Goal: Feedback & Contribution: Submit feedback/report problem

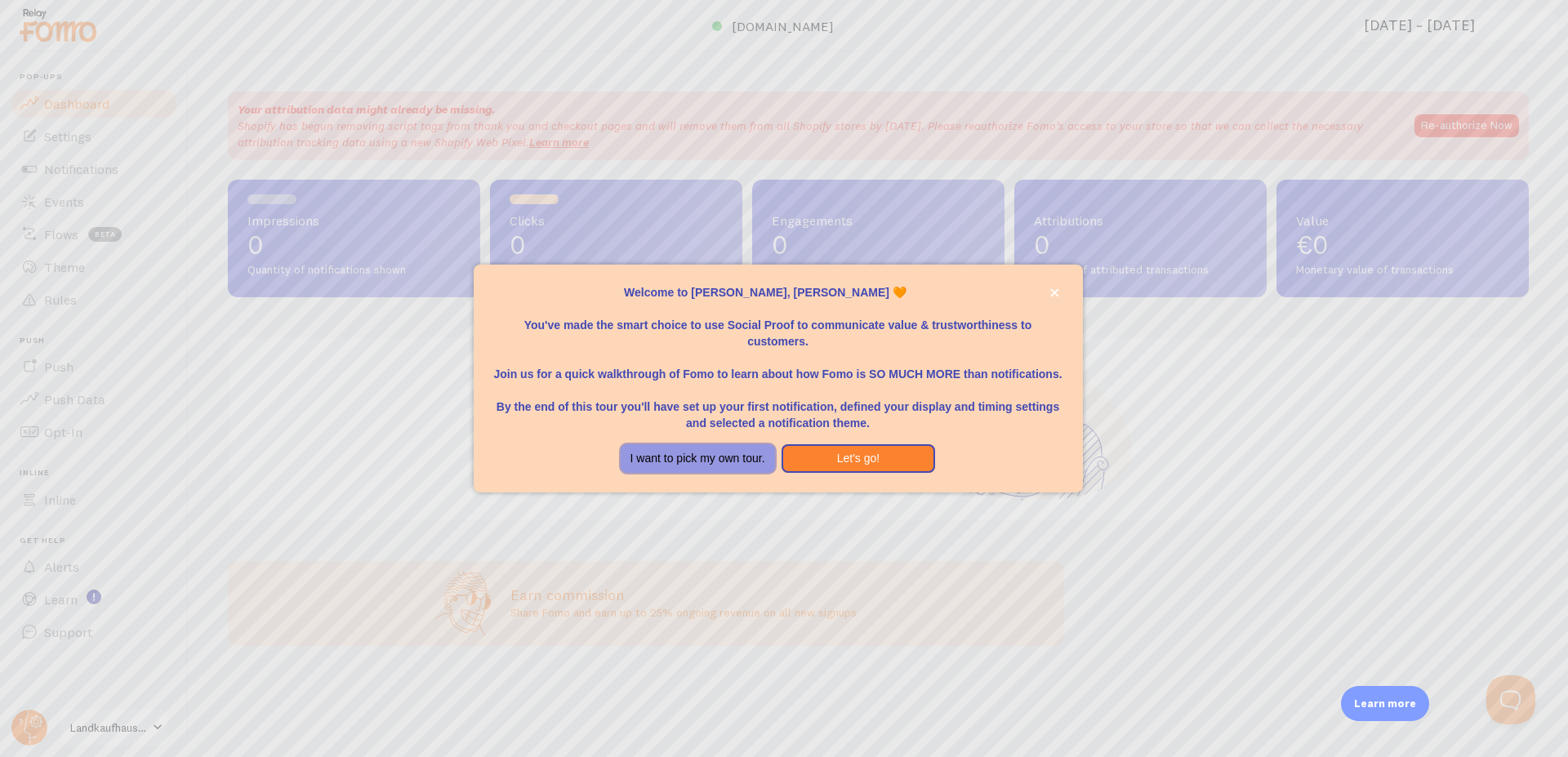
click at [729, 459] on button "I want to pick my own tour." at bounding box center [698, 459] width 154 height 29
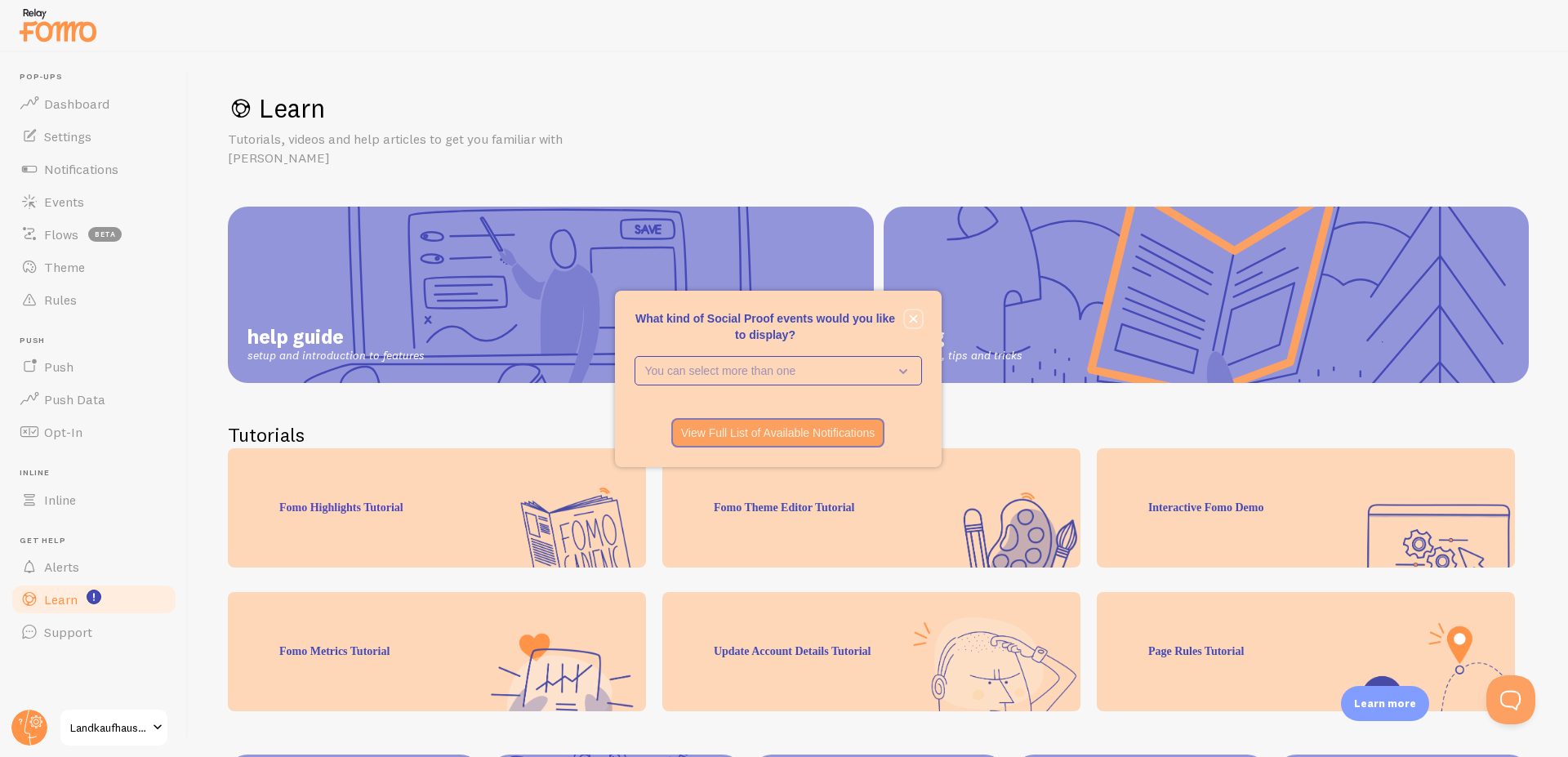
click at [915, 321] on icon "close," at bounding box center [913, 318] width 8 height 8
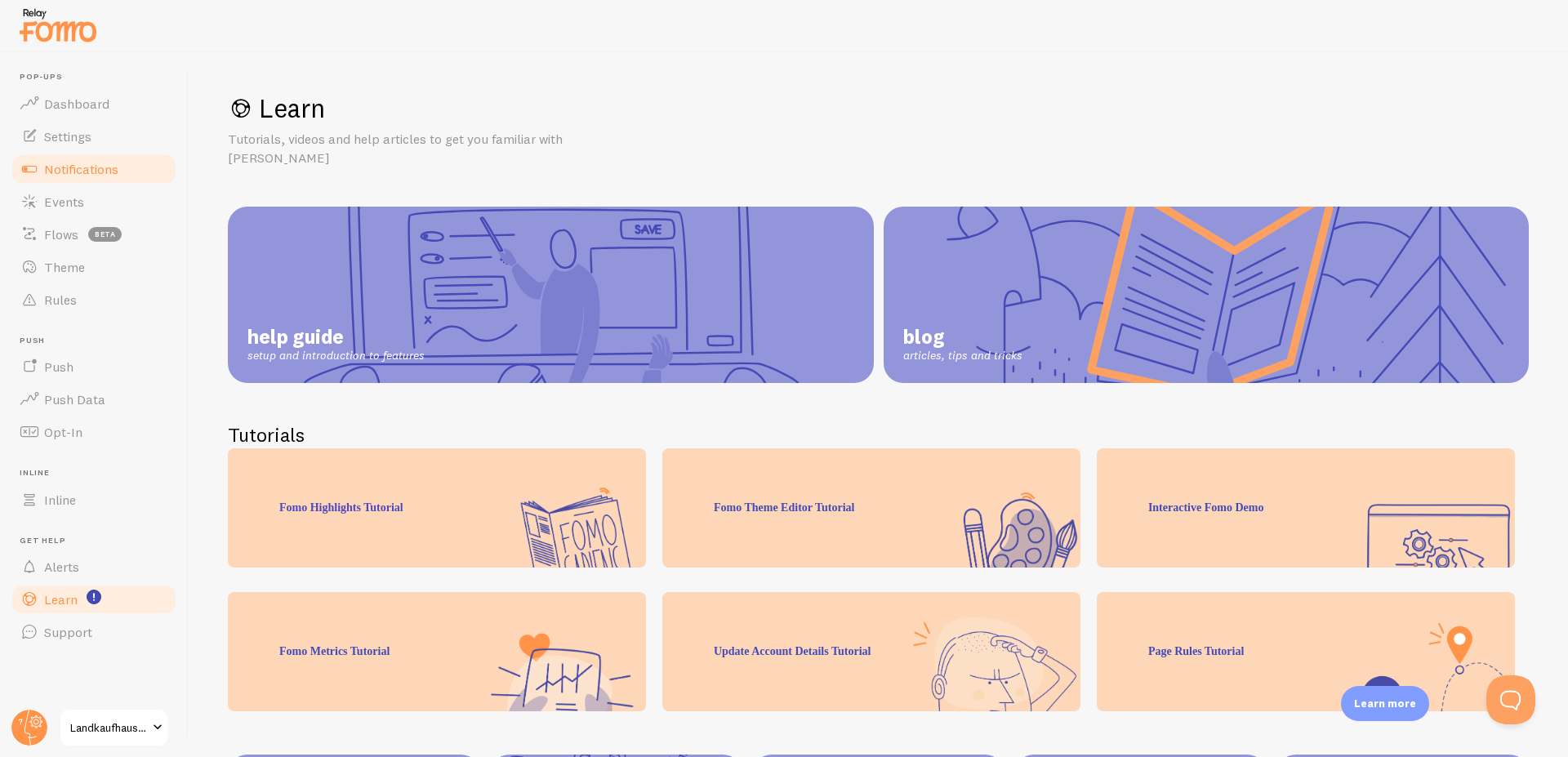
click at [86, 160] on link "Notifications" at bounding box center [94, 168] width 168 height 33
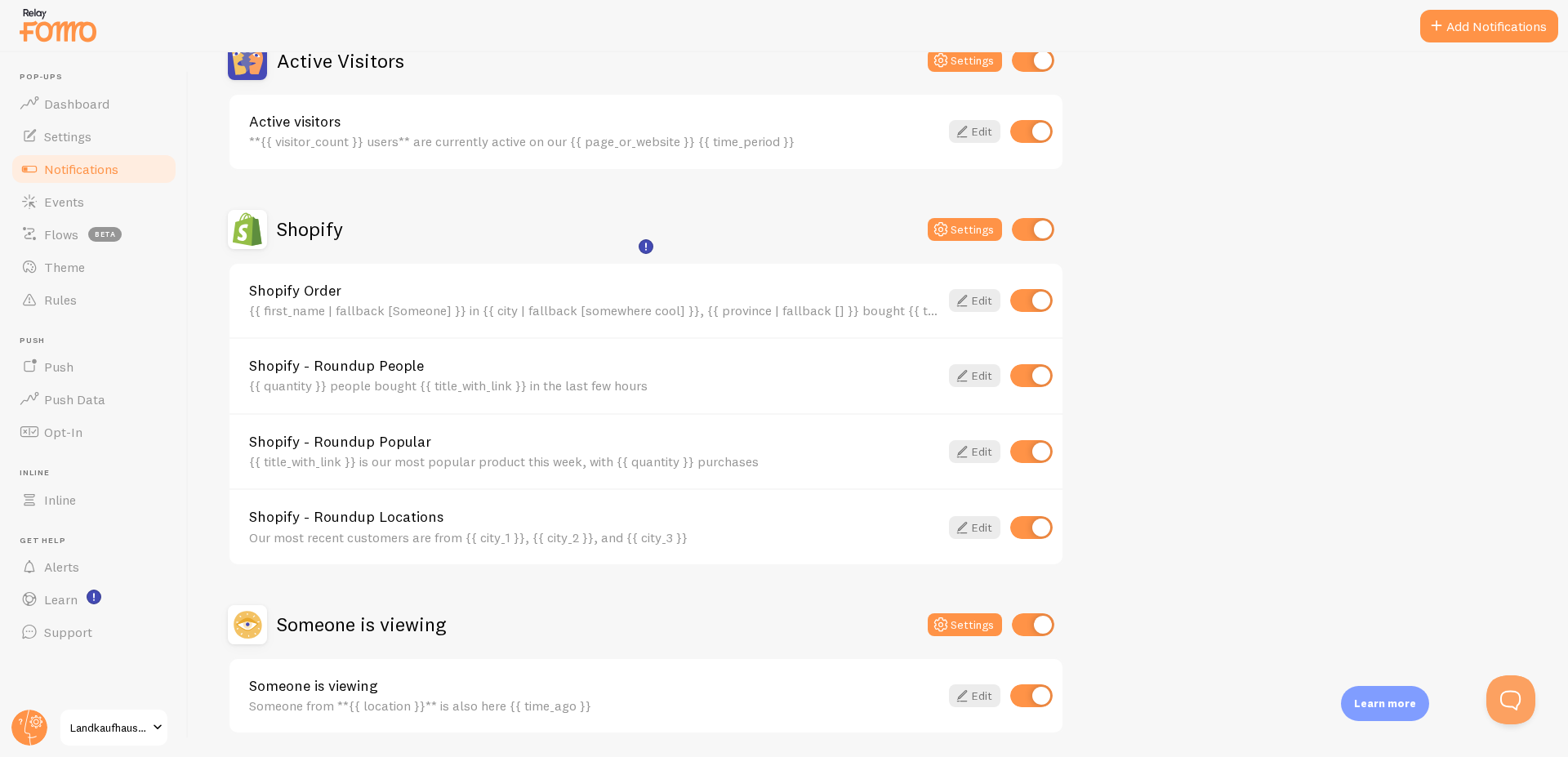
scroll to position [196, 0]
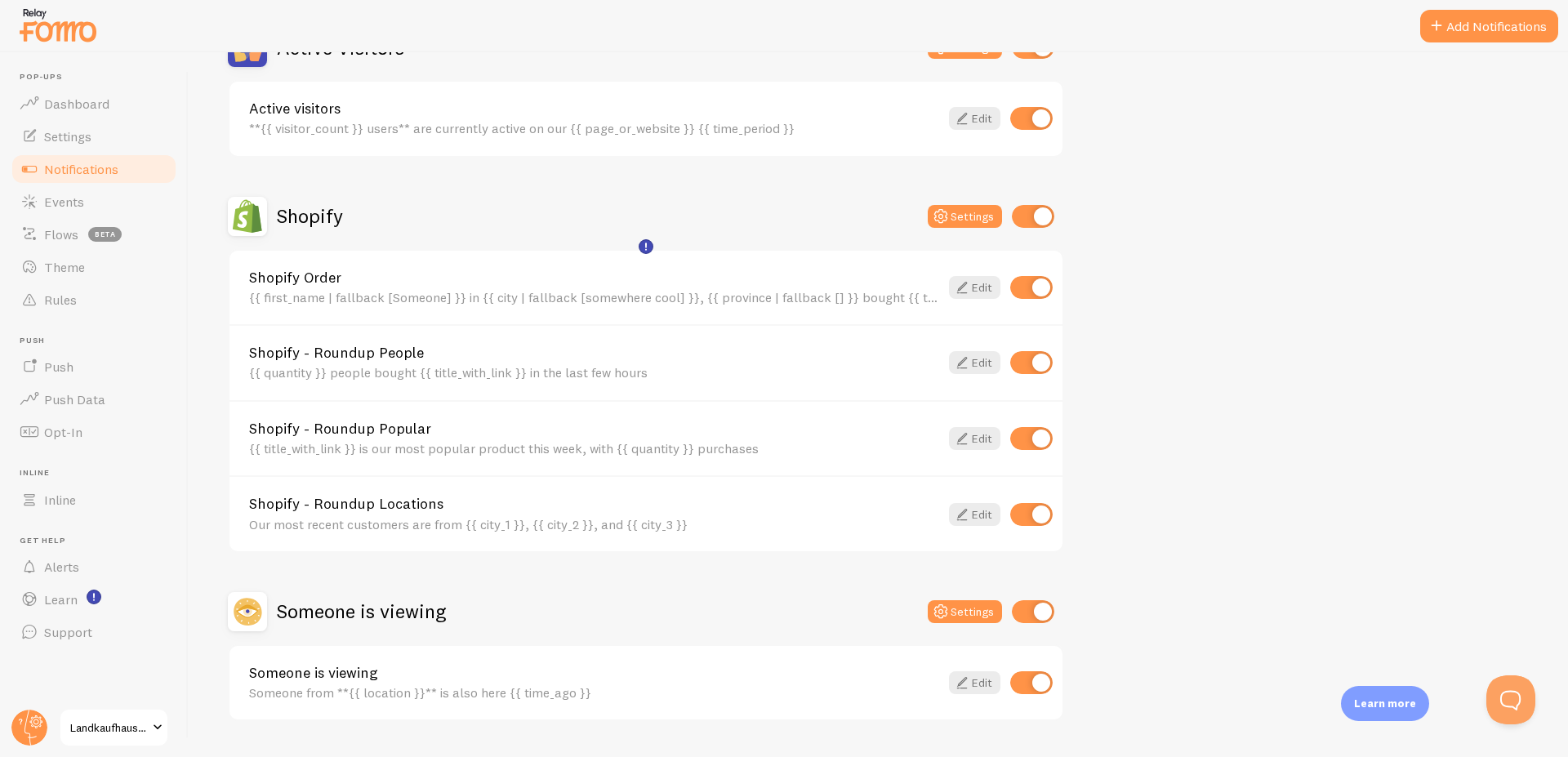
click at [1039, 288] on input "checkbox" at bounding box center [1031, 288] width 42 height 23
checkbox input "false"
click at [1032, 119] on input "checkbox" at bounding box center [1031, 119] width 42 height 23
checkbox input "false"
click at [1044, 521] on input "checkbox" at bounding box center [1031, 514] width 42 height 23
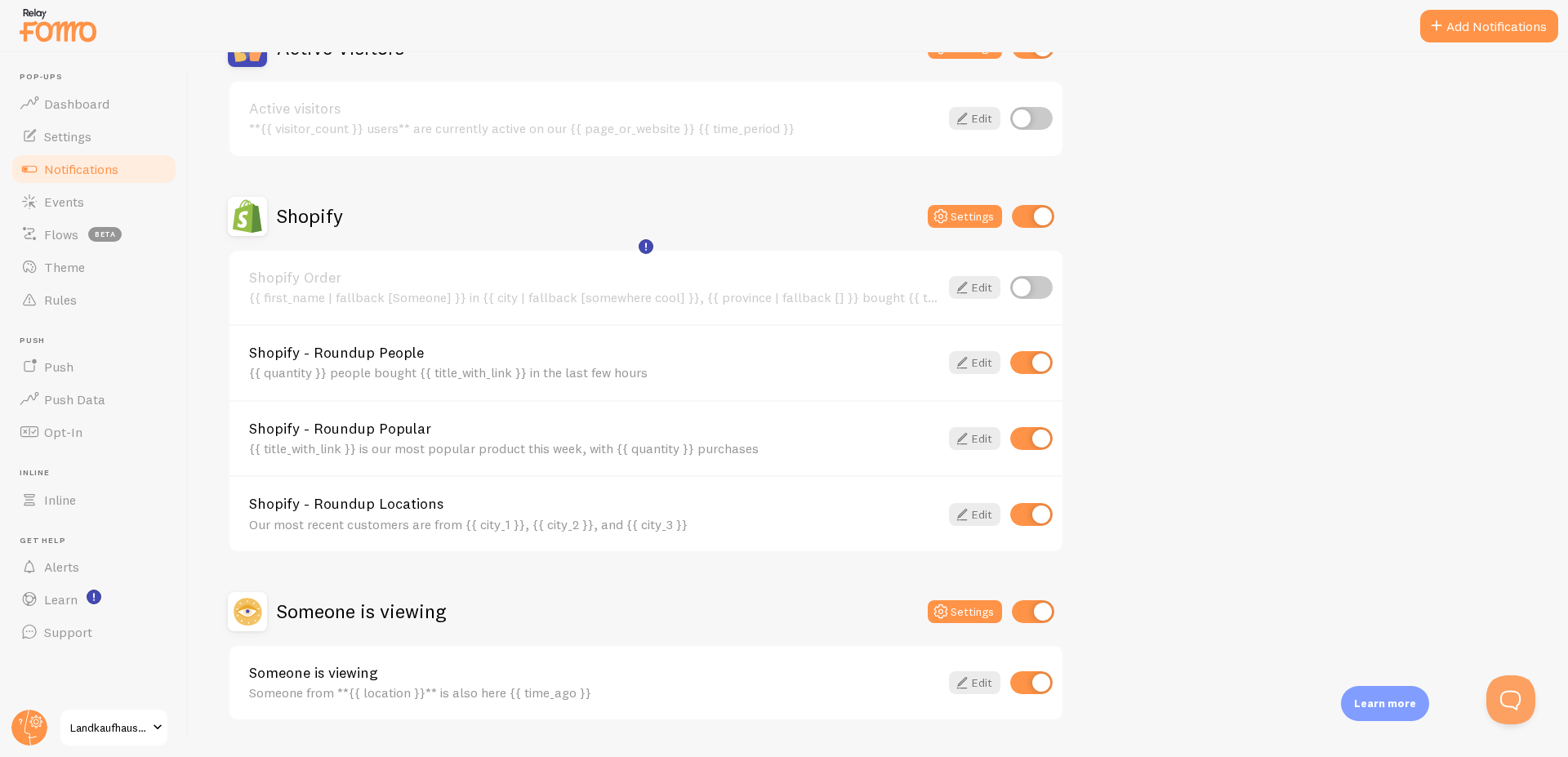
checkbox input "false"
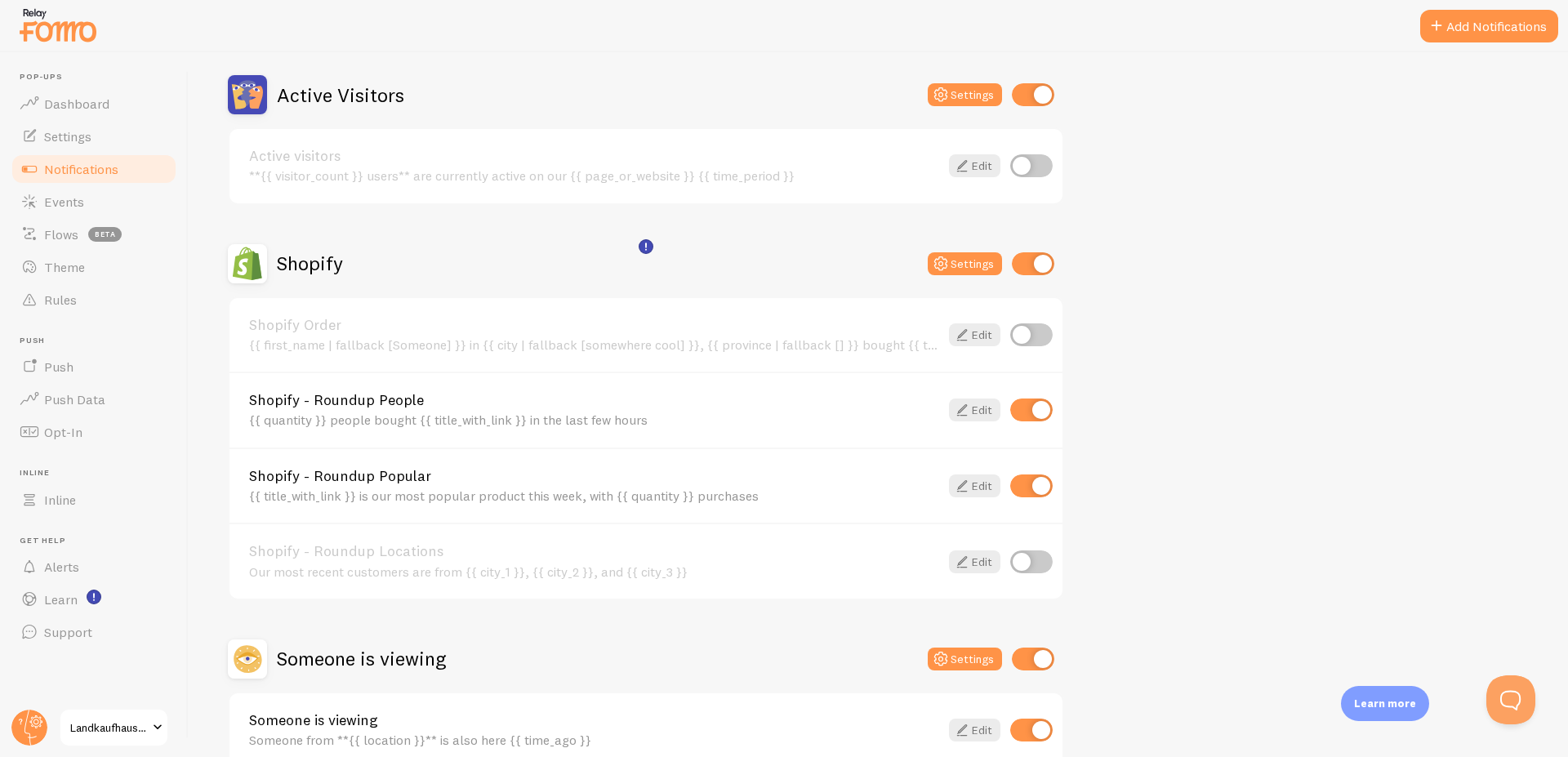
scroll to position [141, 0]
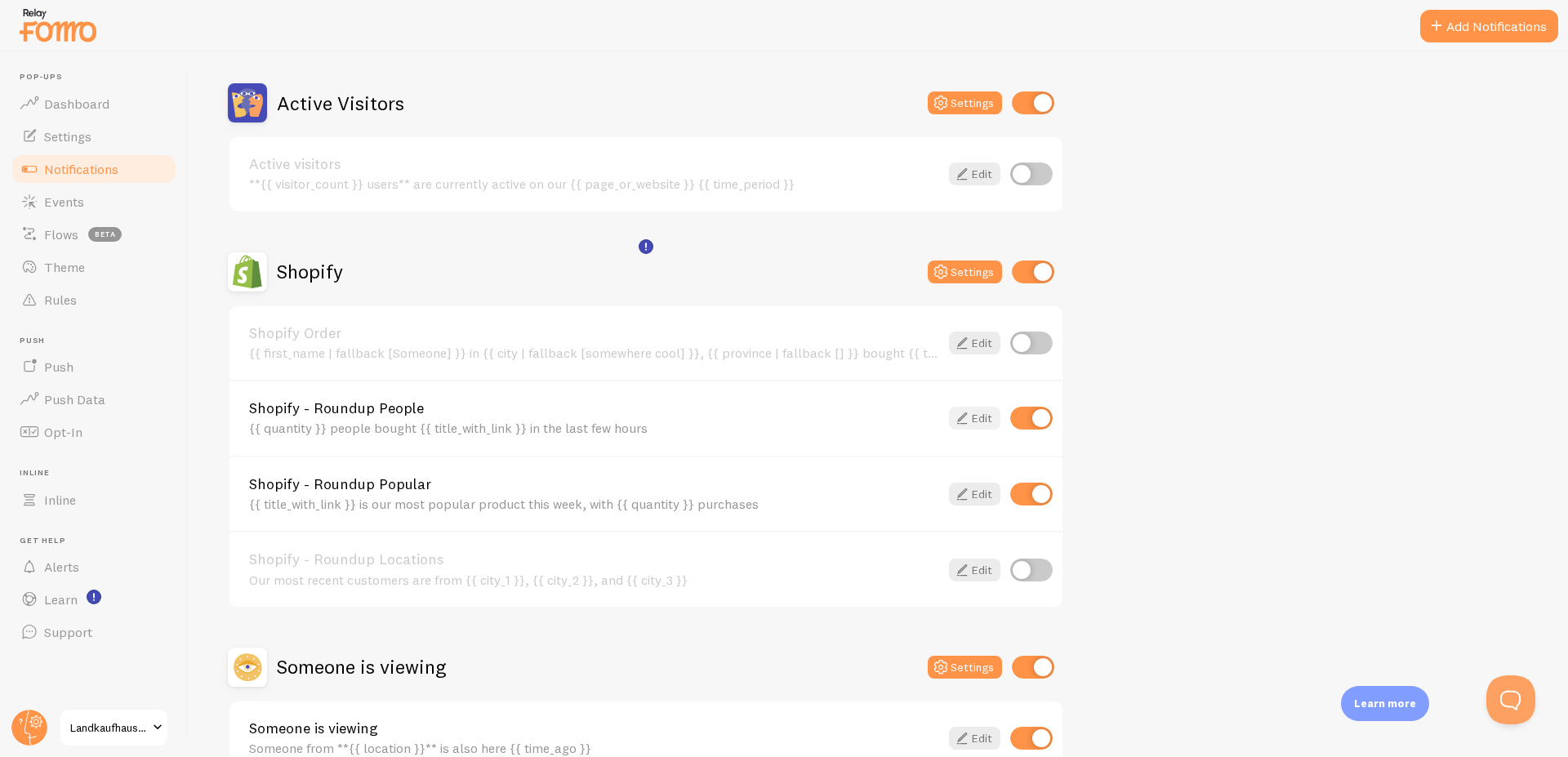
click at [989, 416] on link "Edit" at bounding box center [975, 418] width 51 height 23
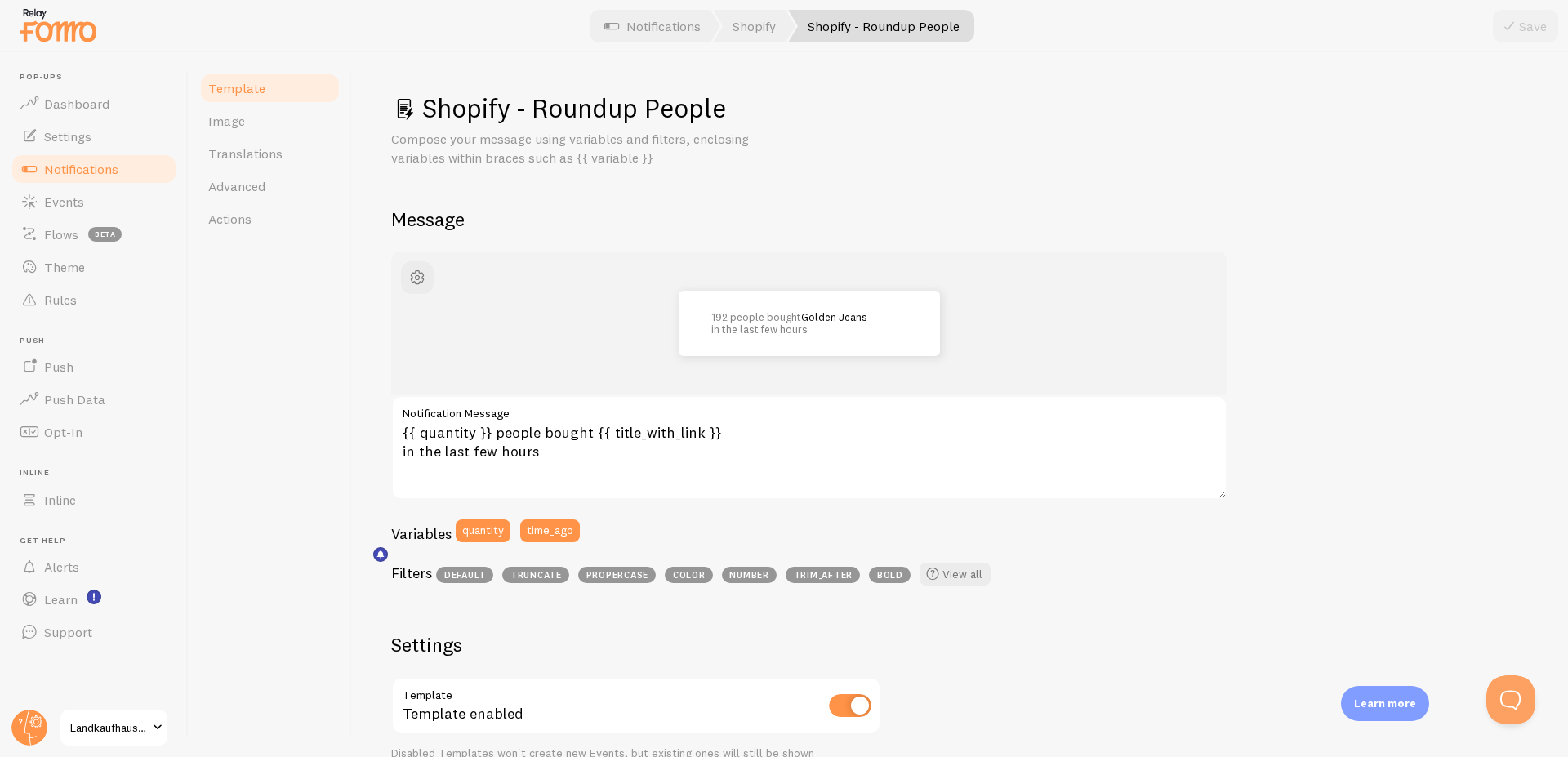
scroll to position [98, 0]
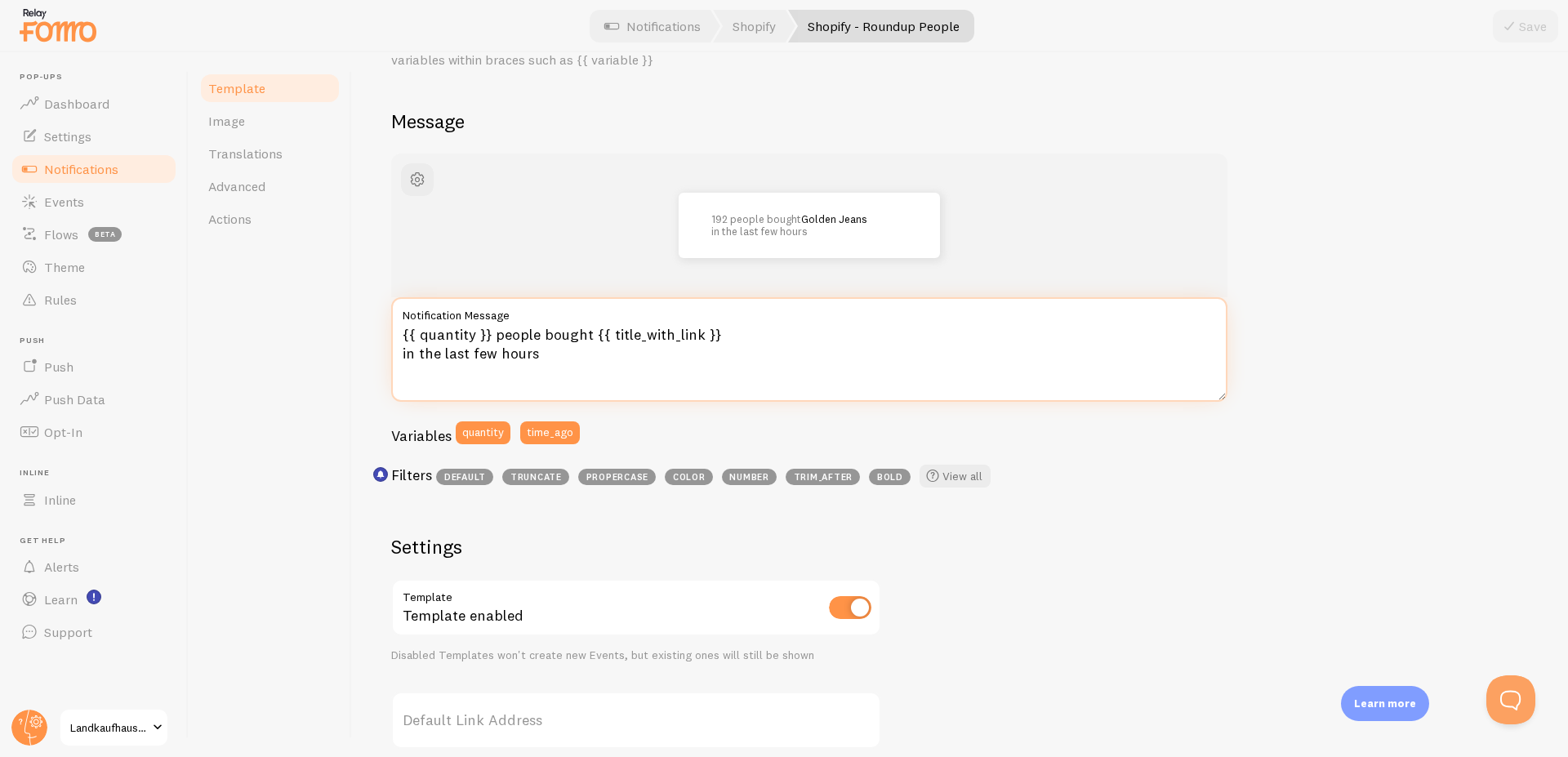
drag, startPoint x: 543, startPoint y: 353, endPoint x: 393, endPoint y: 320, distance: 153.6
click at [393, 320] on textarea "{{ quantity }} people bought {{ title_with_link }} in the last few hours" at bounding box center [809, 350] width 837 height 104
click at [521, 327] on textarea "{{ quantity }} people bought {{ title_with_link }} in the last few hours" at bounding box center [809, 350] width 837 height 104
drag, startPoint x: 491, startPoint y: 332, endPoint x: 589, endPoint y: 335, distance: 98.0
click at [589, 335] on textarea "{{ quantity }} people bought {{ title_with_link }} in the last few hours" at bounding box center [809, 350] width 837 height 104
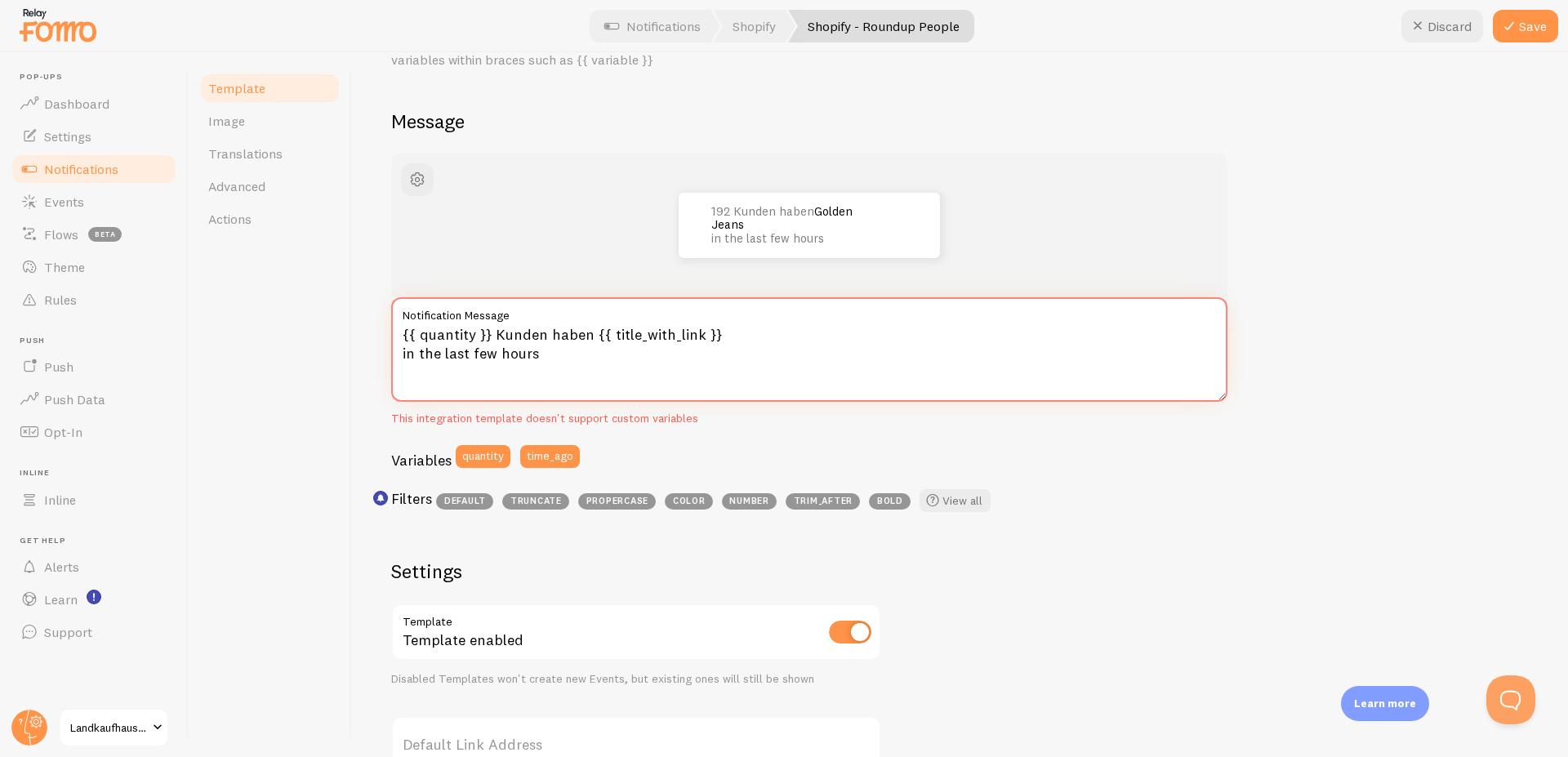
drag, startPoint x: 542, startPoint y: 355, endPoint x: 395, endPoint y: 359, distance: 147.1
click at [395, 359] on textarea "{{ quantity }} Kunden haben {{ title_with_link }} in the last few hours" at bounding box center [809, 350] width 837 height 104
click at [648, 344] on textarea "{{ quantity }} Kunden haben {{ title_with_link }} in den letzten Stunden gekauft" at bounding box center [809, 350] width 837 height 104
click at [498, 353] on textarea "{{ quantity }} Kunden haben {{ title_with_link }} in den letzten Stunden gekauft" at bounding box center [809, 350] width 837 height 104
click at [553, 457] on button "time_ago" at bounding box center [550, 457] width 59 height 23
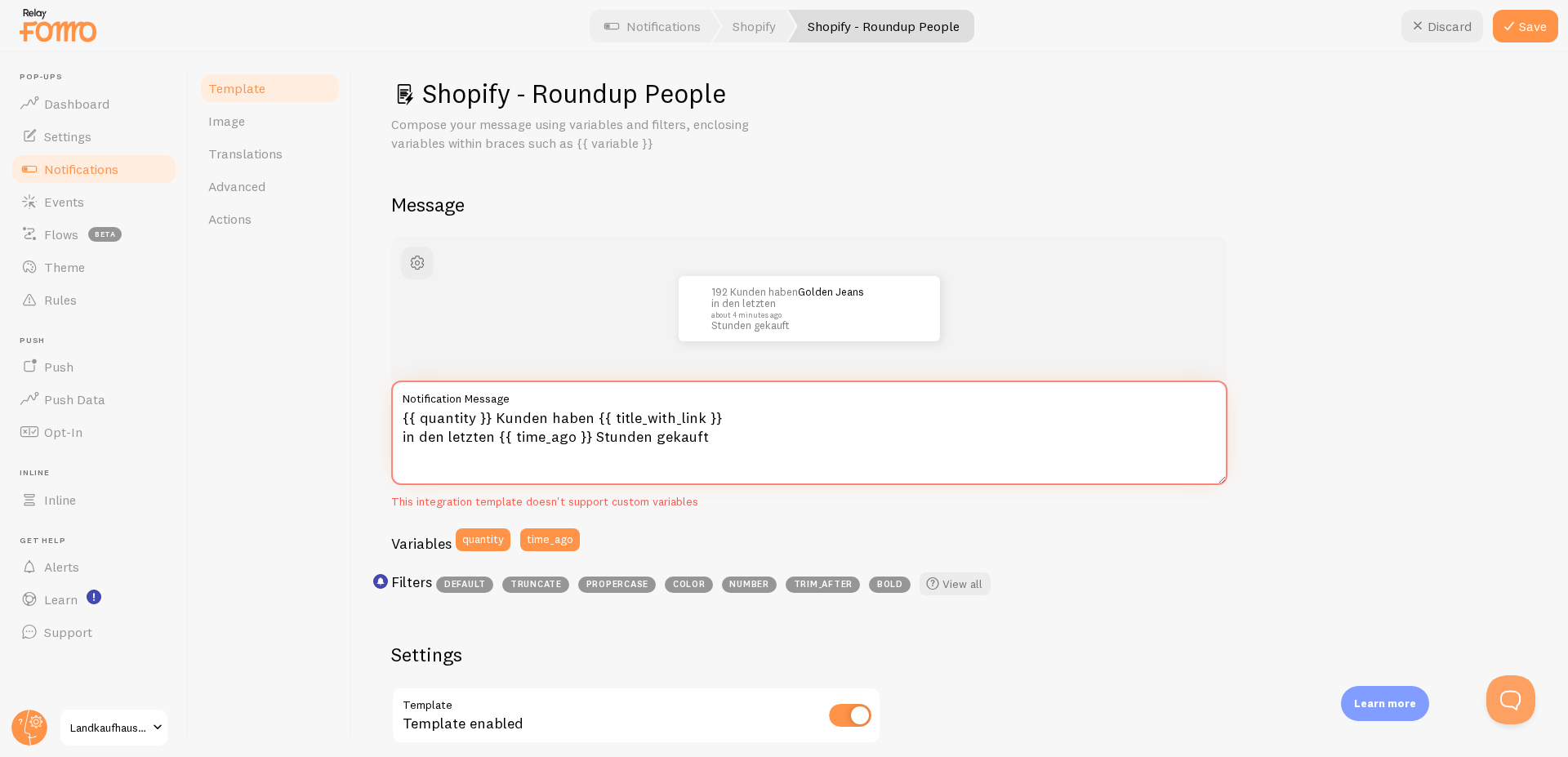
scroll to position [0, 0]
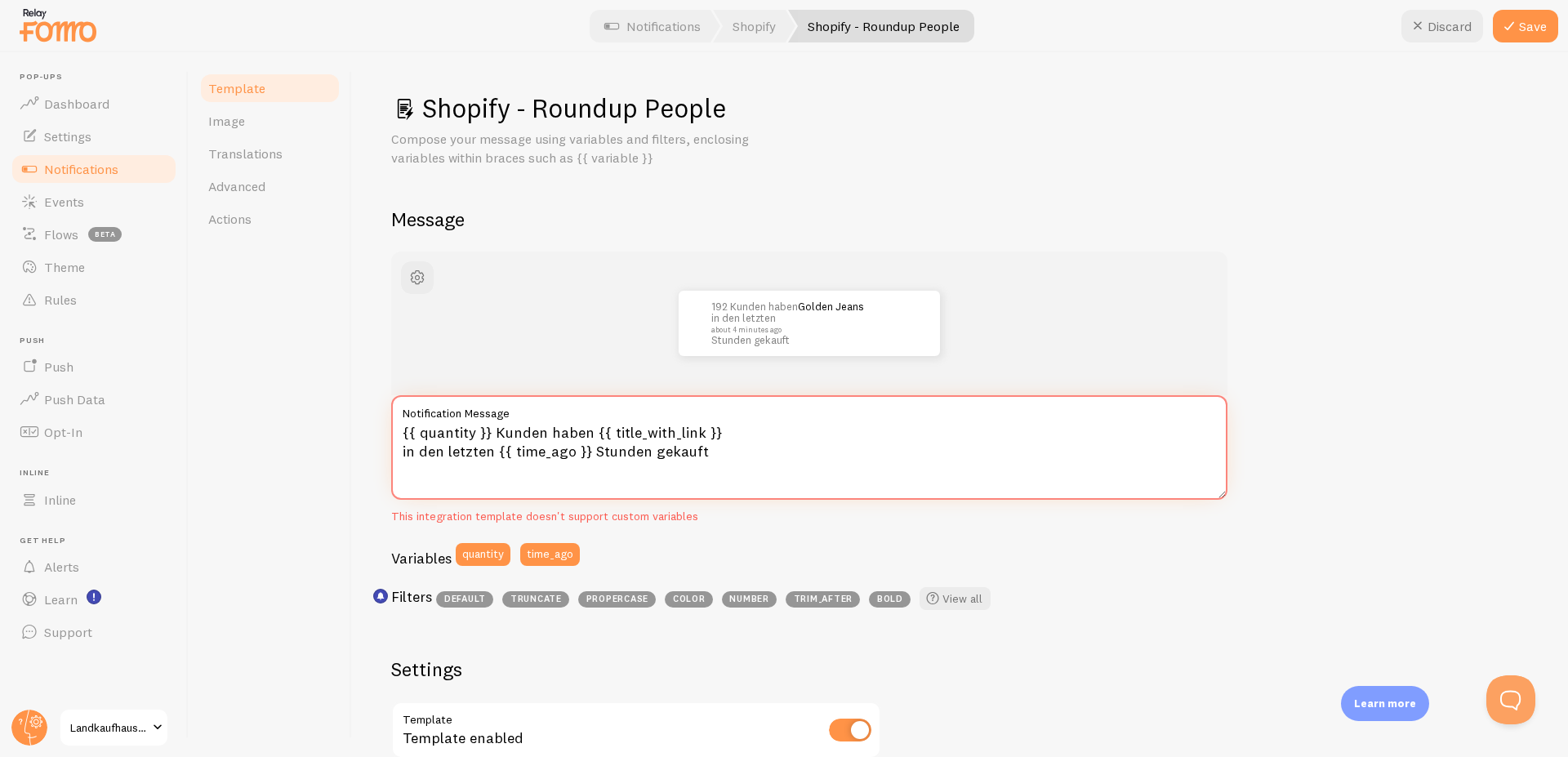
drag, startPoint x: 592, startPoint y: 433, endPoint x: 719, endPoint y: 431, distance: 127.0
click at [719, 431] on textarea "{{ quantity }} Kunden haben {{ title_with_link }} in den letzten {{ time_ago }}…" at bounding box center [809, 447] width 837 height 104
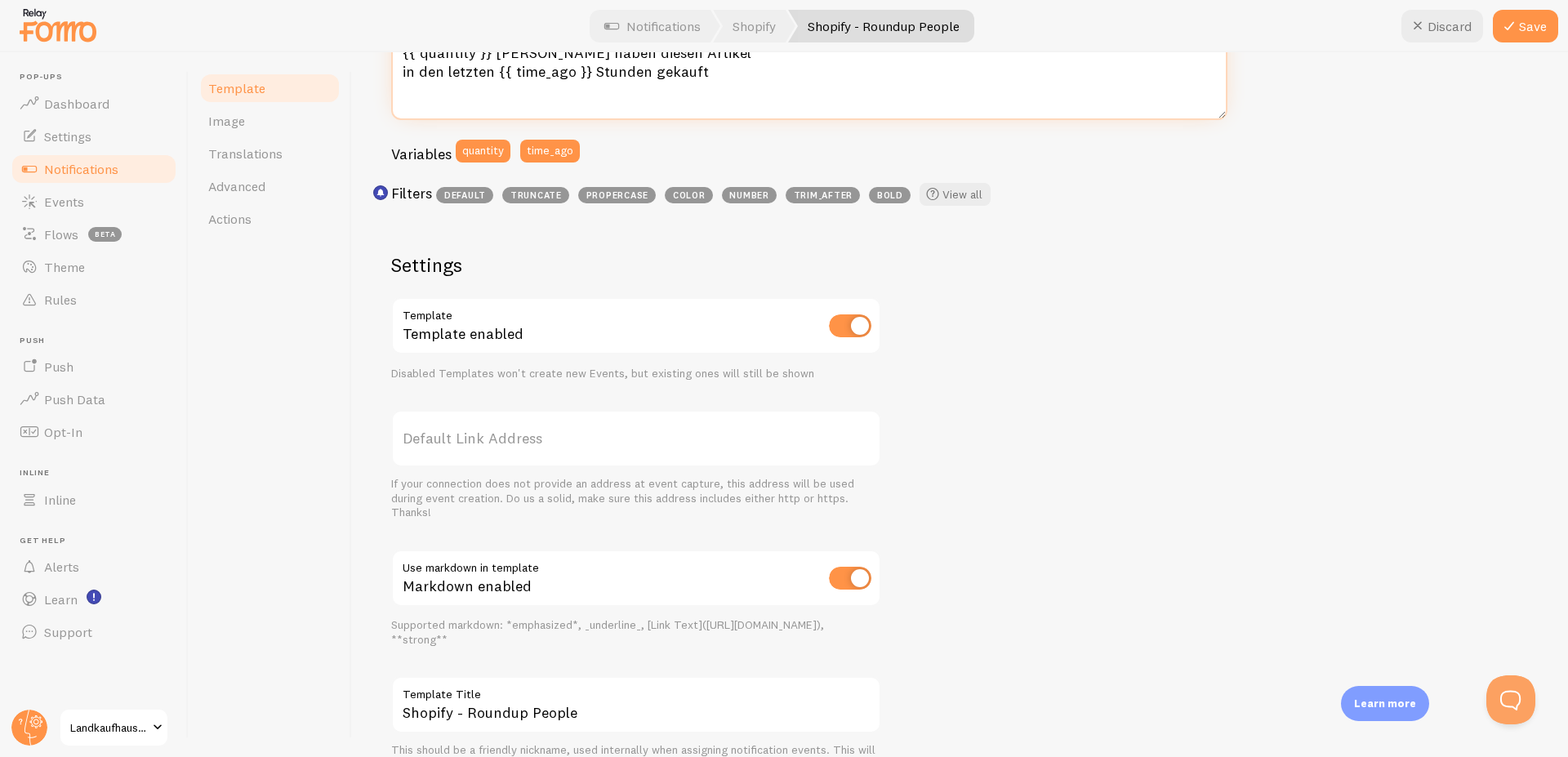
scroll to position [392, 0]
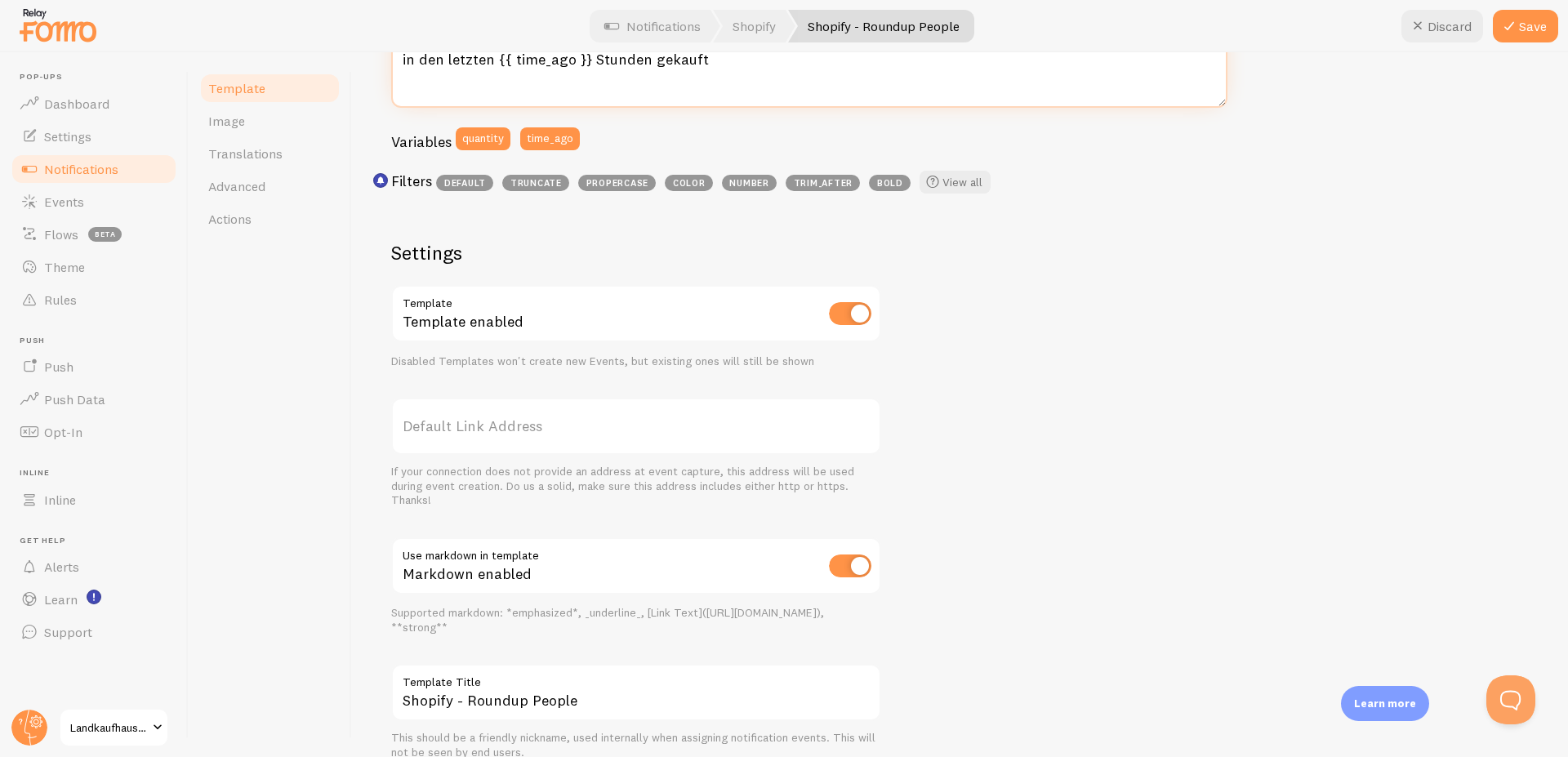
type textarea "{{ quantity }} [PERSON_NAME] haben diesen Artikel in den letzten {{ time_ago }}…"
click at [866, 562] on input "checkbox" at bounding box center [850, 566] width 42 height 23
checkbox input "false"
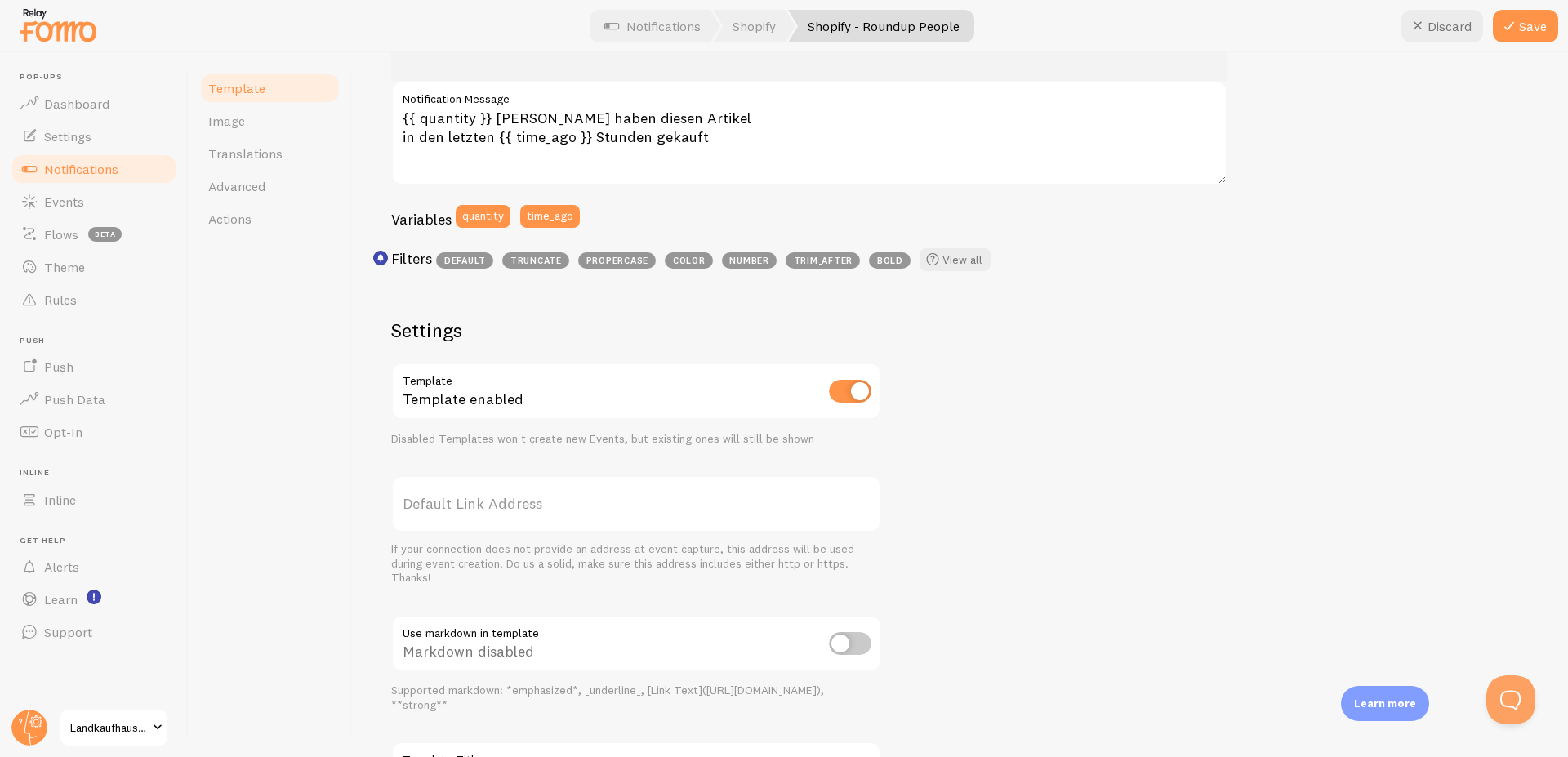
scroll to position [463, 0]
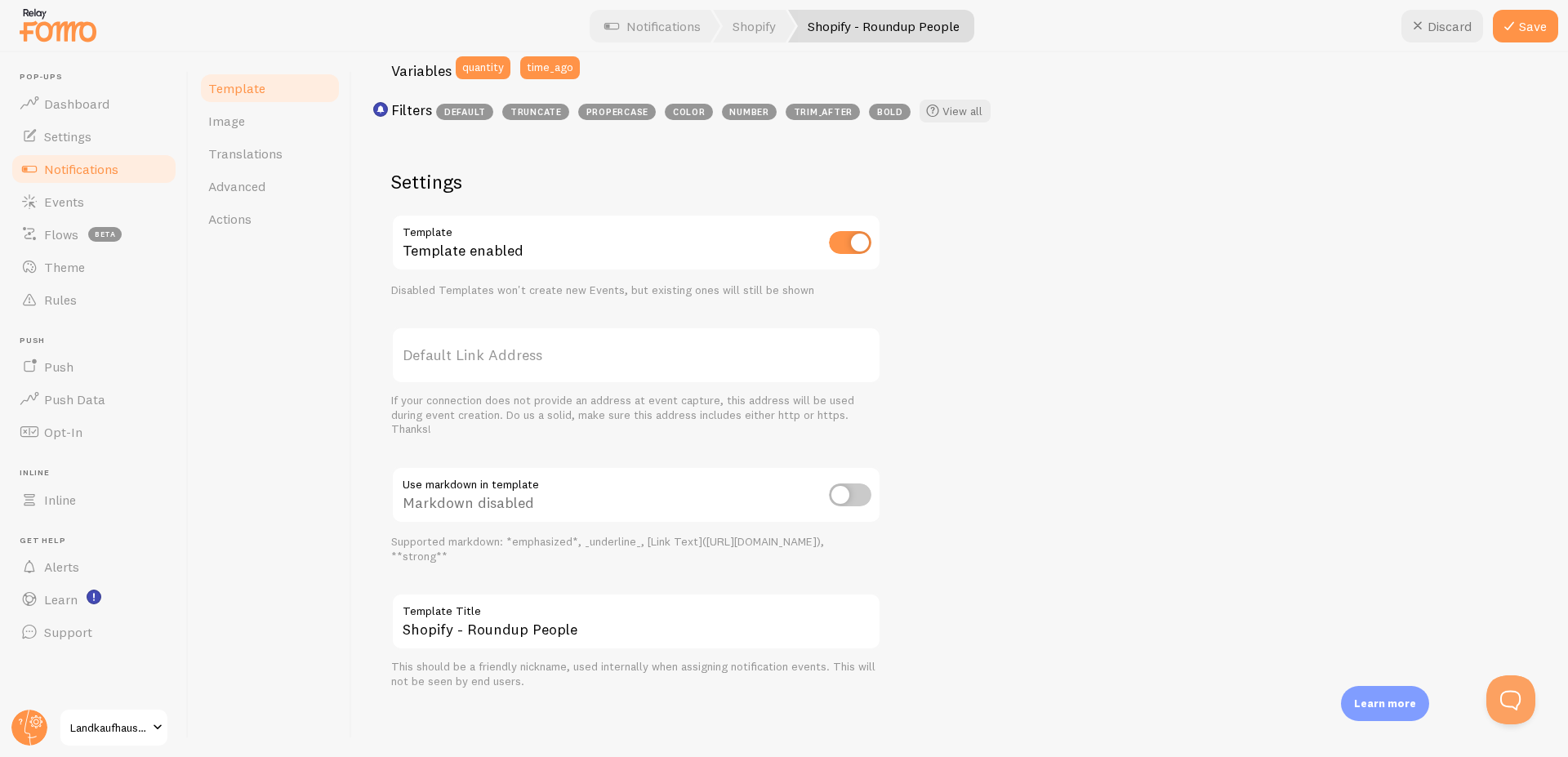
click at [1190, 451] on div "192 Kunden haben diesen Artikel in den letzten about 4 minutes ago Stunden geka…" at bounding box center [960, 238] width 1138 height 900
click at [1517, 31] on icon at bounding box center [1510, 26] width 19 height 19
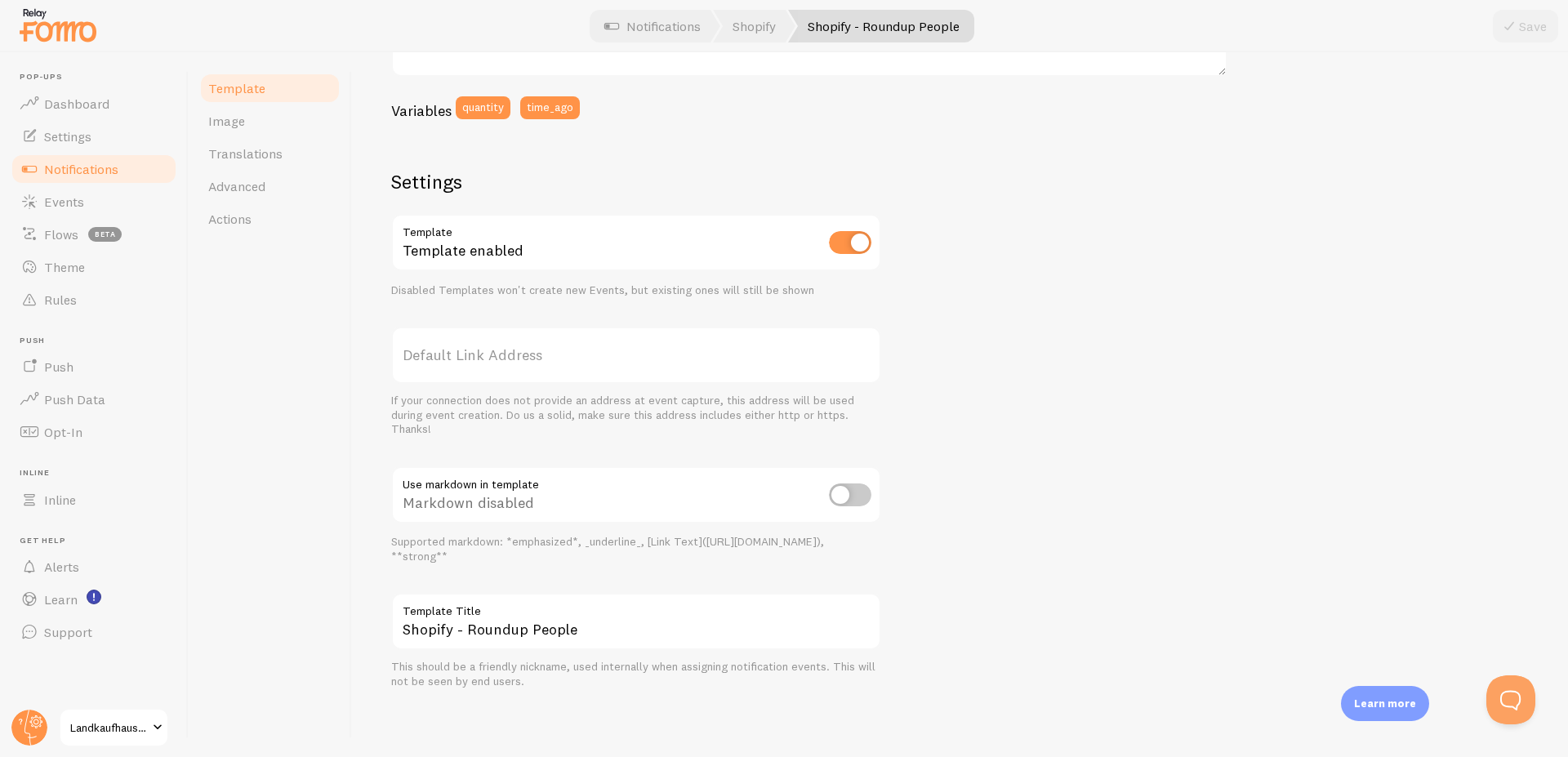
click at [1155, 346] on div "192 Kunden haben diesen Artikel in den letzten about 4 minutes ago Stunden geka…" at bounding box center [960, 259] width 1138 height 861
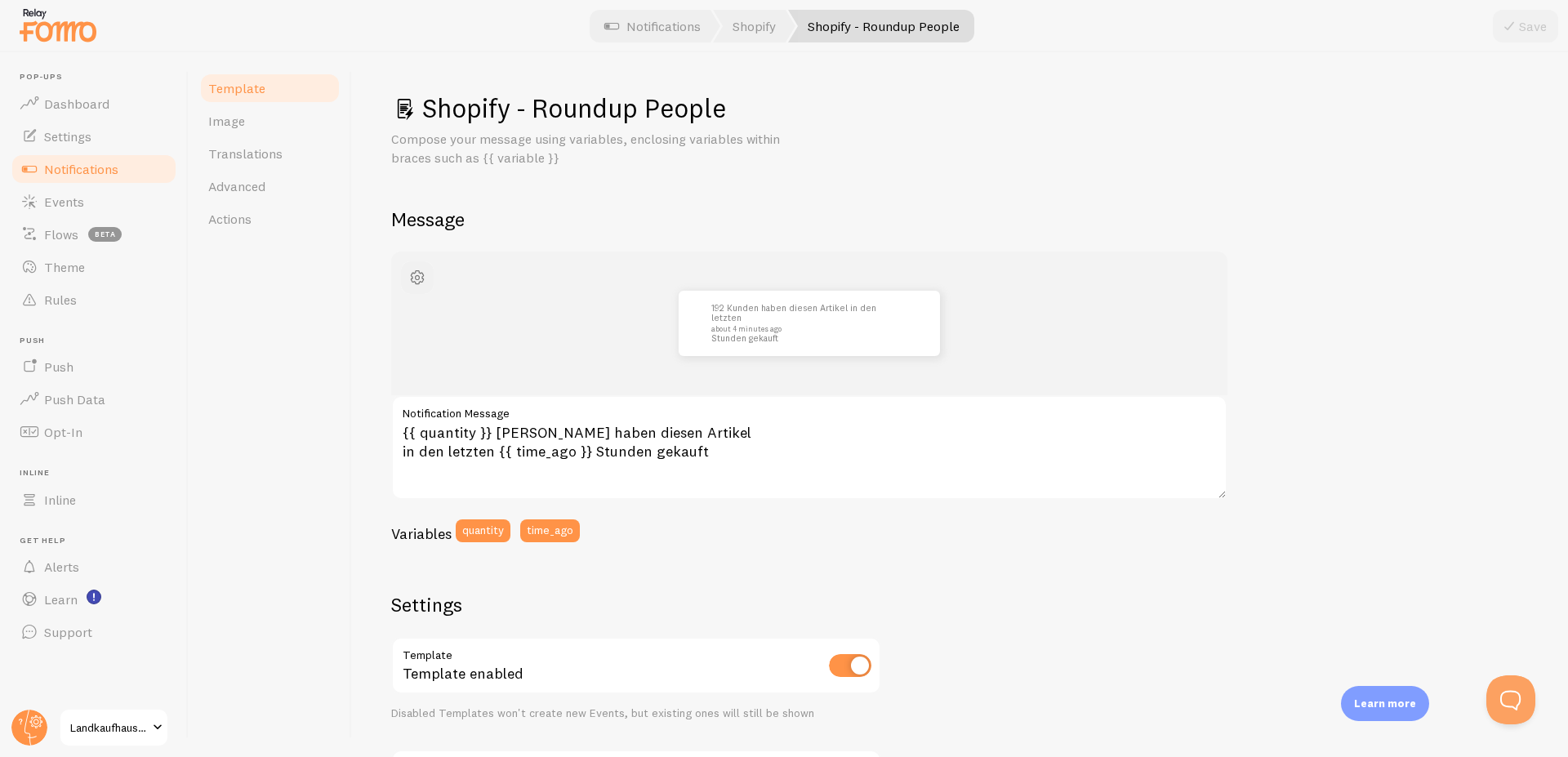
click at [416, 281] on span "button" at bounding box center [417, 278] width 19 height 19
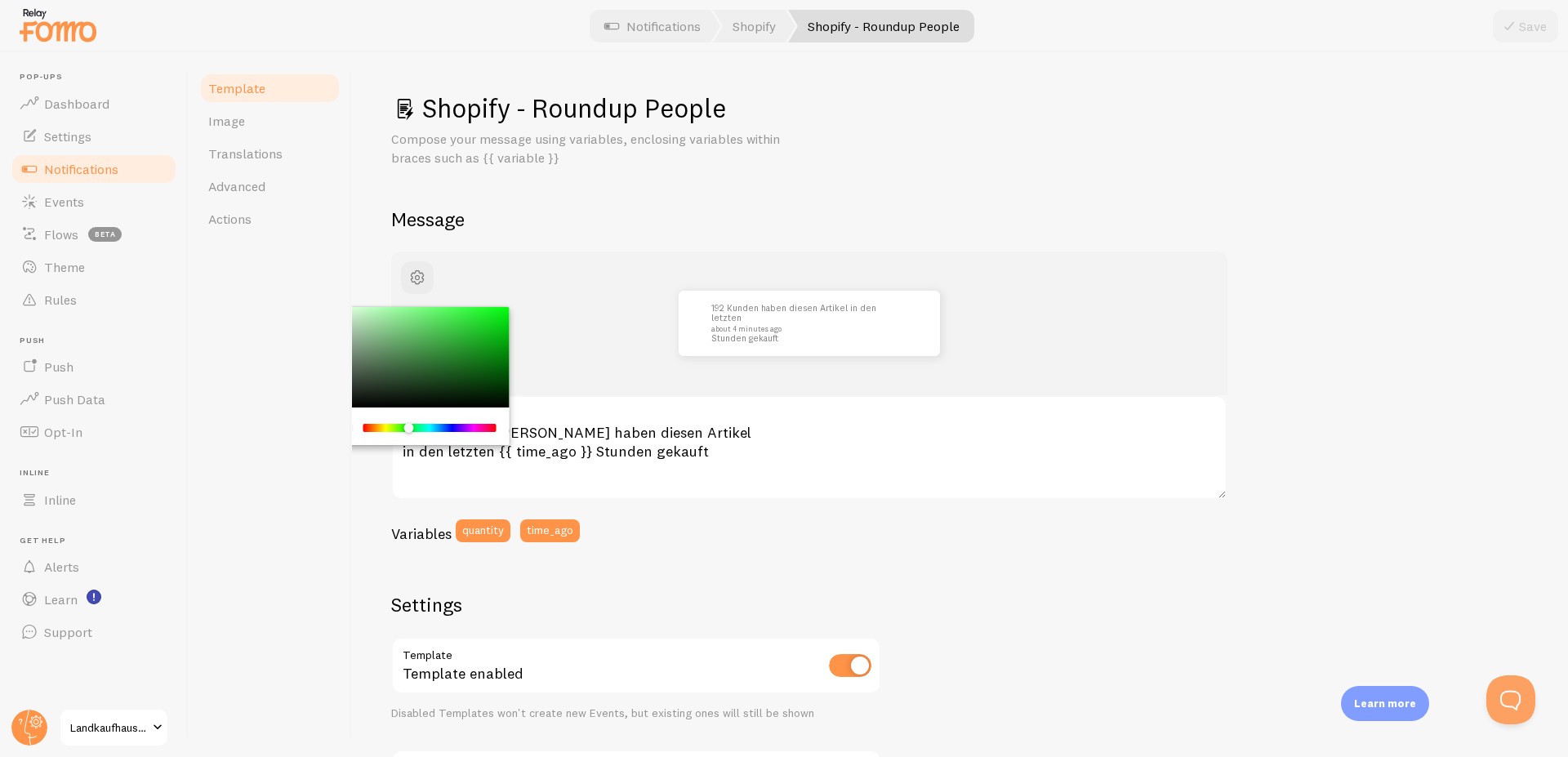
click at [409, 429] on div "Chrome color picker" at bounding box center [429, 428] width 130 height 8
click at [406, 430] on div "Chrome color picker" at bounding box center [405, 428] width 10 height 10
click at [473, 359] on div "Chrome color picker" at bounding box center [418, 358] width 184 height 101
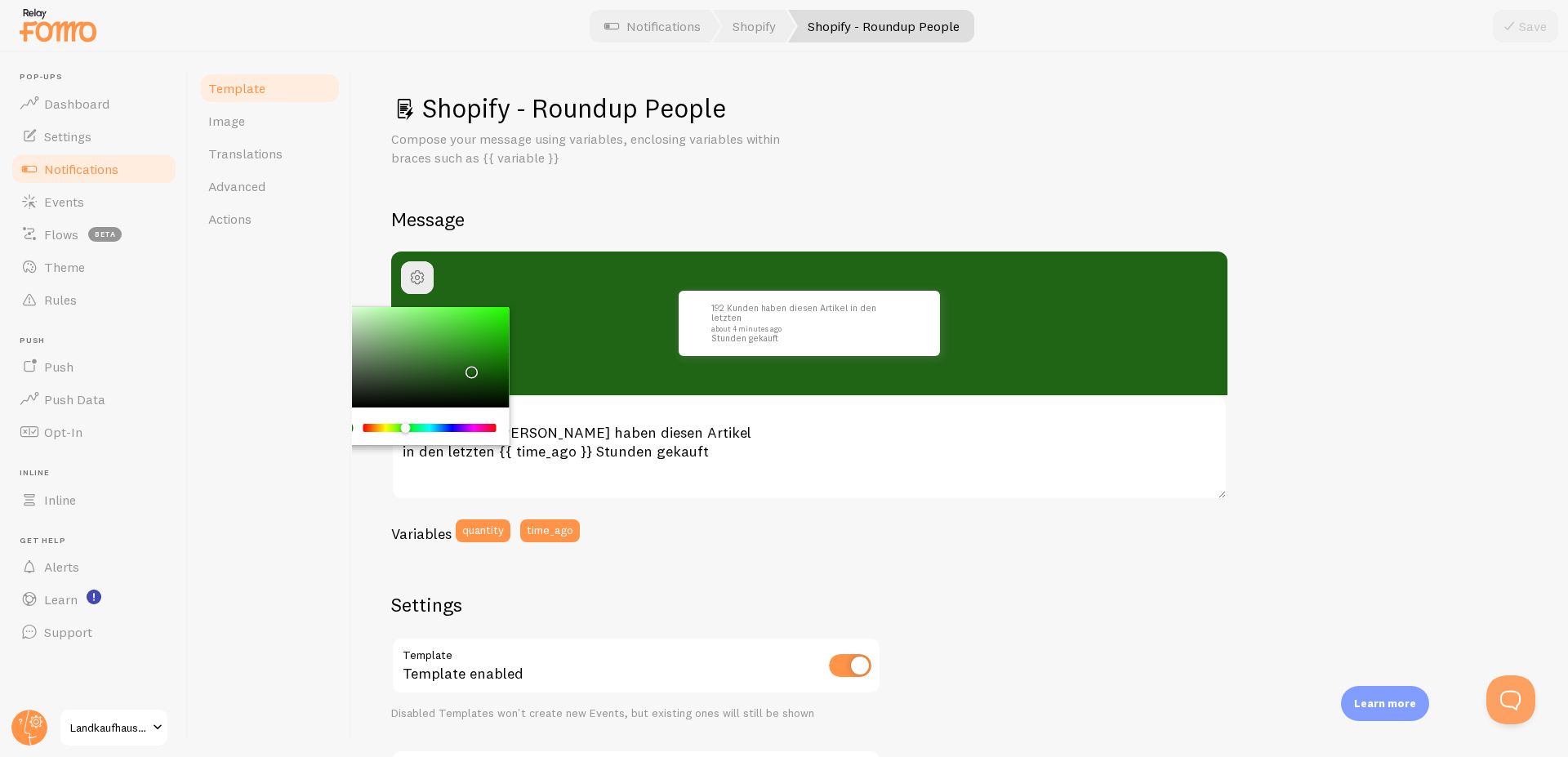
drag, startPoint x: 473, startPoint y: 360, endPoint x: 468, endPoint y: 368, distance: 9.4
click at [468, 368] on div "Chrome color picker" at bounding box center [472, 372] width 10 height 10
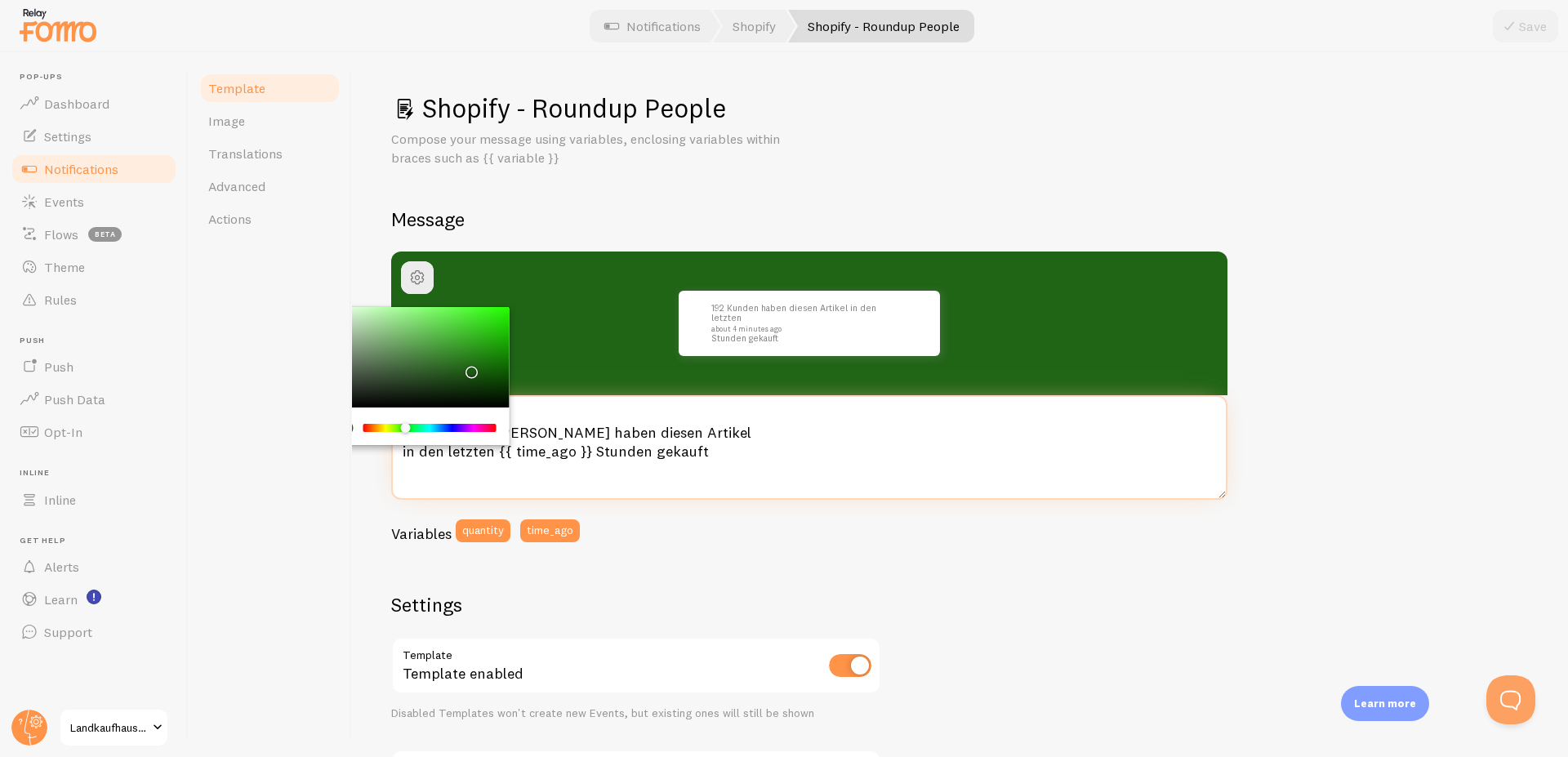
click at [929, 439] on textarea "{{ quantity }} [PERSON_NAME] haben diesen Artikel in den letzten {{ time_ago }}…" at bounding box center [809, 447] width 837 height 104
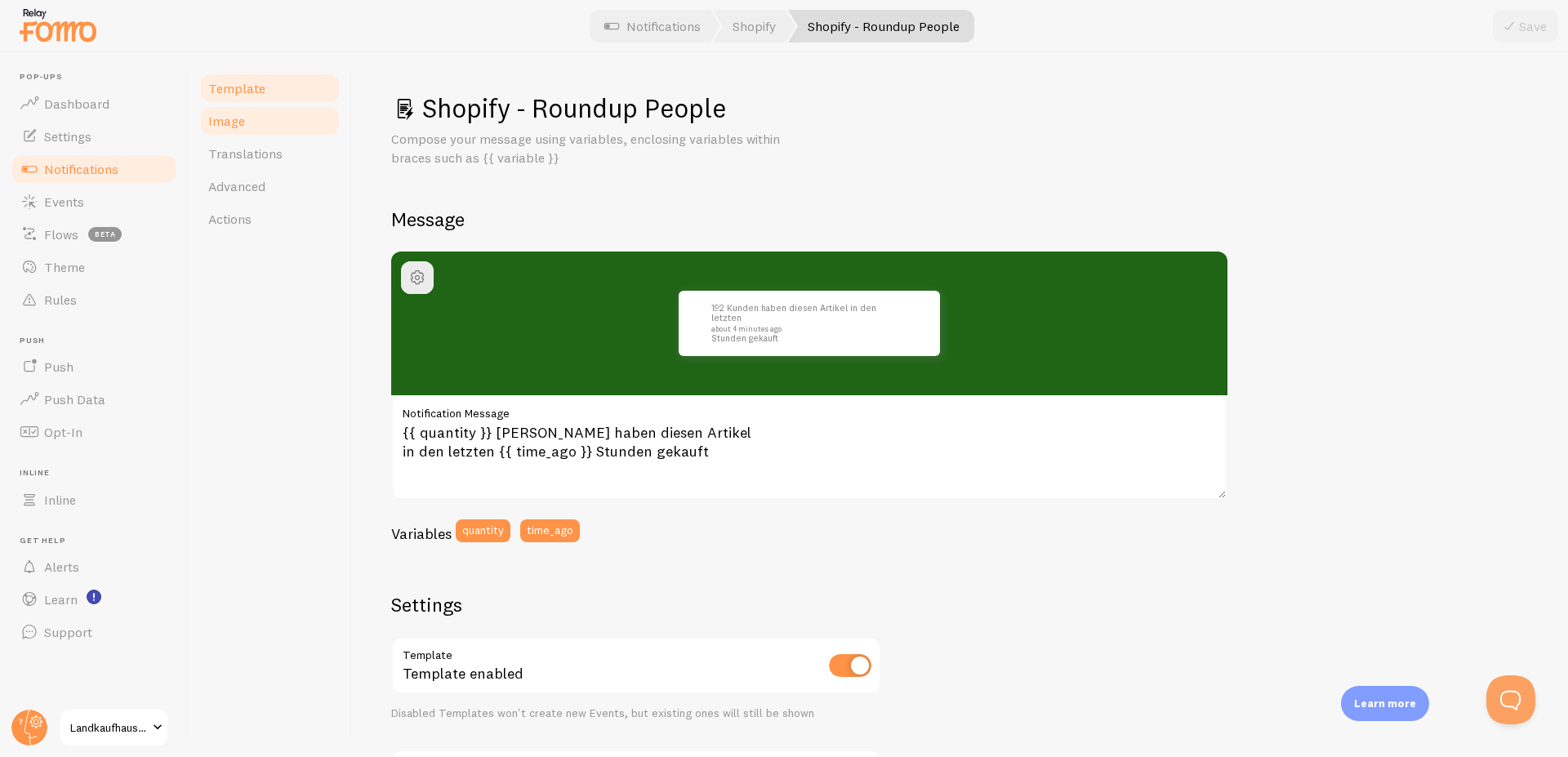
click at [225, 127] on span "Image" at bounding box center [227, 120] width 37 height 16
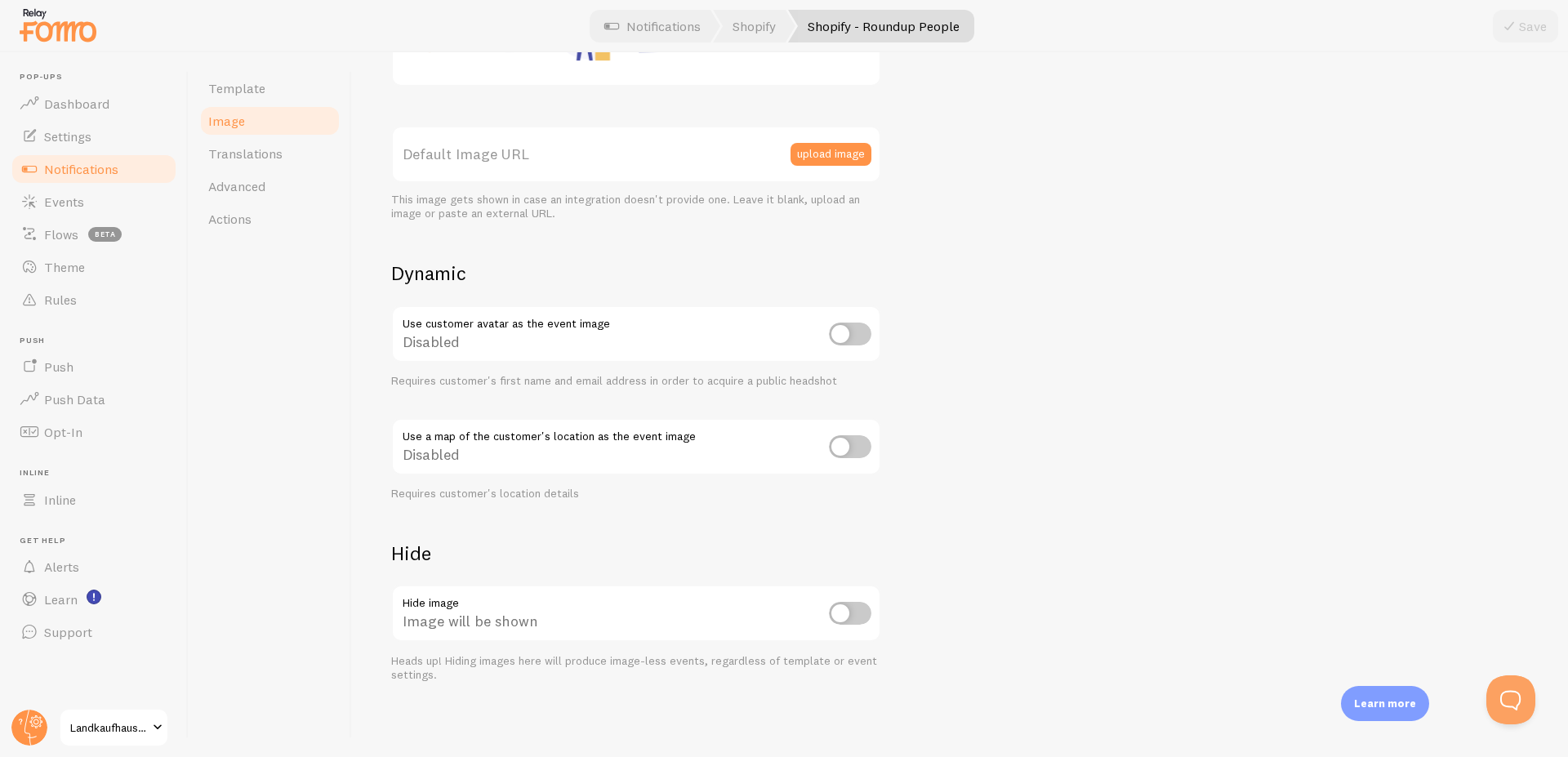
scroll to position [417, 0]
click at [249, 157] on span "Translations" at bounding box center [245, 153] width 74 height 16
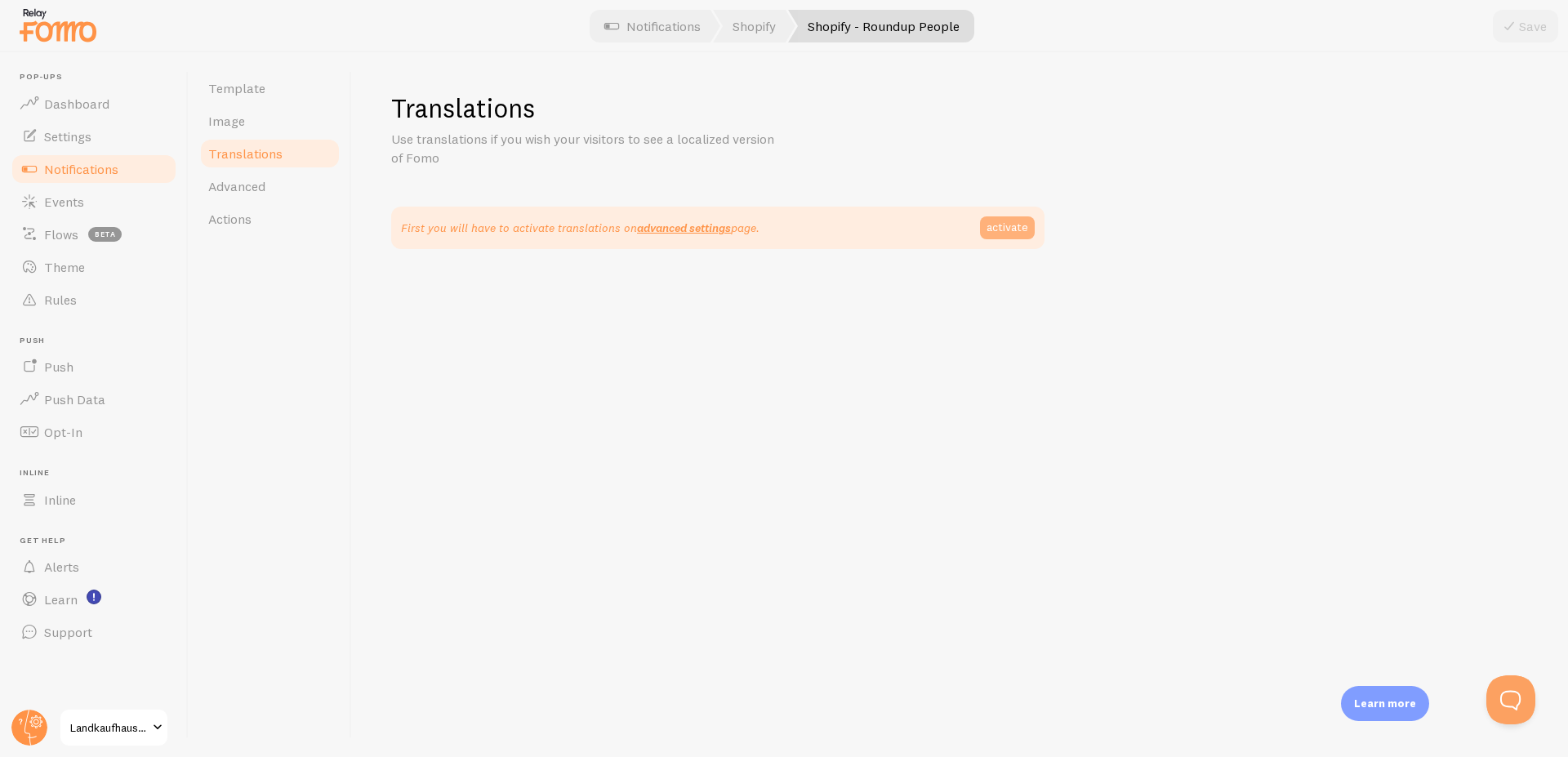
click at [989, 229] on link "activate" at bounding box center [1008, 228] width 55 height 23
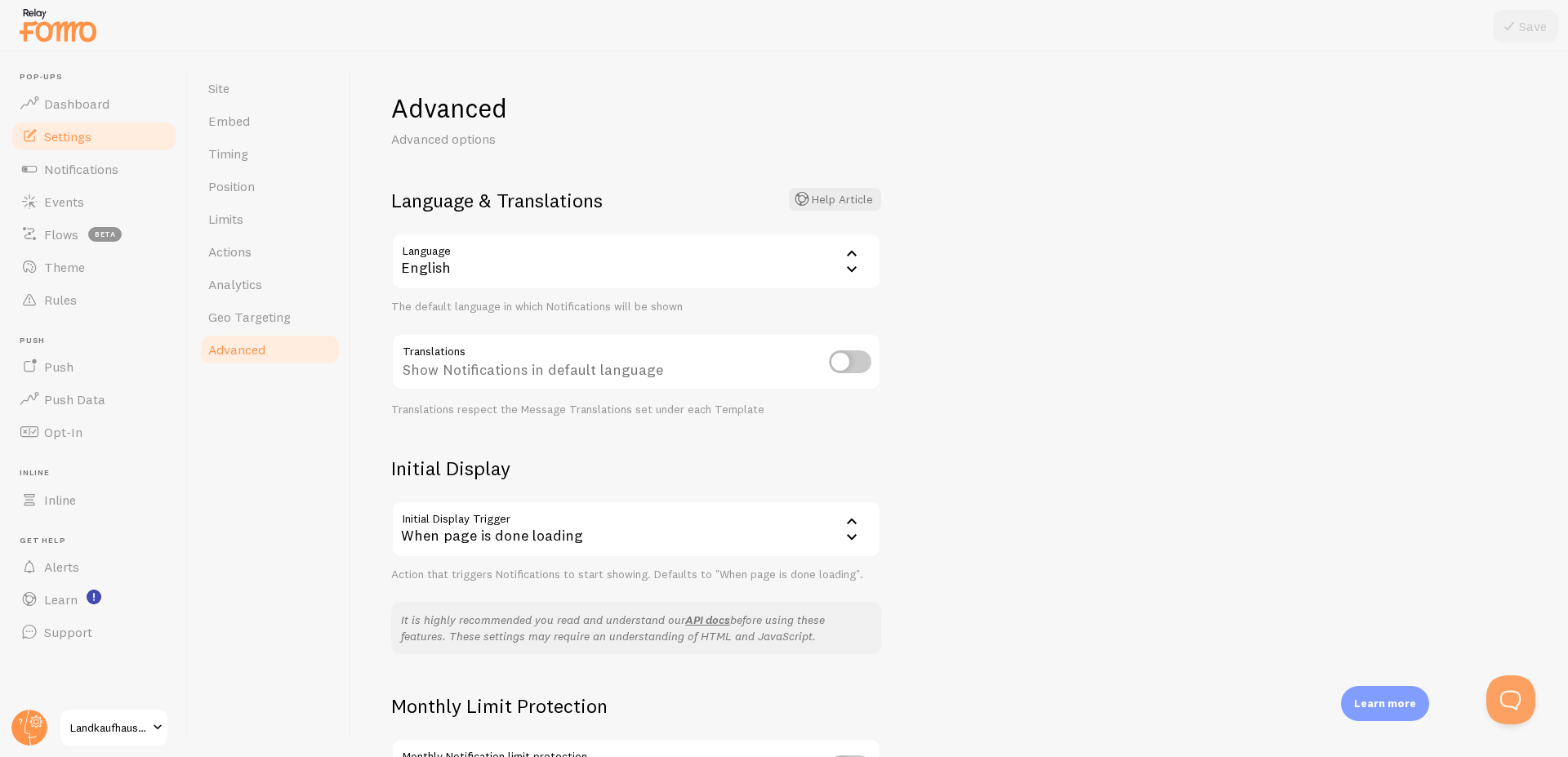
click at [727, 266] on div "English" at bounding box center [636, 261] width 490 height 58
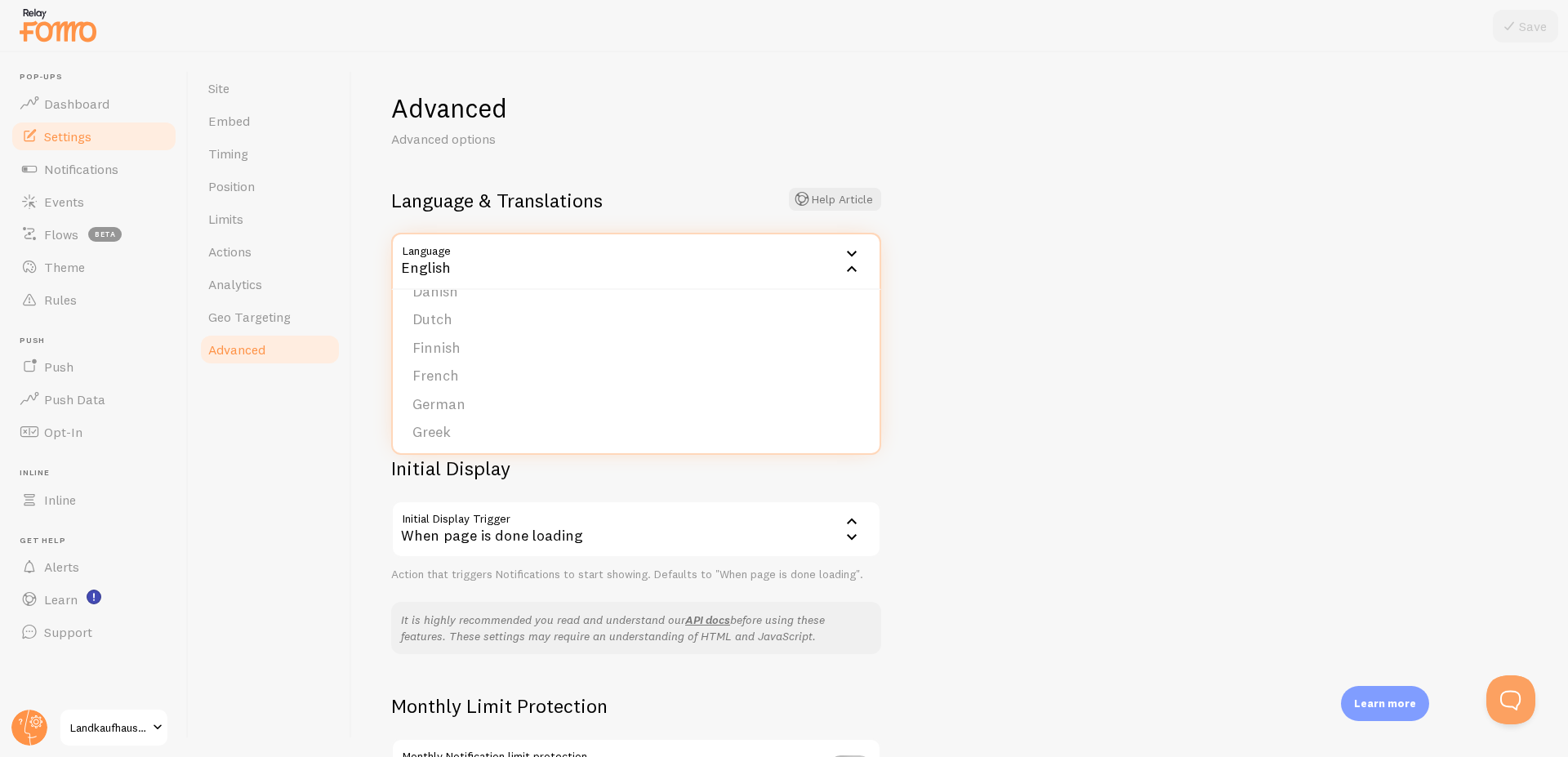
scroll to position [226, 0]
click at [635, 369] on li "German" at bounding box center [637, 370] width 487 height 28
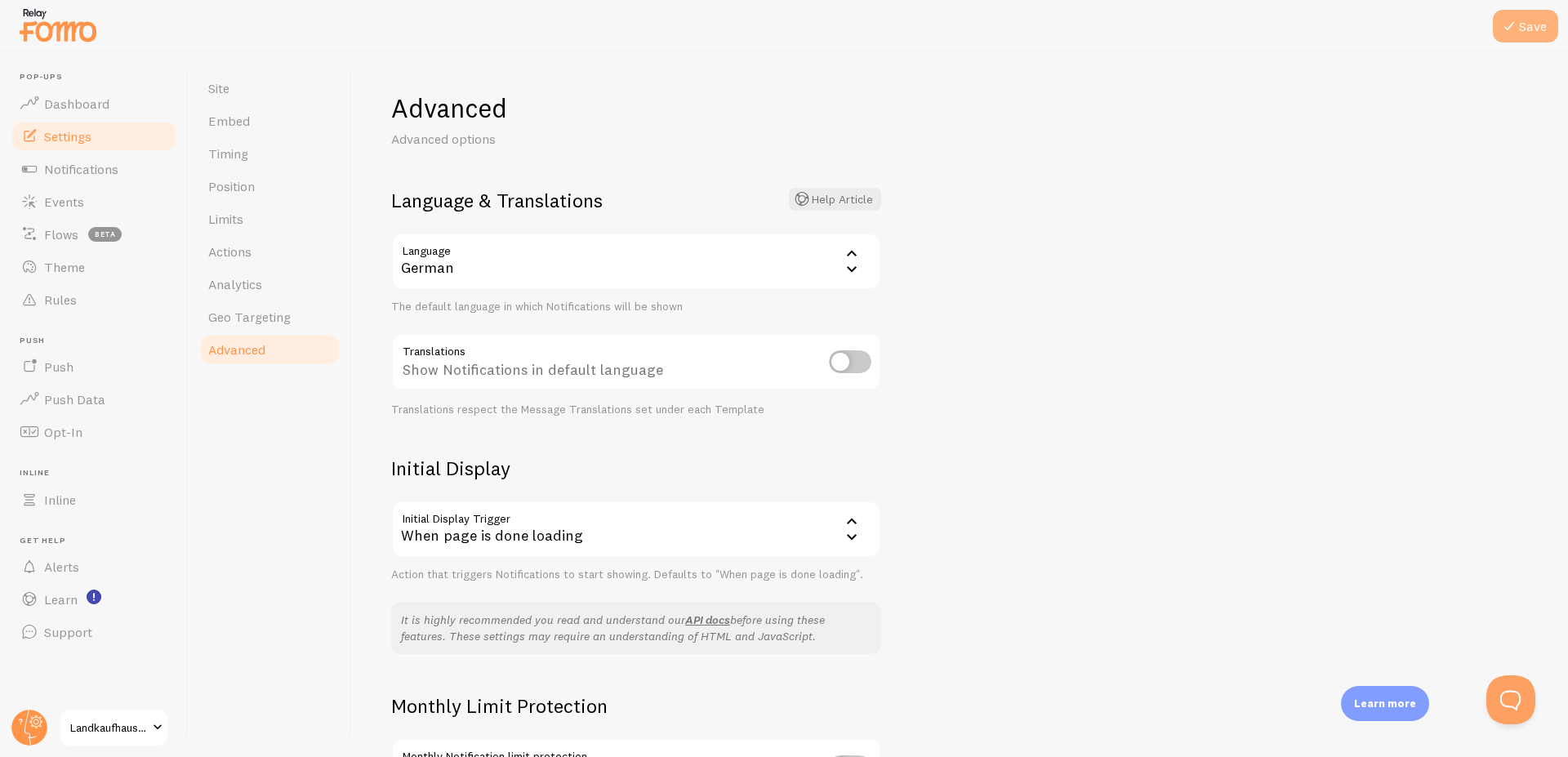
click at [1514, 17] on icon at bounding box center [1510, 26] width 19 height 19
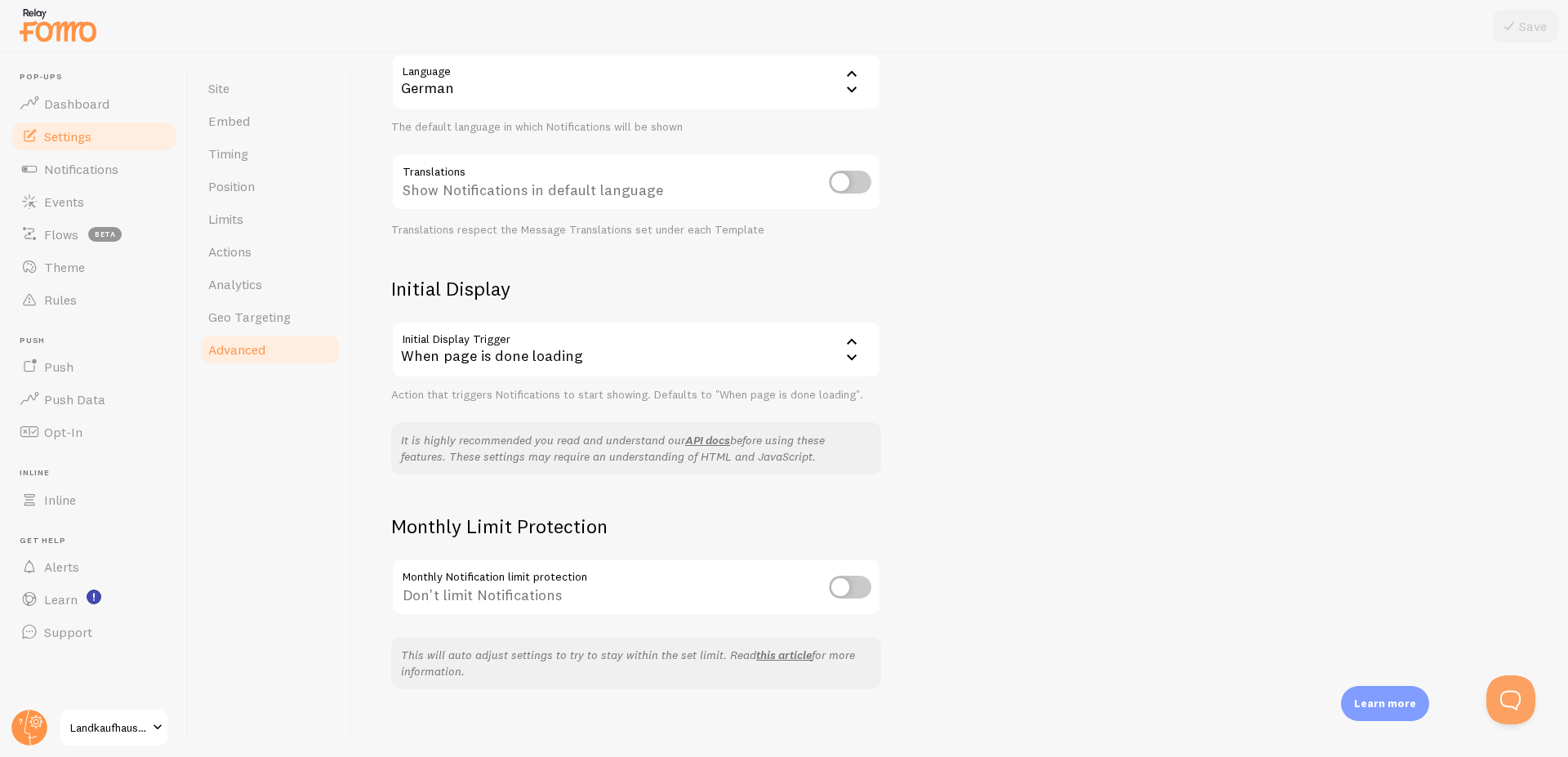
scroll to position [190, 0]
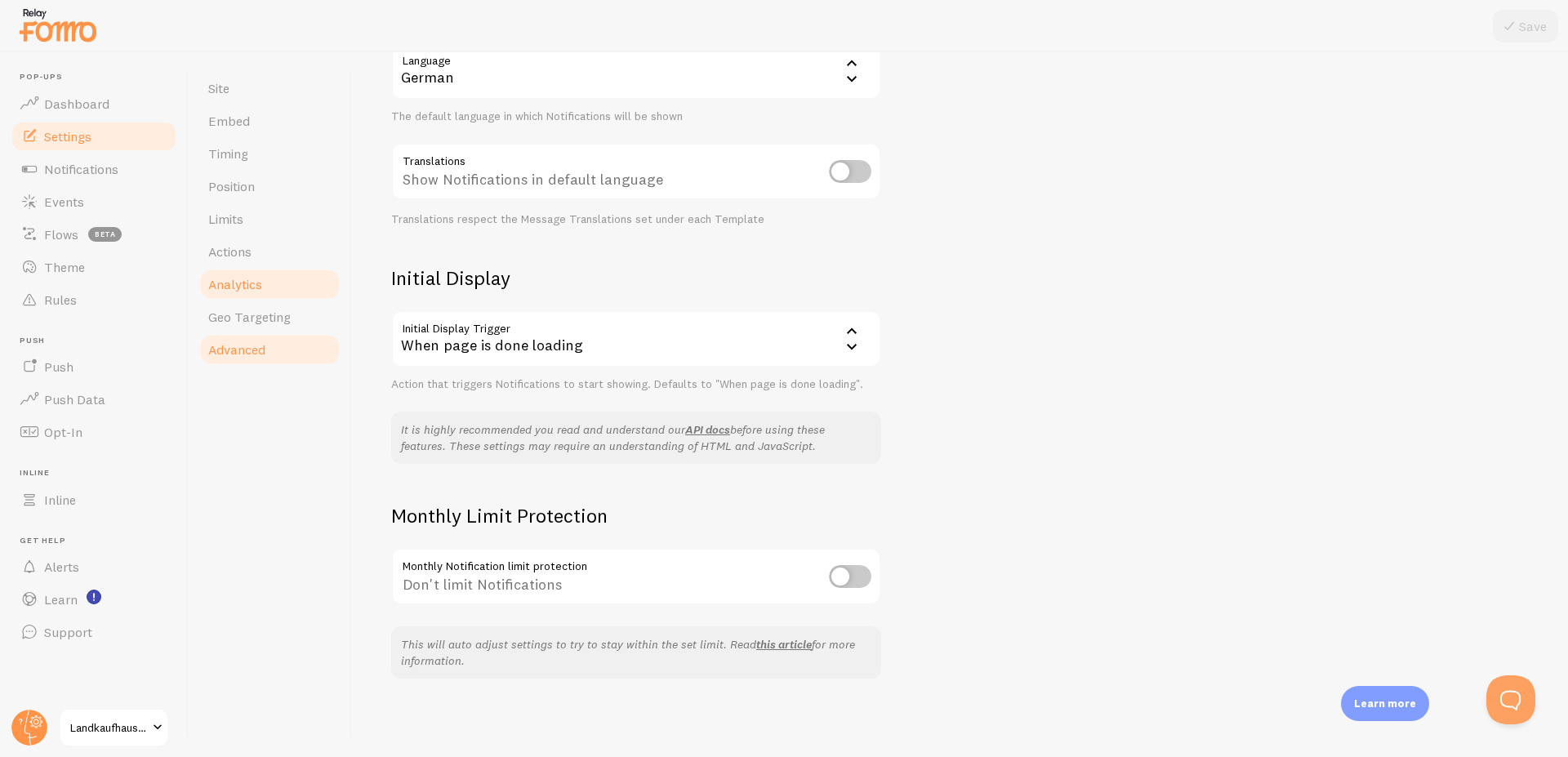
click at [251, 283] on span "Analytics" at bounding box center [235, 284] width 54 height 16
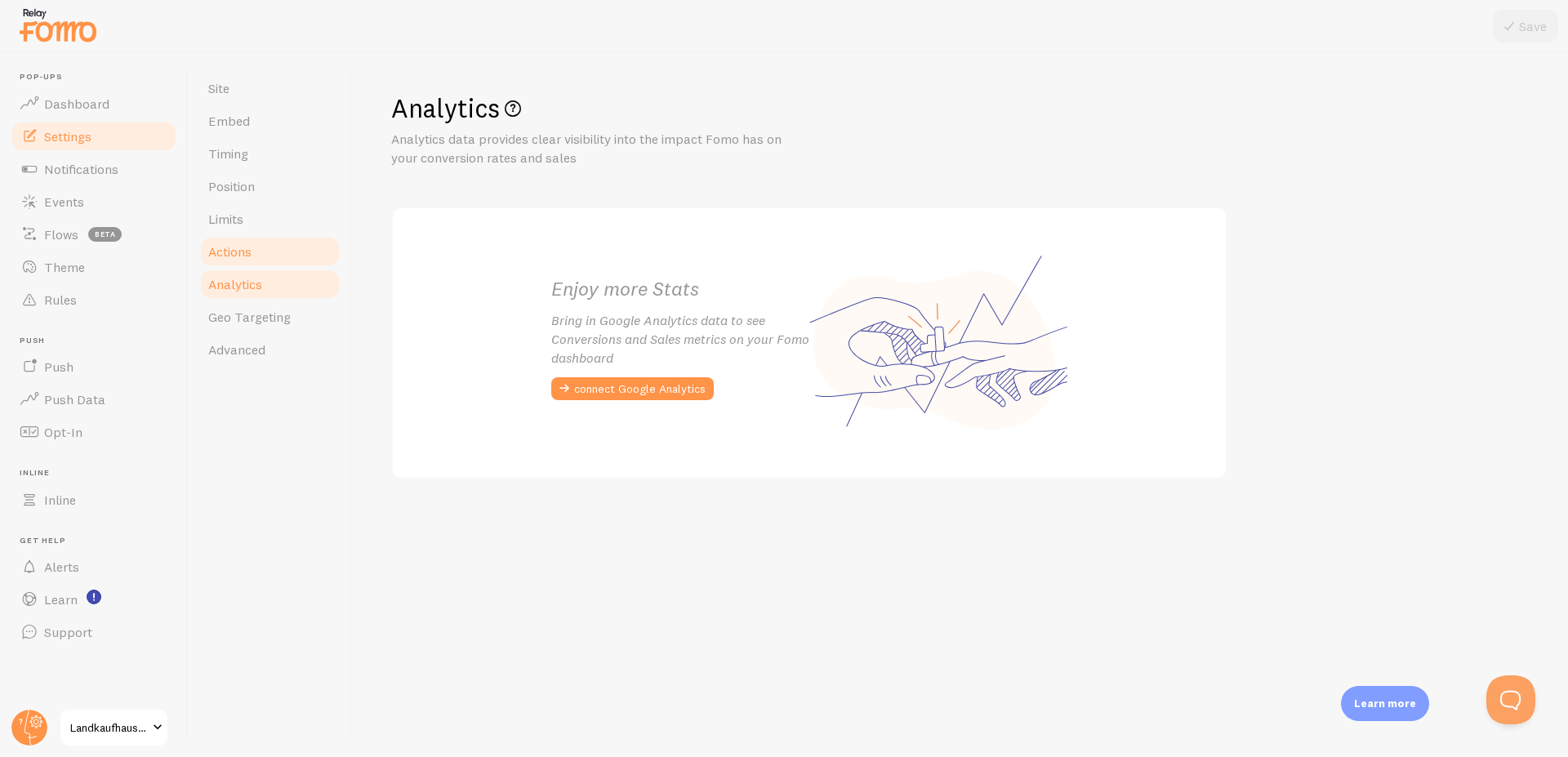
click at [236, 248] on span "Actions" at bounding box center [229, 251] width 43 height 16
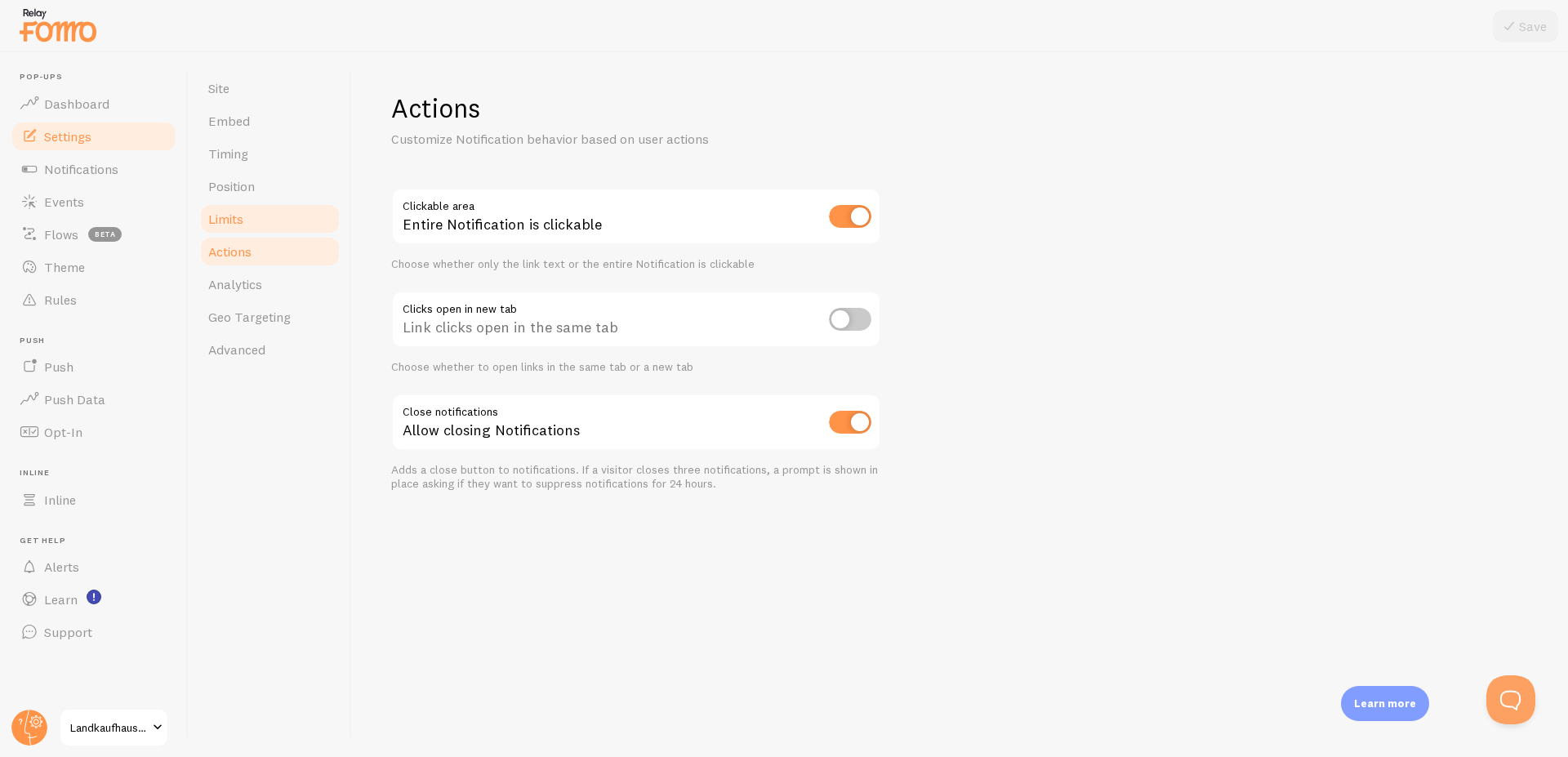
click at [218, 218] on span "Limits" at bounding box center [226, 219] width 35 height 16
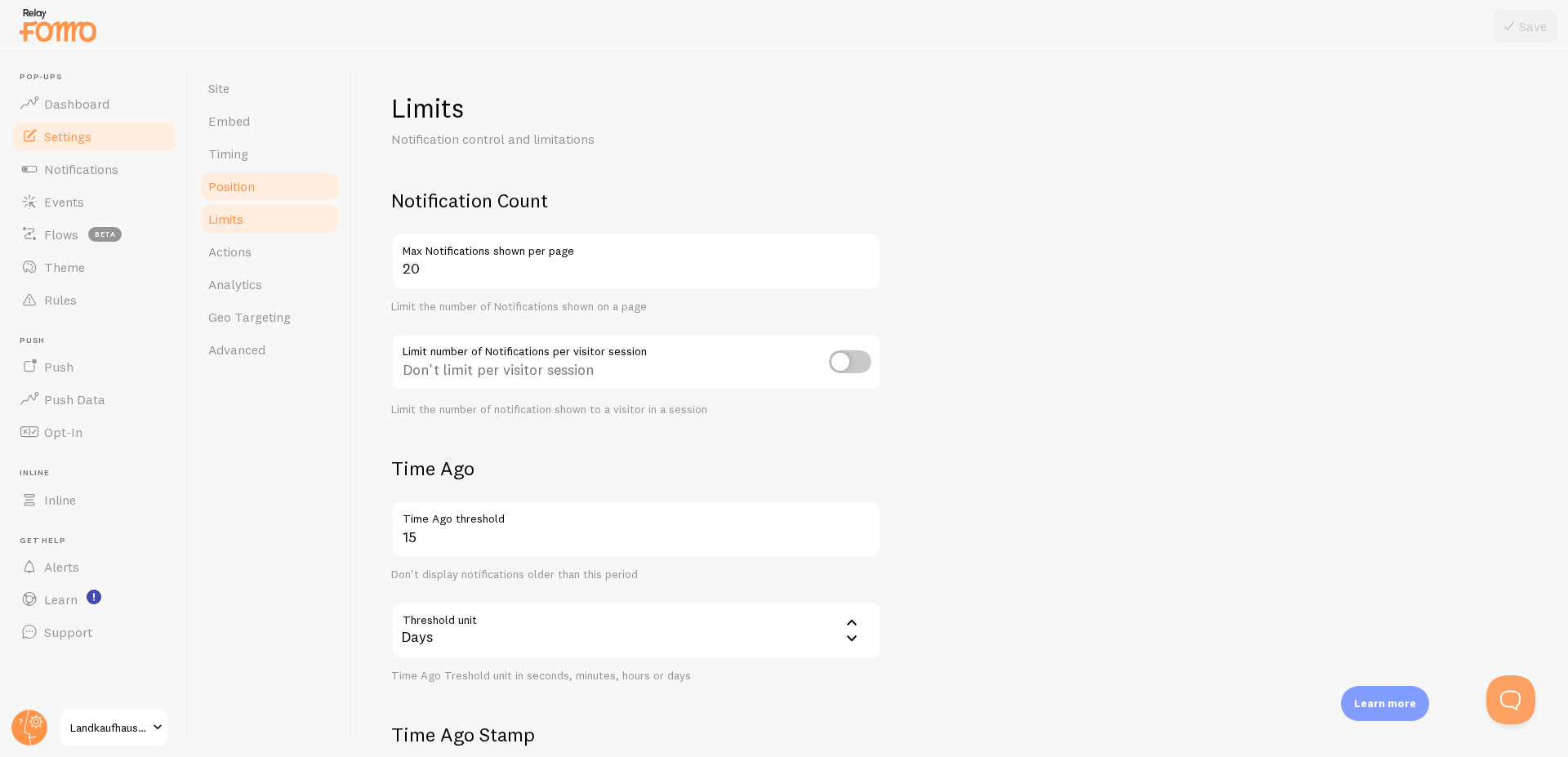
click at [226, 186] on span "Position" at bounding box center [231, 186] width 47 height 16
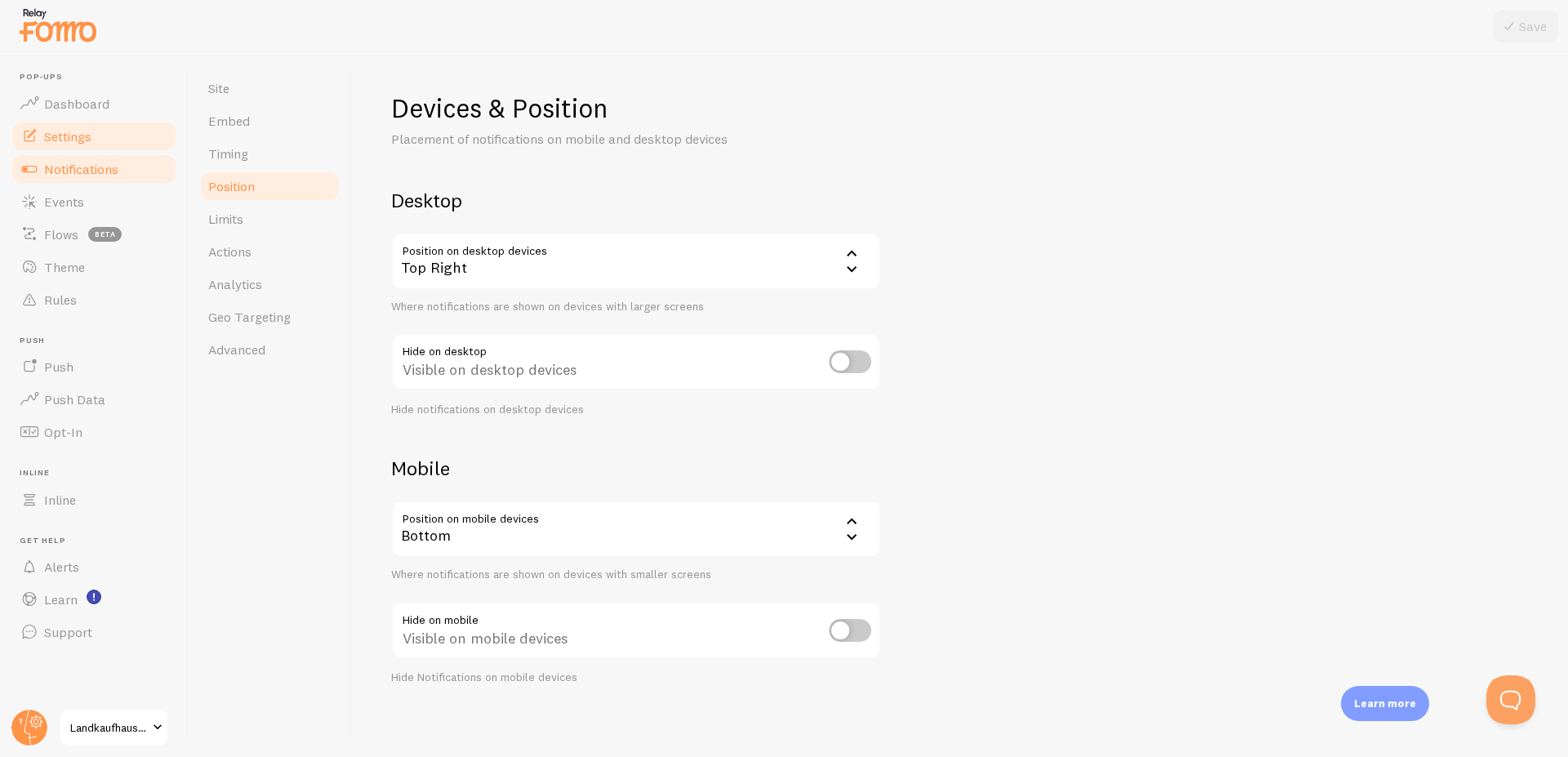
click at [95, 175] on span "Notifications" at bounding box center [81, 169] width 74 height 16
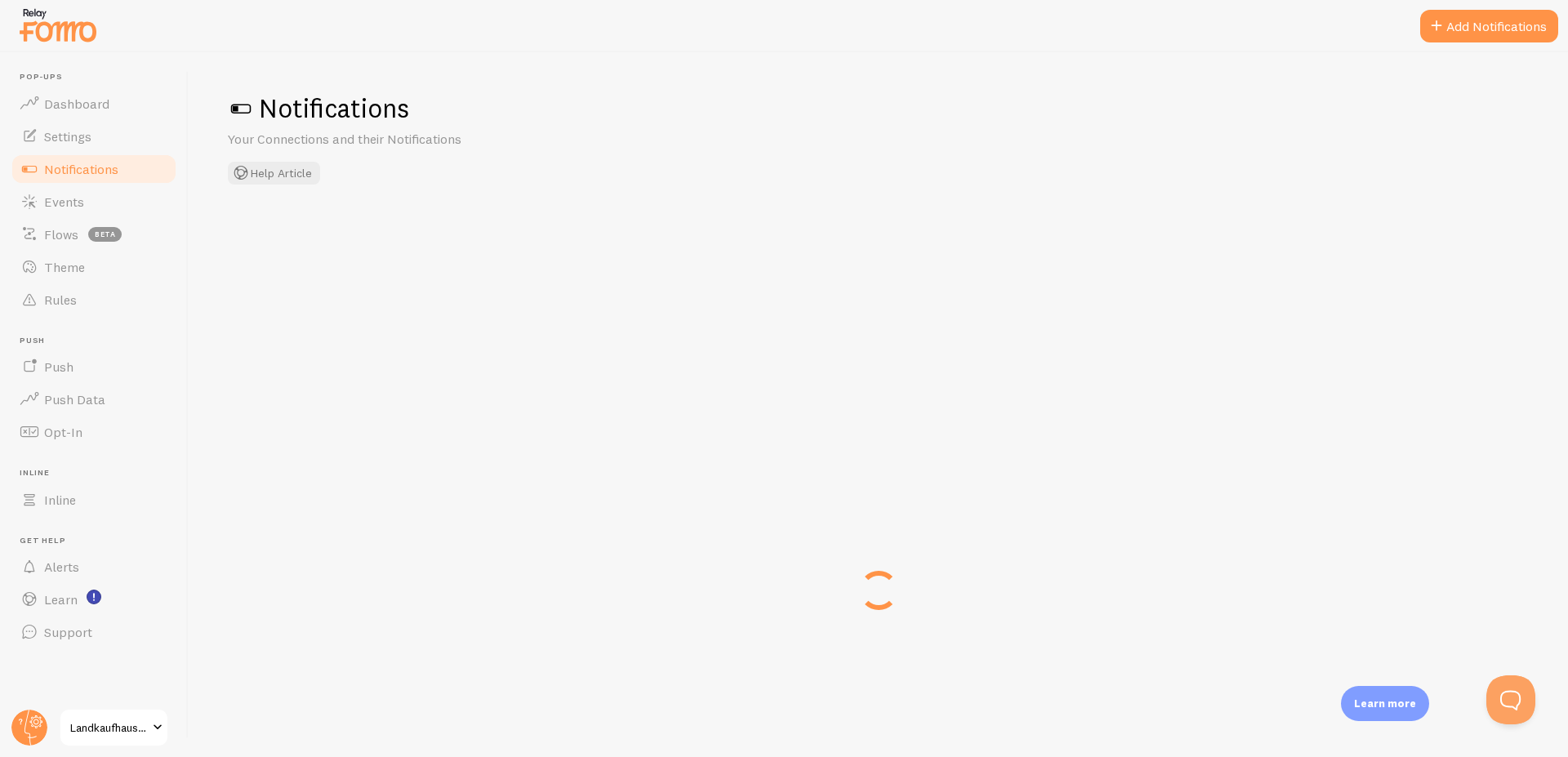
checkbox input "false"
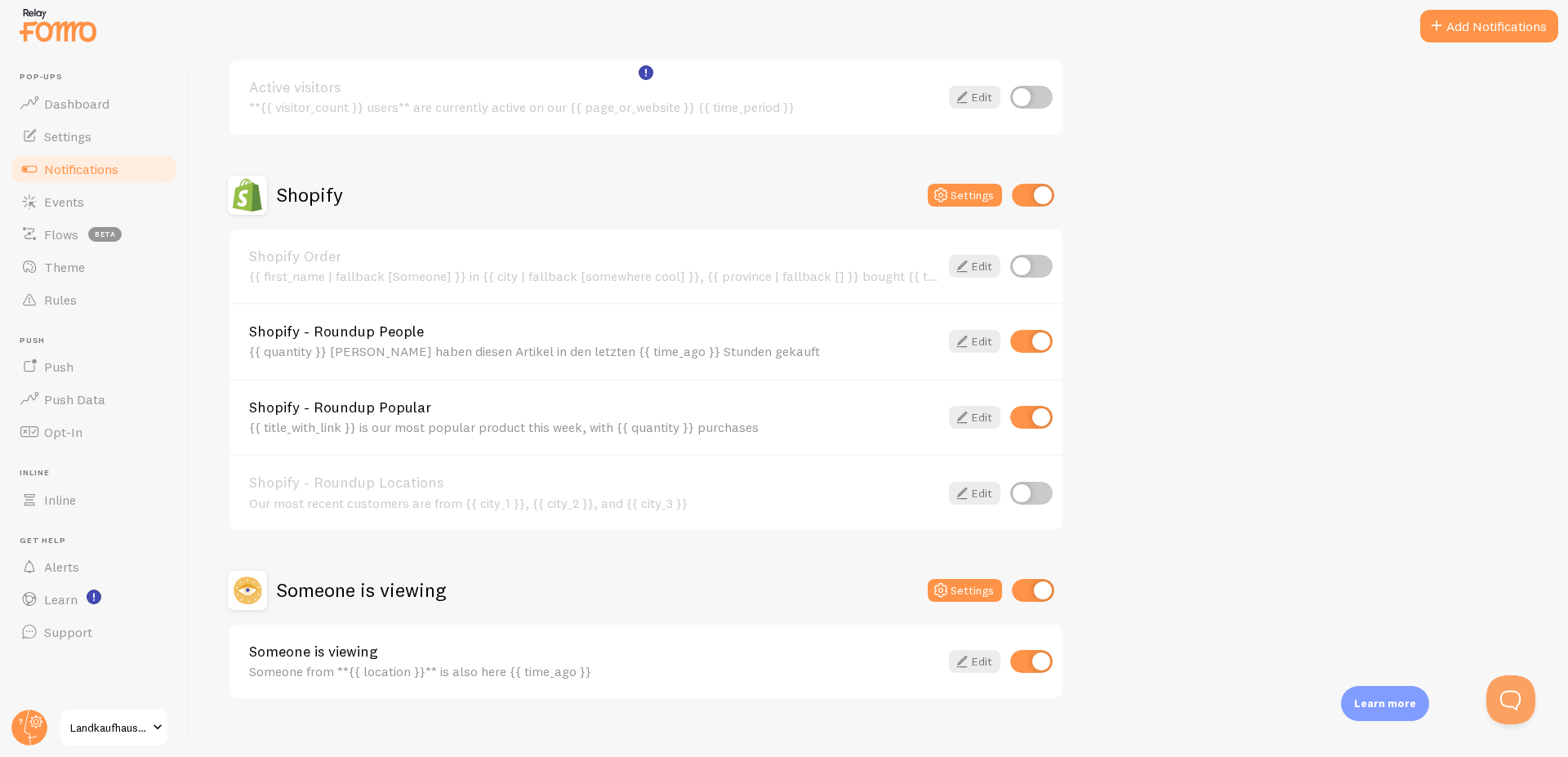
scroll to position [238, 0]
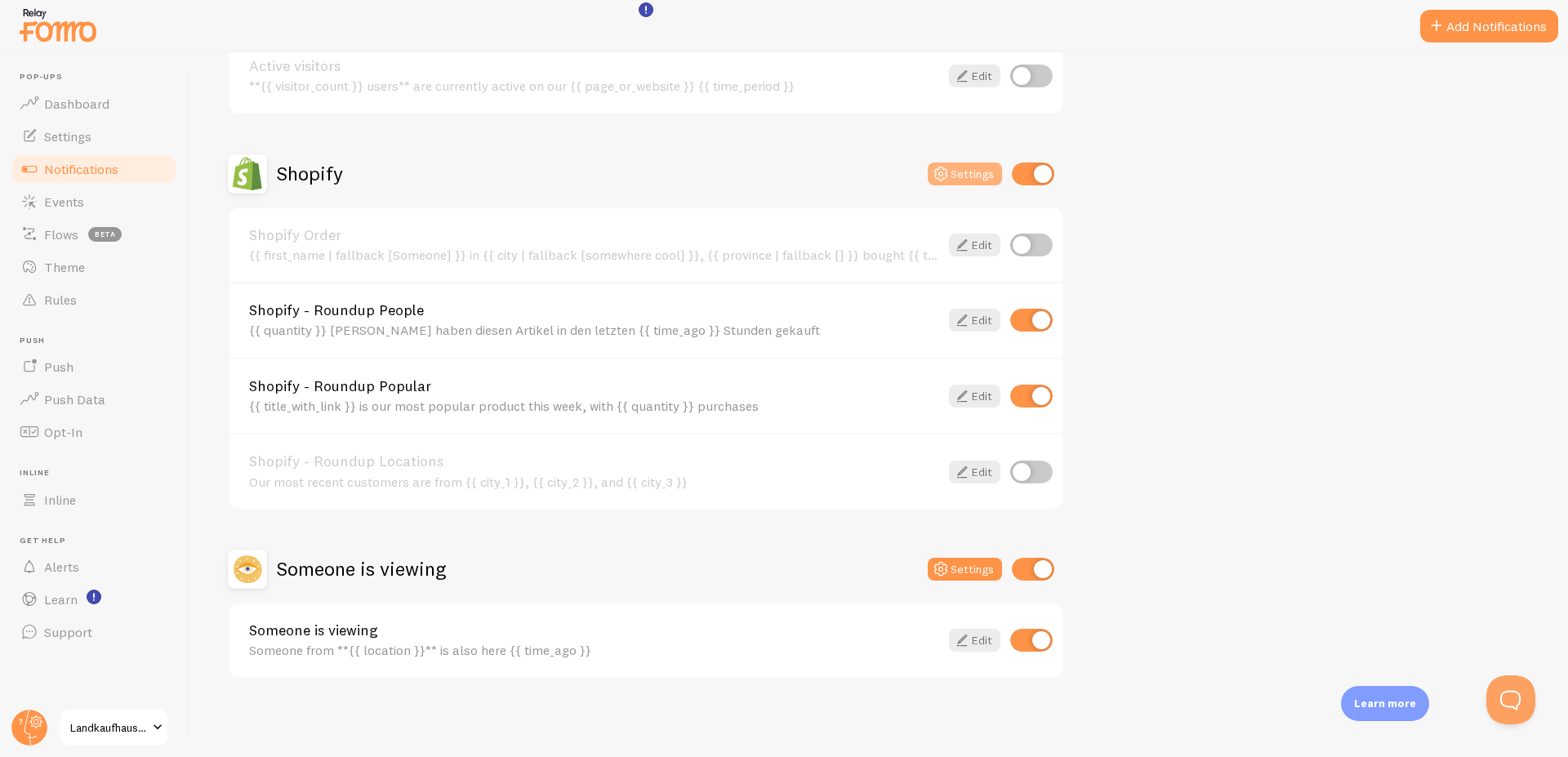
click at [939, 171] on icon at bounding box center [941, 174] width 19 height 19
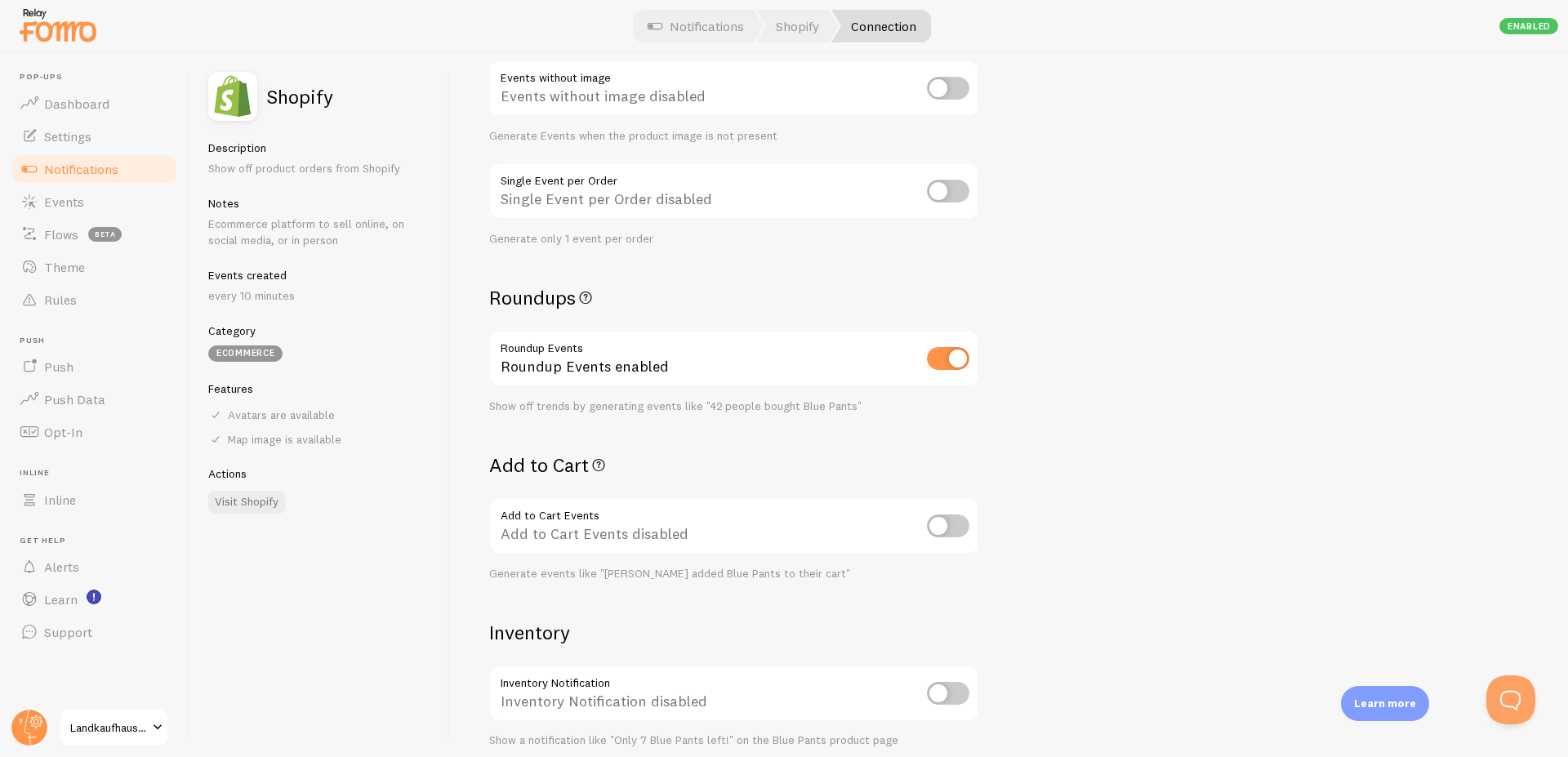
scroll to position [294, 0]
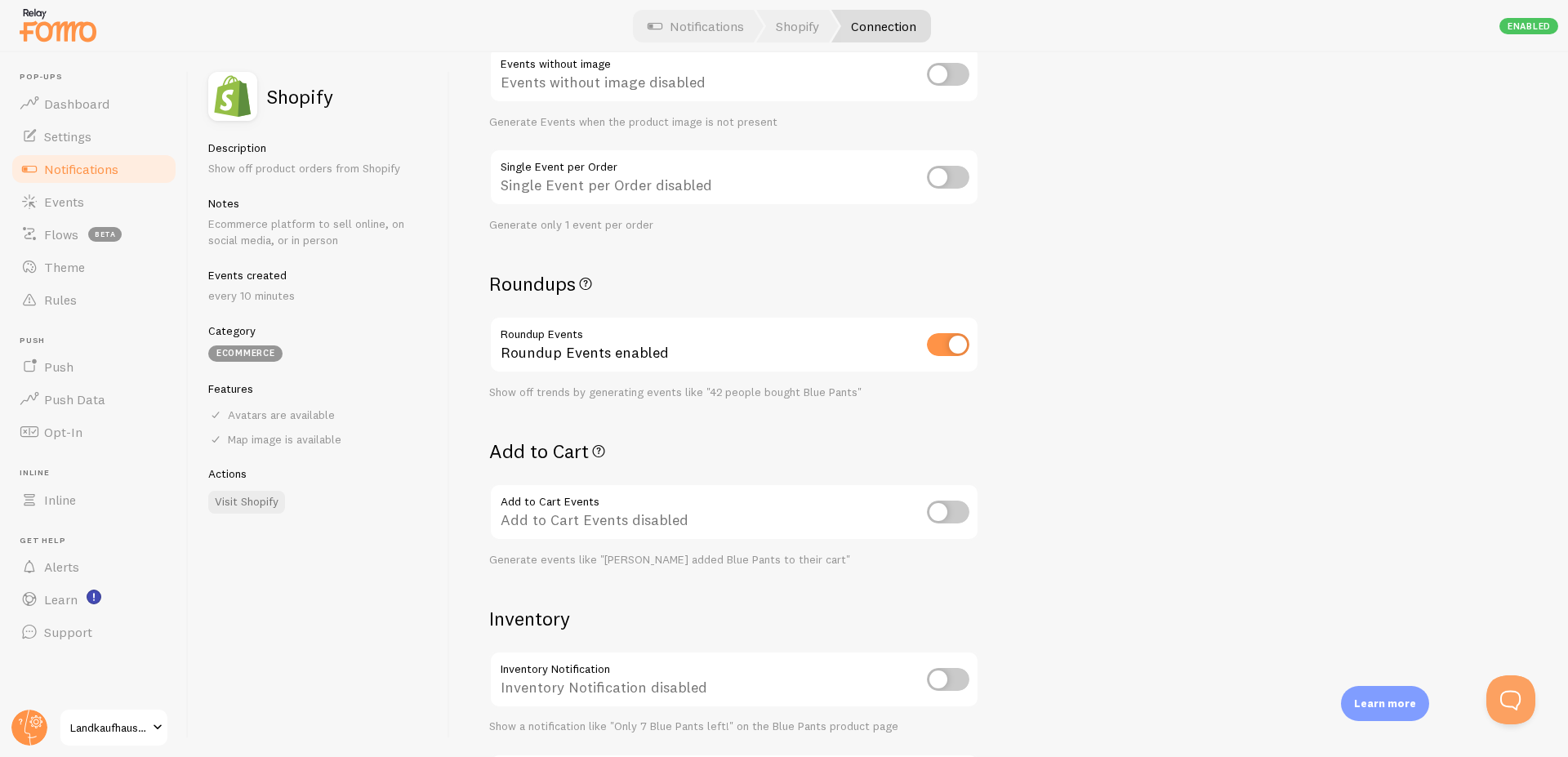
click at [594, 286] on icon at bounding box center [585, 283] width 19 height 25
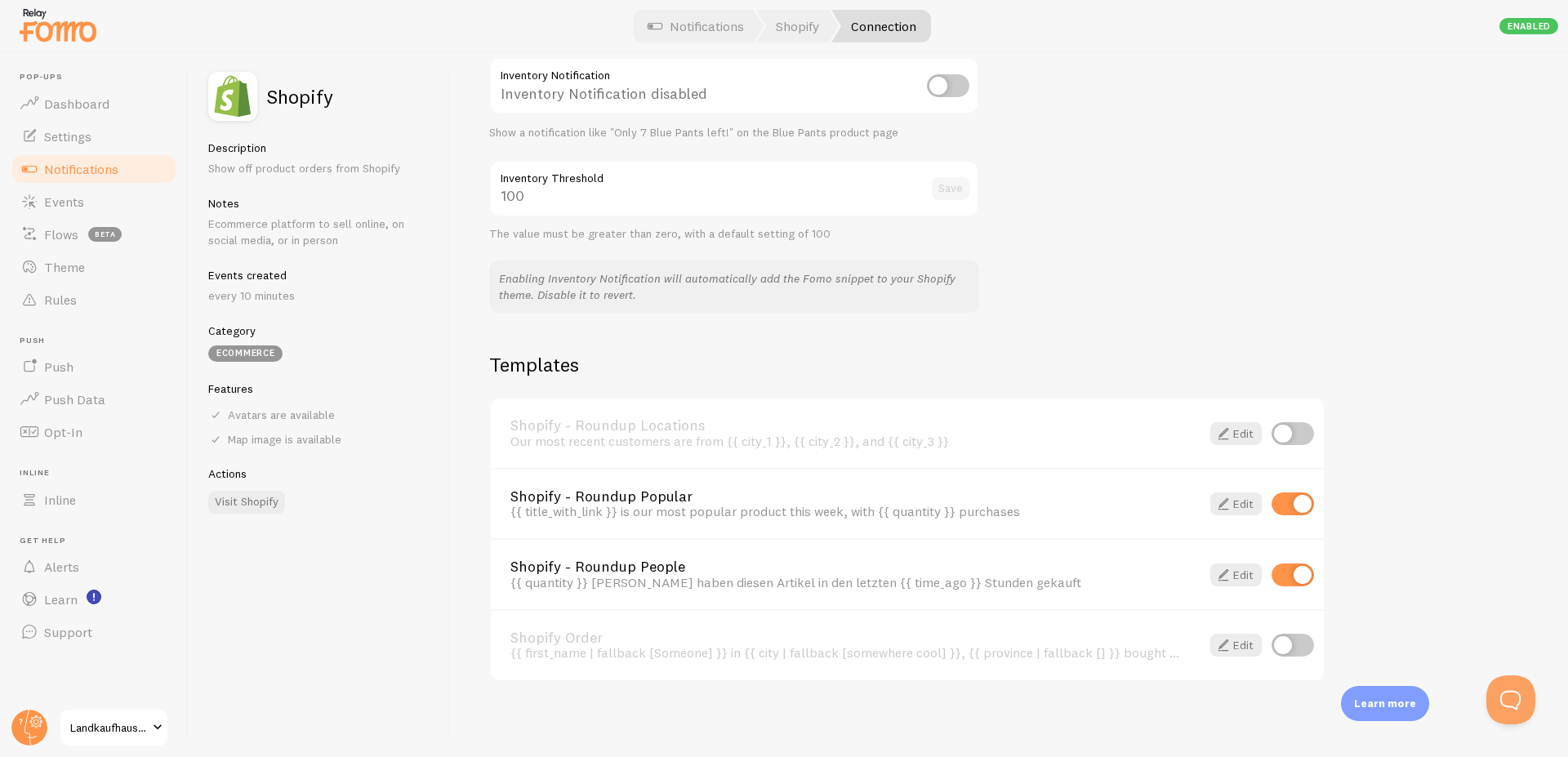
scroll to position [891, 0]
click at [1235, 499] on link "Edit" at bounding box center [1236, 501] width 51 height 23
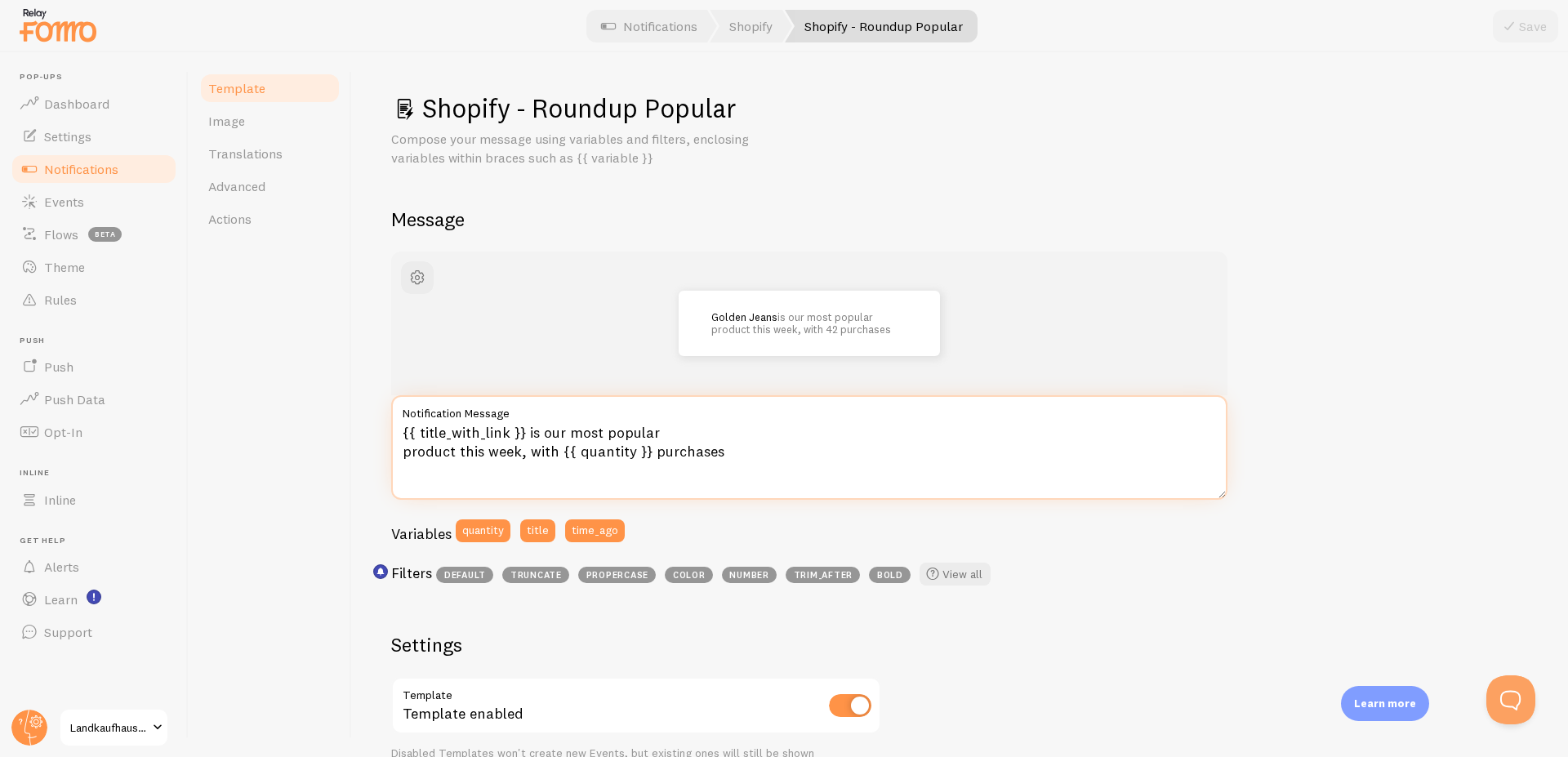
drag, startPoint x: 731, startPoint y: 455, endPoint x: 350, endPoint y: 416, distance: 383.0
click at [391, 416] on textarea "{{ title_with_link }} is our most popular product this week, with {{ quantity }…" at bounding box center [809, 447] width 837 height 104
click at [712, 424] on textarea "{{ title_with_link }} is our most popular product this week, with {{ quantity }…" at bounding box center [809, 447] width 837 height 104
drag, startPoint x: 527, startPoint y: 430, endPoint x: 557, endPoint y: 452, distance: 37.2
click at [557, 452] on textarea "{{ title_with_link }} is our most popular product this week, with {{ quantity }…" at bounding box center [809, 447] width 837 height 104
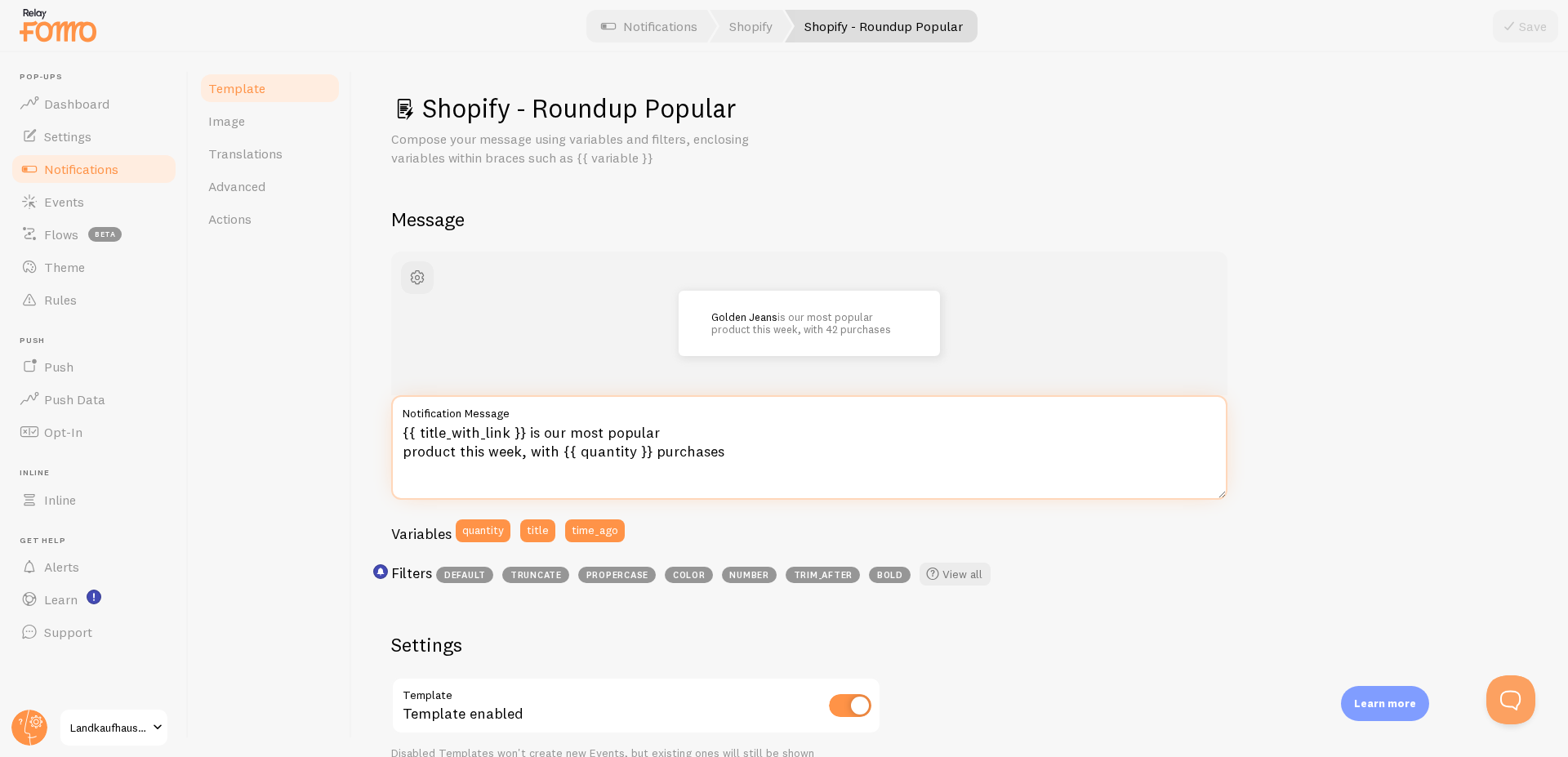
paste textarea "gehört diese Woche zu unseren beliebtesten Produkten – bereits"
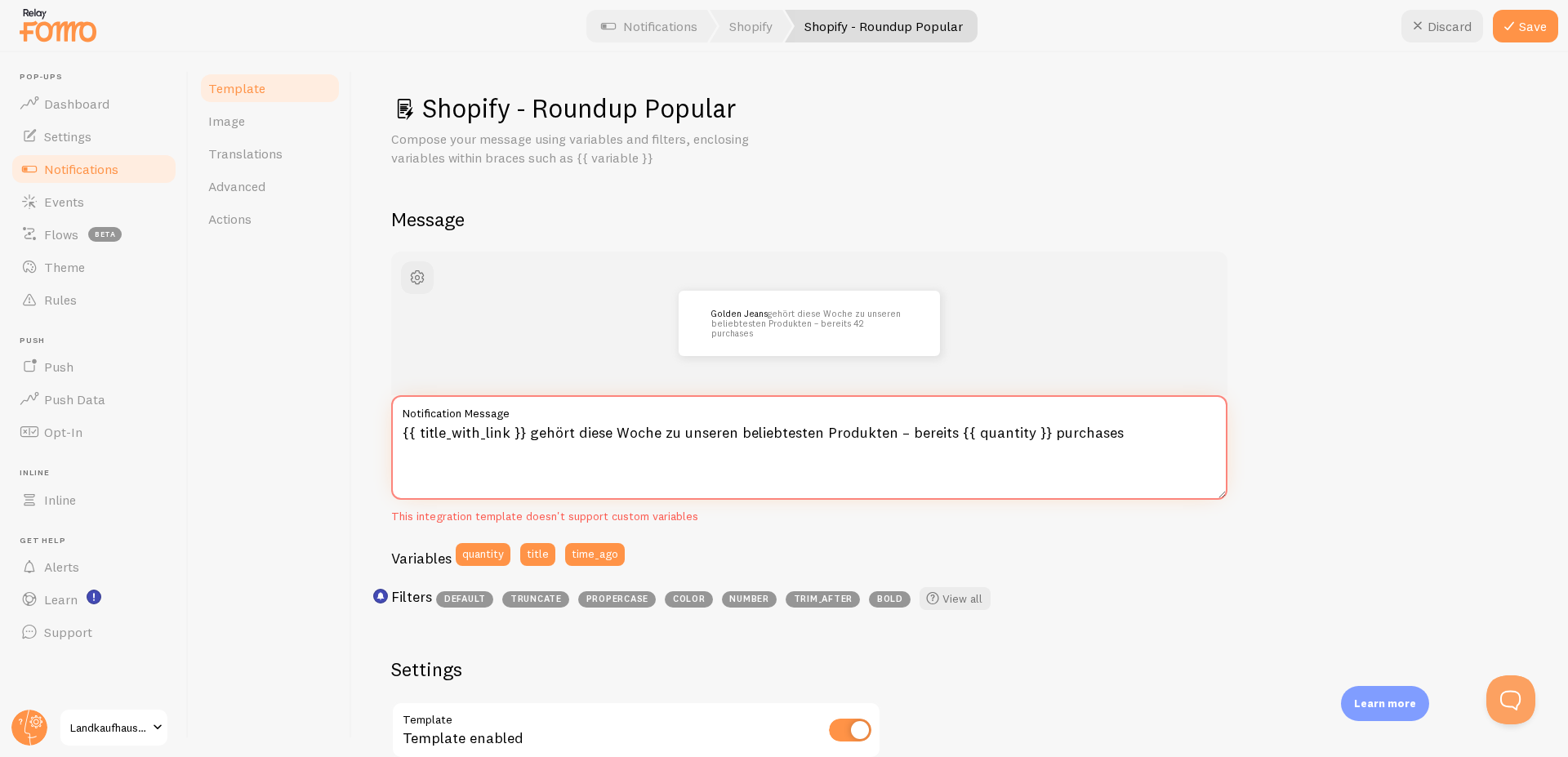
click at [1081, 430] on textarea "{{ title_with_link }} gehört diese Woche zu unseren beliebtesten Produkten – be…" at bounding box center [809, 447] width 837 height 104
type textarea "{{ title_with_link }} gehört diese Woche zu unseren beliebtesten Produkten – be…"
click at [1534, 33] on button "Save" at bounding box center [1526, 26] width 66 height 33
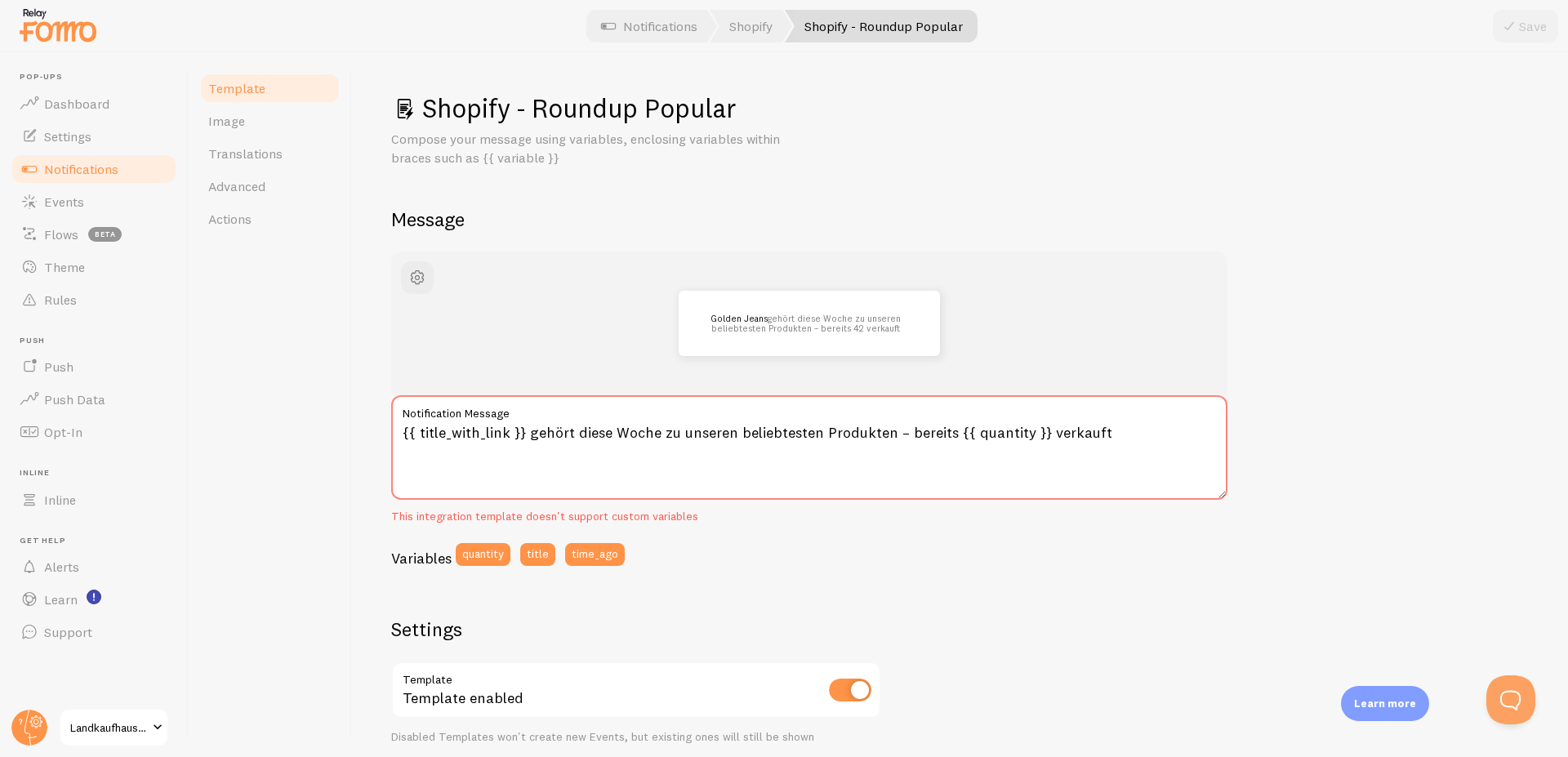
click at [279, 84] on link "Template" at bounding box center [269, 88] width 143 height 33
click at [220, 79] on link "Template" at bounding box center [269, 88] width 143 height 33
click at [96, 166] on span "Notifications" at bounding box center [81, 169] width 74 height 16
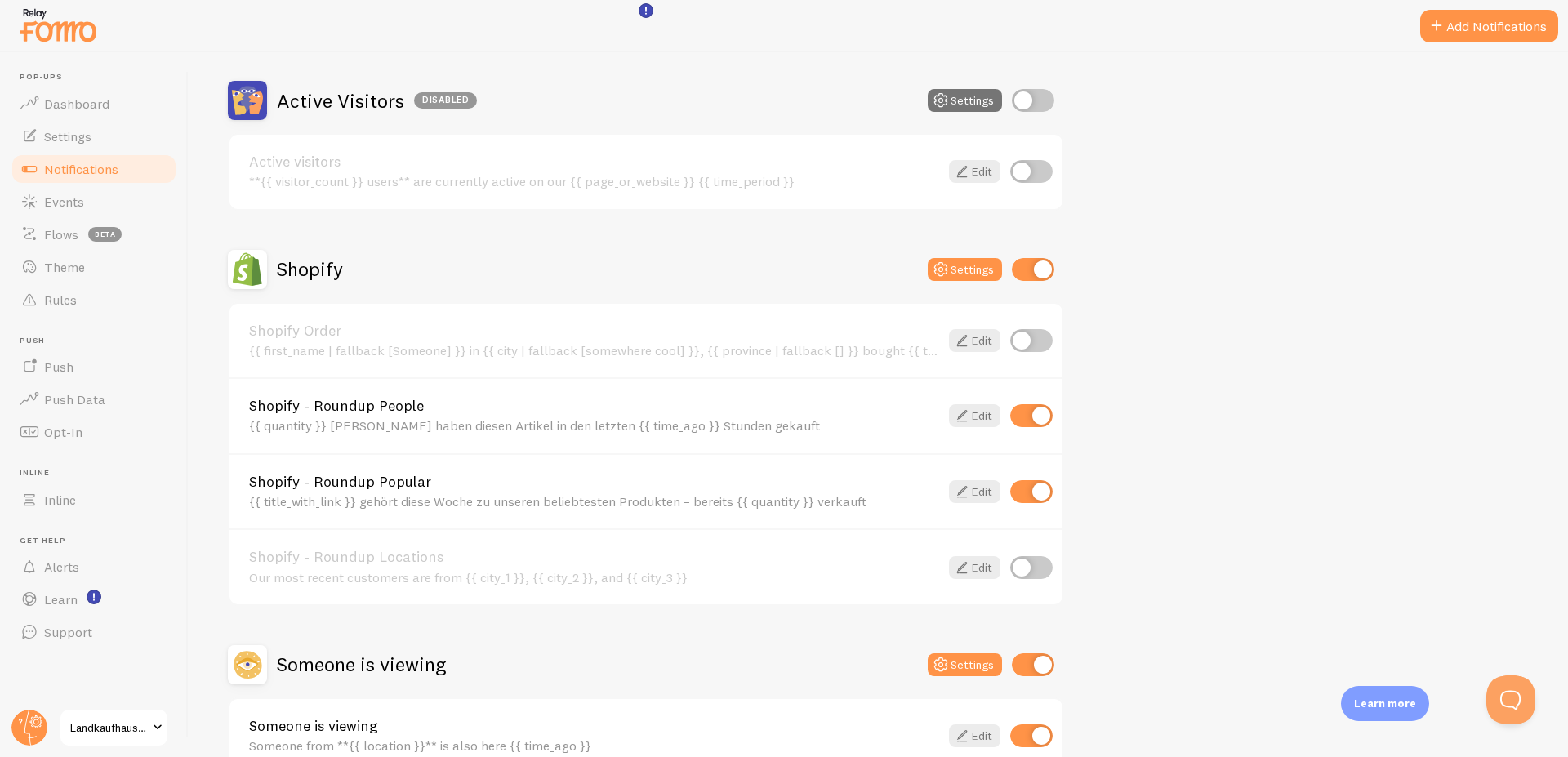
scroll to position [238, 0]
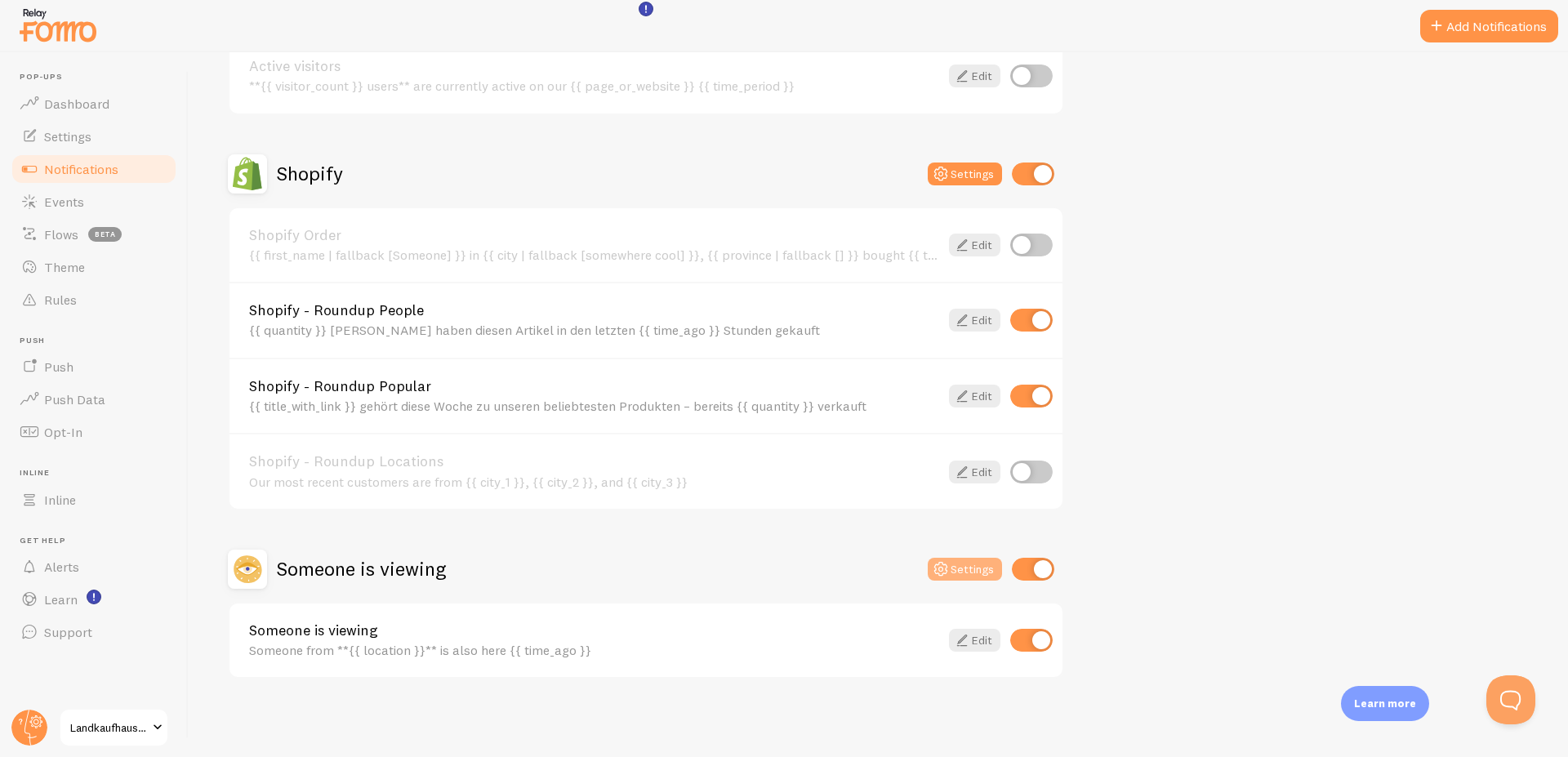
click at [973, 573] on button "Settings" at bounding box center [965, 569] width 74 height 23
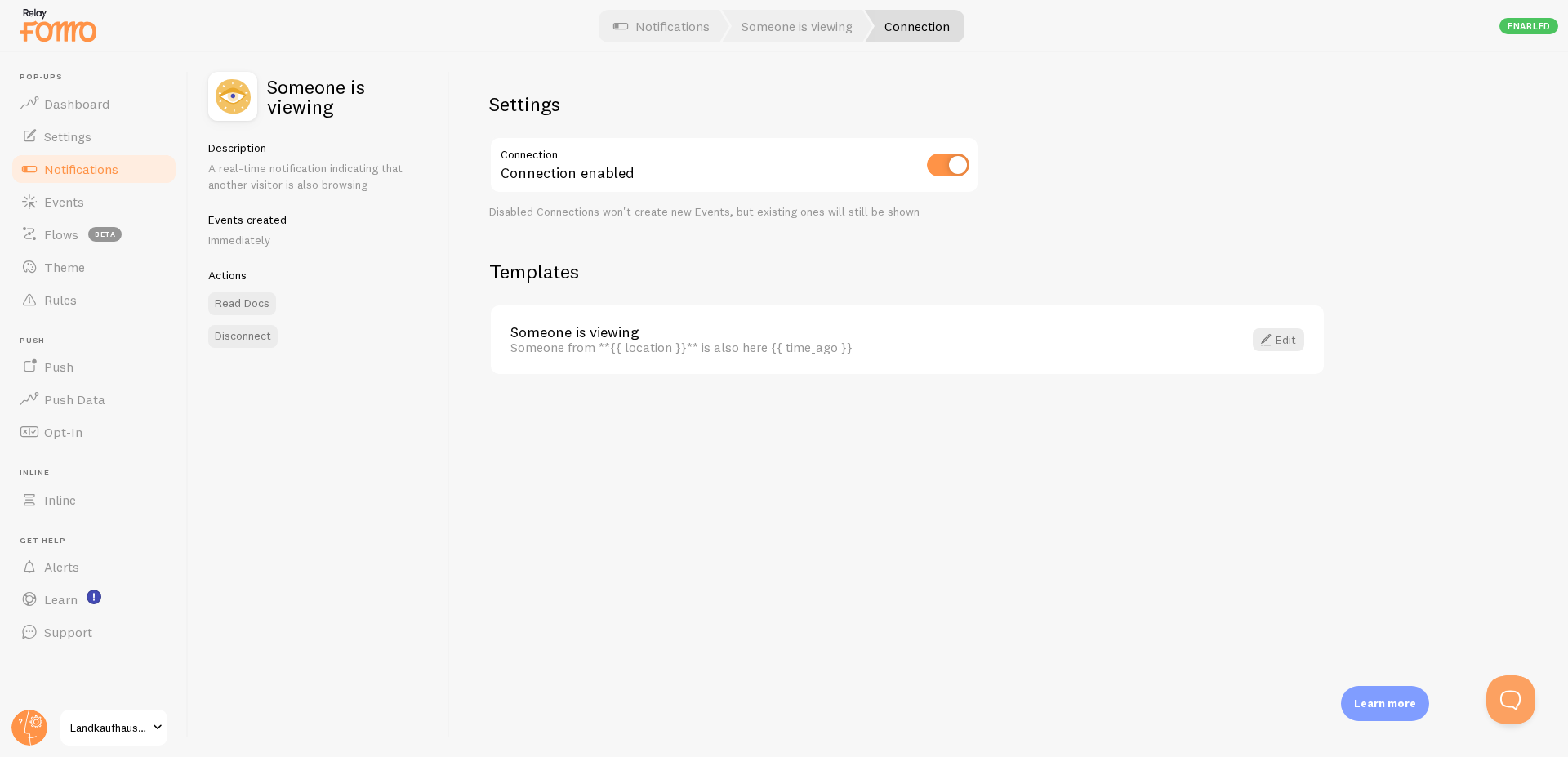
click at [53, 165] on span "Notifications" at bounding box center [81, 169] width 74 height 16
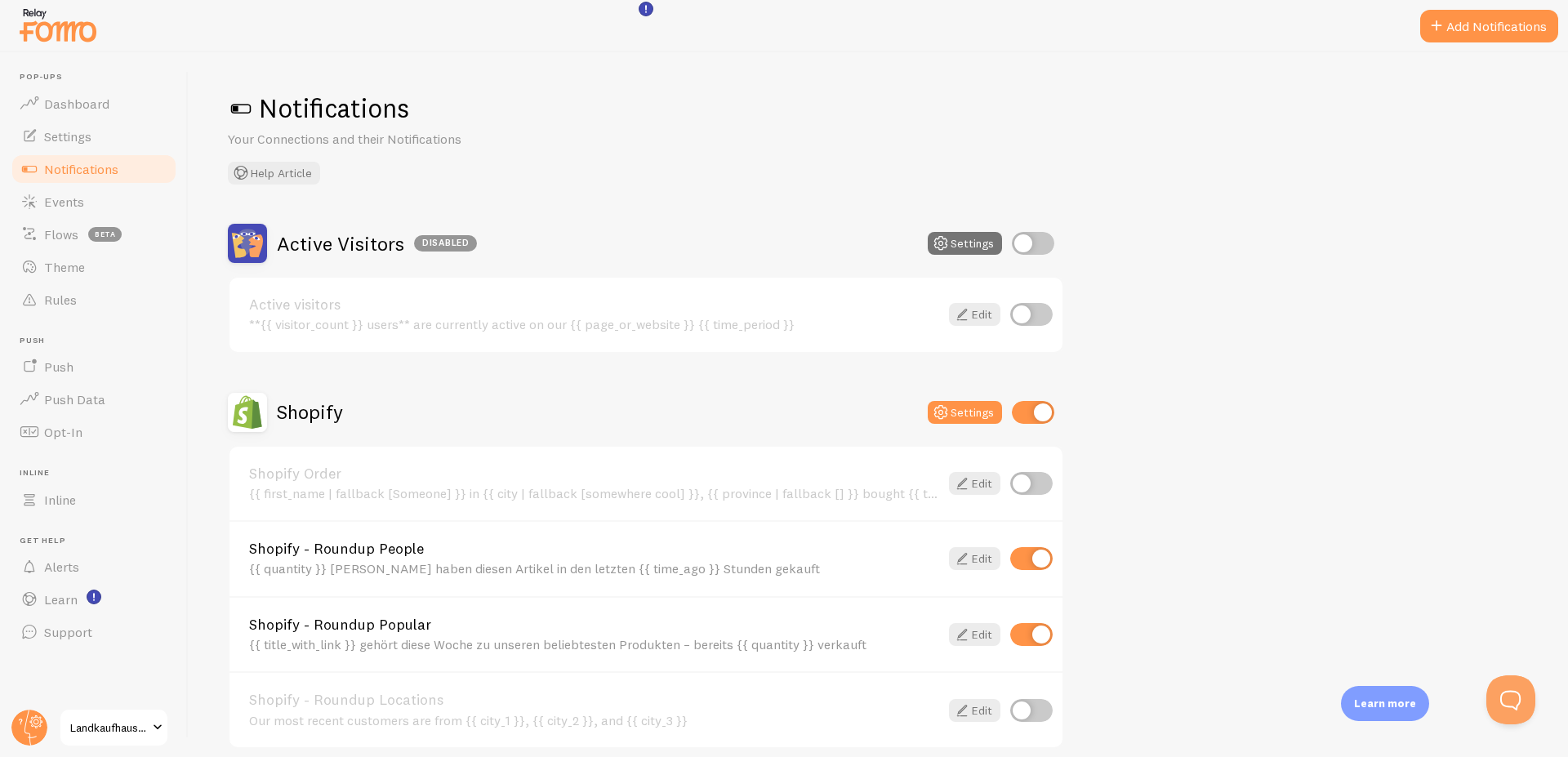
scroll to position [238, 0]
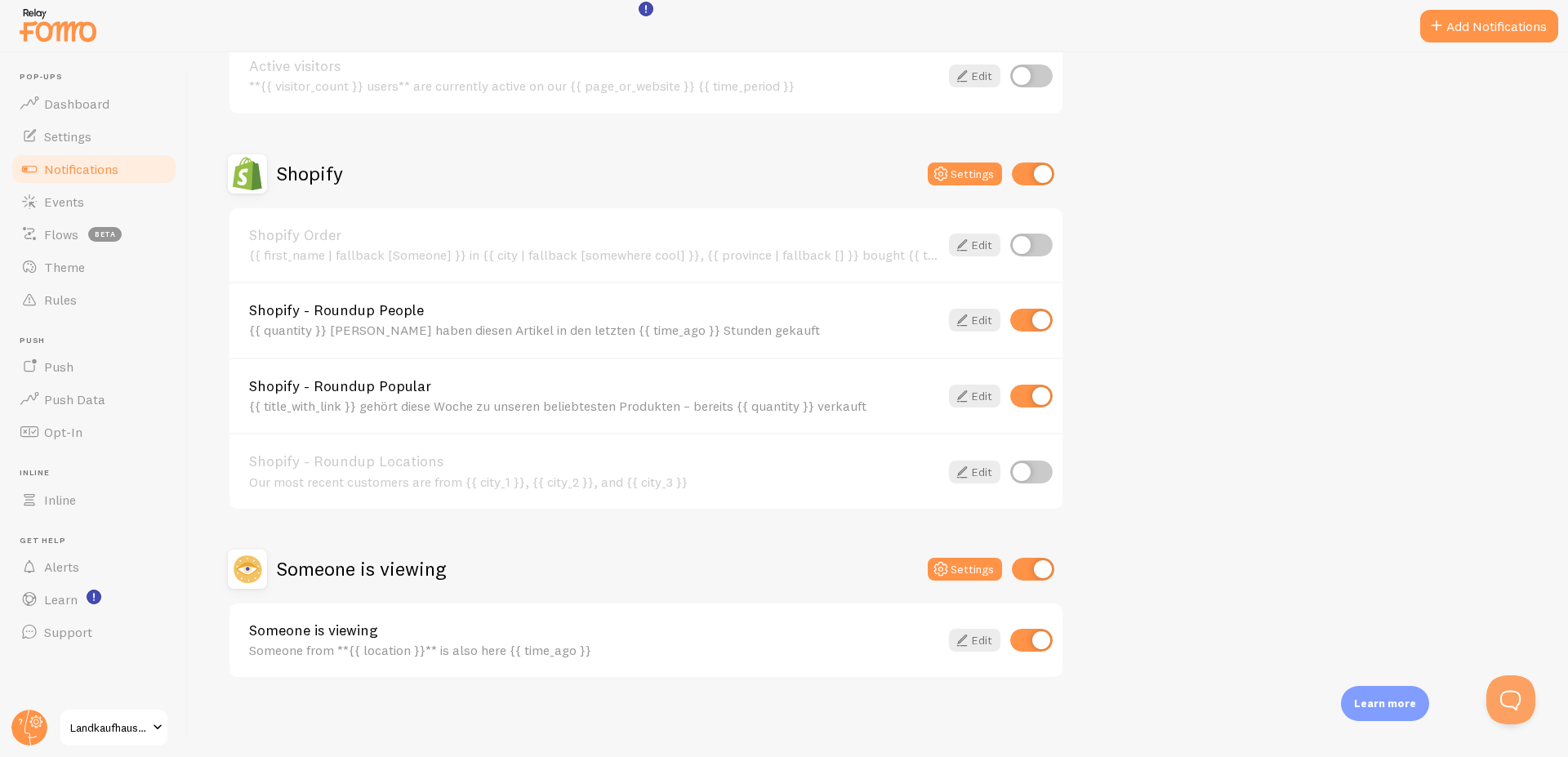
click at [1044, 564] on input "checkbox" at bounding box center [1033, 569] width 42 height 23
checkbox input "false"
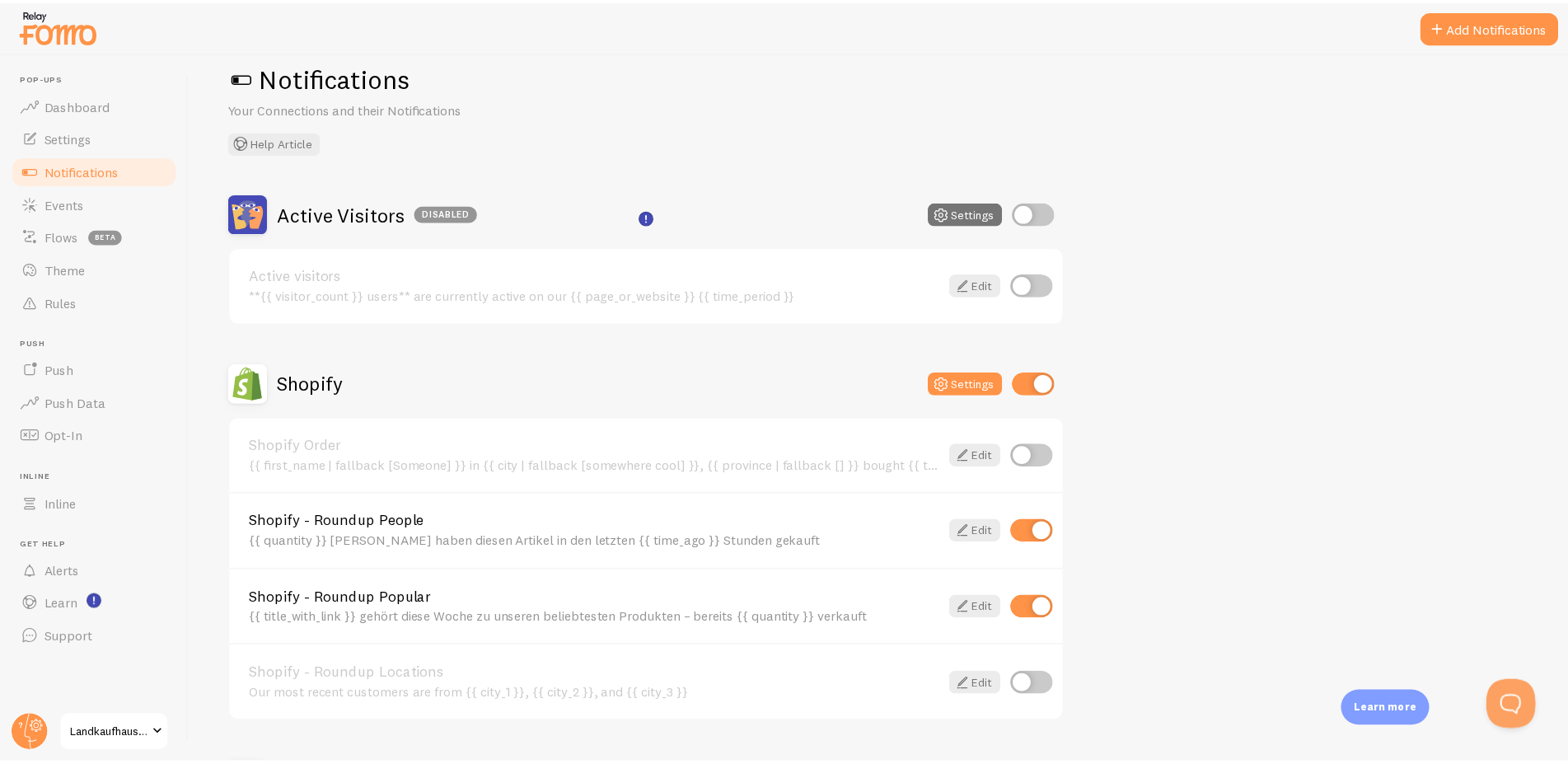
scroll to position [0, 0]
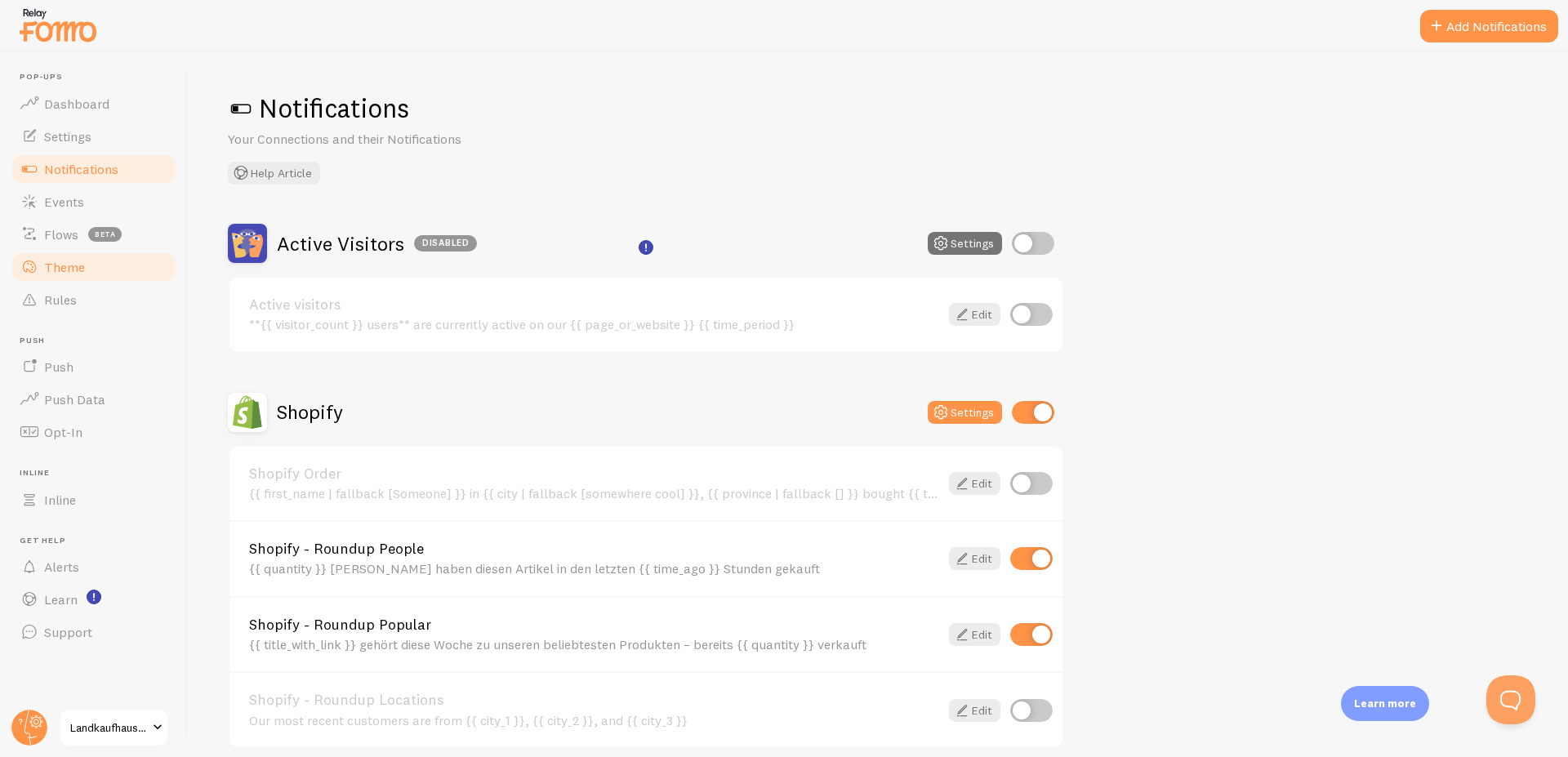
click at [67, 272] on span "Theme" at bounding box center [65, 266] width 41 height 16
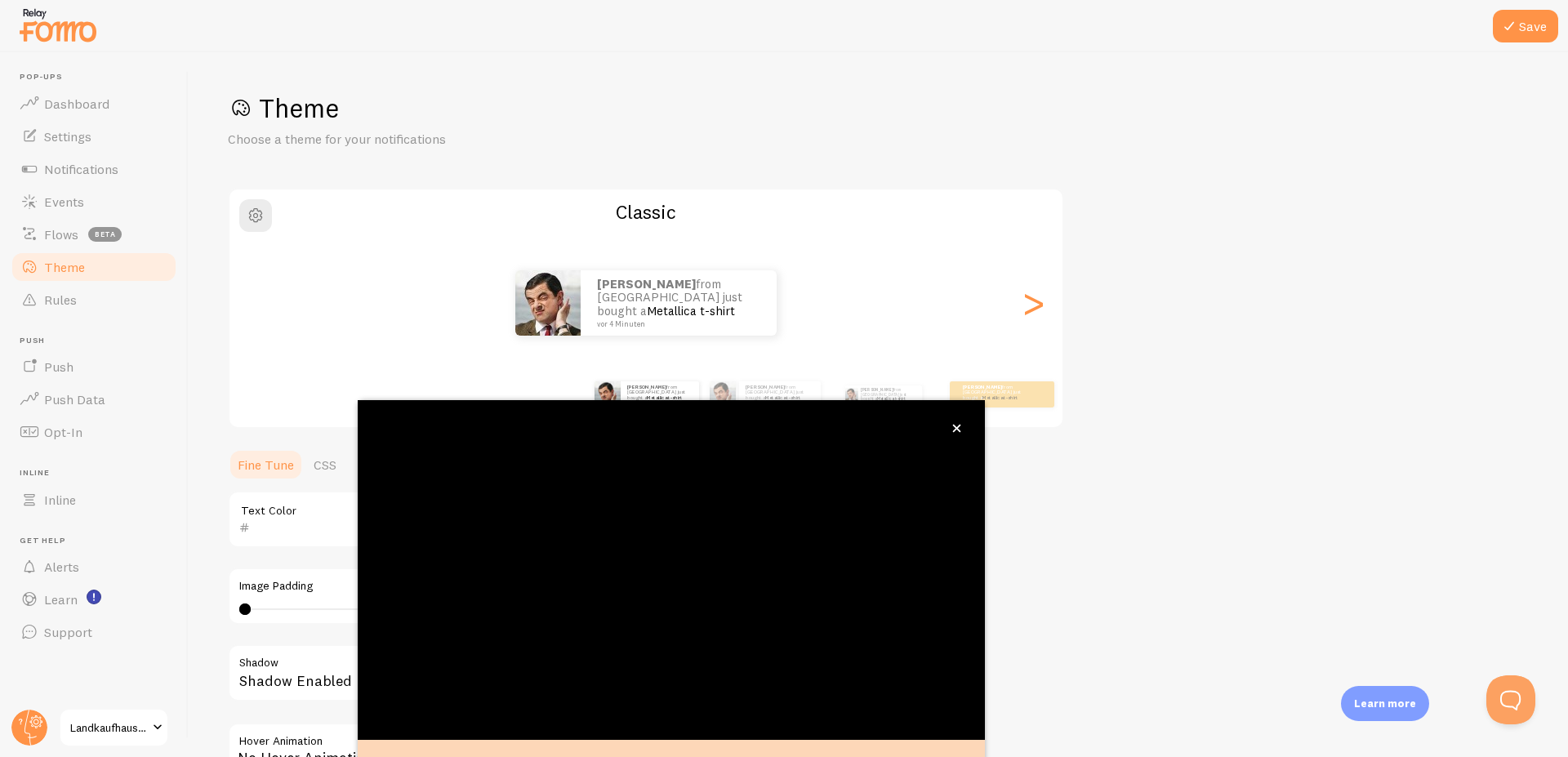
scroll to position [59, 0]
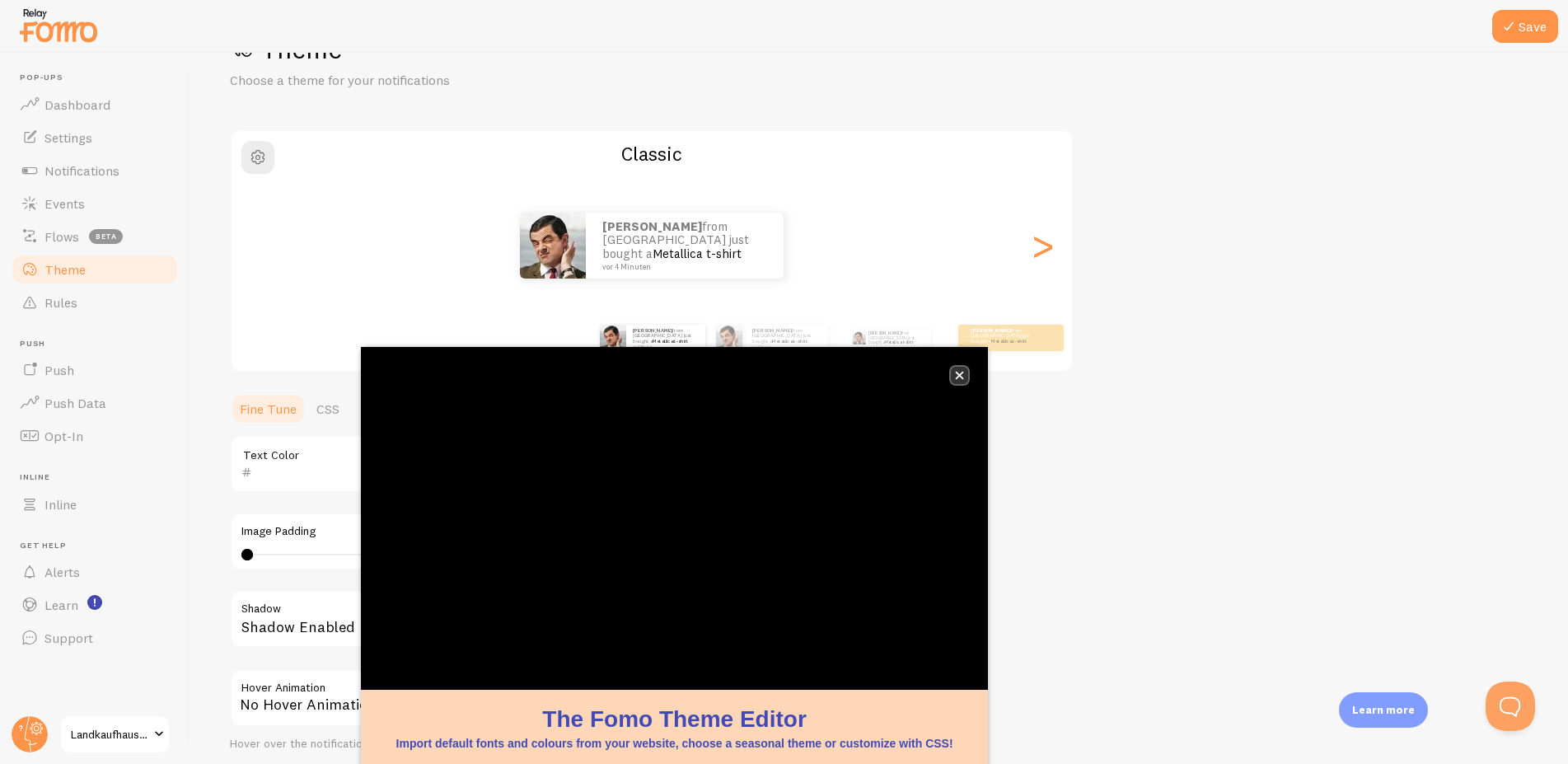
click at [960, 374] on icon "close," at bounding box center [960, 375] width 9 height 9
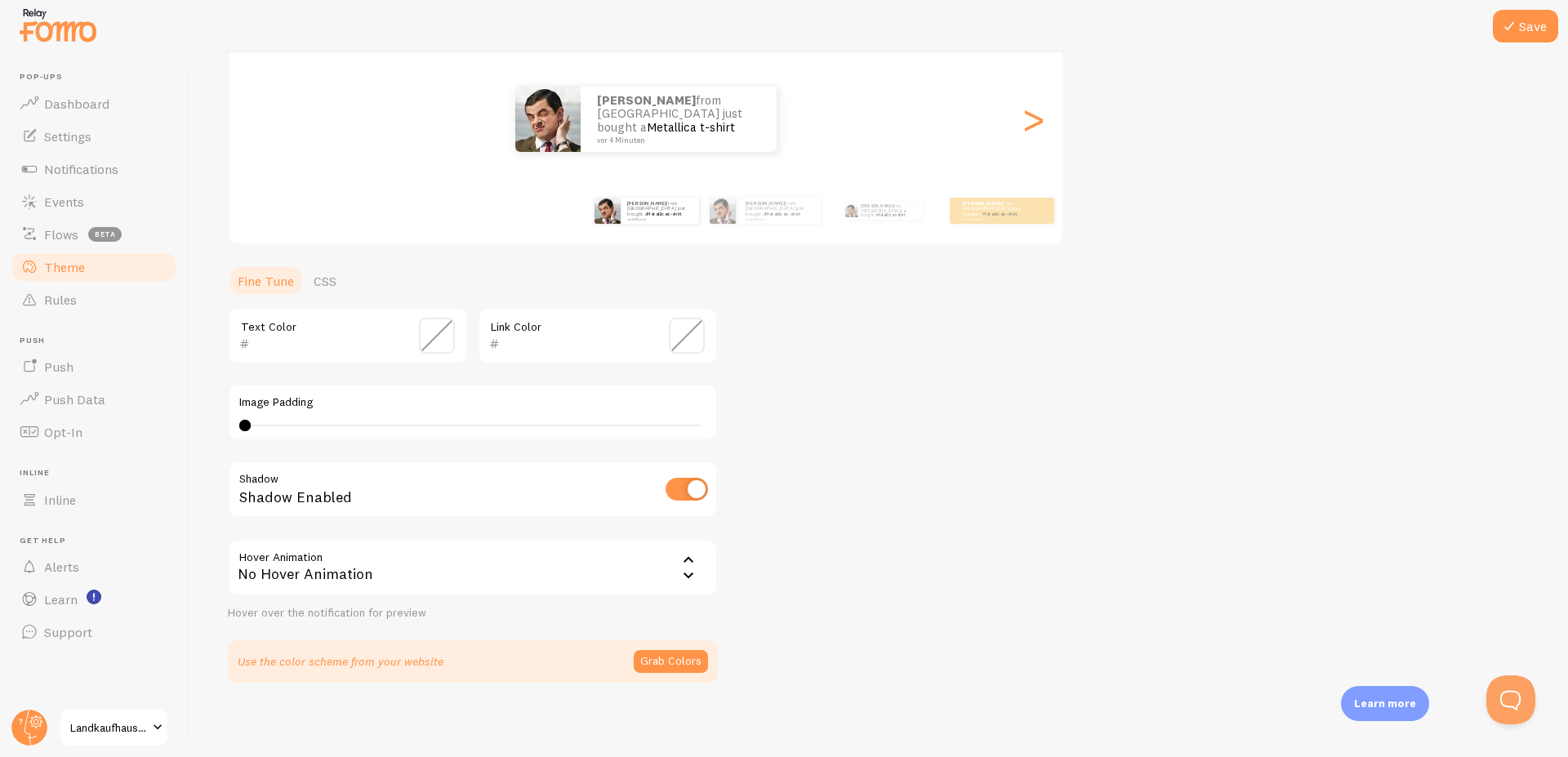
scroll to position [188, 0]
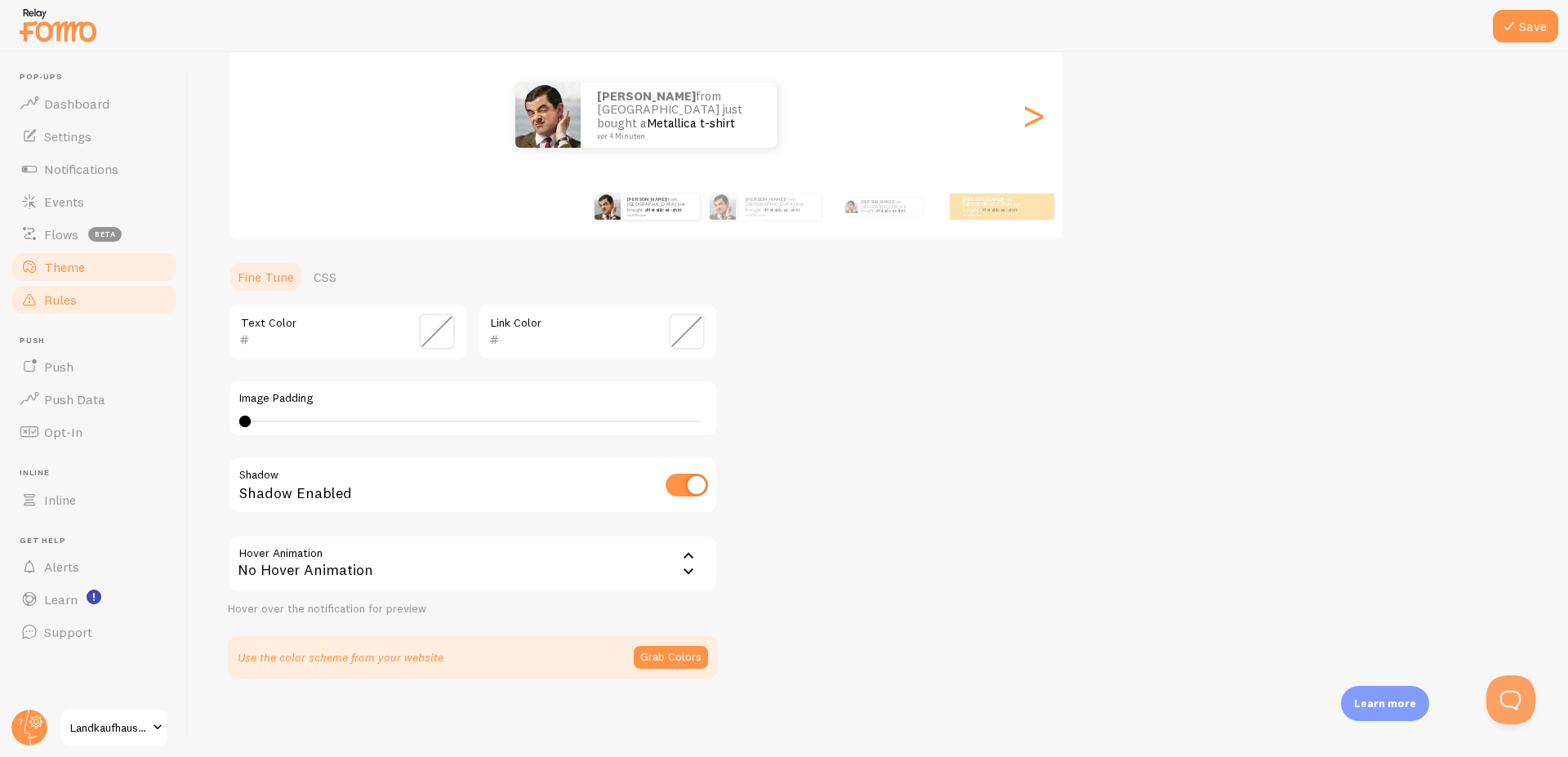
click at [77, 298] on link "Rules" at bounding box center [94, 299] width 168 height 33
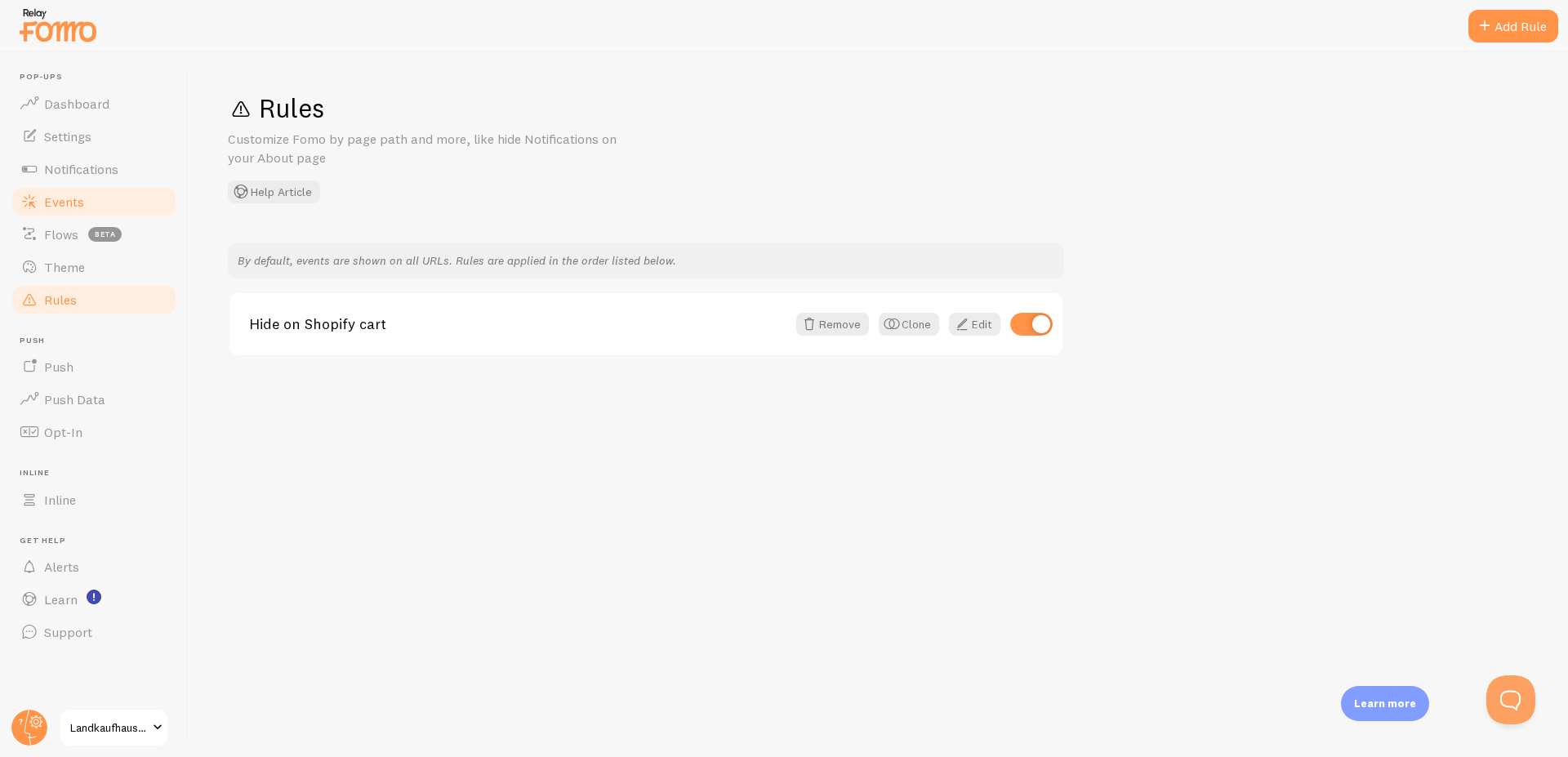
click at [76, 207] on span "Events" at bounding box center [64, 202] width 40 height 16
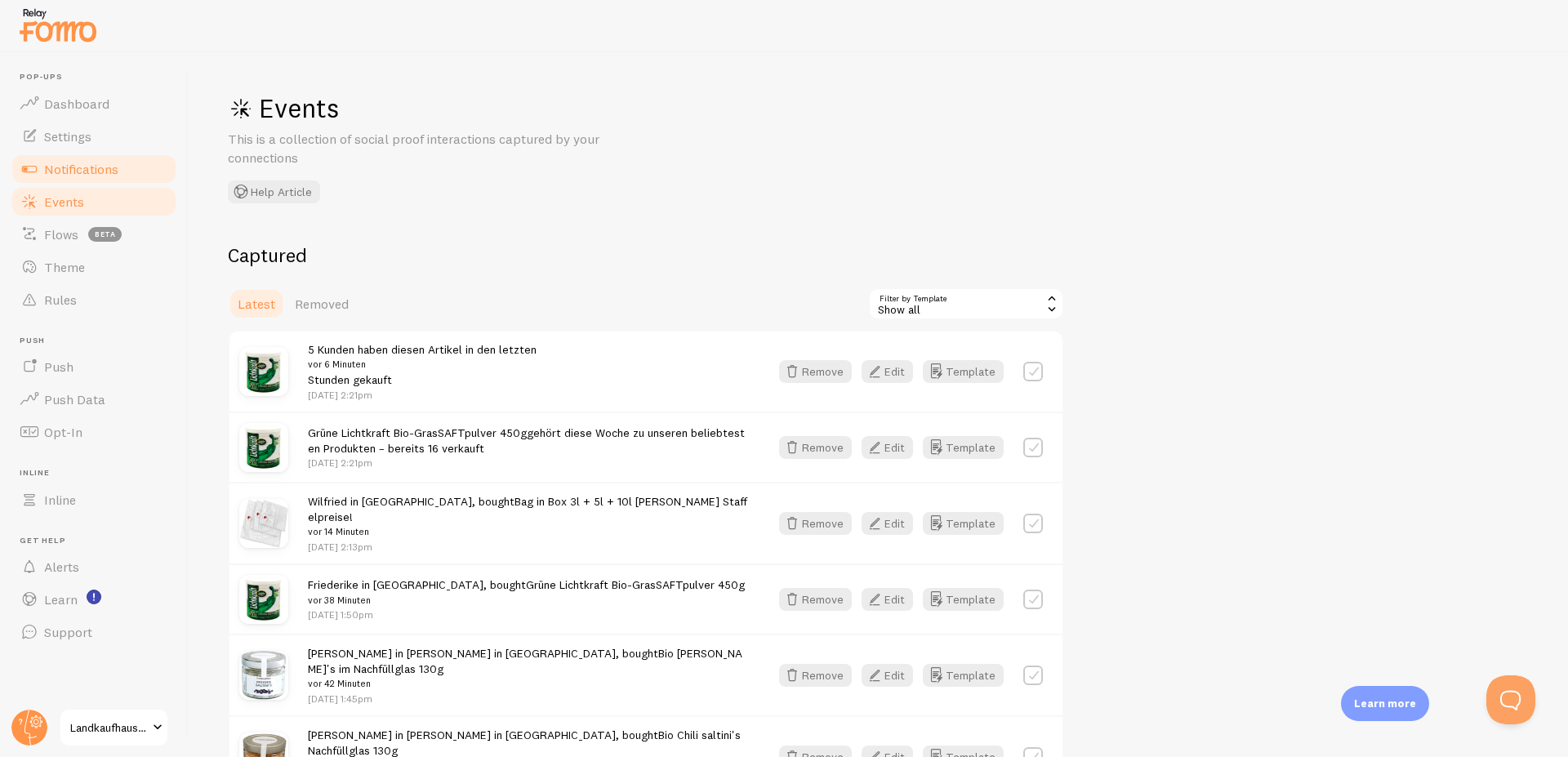
click at [58, 170] on span "Notifications" at bounding box center [81, 169] width 74 height 16
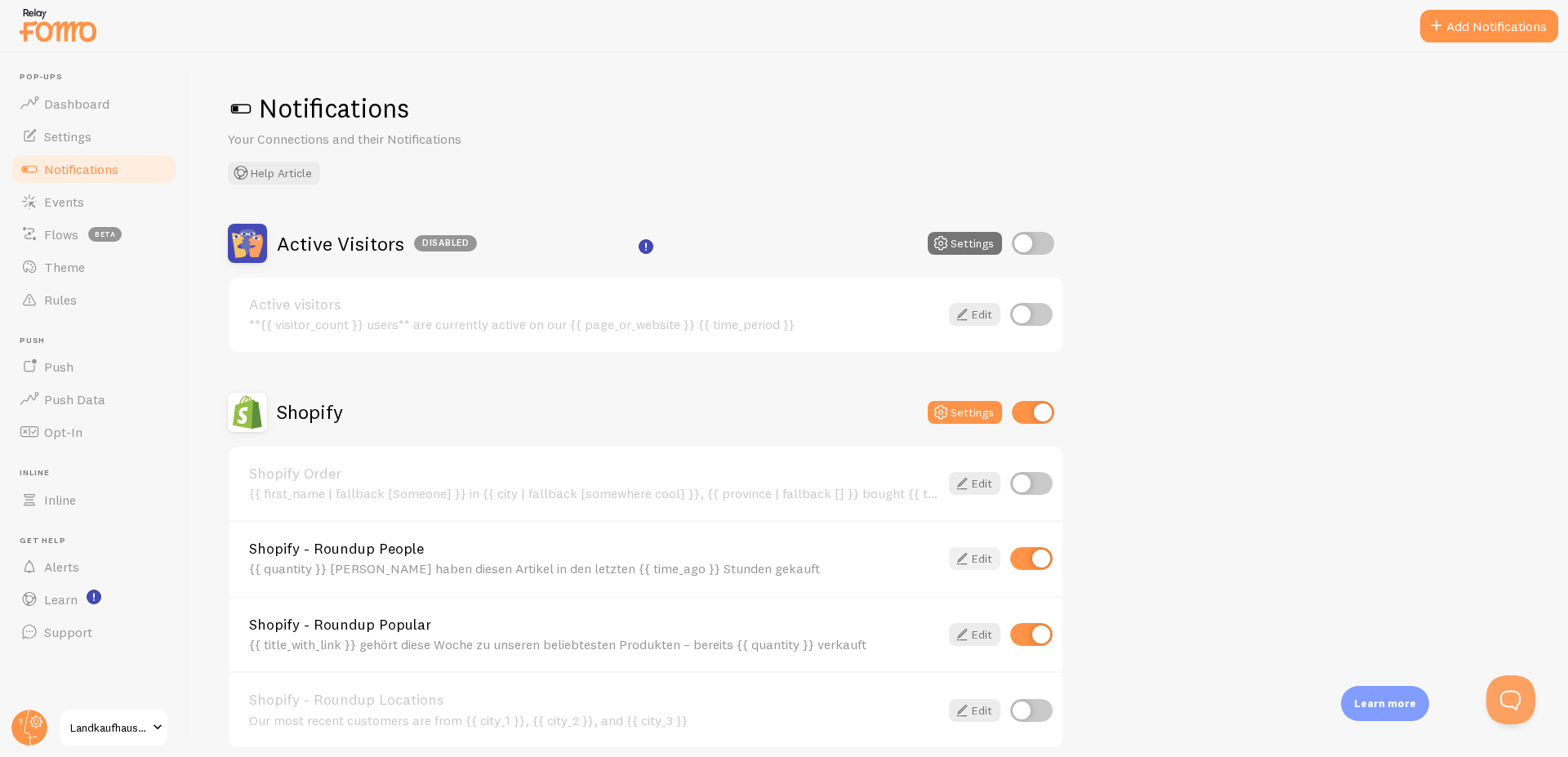
click at [974, 563] on link "Edit" at bounding box center [975, 559] width 51 height 23
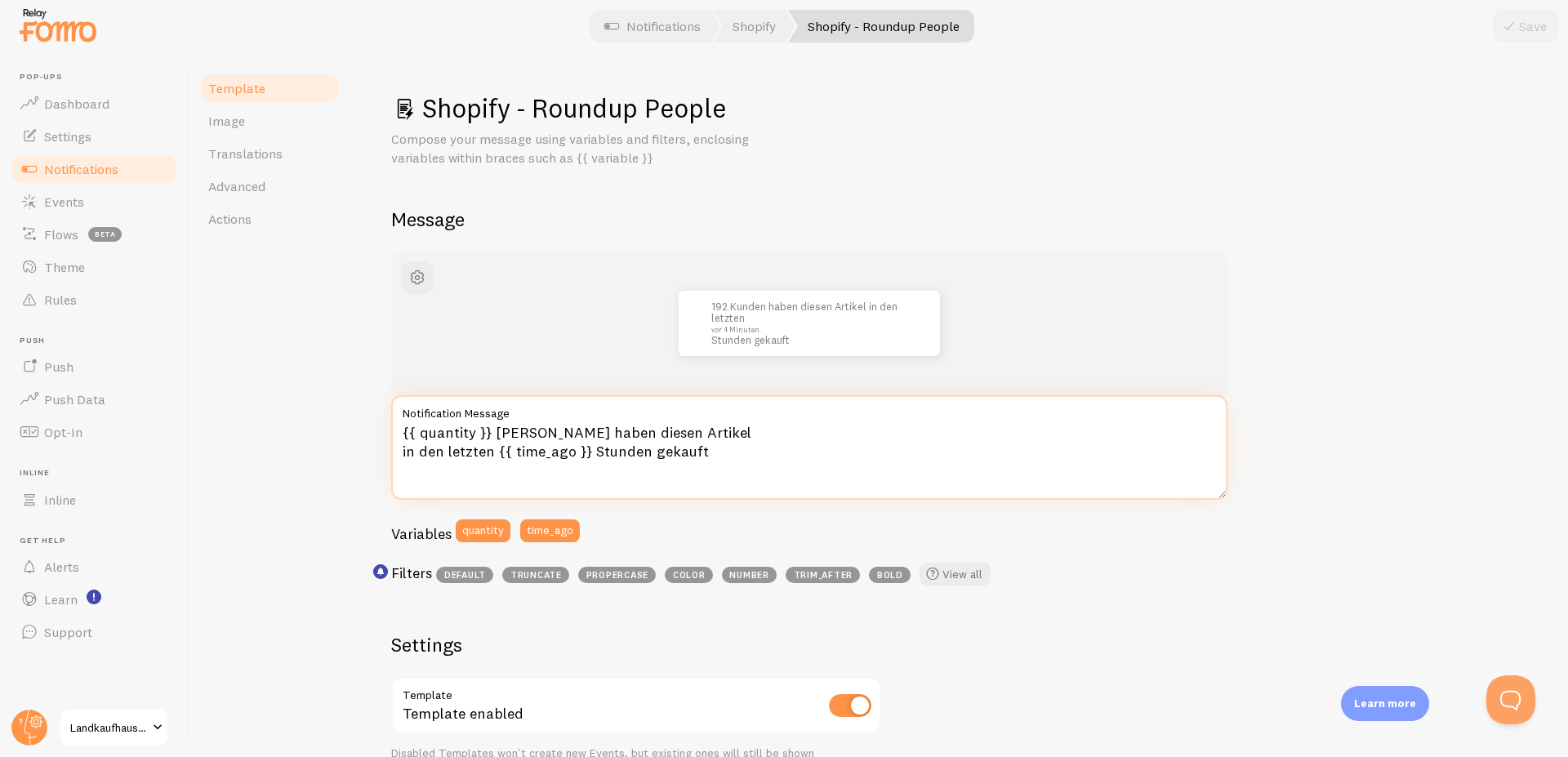
drag, startPoint x: 491, startPoint y: 449, endPoint x: 399, endPoint y: 450, distance: 92.0
click at [399, 450] on textarea "{{ quantity }} [PERSON_NAME] haben diesen Artikel in den letzten {{ time_ago }}…" at bounding box center [809, 447] width 837 height 104
click at [516, 454] on textarea "{{ quantity }} [PERSON_NAME] haben diesen Artikel {{ time_ago }} Stunden gekauft" at bounding box center [809, 447] width 837 height 104
type textarea "{{ quantity }} [PERSON_NAME] haben diesen Artikel {{ time_ago }} gekauft"
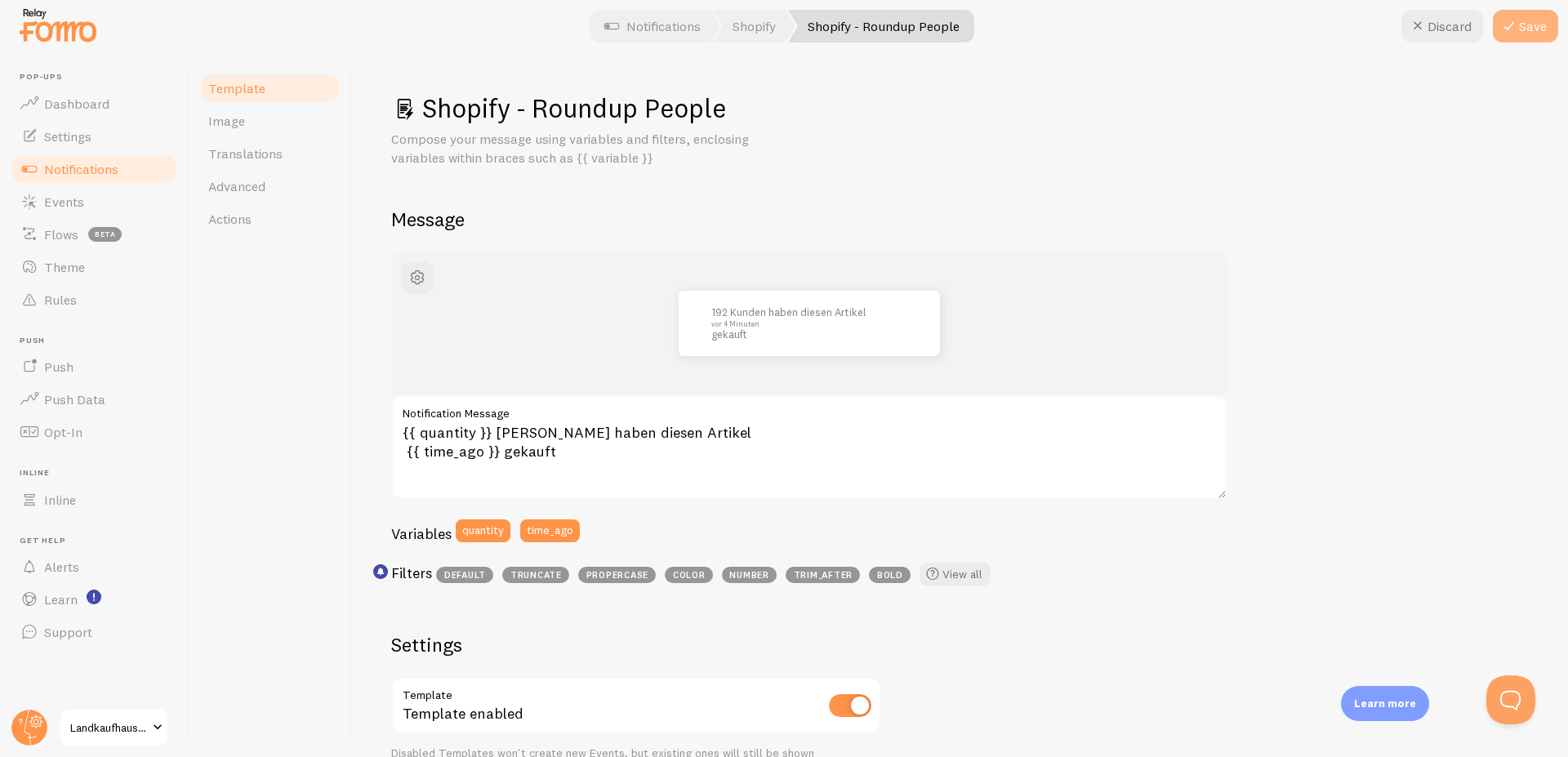
click at [1544, 24] on button "Save" at bounding box center [1526, 26] width 66 height 33
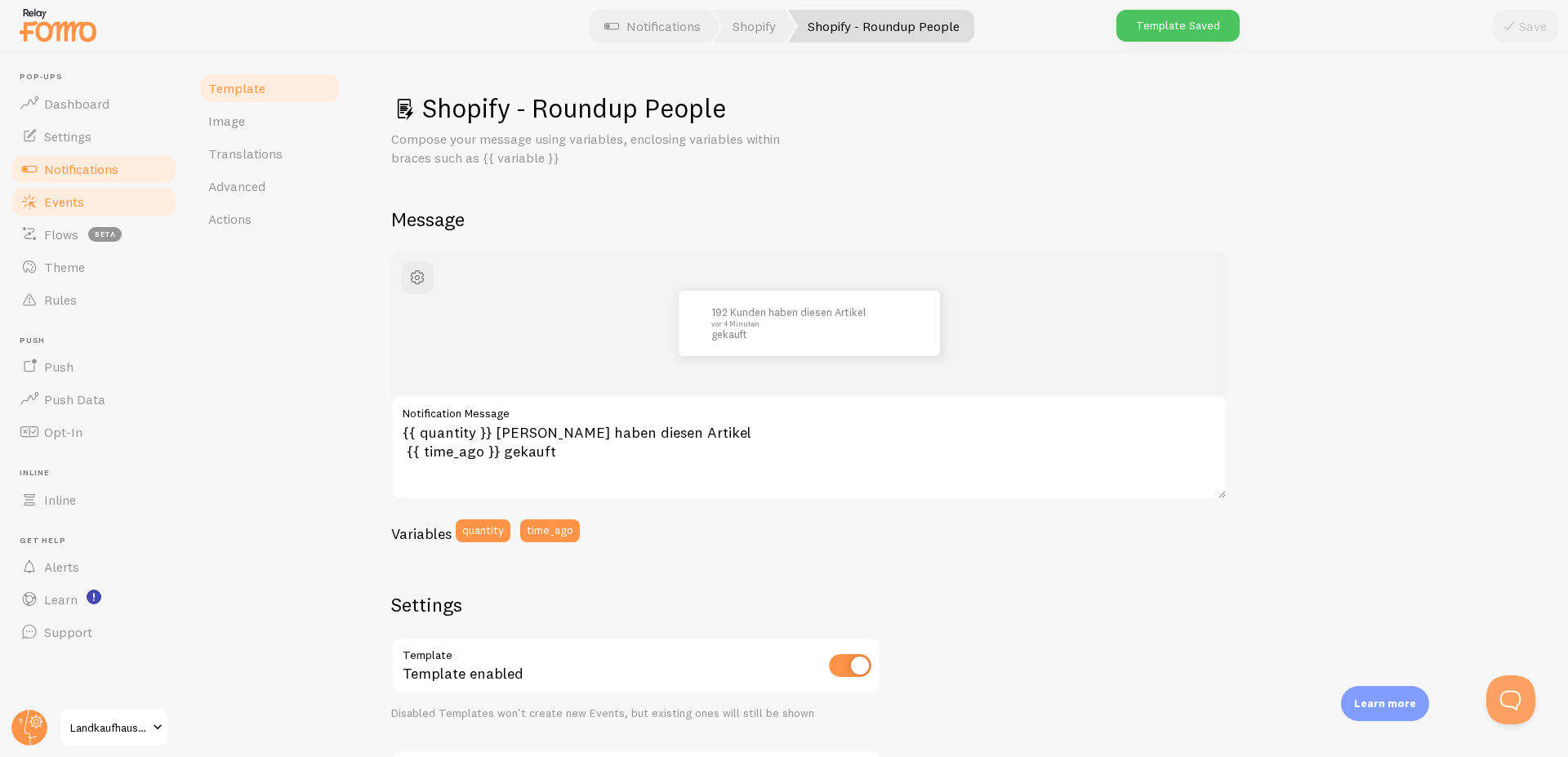
click at [58, 201] on span "Events" at bounding box center [64, 202] width 40 height 16
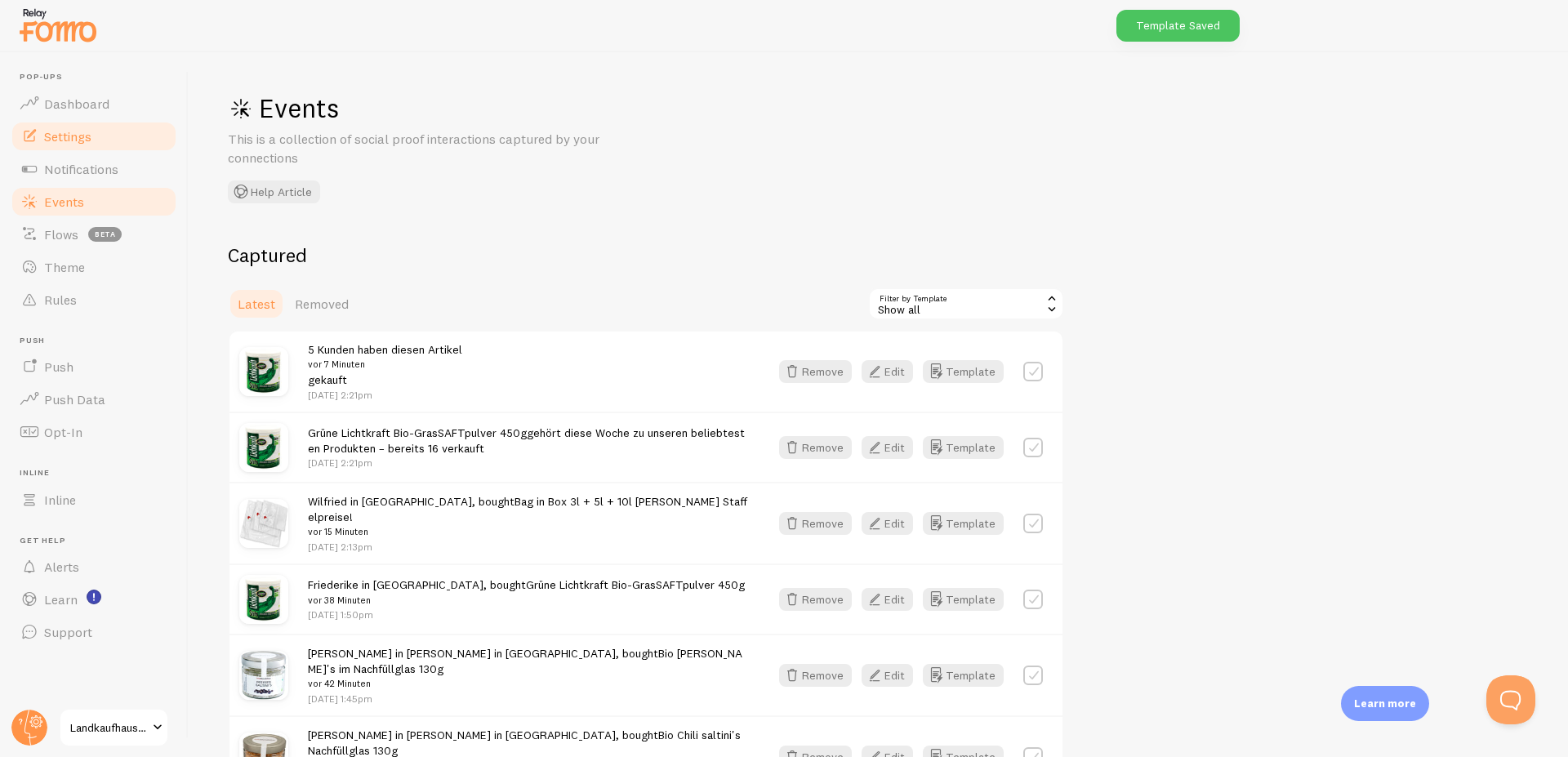
click at [71, 139] on span "Settings" at bounding box center [68, 136] width 48 height 16
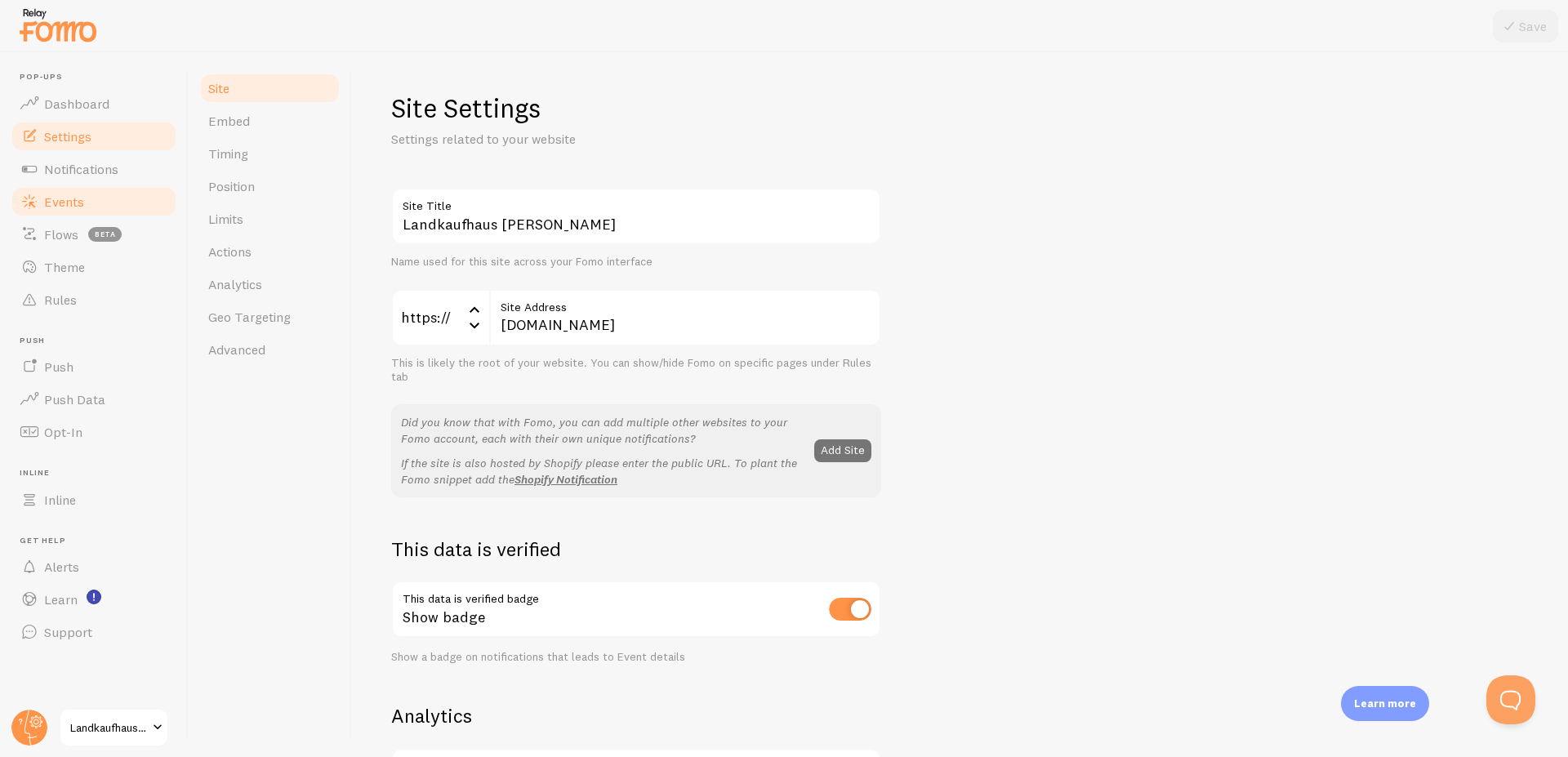
click at [68, 204] on span "Events" at bounding box center [64, 202] width 40 height 16
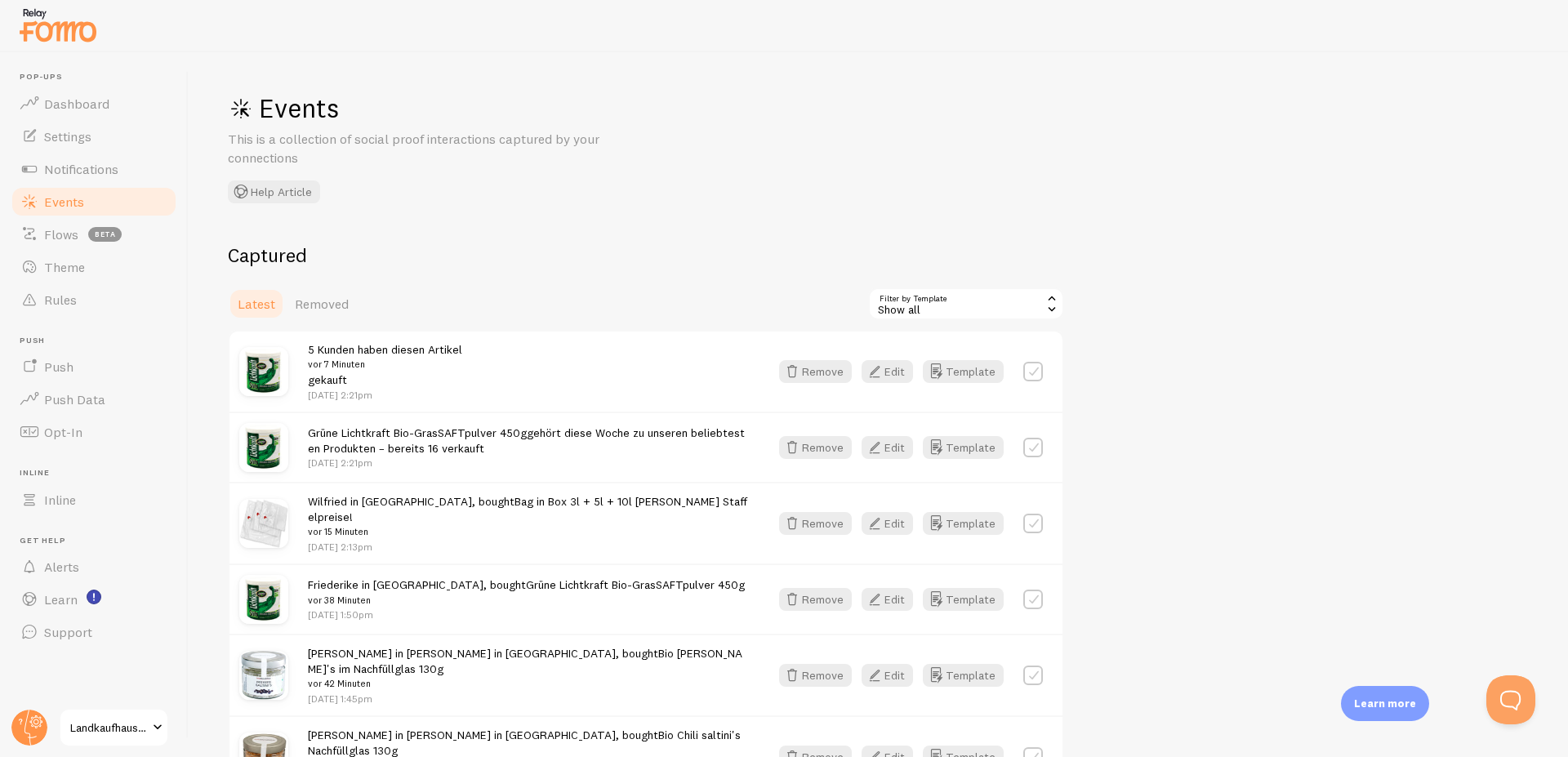
scroll to position [98, 0]
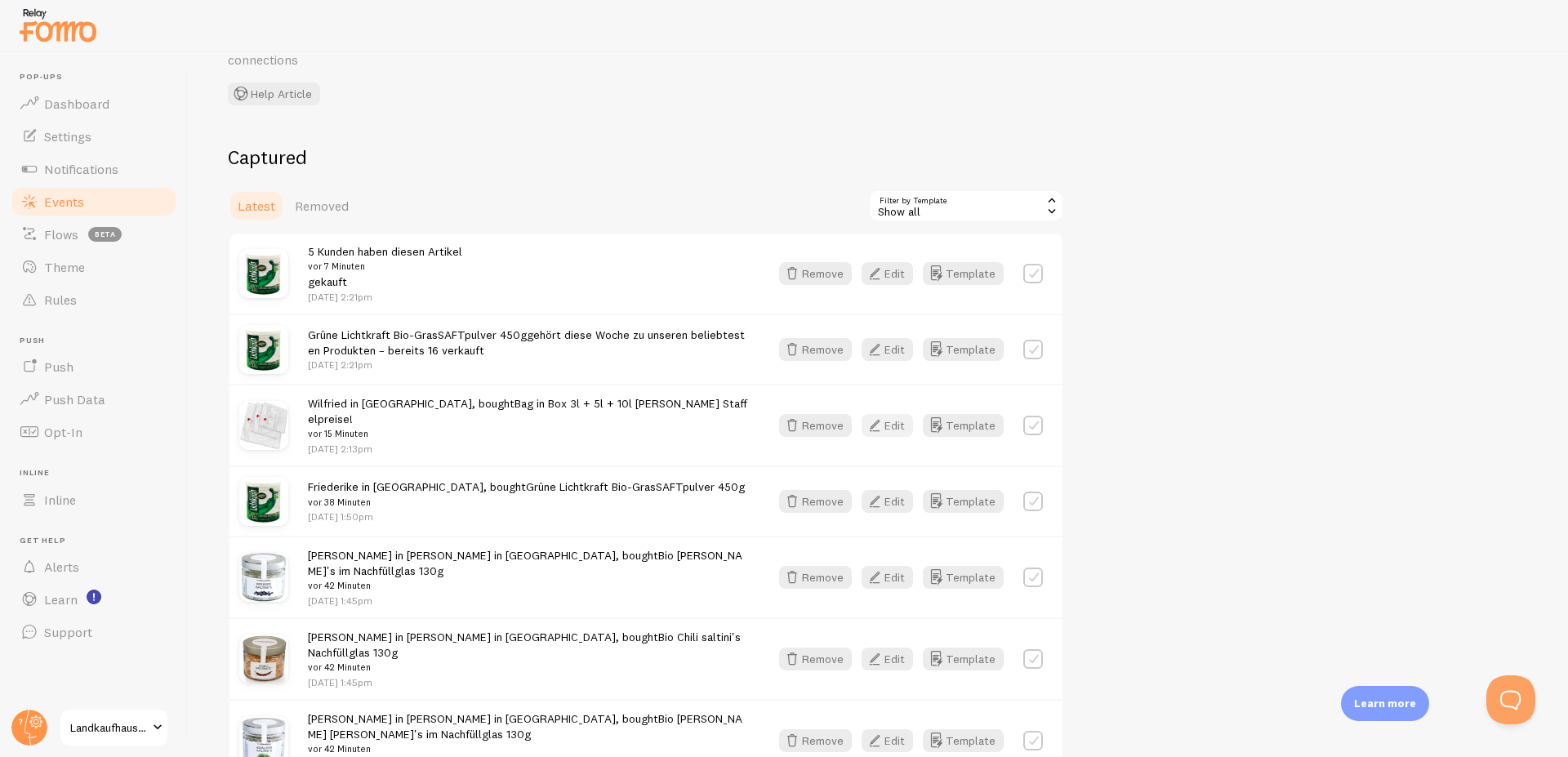
click at [889, 421] on button "Edit" at bounding box center [887, 426] width 51 height 23
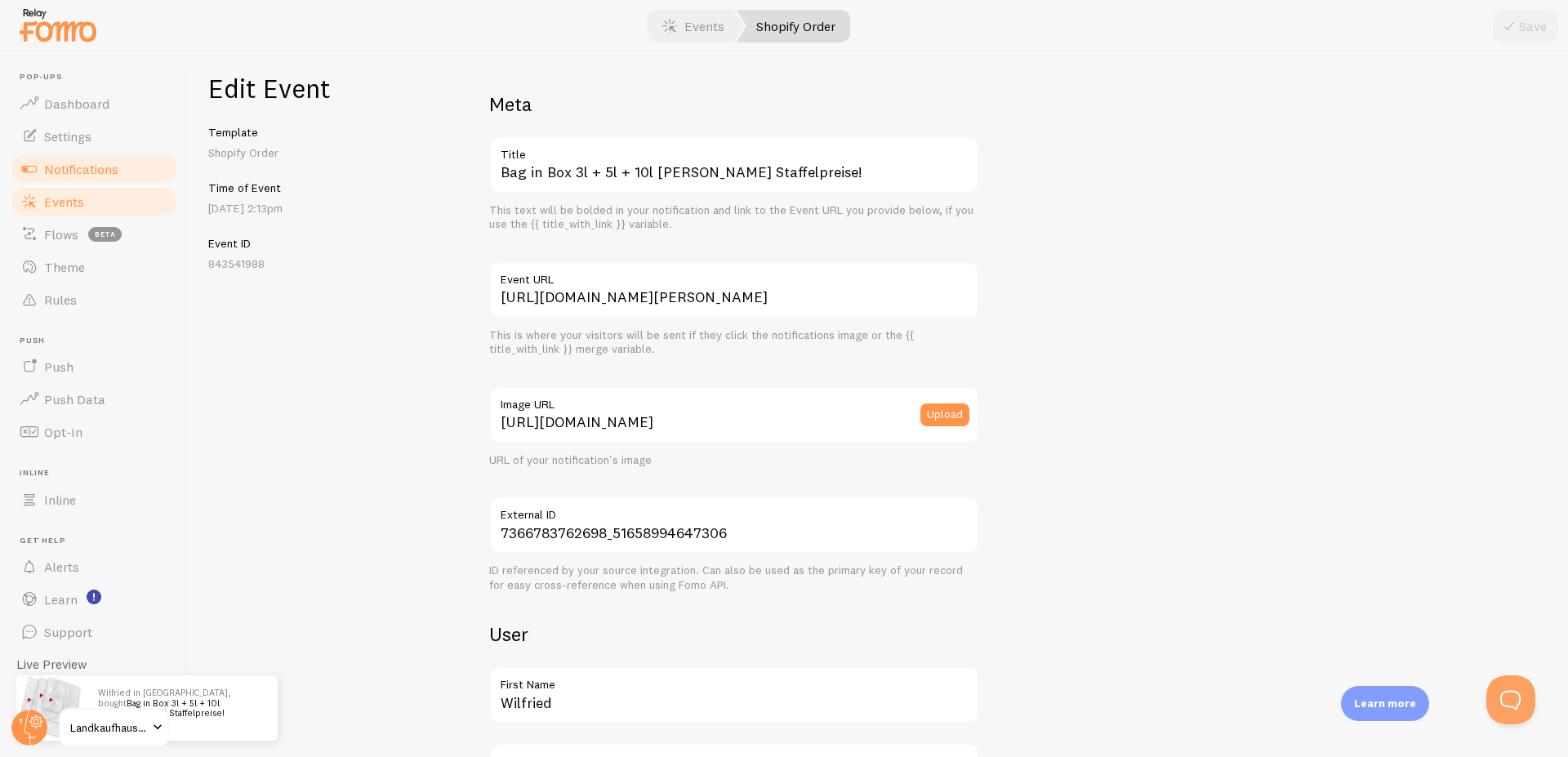
click at [50, 175] on span "Notifications" at bounding box center [81, 169] width 74 height 16
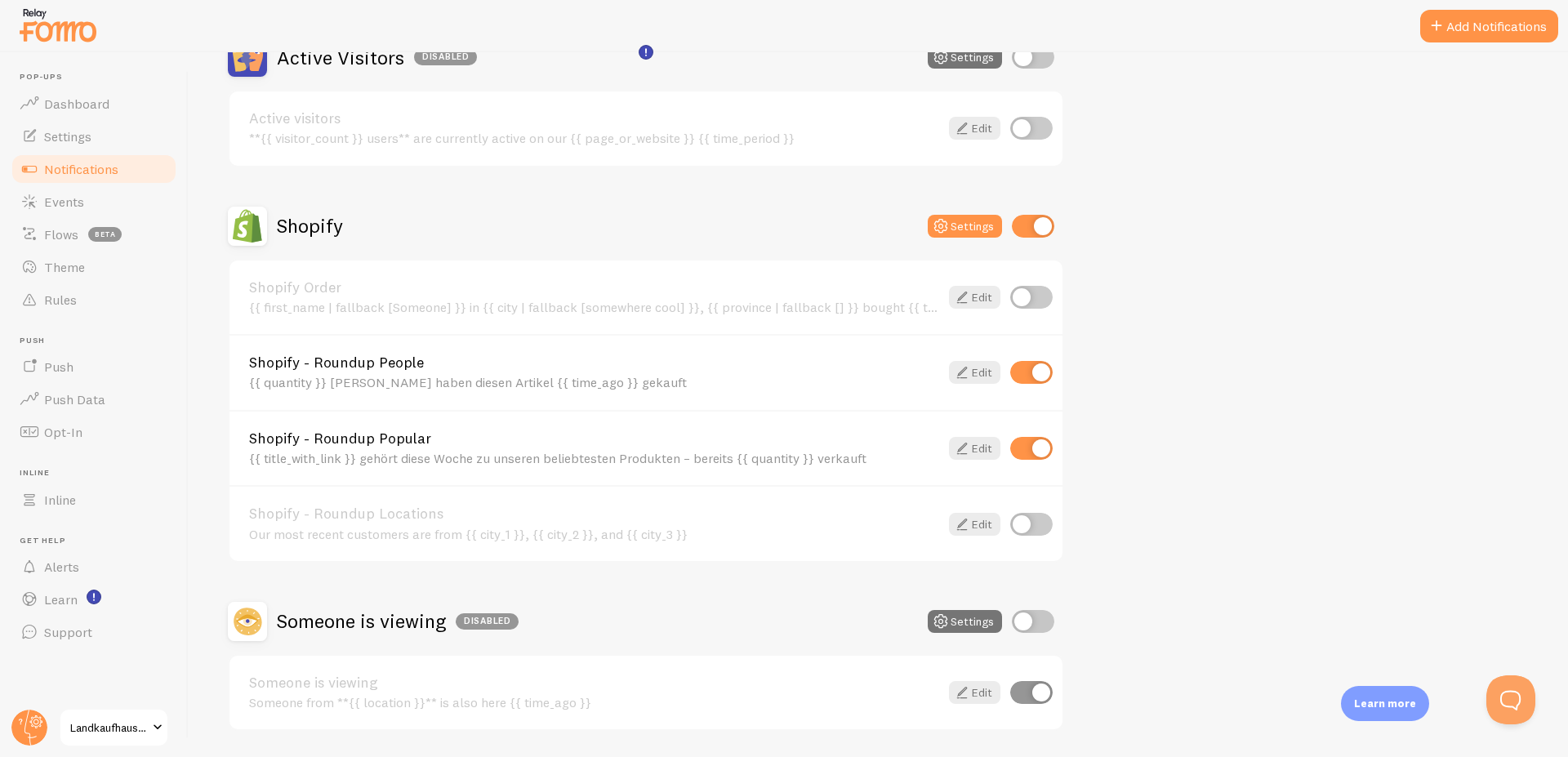
scroll to position [196, 0]
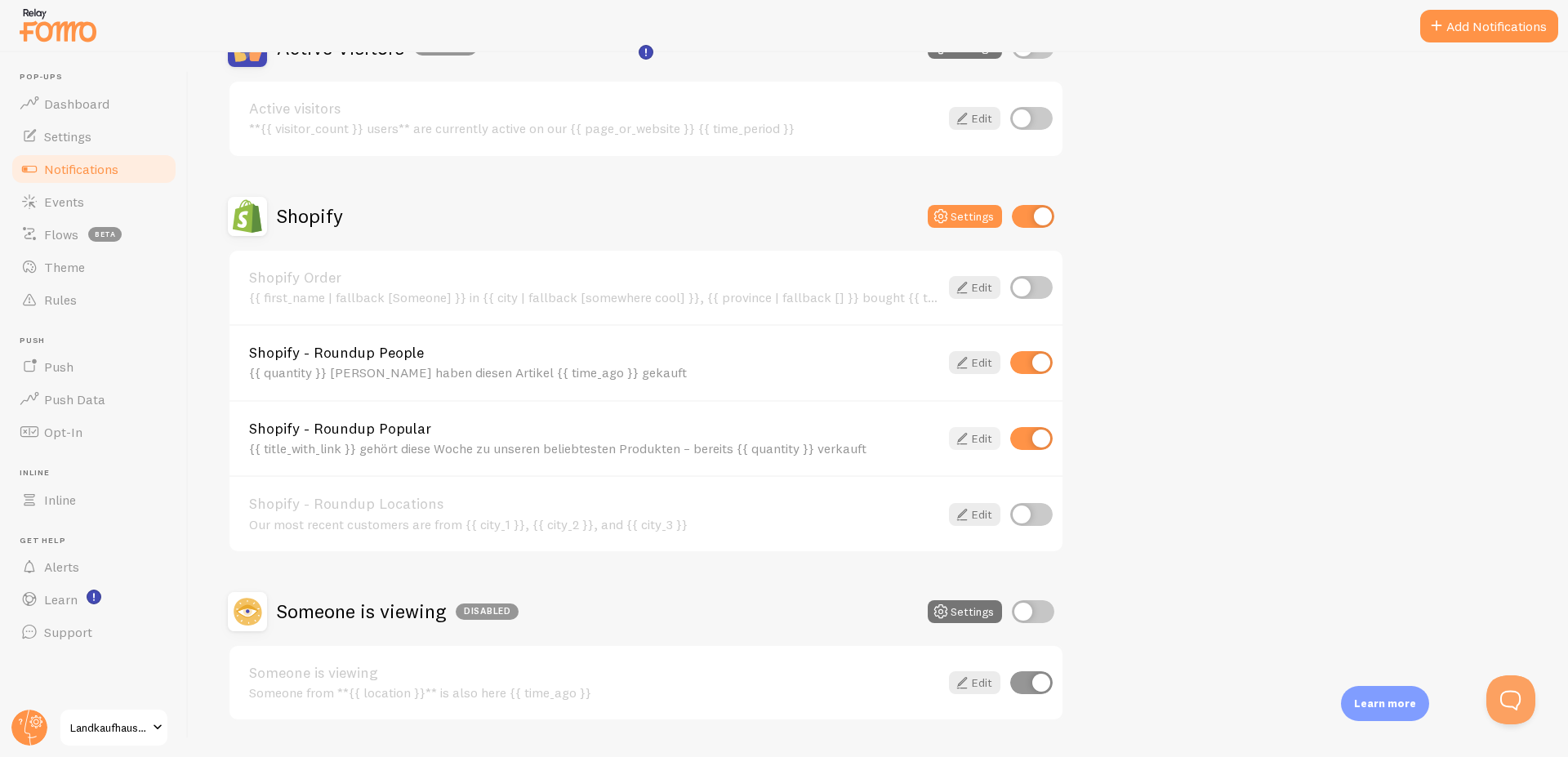
click at [957, 436] on icon at bounding box center [962, 438] width 19 height 19
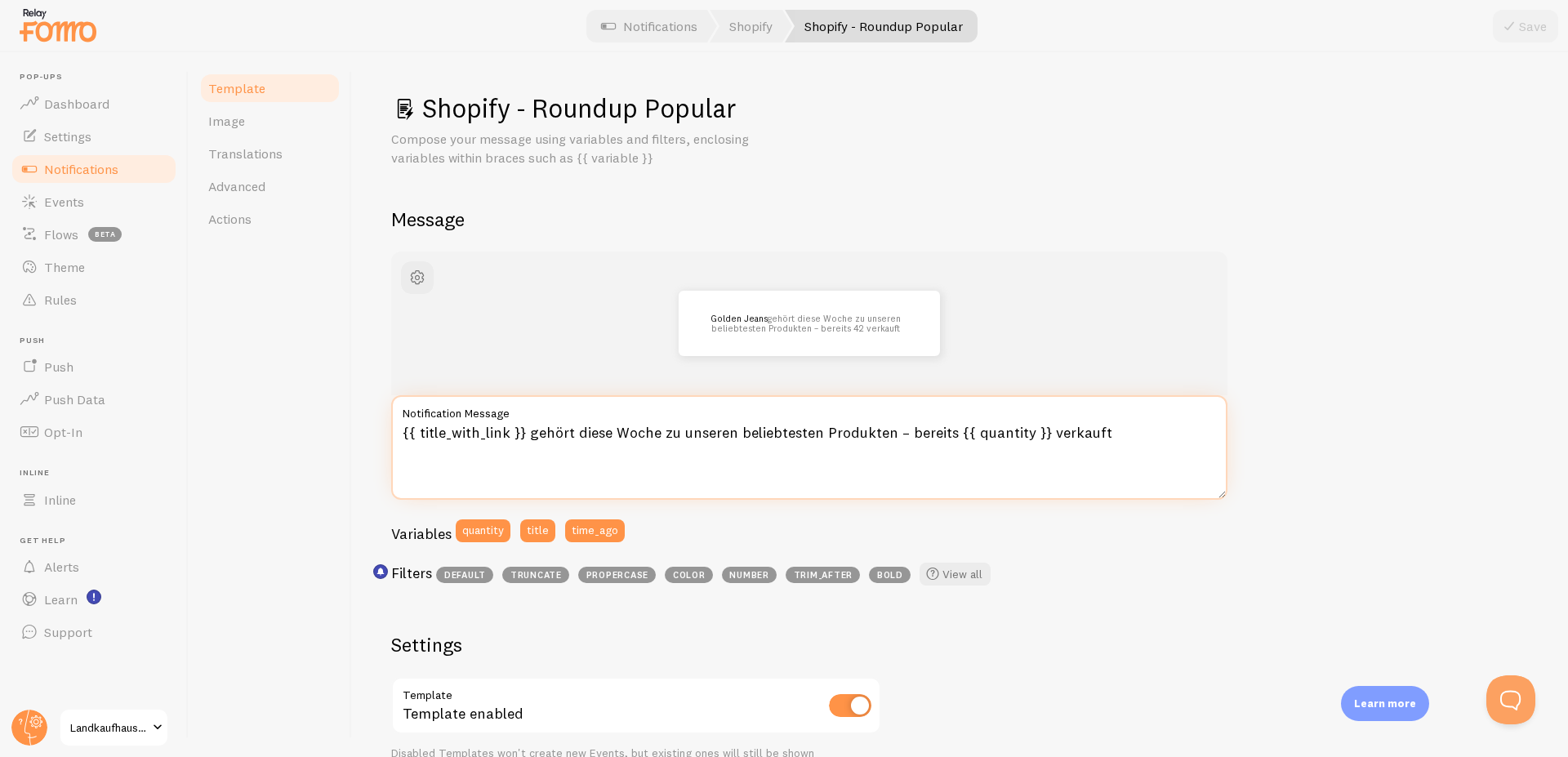
drag, startPoint x: 532, startPoint y: 432, endPoint x: 549, endPoint y: 431, distance: 17.0
click at [549, 431] on textarea "{{ title_with_link }} gehört diese Woche zu unseren beliebtesten Produkten – be…" at bounding box center [809, 447] width 837 height 104
drag, startPoint x: 532, startPoint y: 439, endPoint x: 572, endPoint y: 437, distance: 40.0
click at [572, 437] on textarea "{{ title_with_link }} gehört diese Woche zu unseren beliebtesten Produkten – be…" at bounding box center [809, 447] width 837 height 104
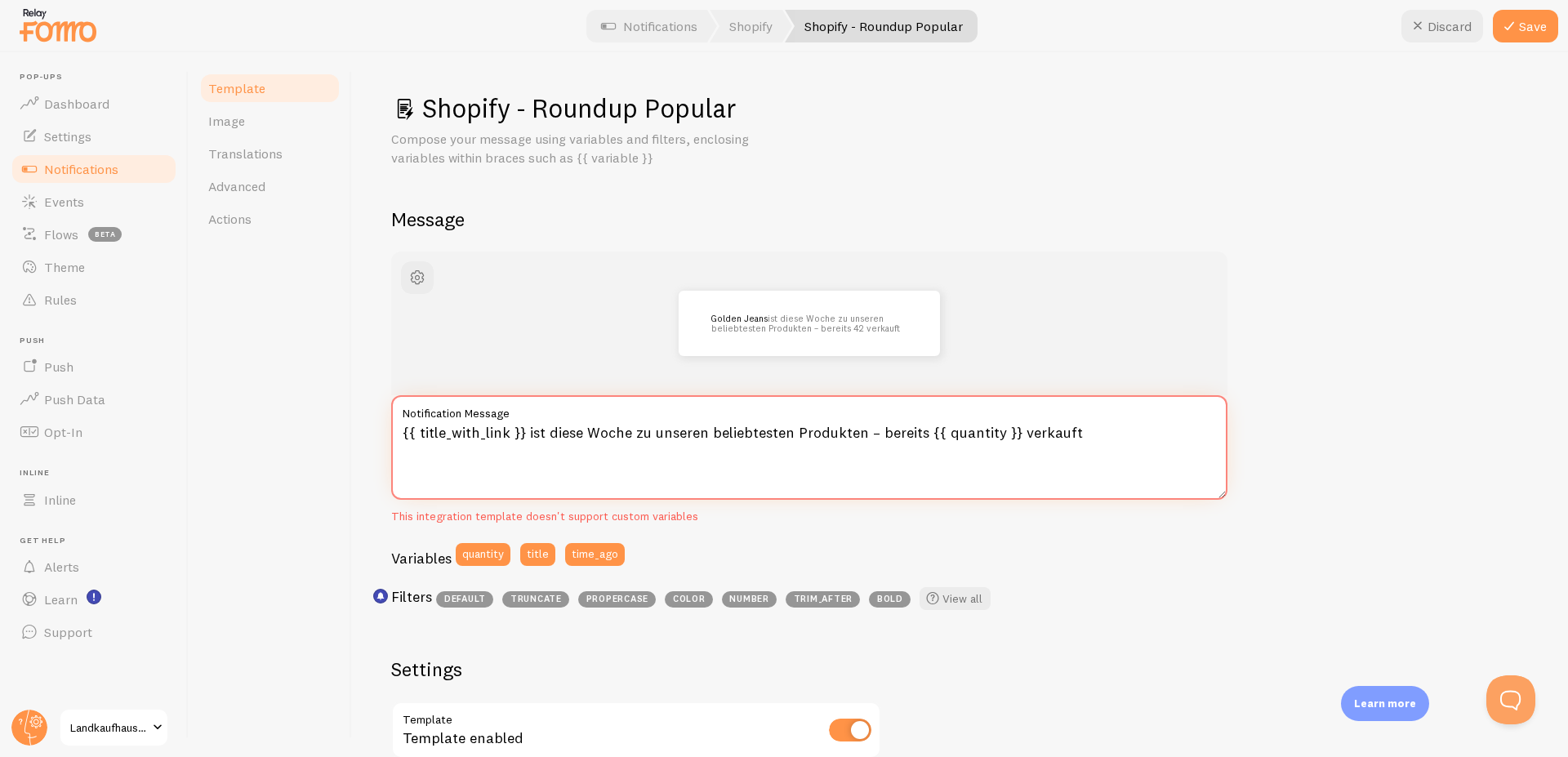
drag, startPoint x: 633, startPoint y: 439, endPoint x: 859, endPoint y: 429, distance: 226.2
click at [859, 429] on textarea "{{ title_with_link }} ist diese Woche zu unseren beliebtesten Produkten – berei…" at bounding box center [809, 447] width 837 height 104
click at [980, 435] on textarea "{{ title_with_link }} ist diese Woche besonders gefragt – bereits {{ quantity }…" at bounding box center [809, 447] width 837 height 104
type textarea "{{ title_with_link }} ist diese Woche besonders gefragt – bereits {{ quantity }…"
click at [1504, 24] on icon at bounding box center [1510, 26] width 19 height 19
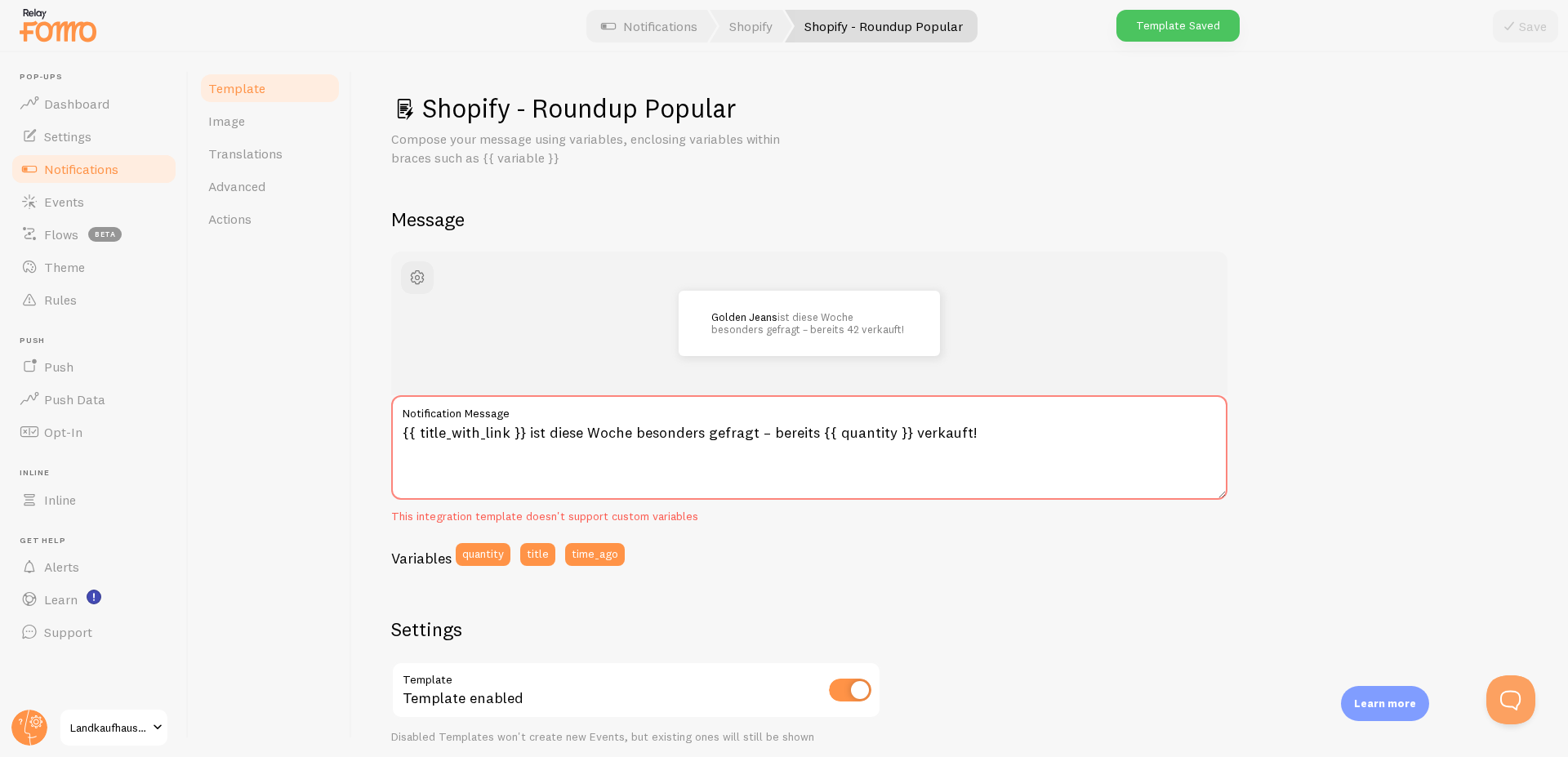
click at [89, 168] on span "Notifications" at bounding box center [81, 169] width 74 height 16
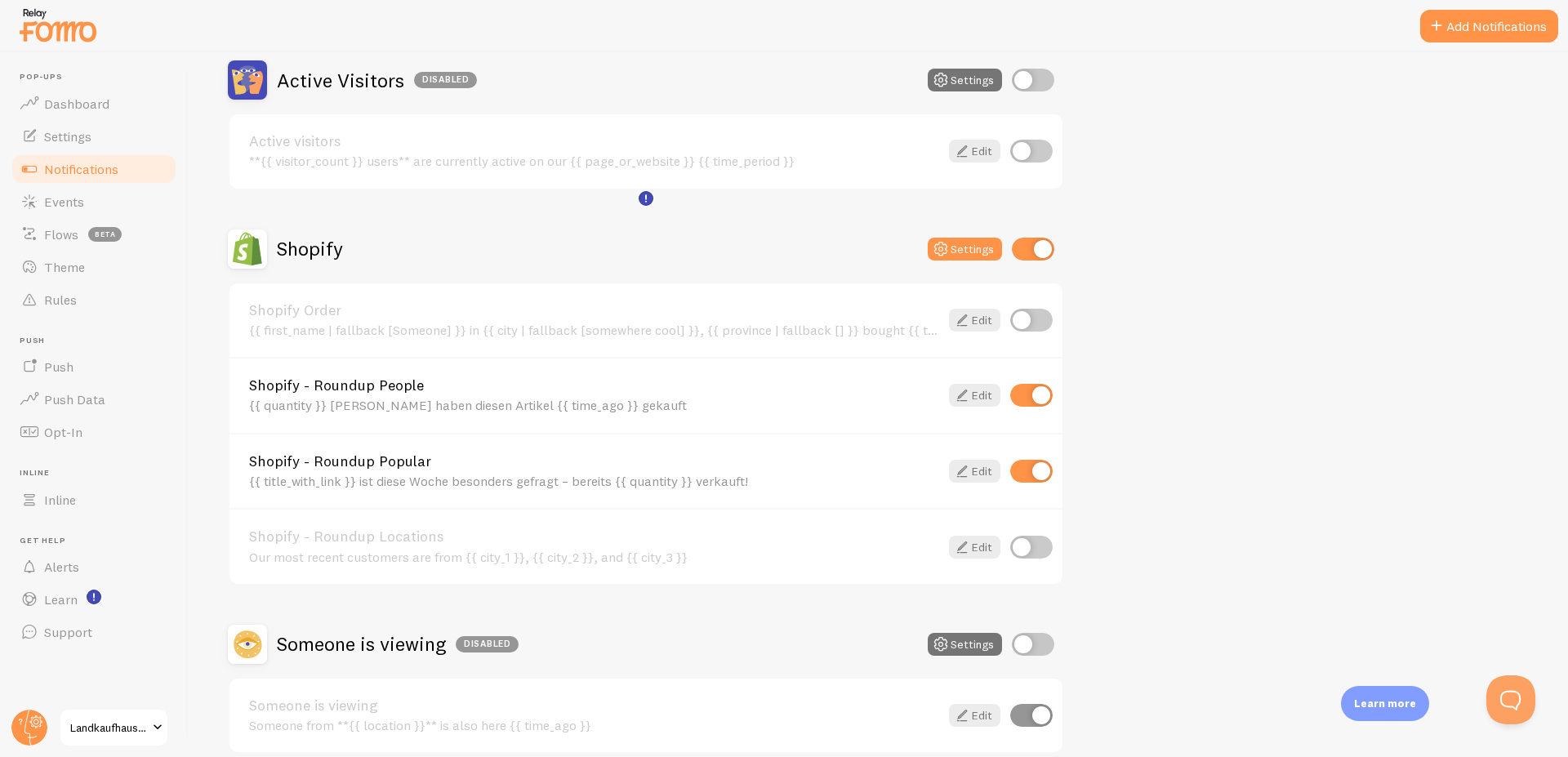
scroll to position [238, 0]
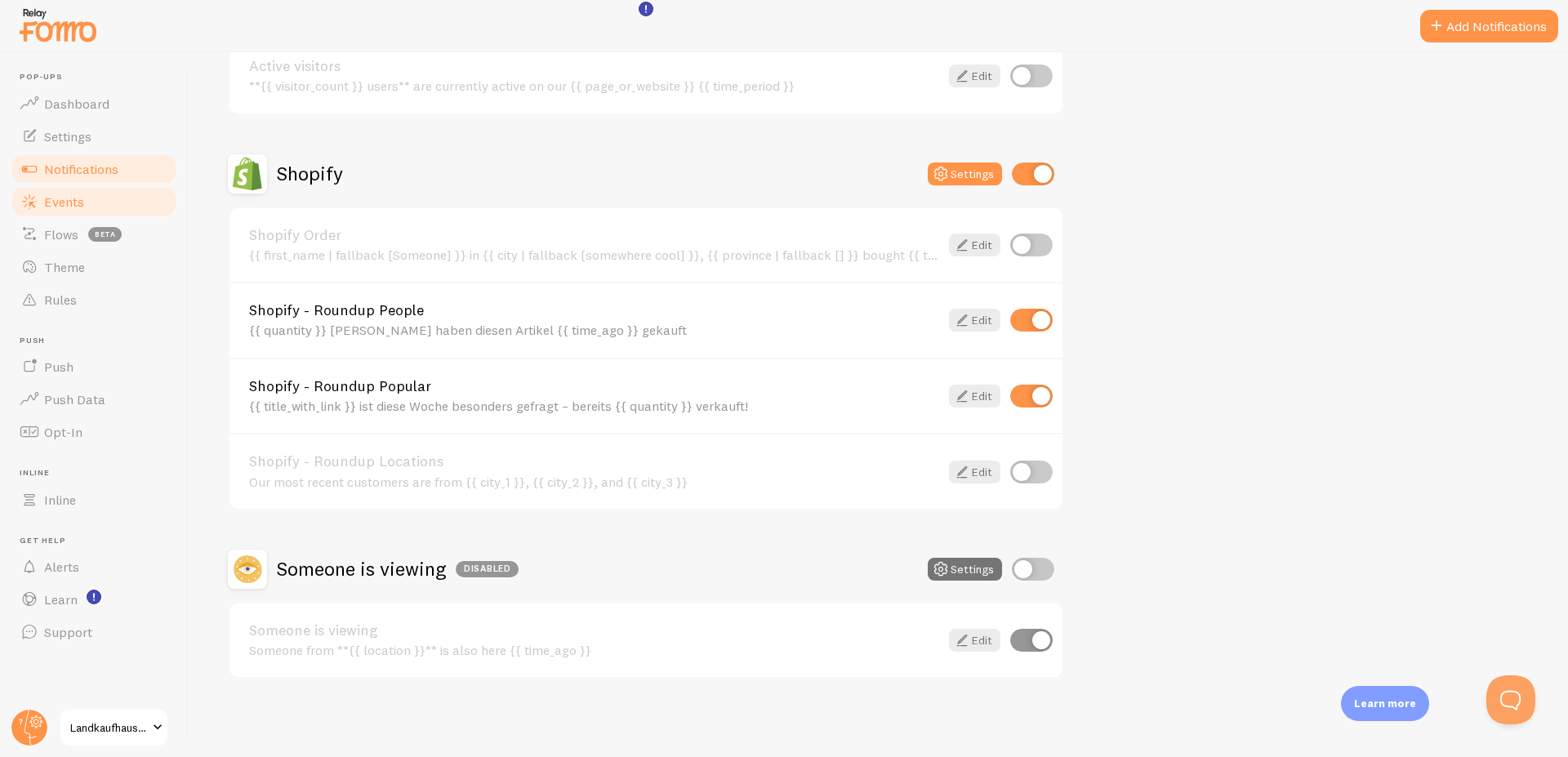
click at [60, 197] on span "Events" at bounding box center [64, 202] width 40 height 16
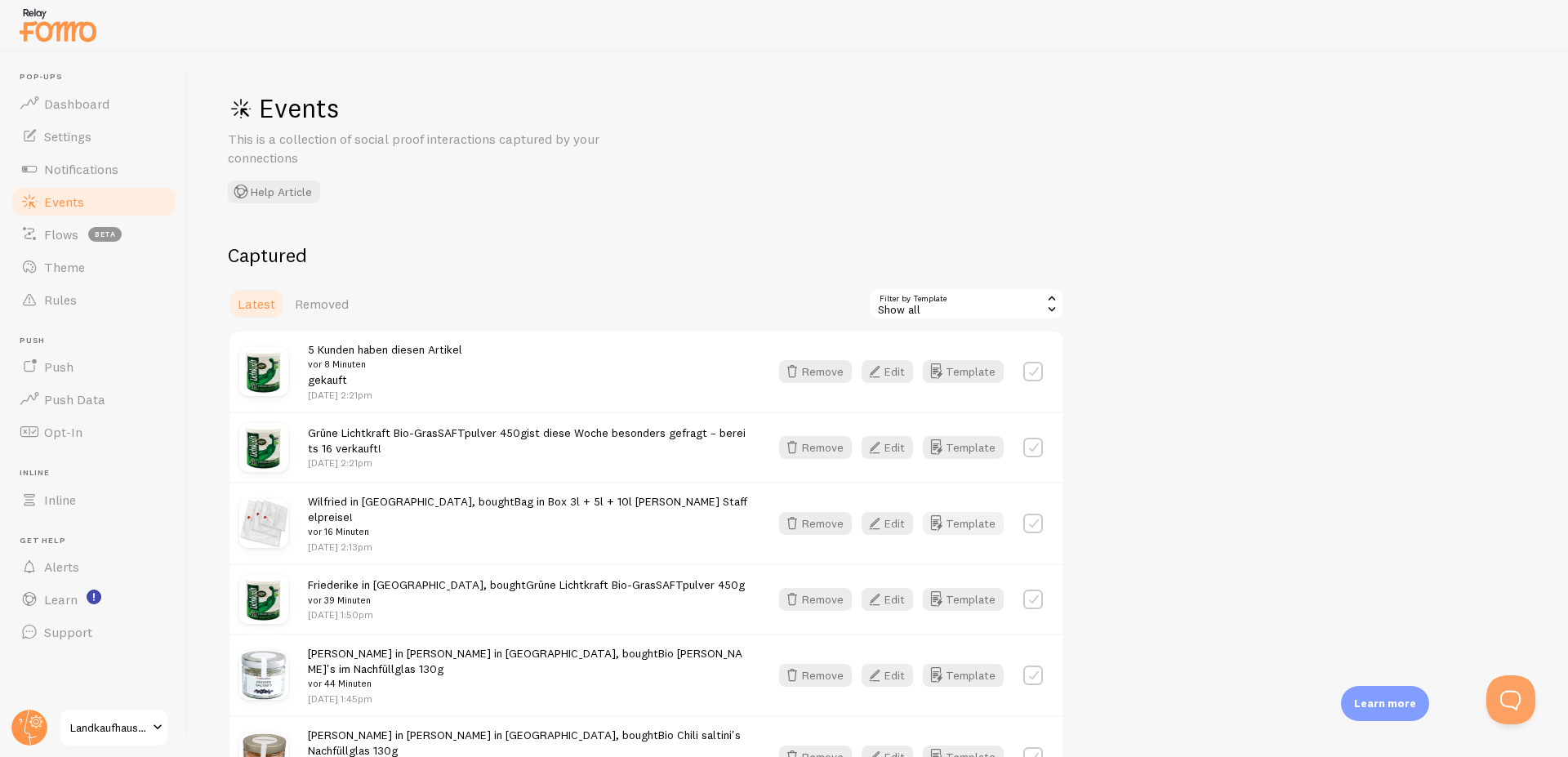
click at [974, 518] on button "Template" at bounding box center [962, 523] width 81 height 23
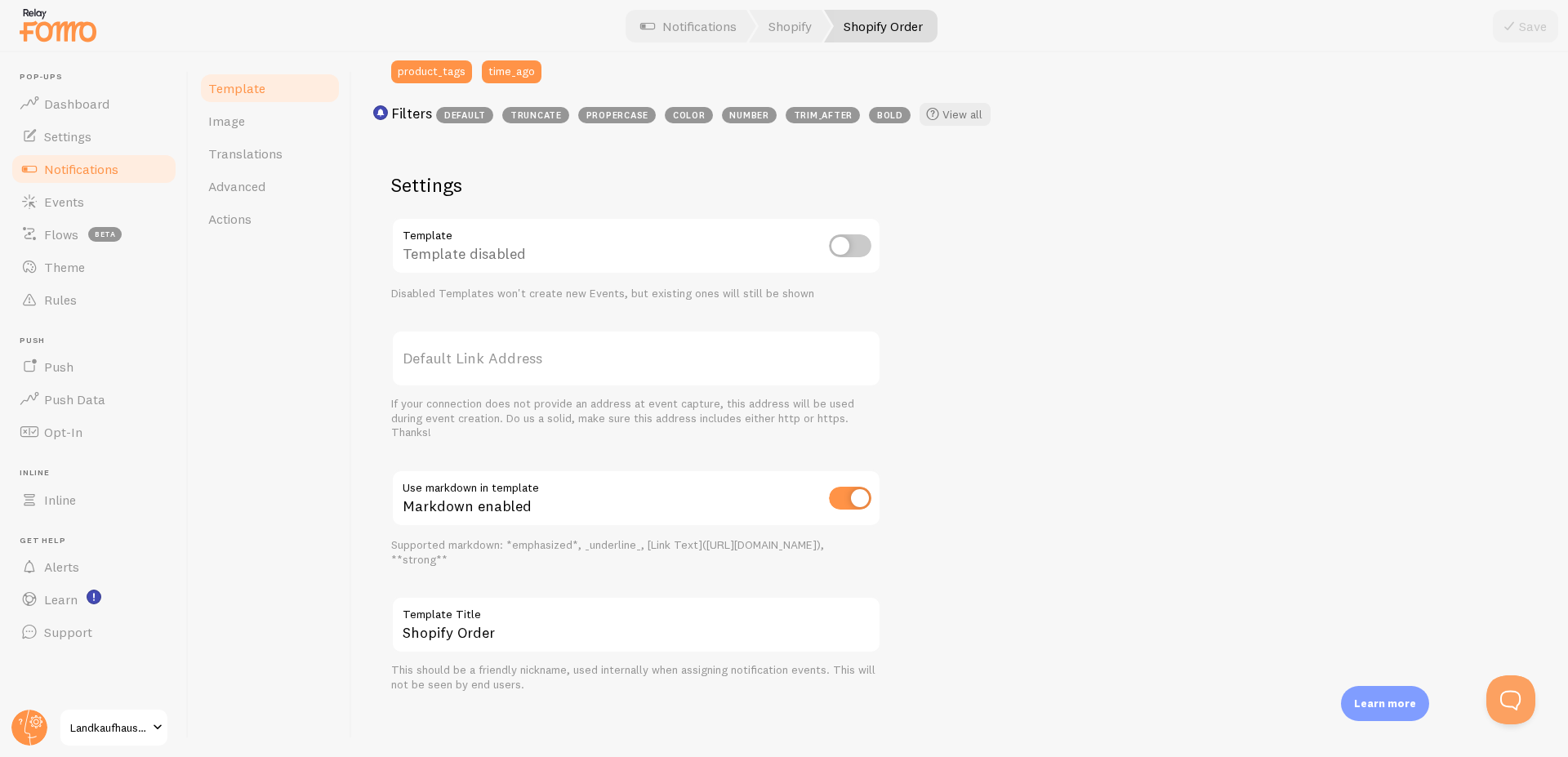
scroll to position [496, 0]
click at [871, 495] on div "Markdown enabled" at bounding box center [636, 496] width 490 height 59
click at [866, 497] on input "checkbox" at bounding box center [850, 495] width 42 height 23
checkbox input "false"
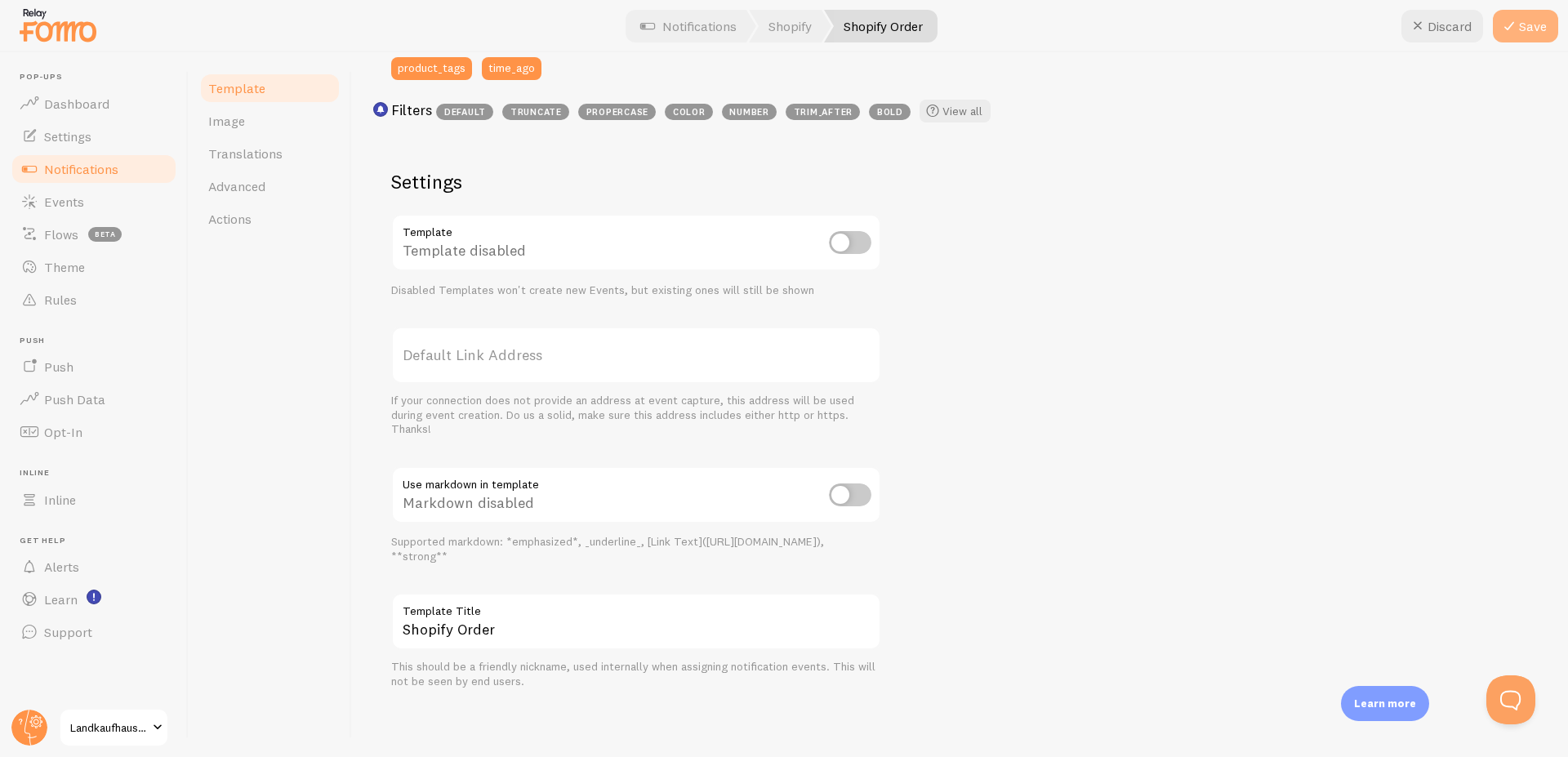
click at [1520, 30] on button "Save" at bounding box center [1526, 26] width 66 height 33
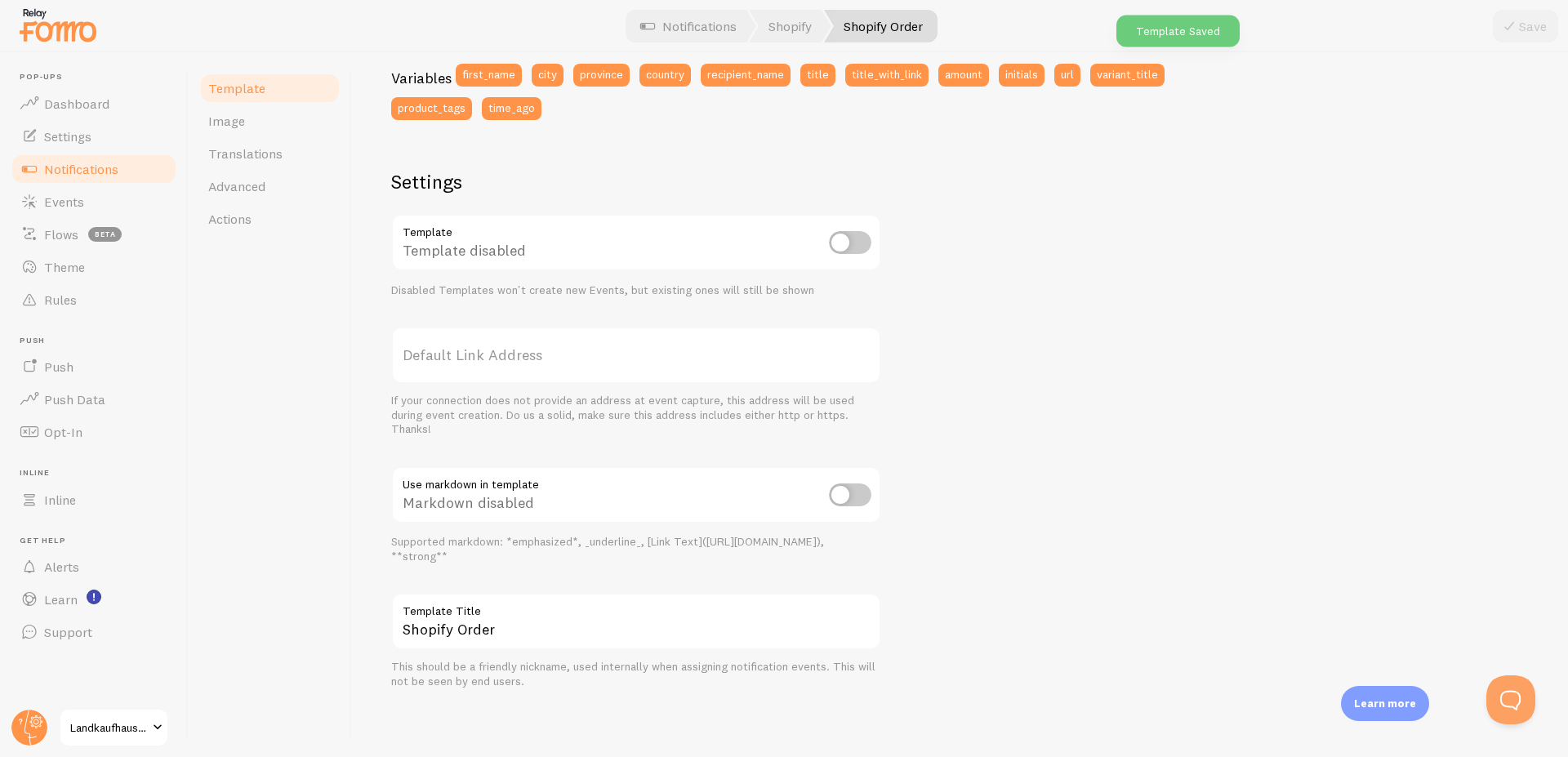
scroll to position [456, 0]
click at [65, 202] on span "Events" at bounding box center [64, 202] width 40 height 16
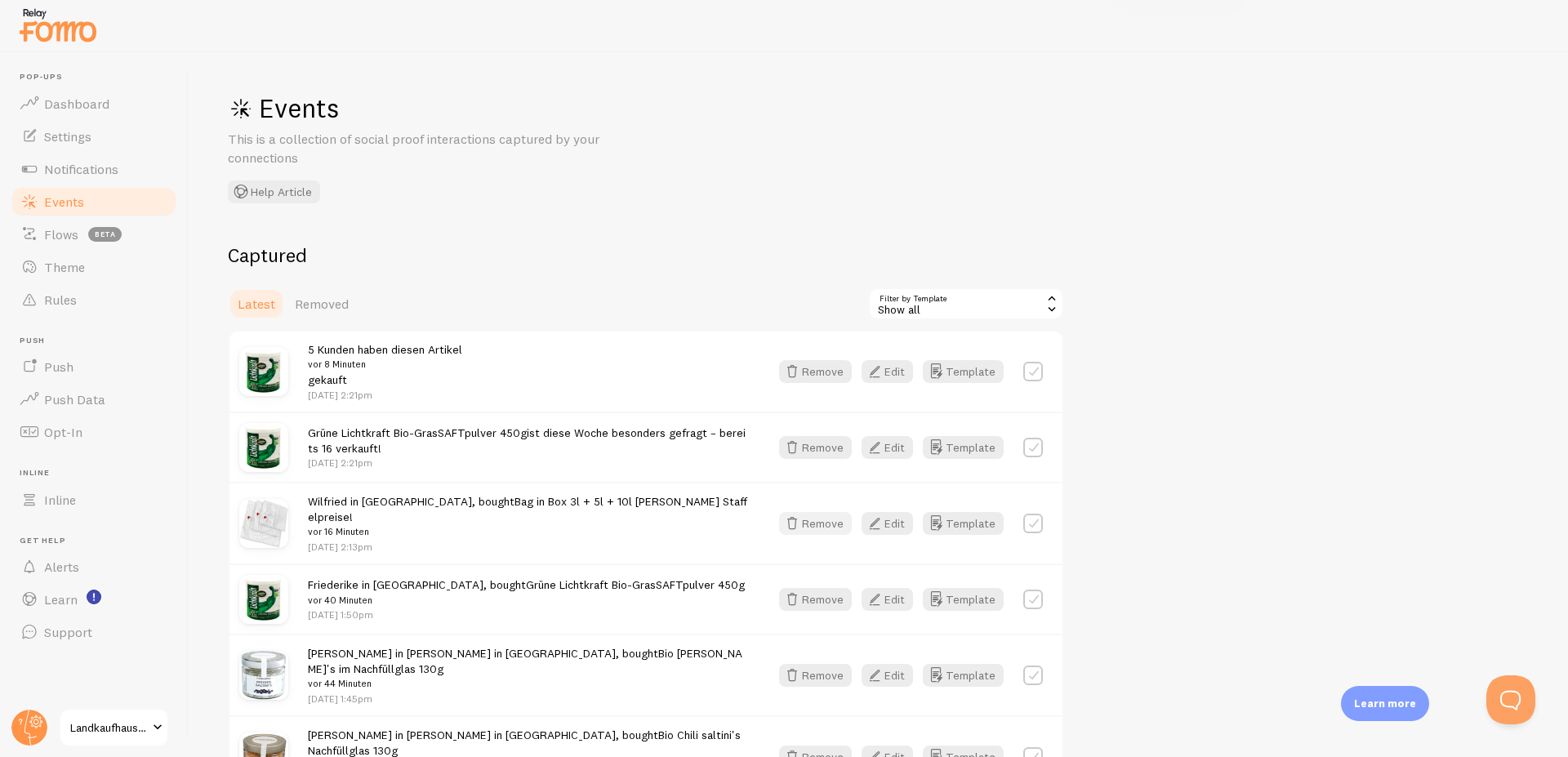
click at [827, 518] on button "Remove" at bounding box center [815, 523] width 73 height 23
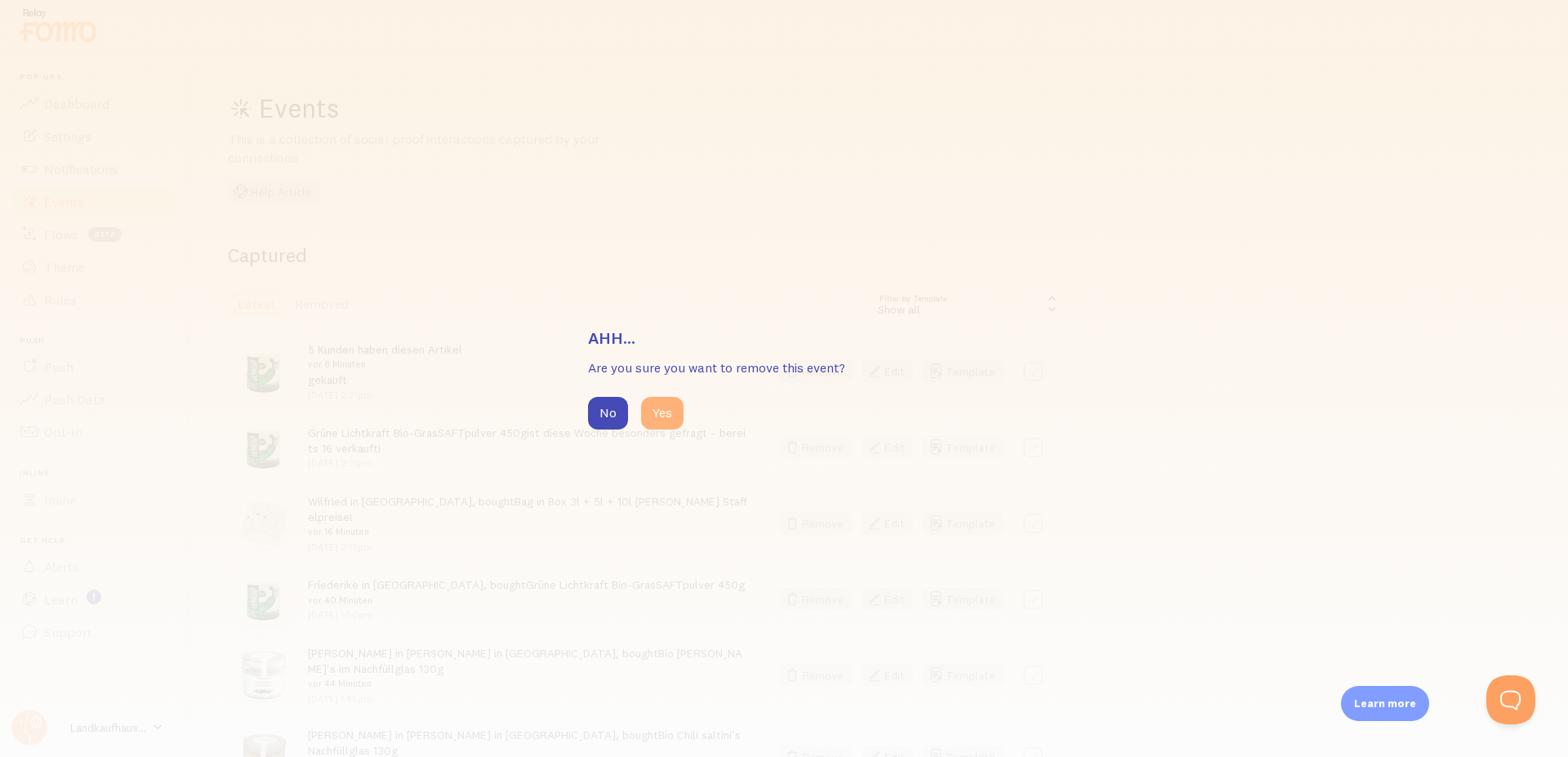
click at [669, 416] on button "Yes" at bounding box center [662, 413] width 42 height 33
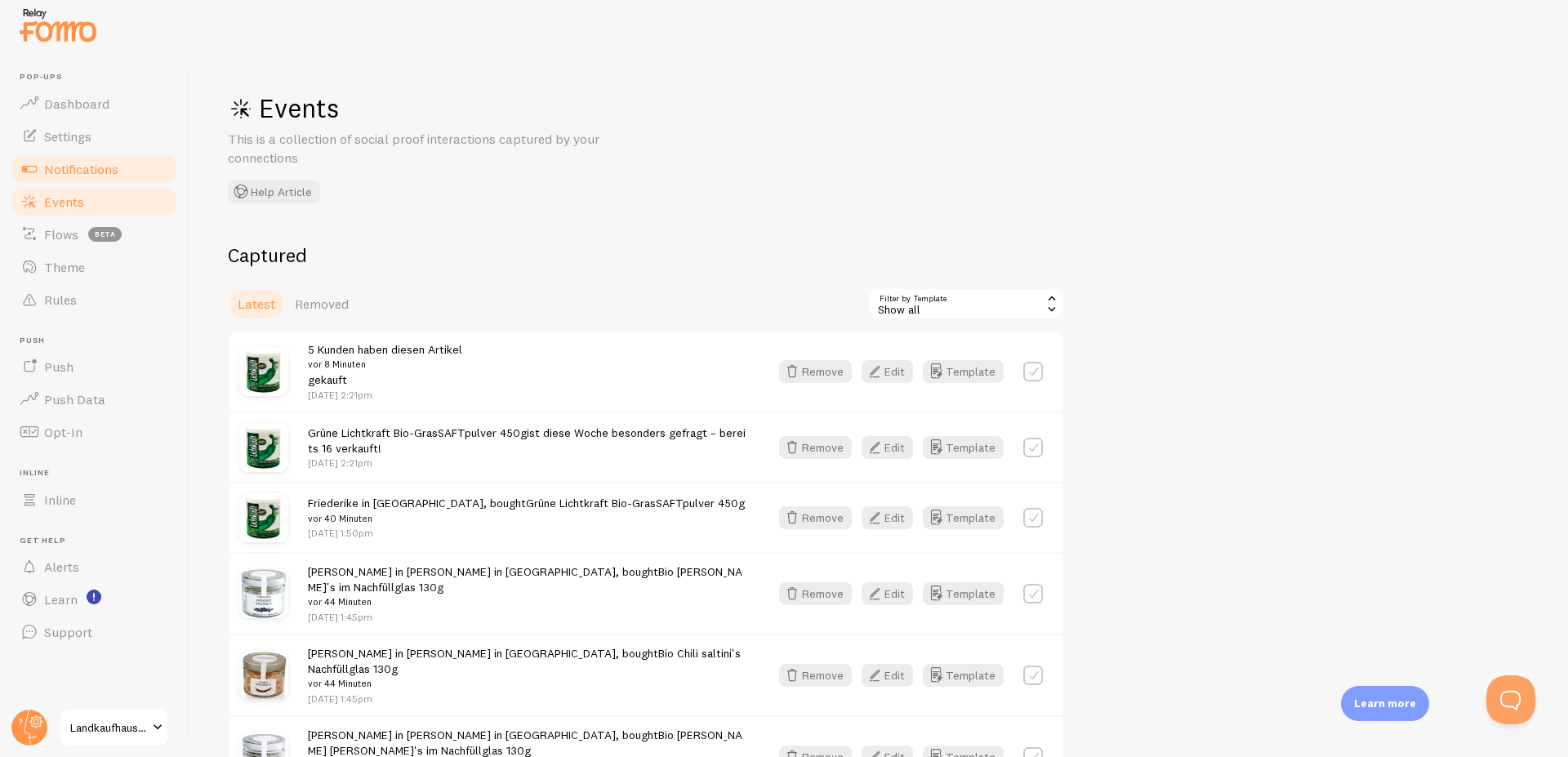
click at [60, 174] on span "Notifications" at bounding box center [81, 169] width 74 height 16
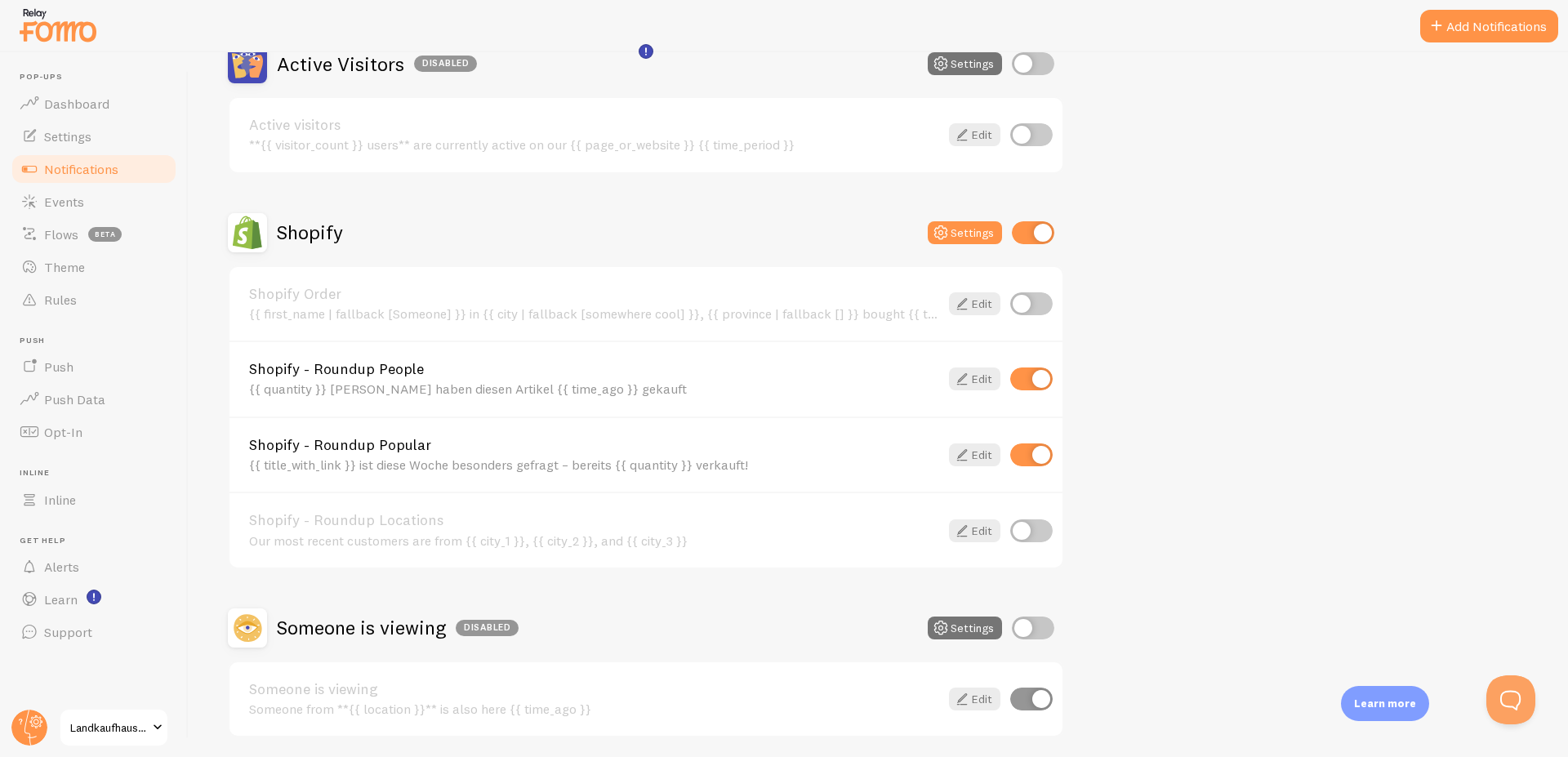
scroll to position [196, 0]
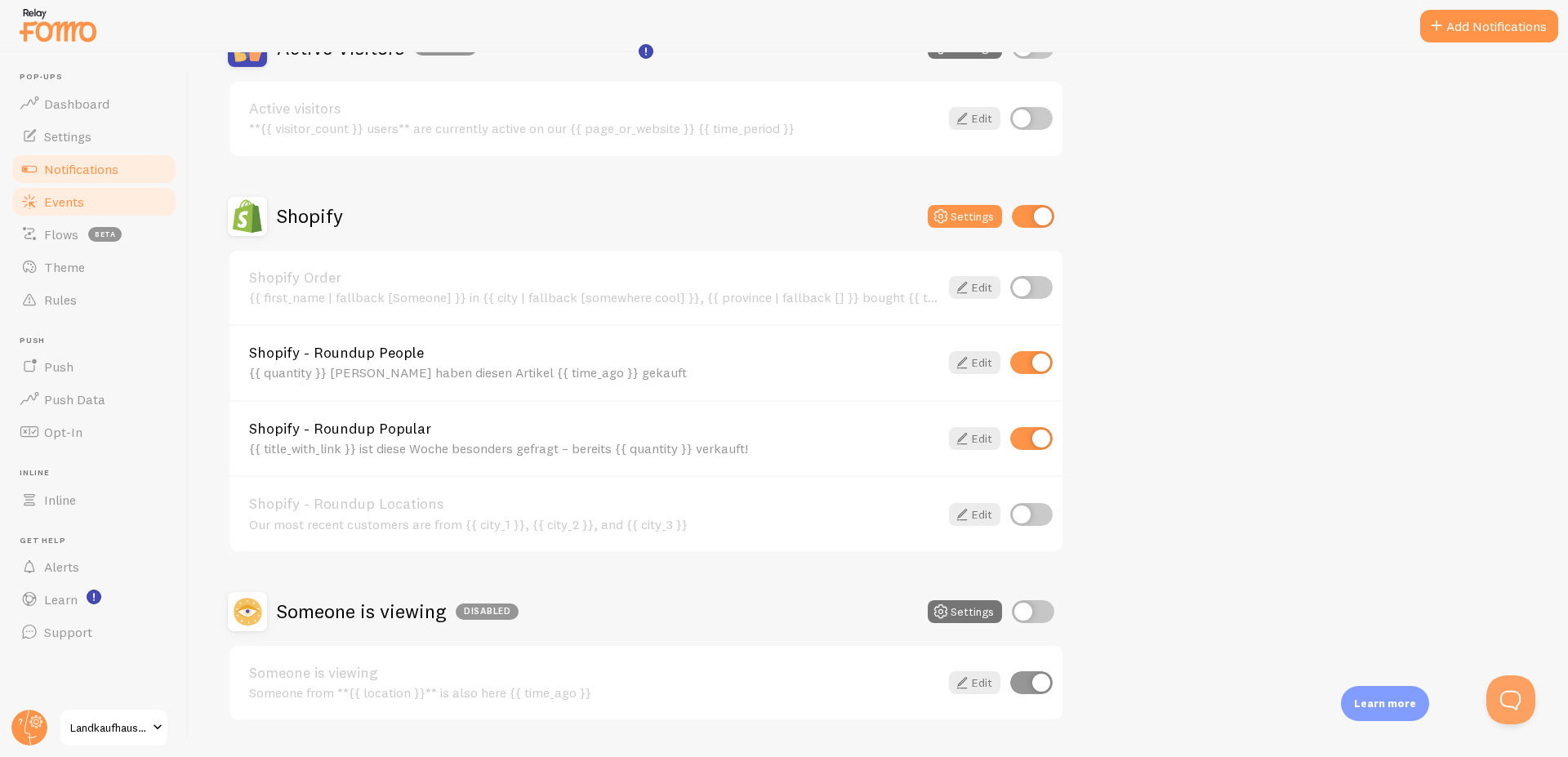
click at [63, 205] on span "Events" at bounding box center [64, 202] width 40 height 16
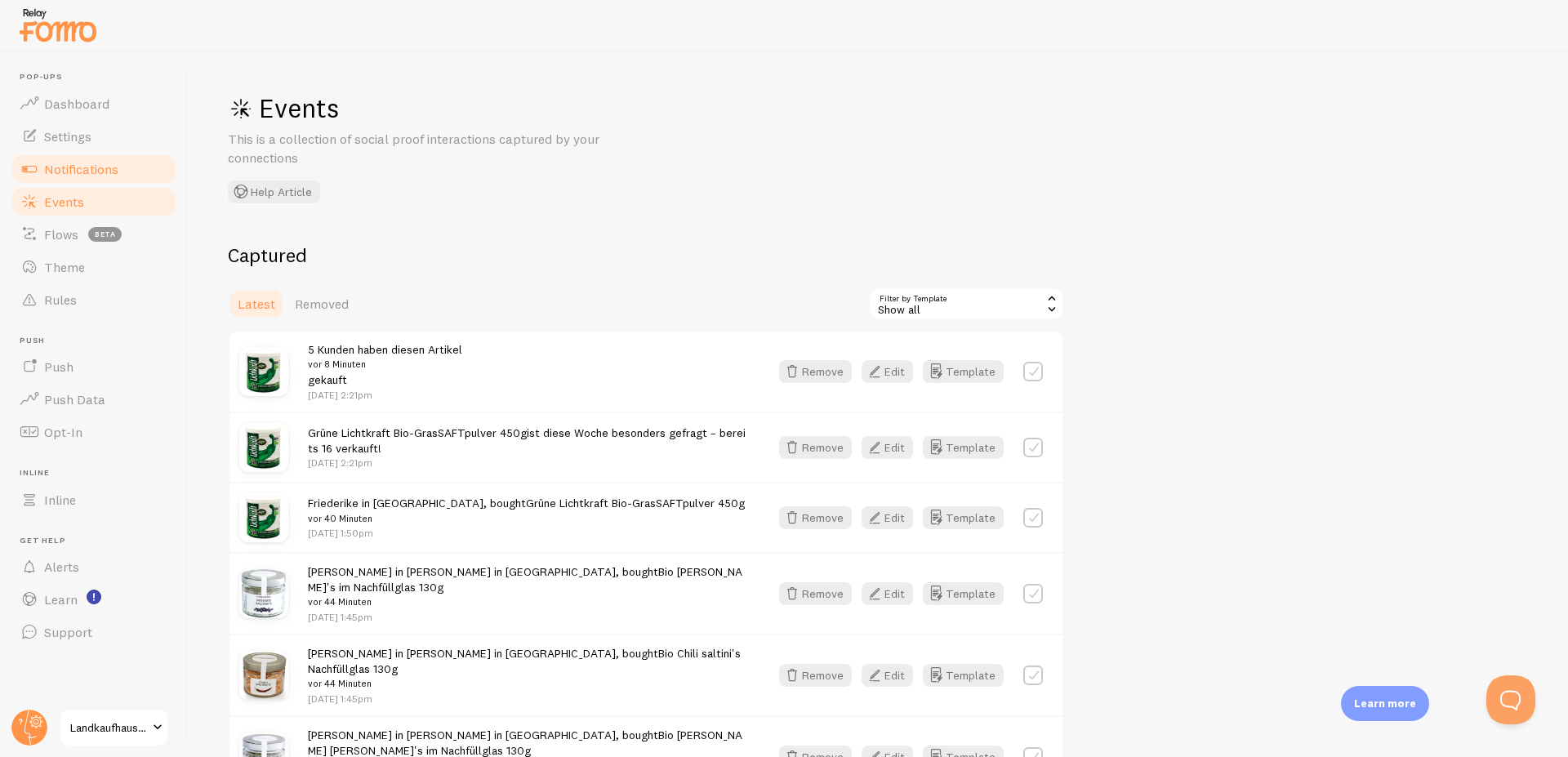
click at [86, 174] on span "Notifications" at bounding box center [81, 169] width 74 height 16
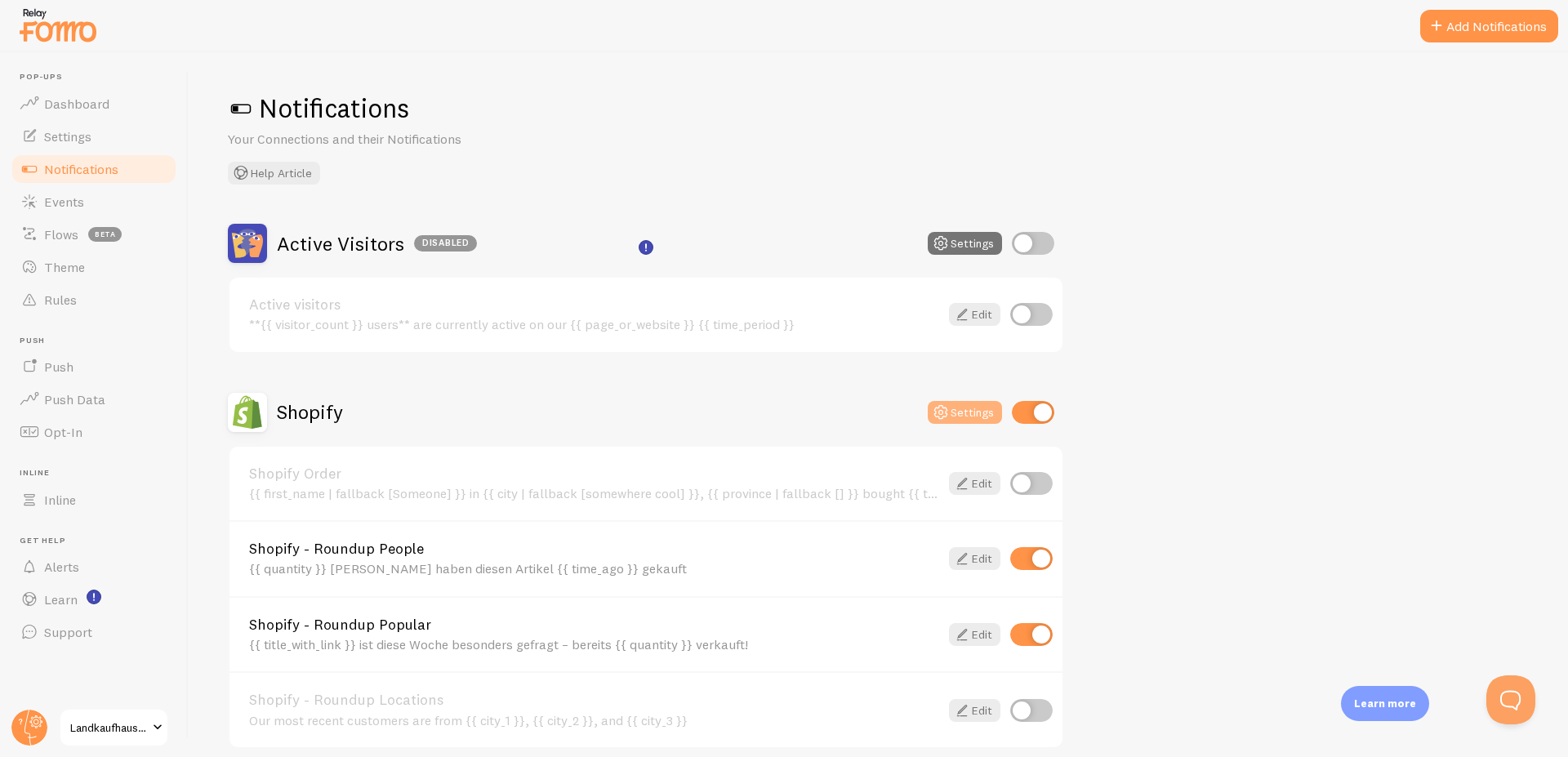
click at [987, 407] on button "Settings" at bounding box center [965, 413] width 74 height 23
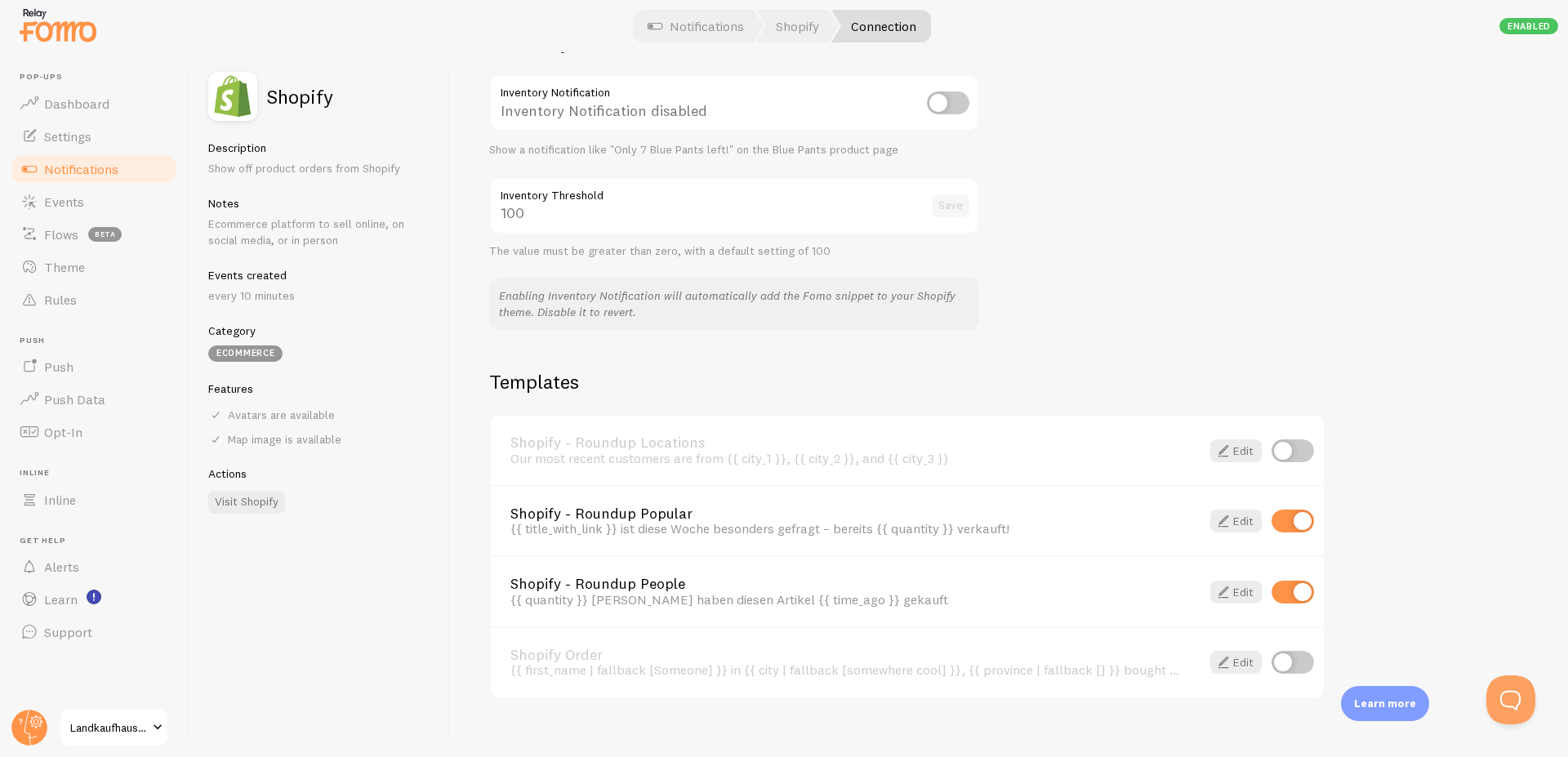
scroll to position [882, 0]
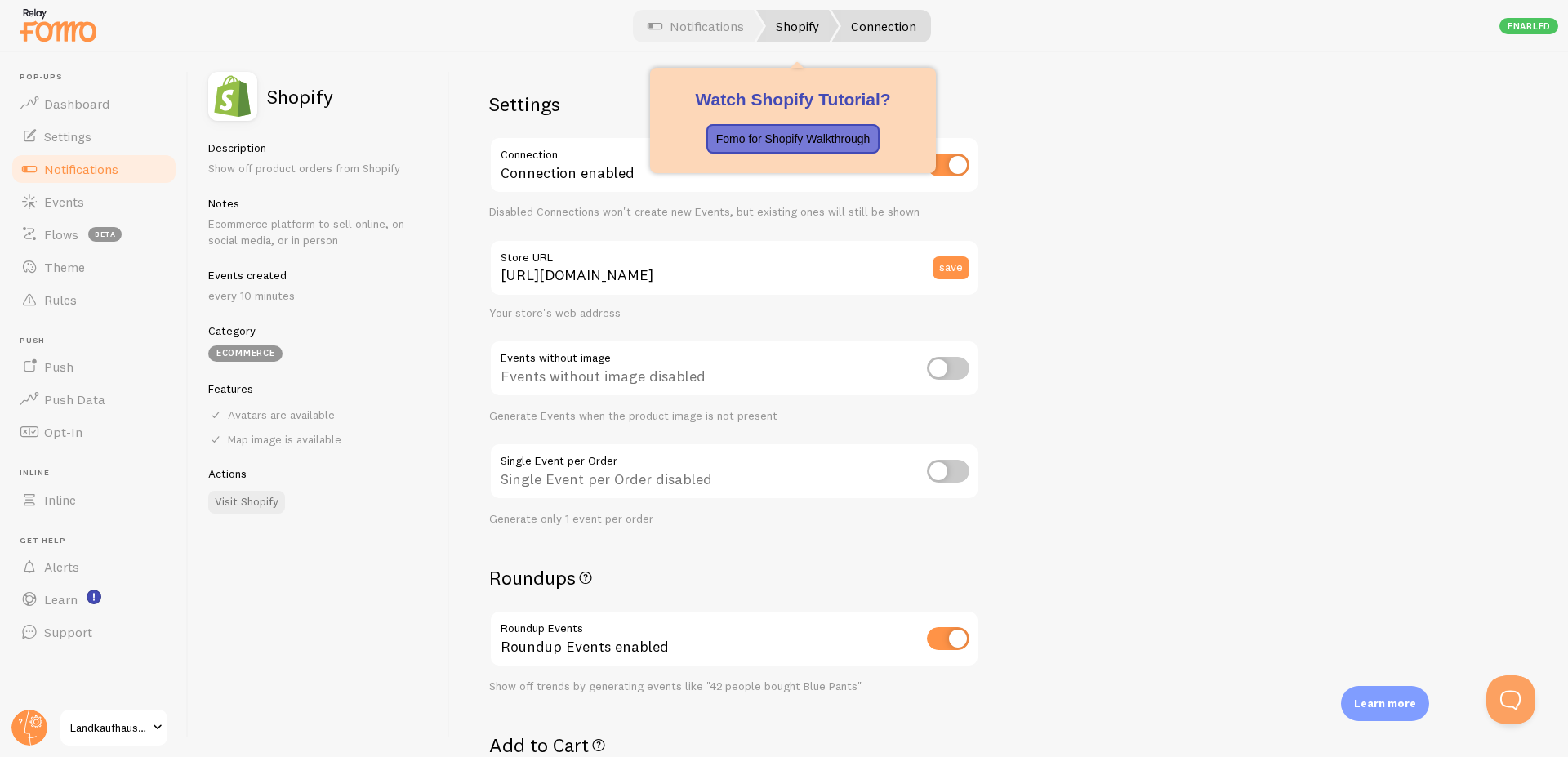
click at [814, 29] on link "Shopify" at bounding box center [797, 26] width 82 height 33
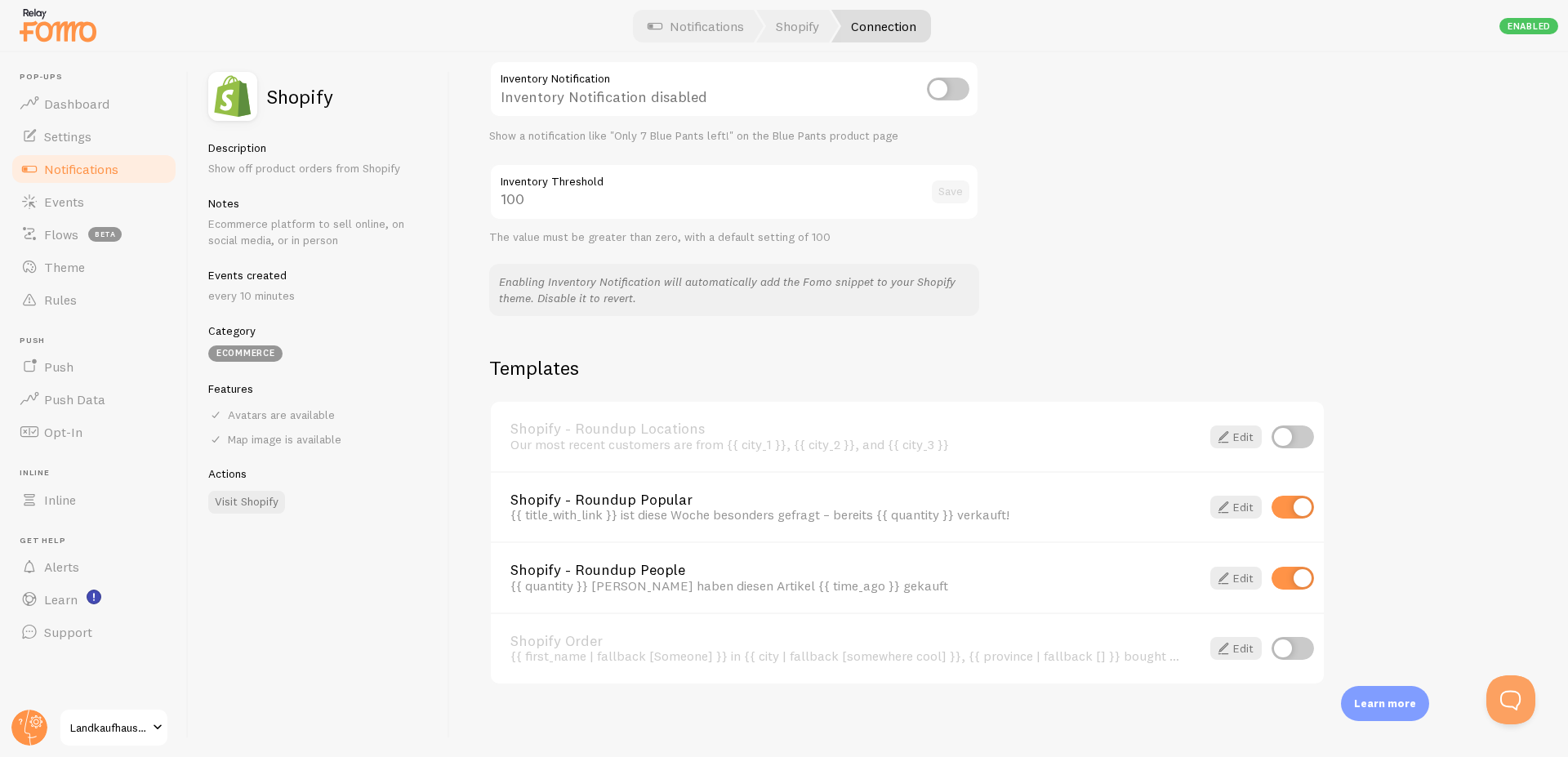
scroll to position [891, 0]
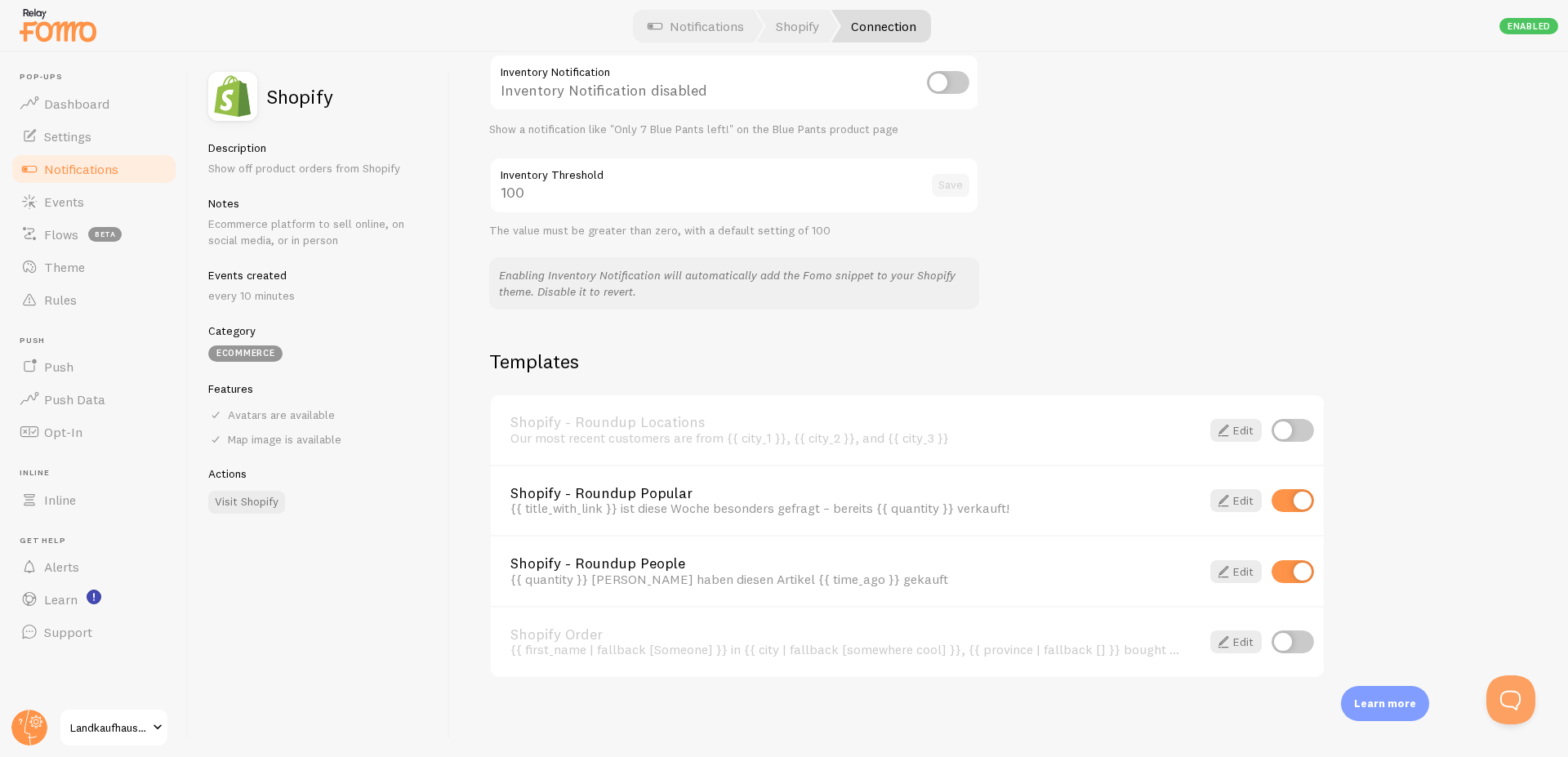
click at [87, 165] on span "Notifications" at bounding box center [81, 169] width 74 height 16
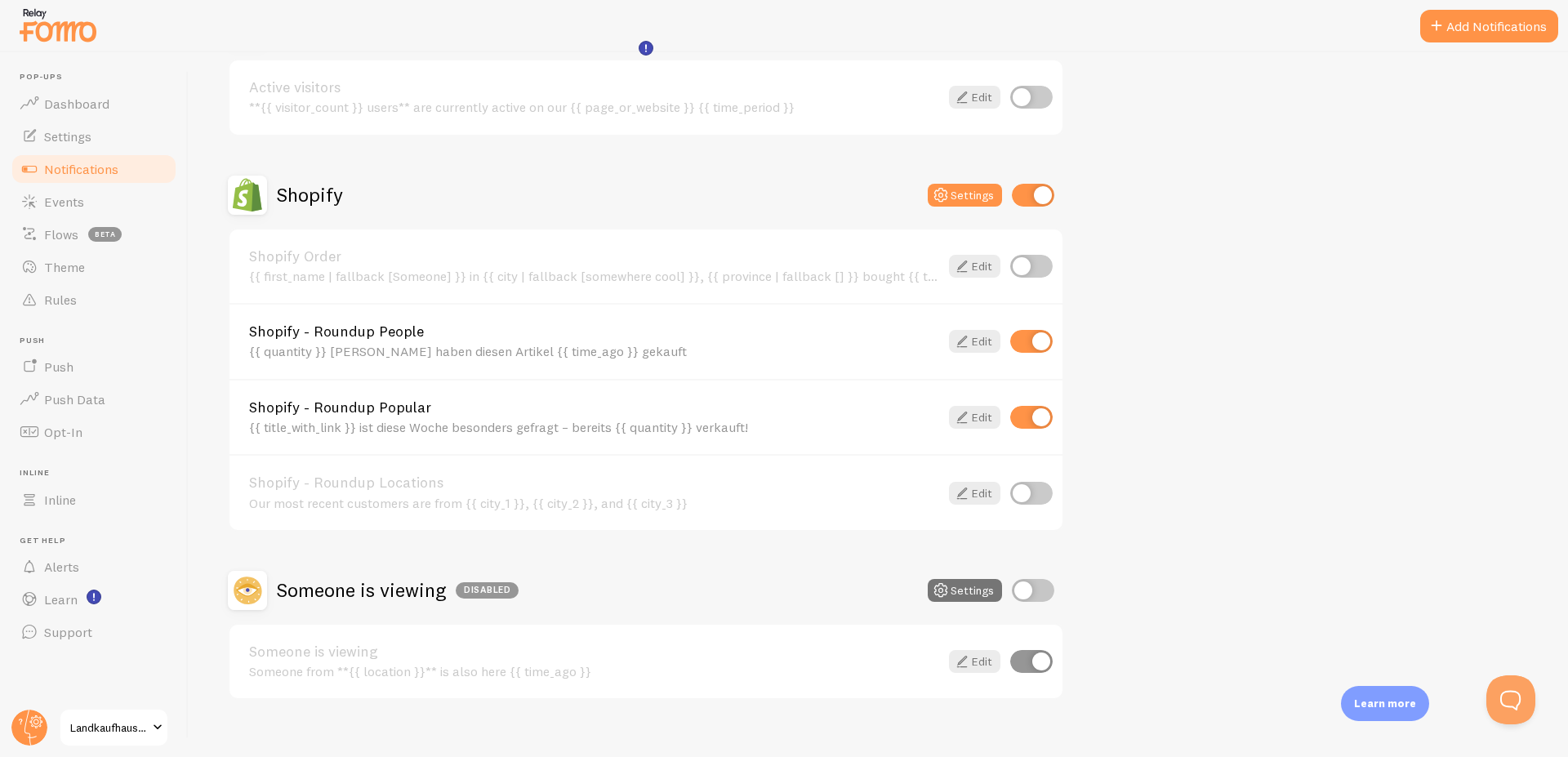
scroll to position [238, 0]
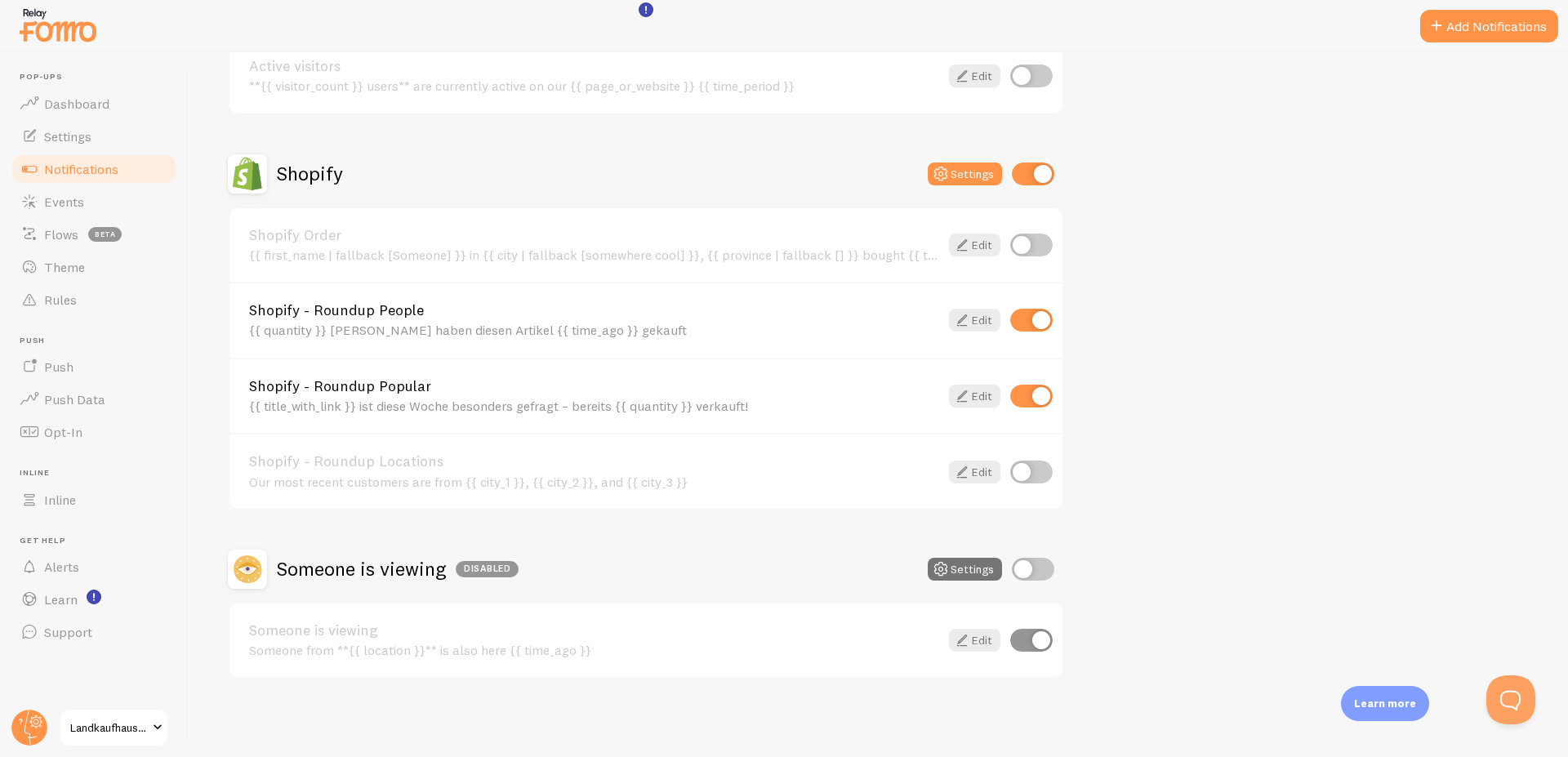
click at [469, 259] on div "{{ first_name | fallback [Someone] }} in {{ city | fallback [somewhere cool] }}…" at bounding box center [593, 255] width 690 height 15
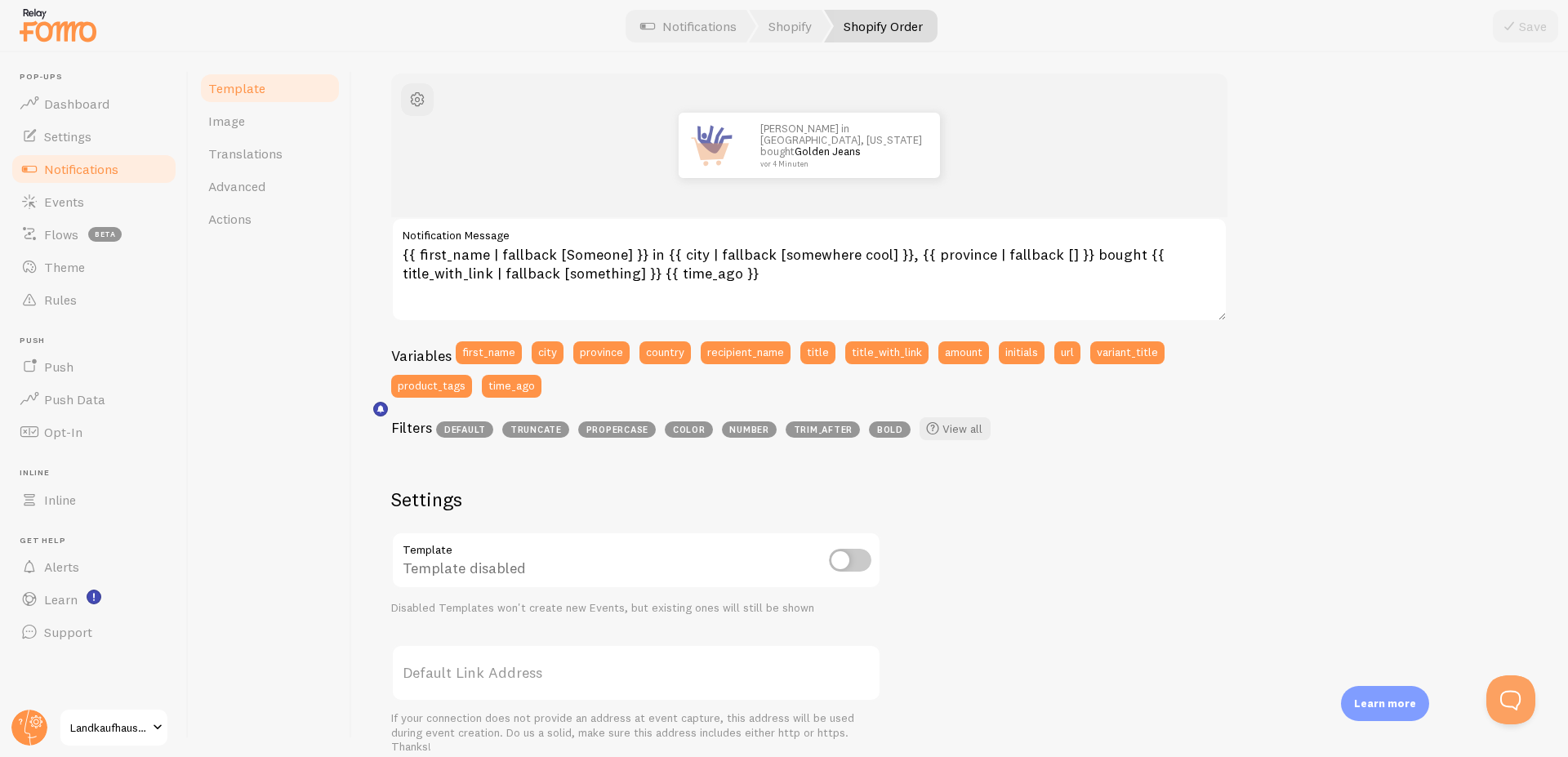
scroll to position [196, 0]
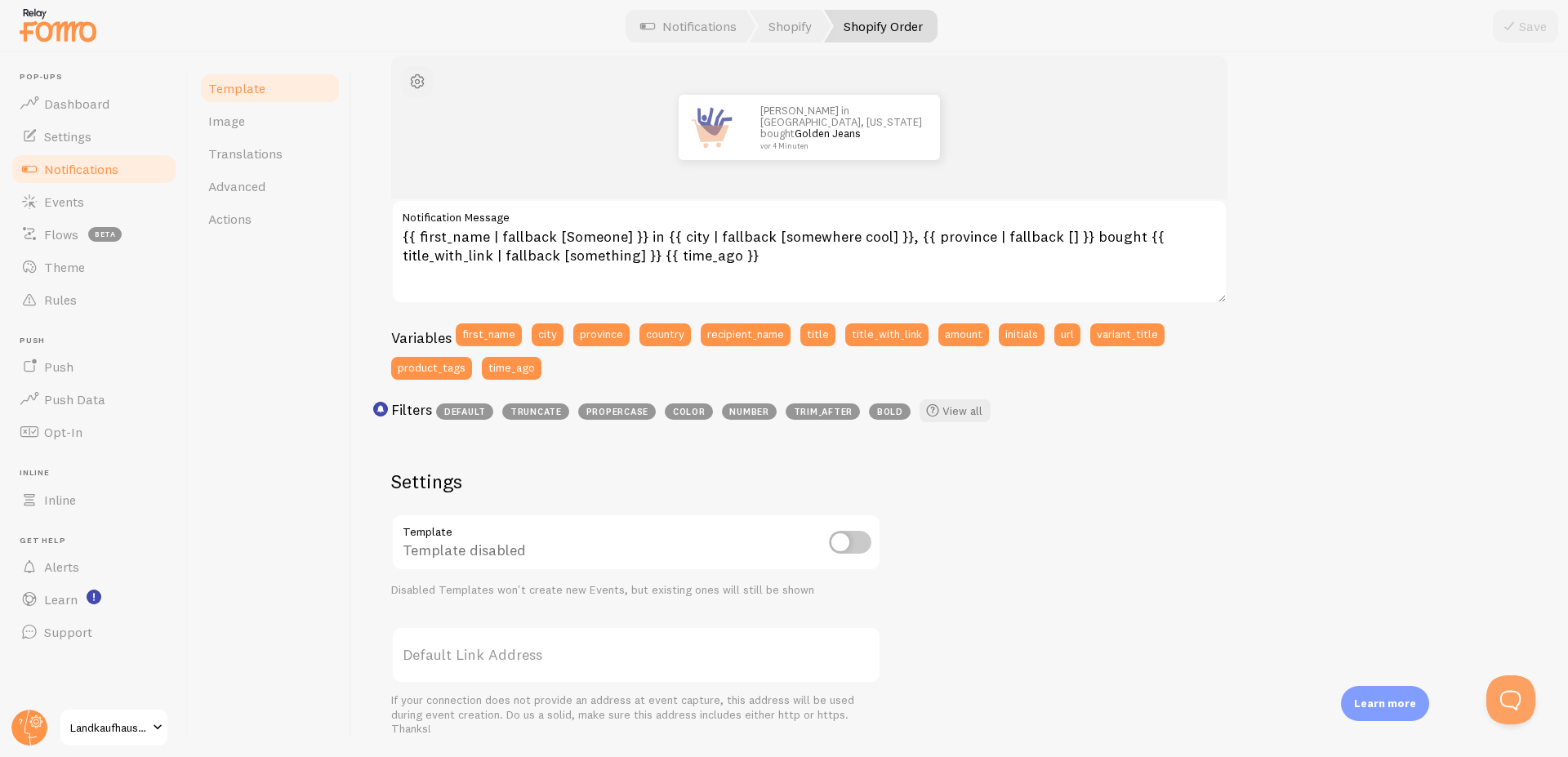
click at [415, 83] on span "button" at bounding box center [417, 81] width 19 height 19
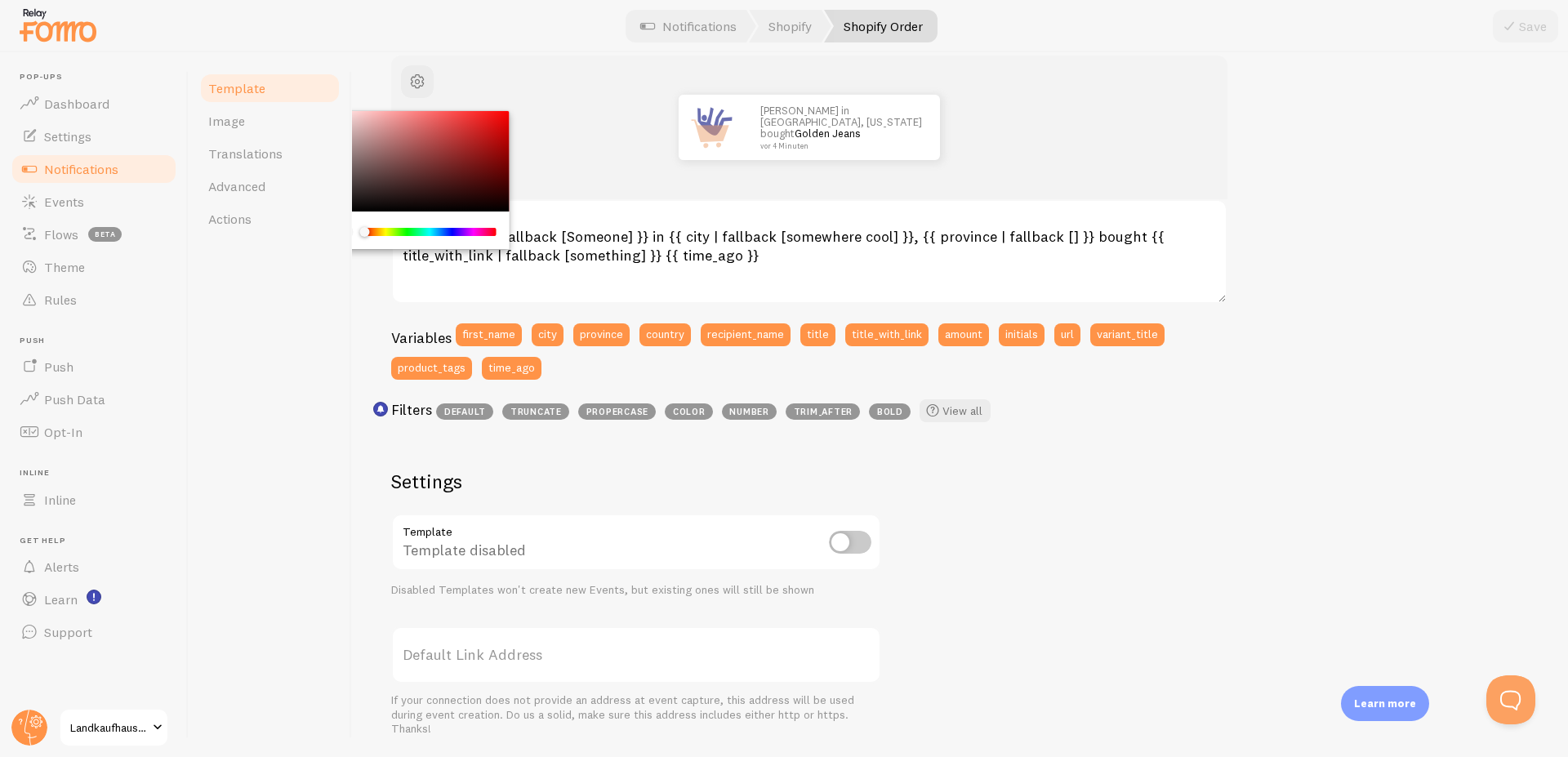
click at [1519, 296] on div "Shopify Order Compose your message using variables and filters, enclosing varia…" at bounding box center [961, 405] width 1217 height 705
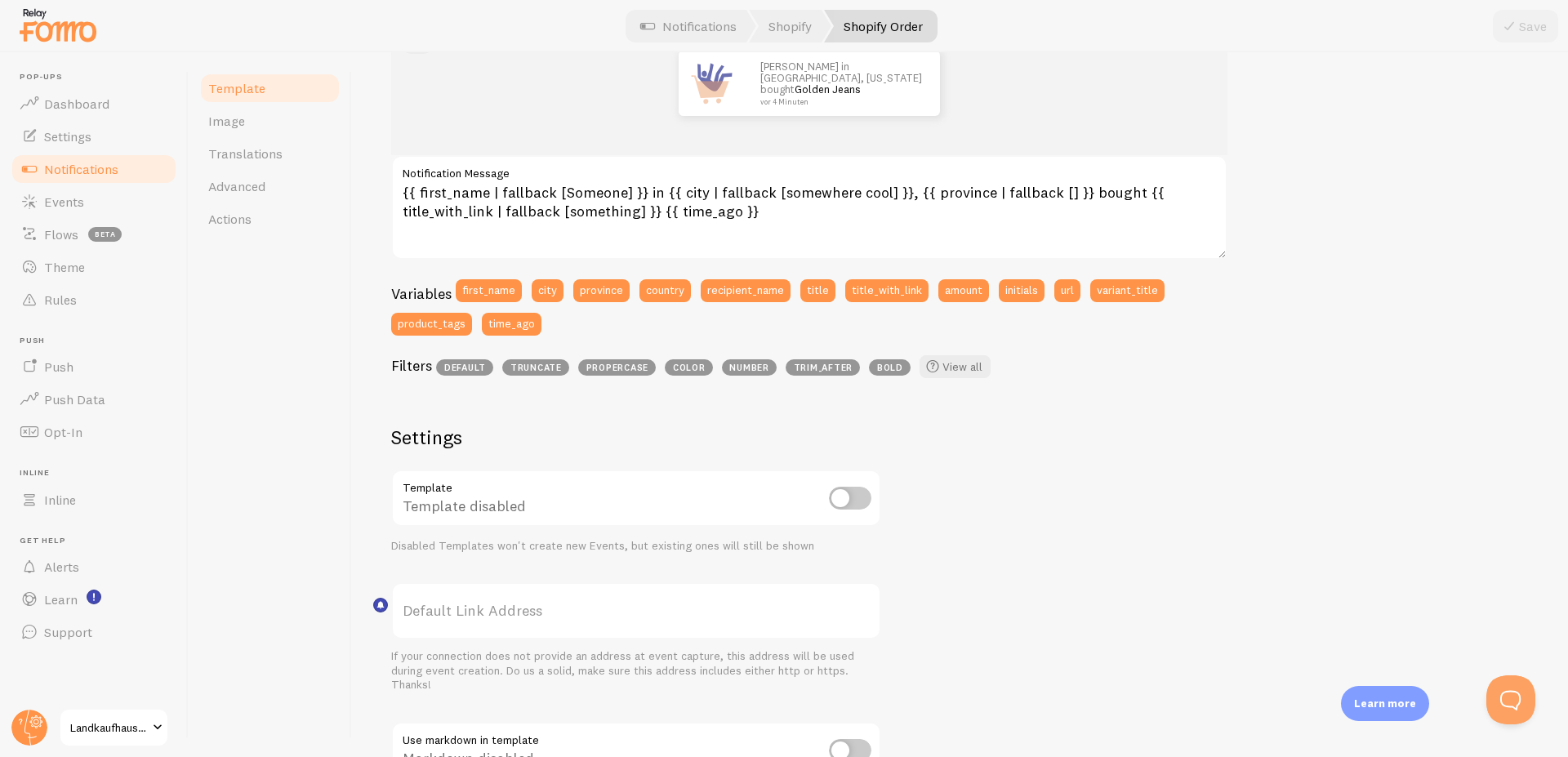
scroll to position [0, 0]
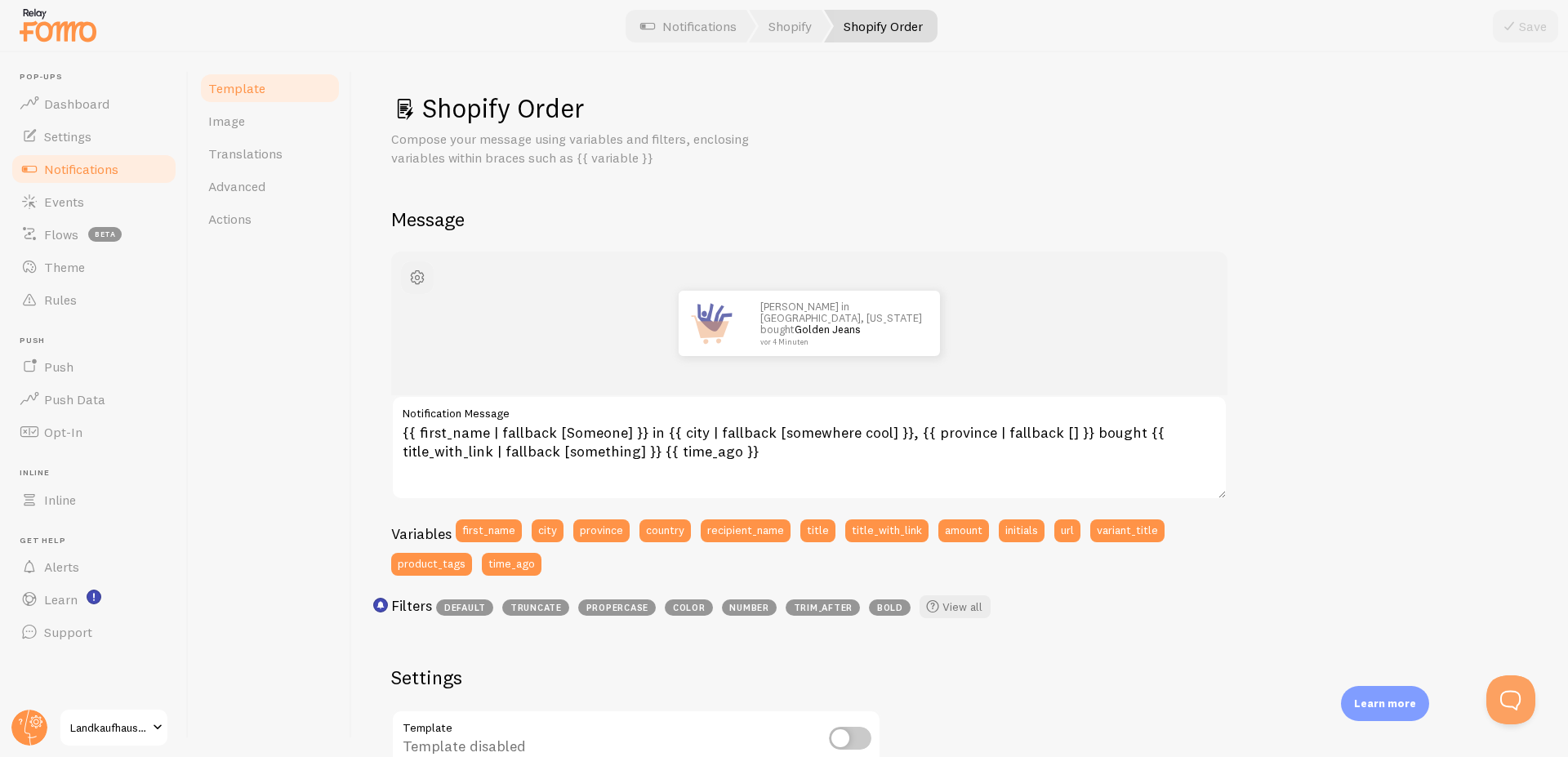
click at [416, 276] on span "button" at bounding box center [417, 278] width 19 height 19
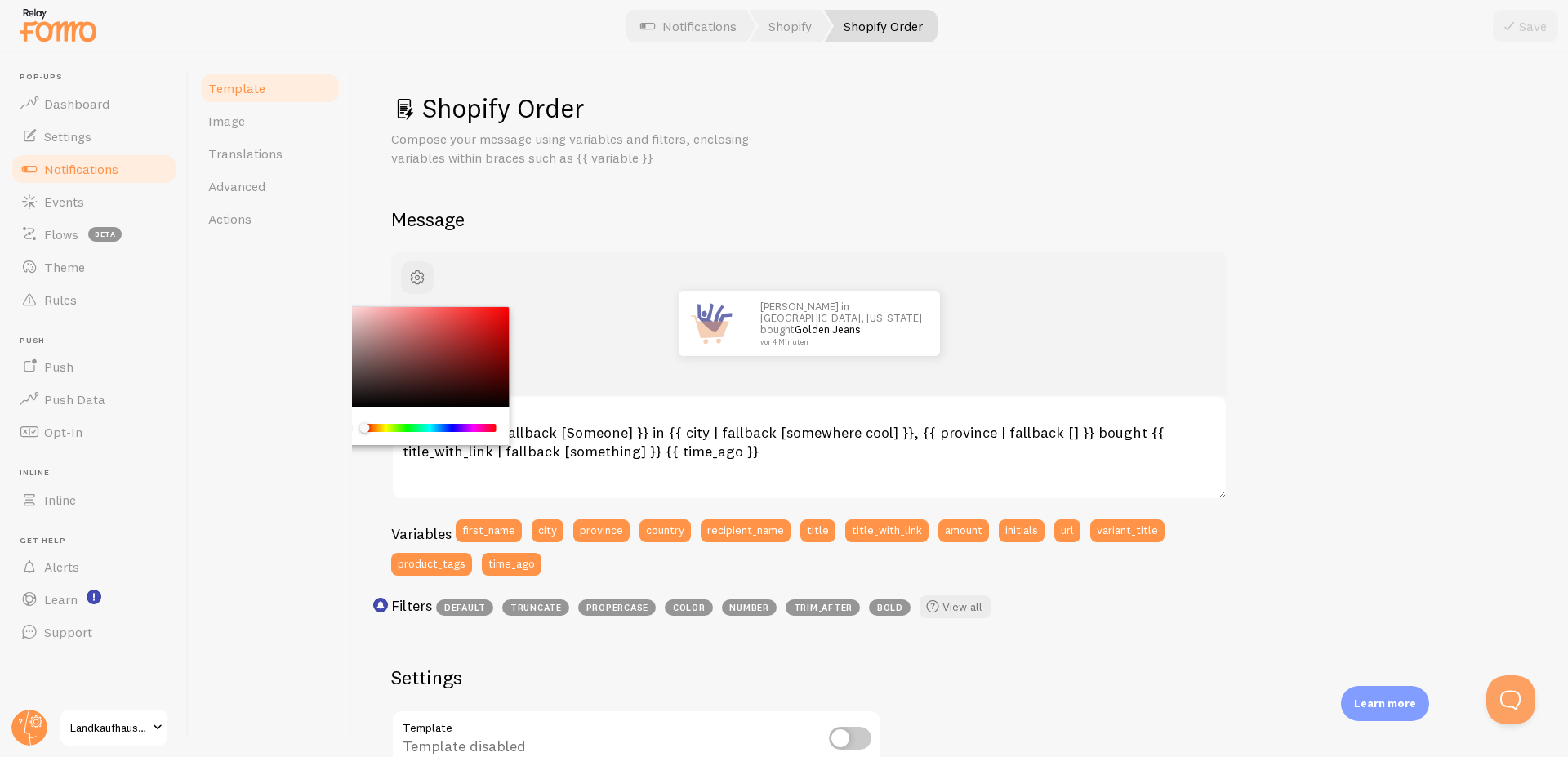
click at [552, 266] on div "John in San Francisco, California bought Golden Jeans vor 4 Minuten" at bounding box center [809, 323] width 837 height 143
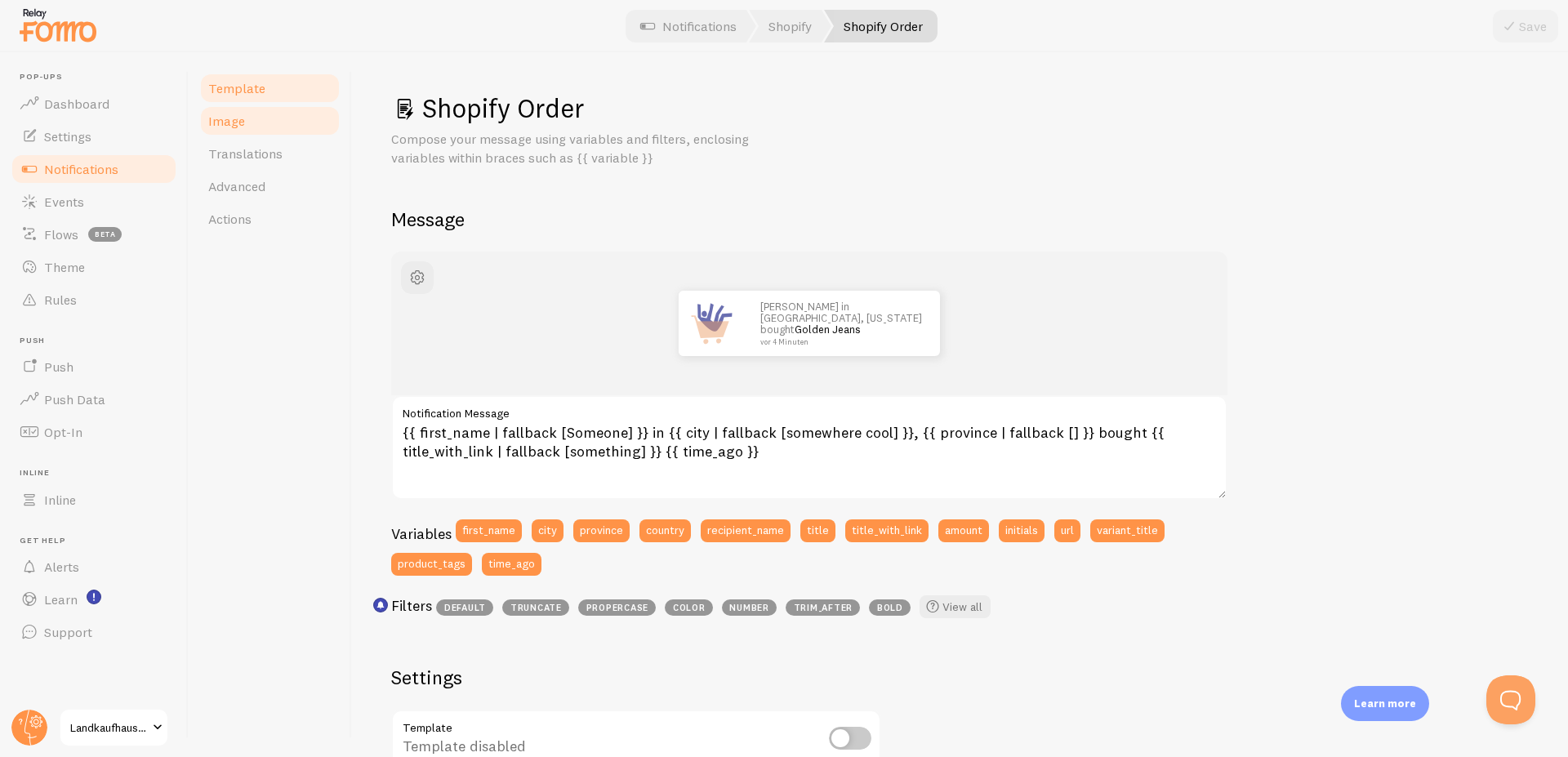
click at [248, 121] on link "Image" at bounding box center [269, 120] width 143 height 33
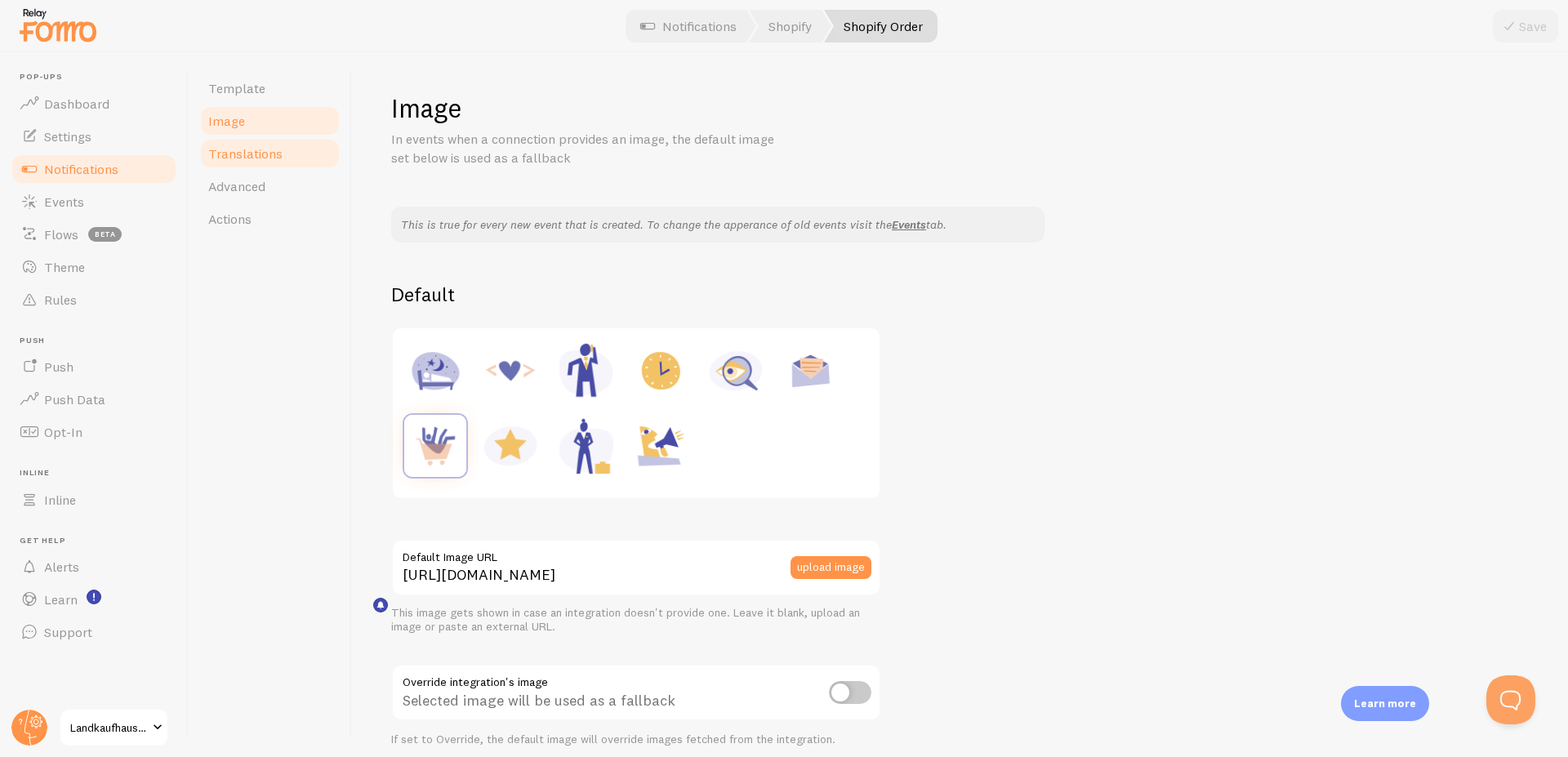
click at [250, 151] on span "Translations" at bounding box center [245, 153] width 74 height 16
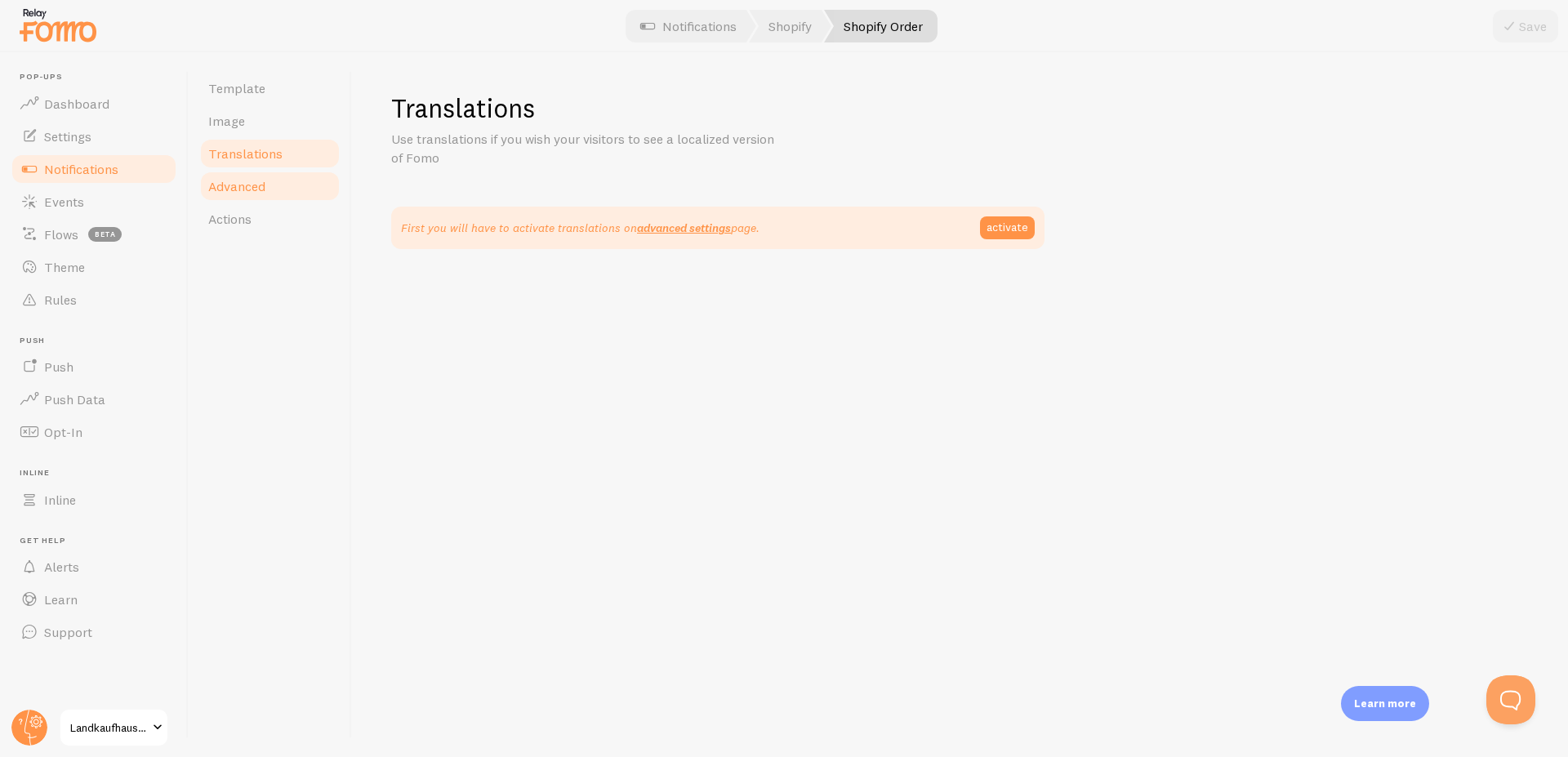
click at [243, 186] on span "Advanced" at bounding box center [236, 186] width 58 height 16
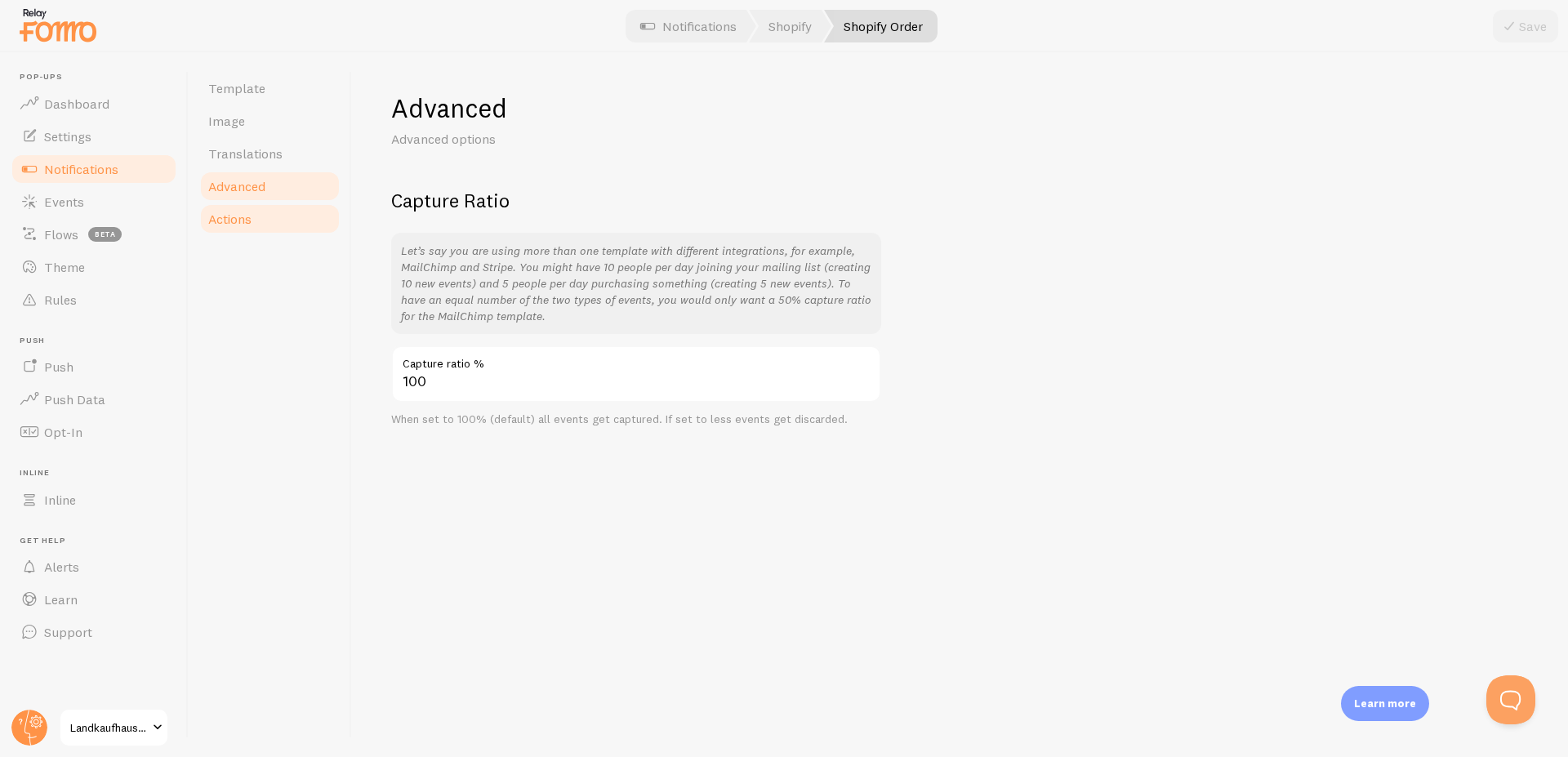
click at [230, 216] on span "Actions" at bounding box center [229, 219] width 43 height 16
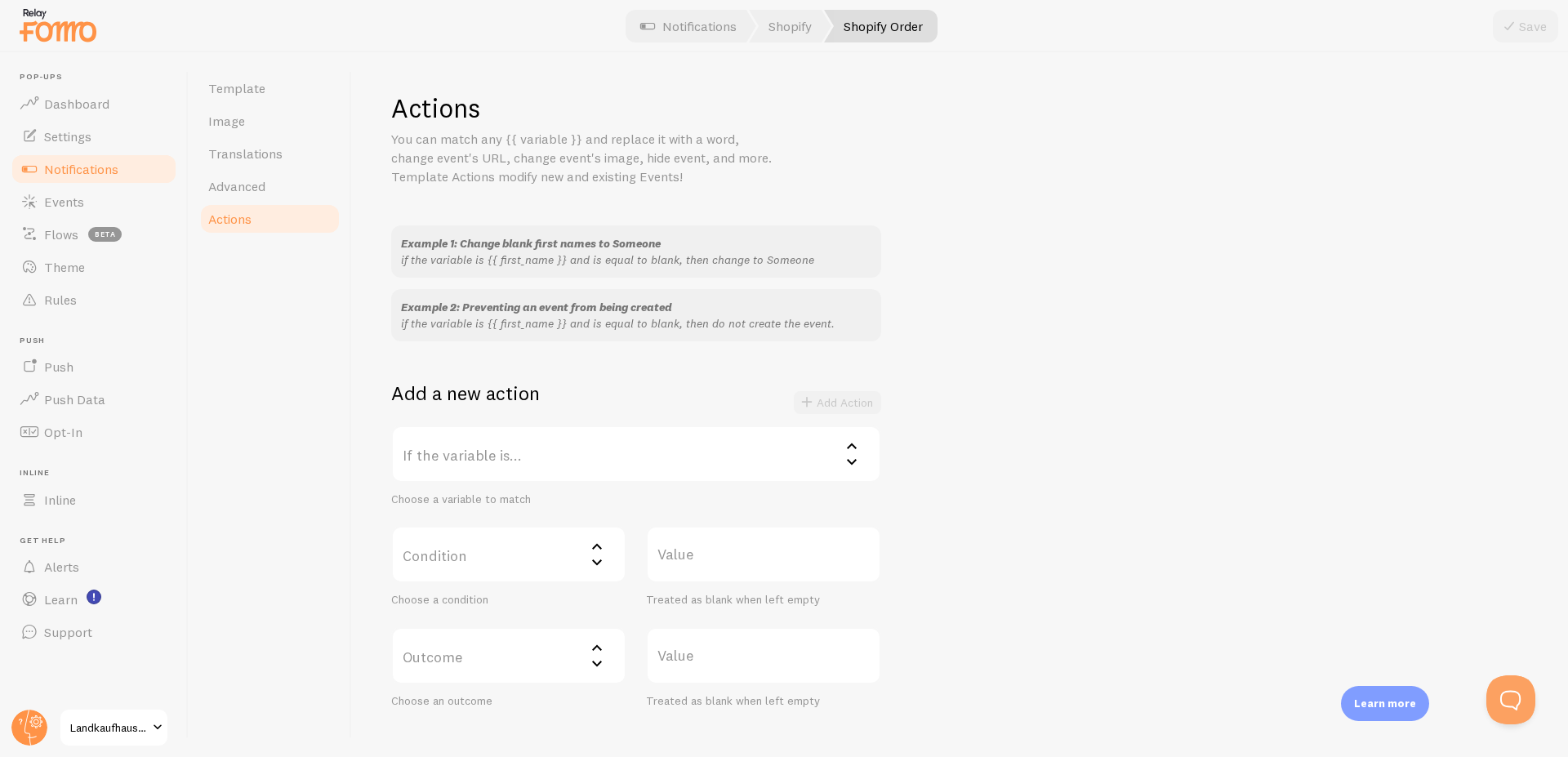
click at [89, 168] on span "Notifications" at bounding box center [81, 169] width 74 height 16
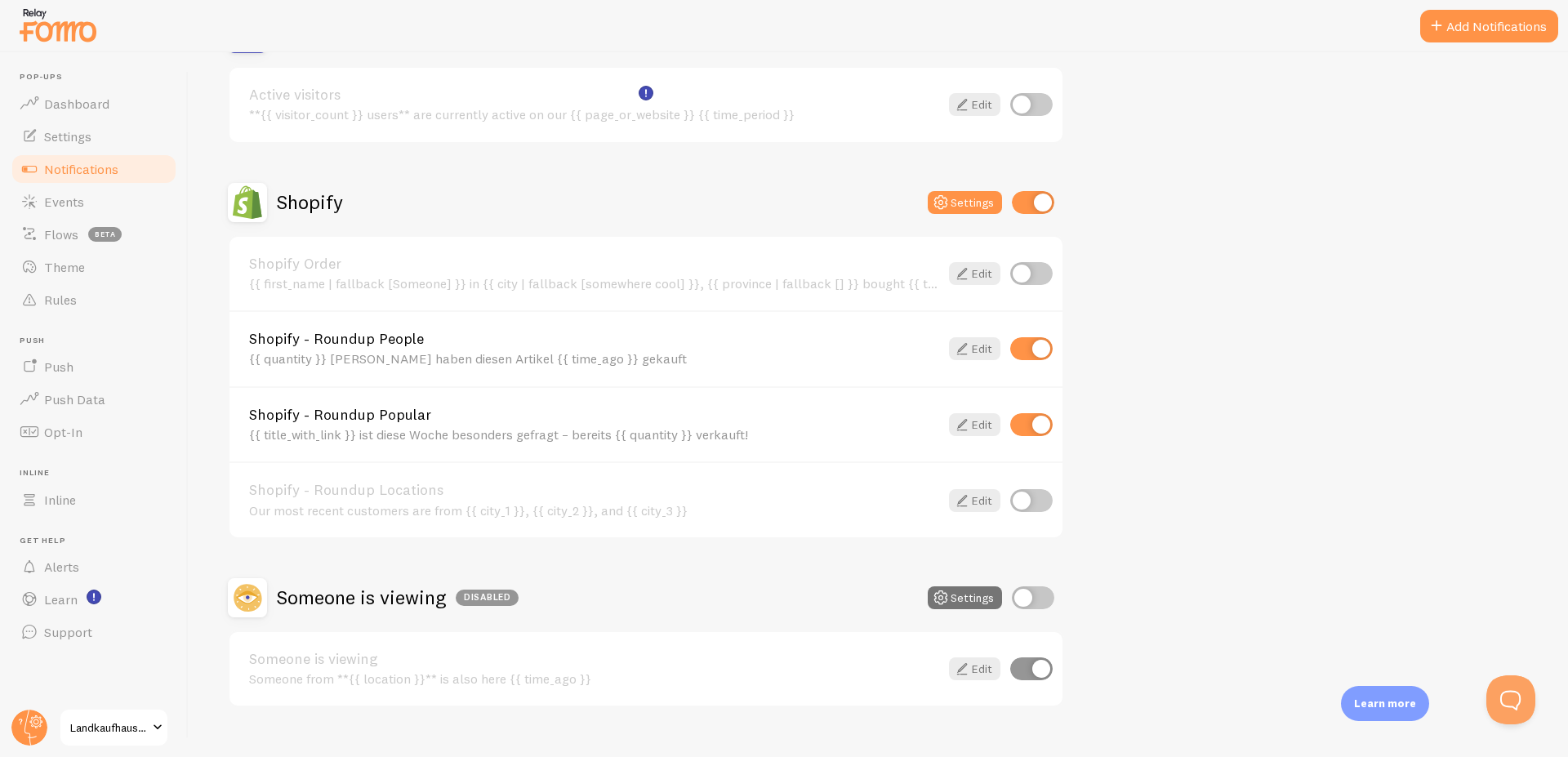
scroll to position [238, 0]
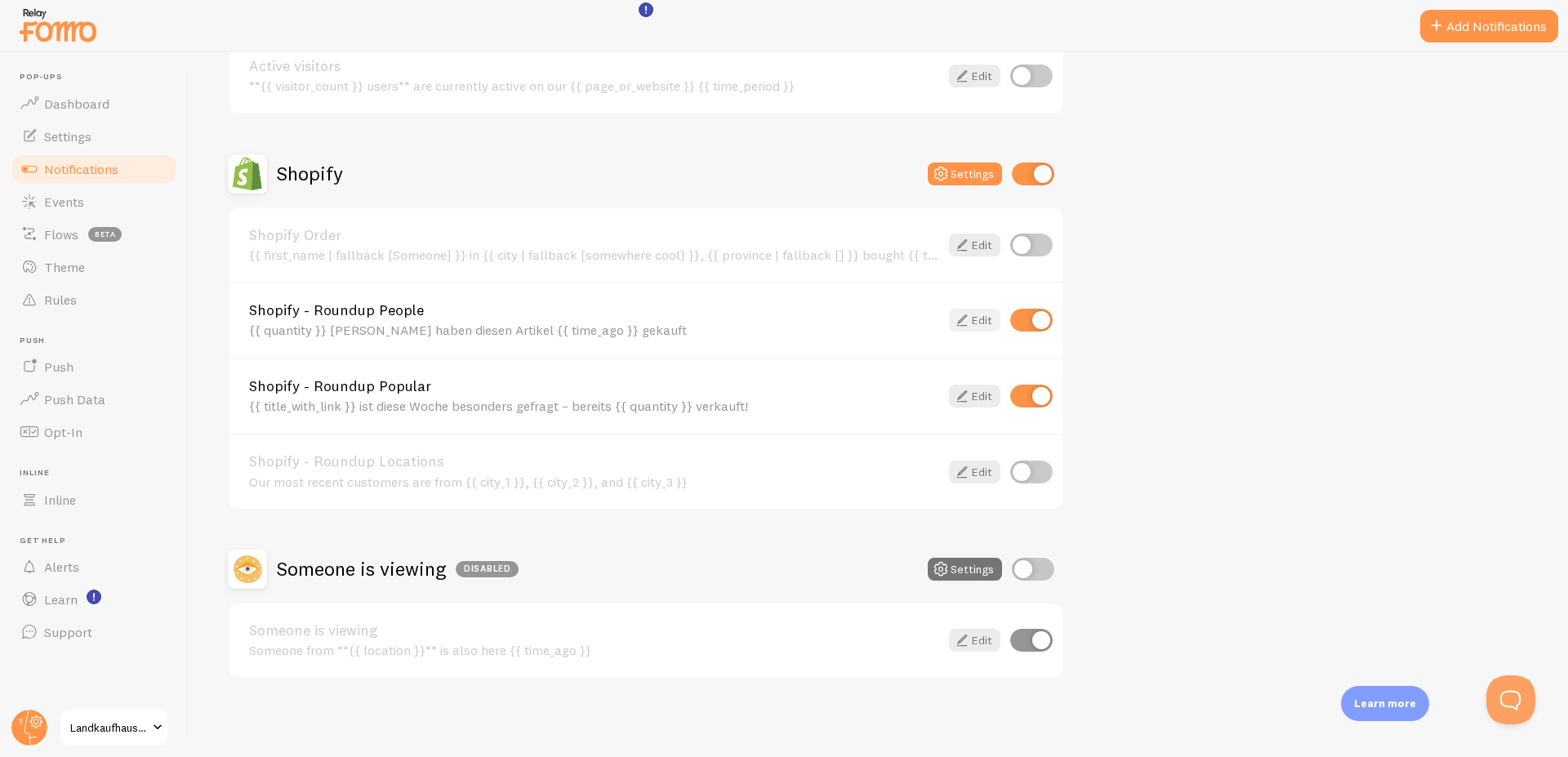
click at [983, 324] on link "Edit" at bounding box center [975, 321] width 51 height 23
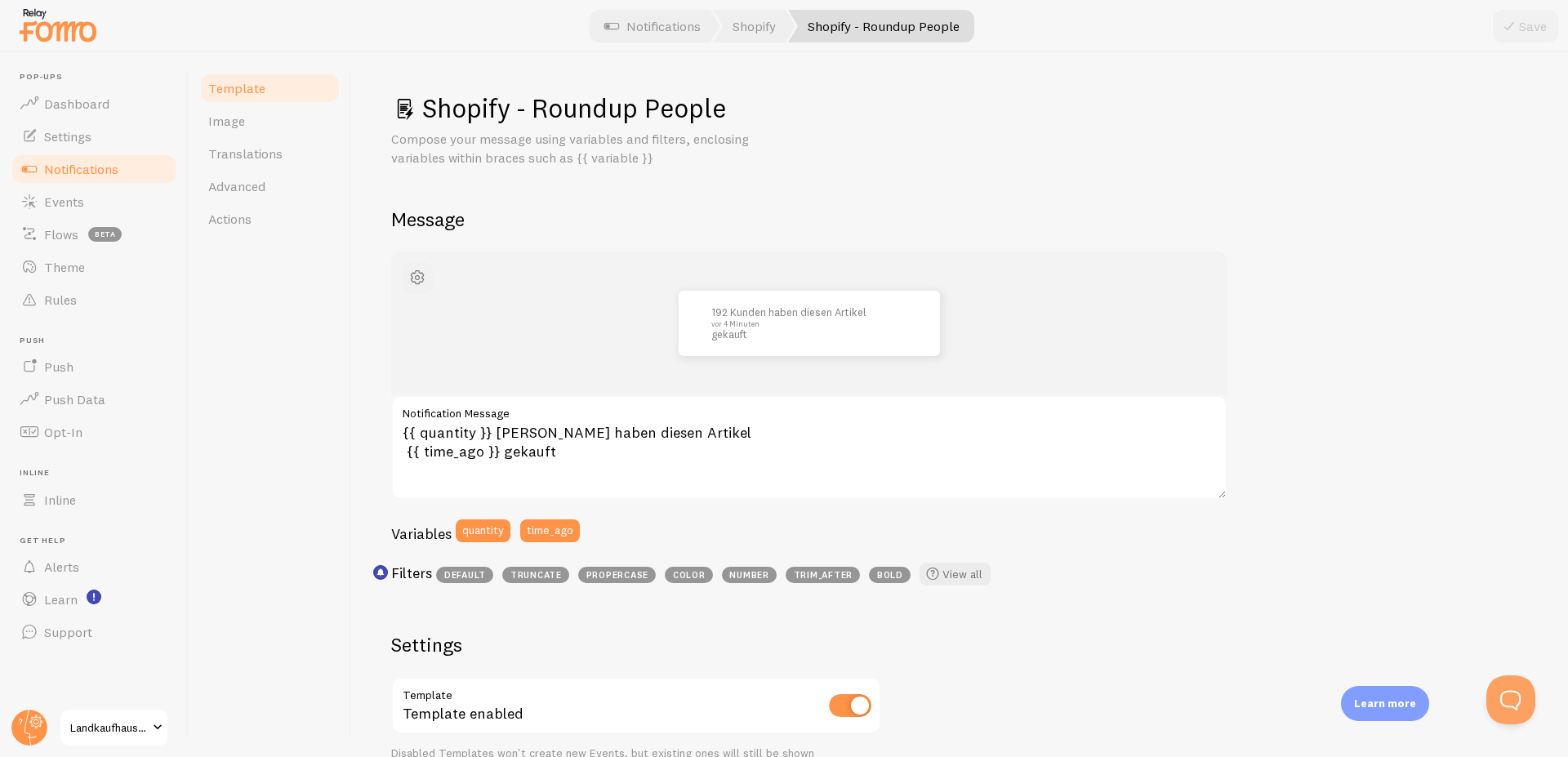
click at [427, 280] on span "button" at bounding box center [417, 278] width 19 height 19
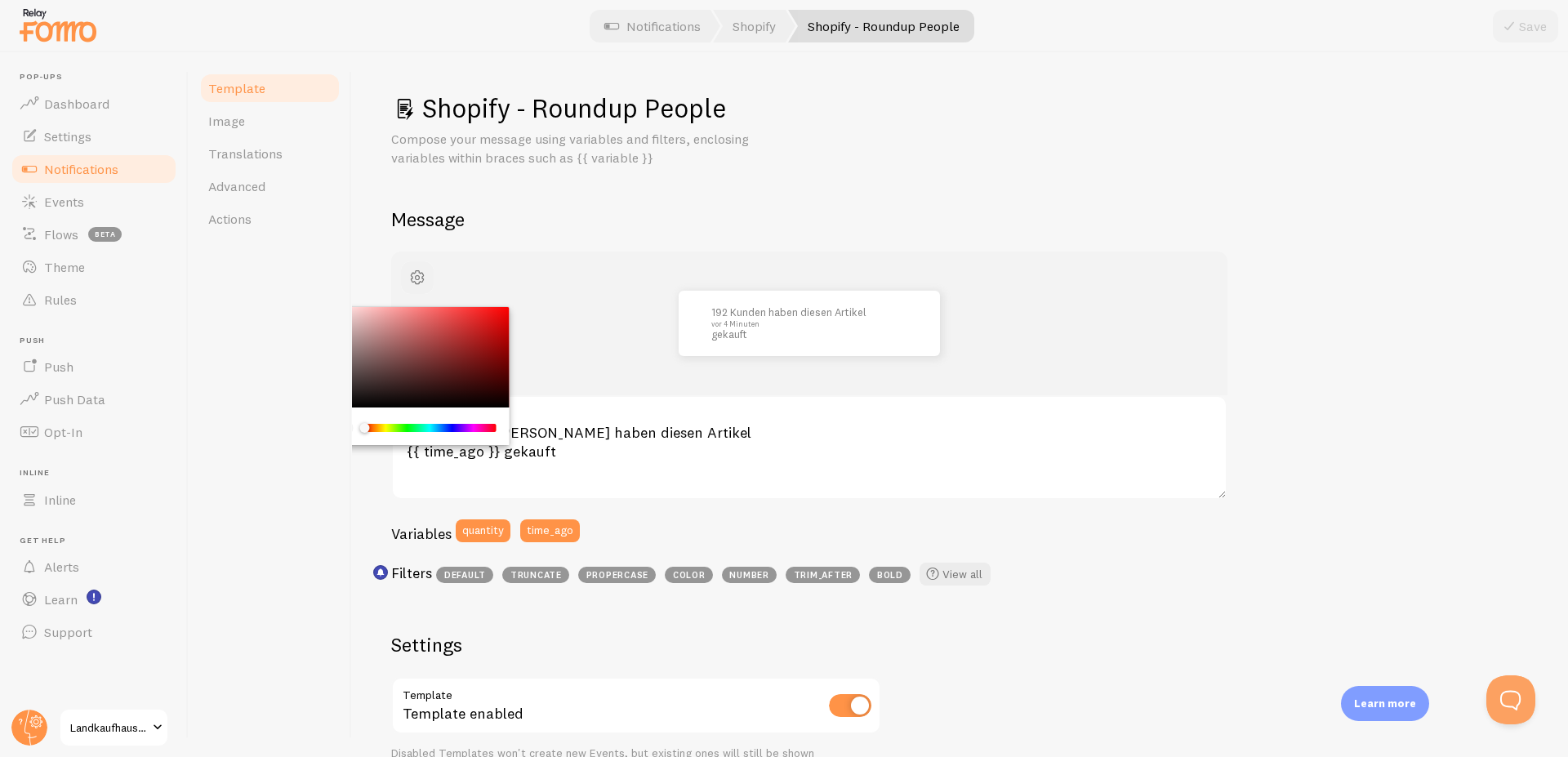
click at [422, 277] on span "button" at bounding box center [417, 278] width 19 height 19
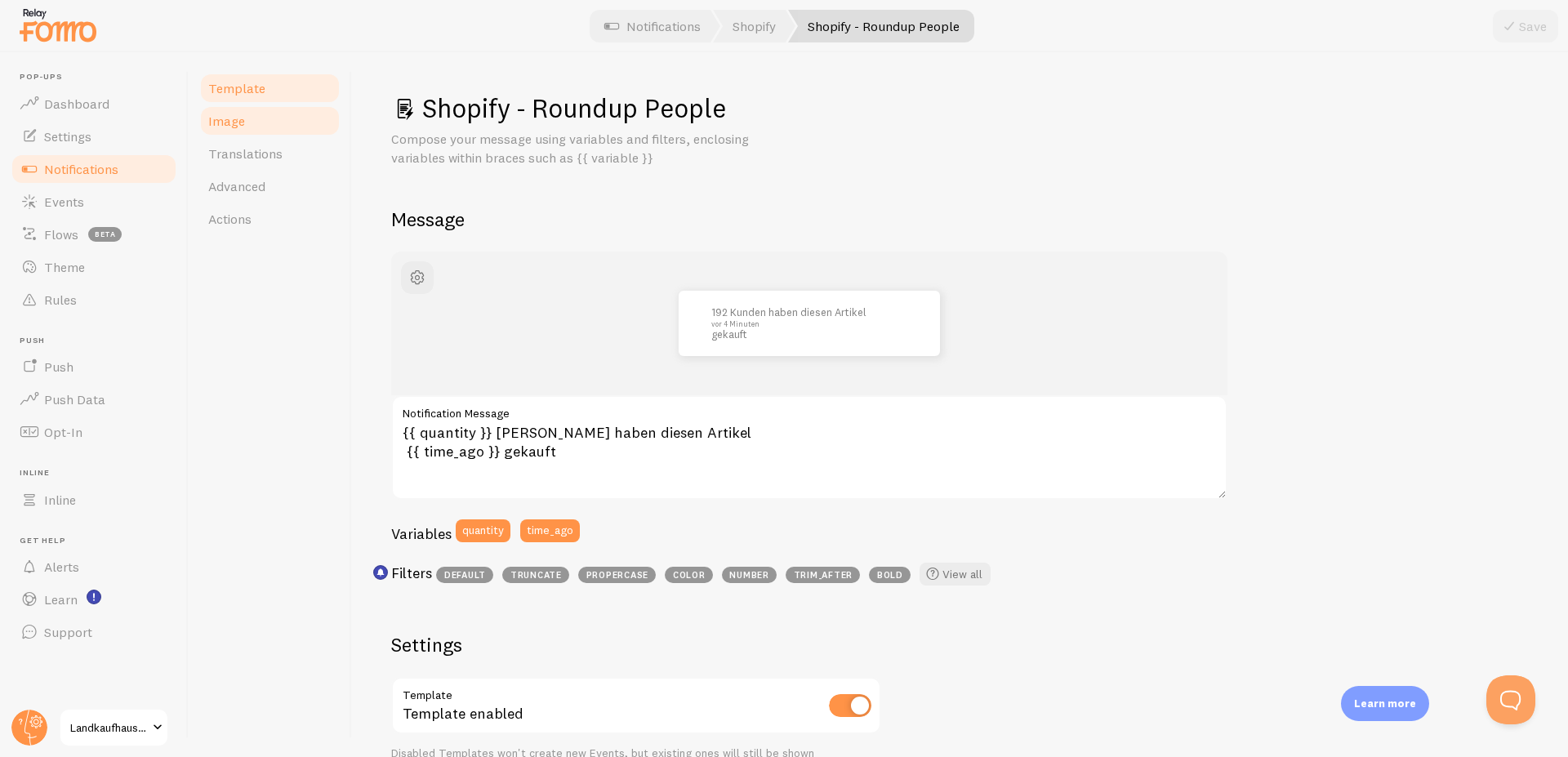
click at [233, 121] on span "Image" at bounding box center [227, 120] width 37 height 16
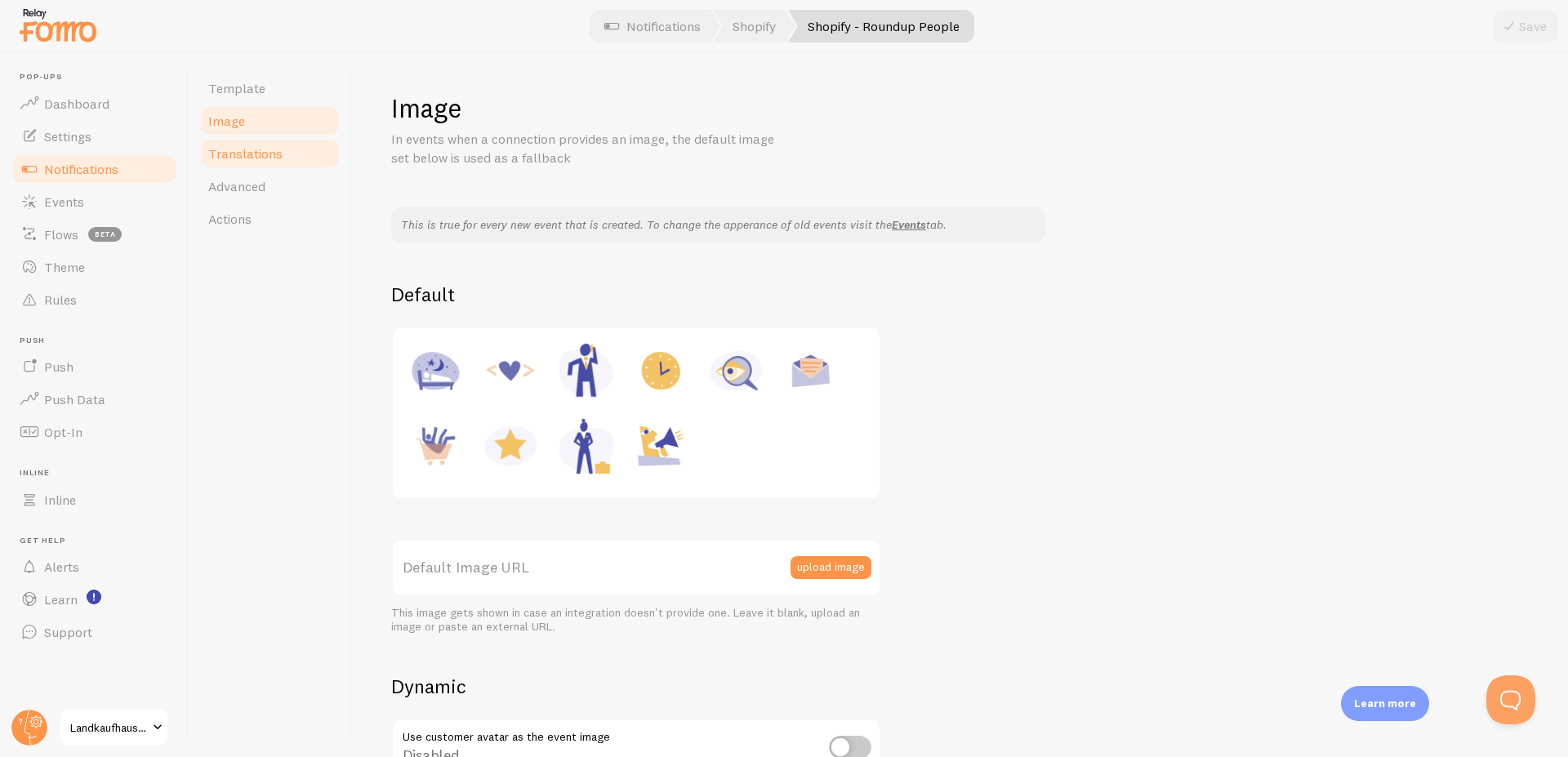
click at [233, 159] on span "Translations" at bounding box center [245, 153] width 74 height 16
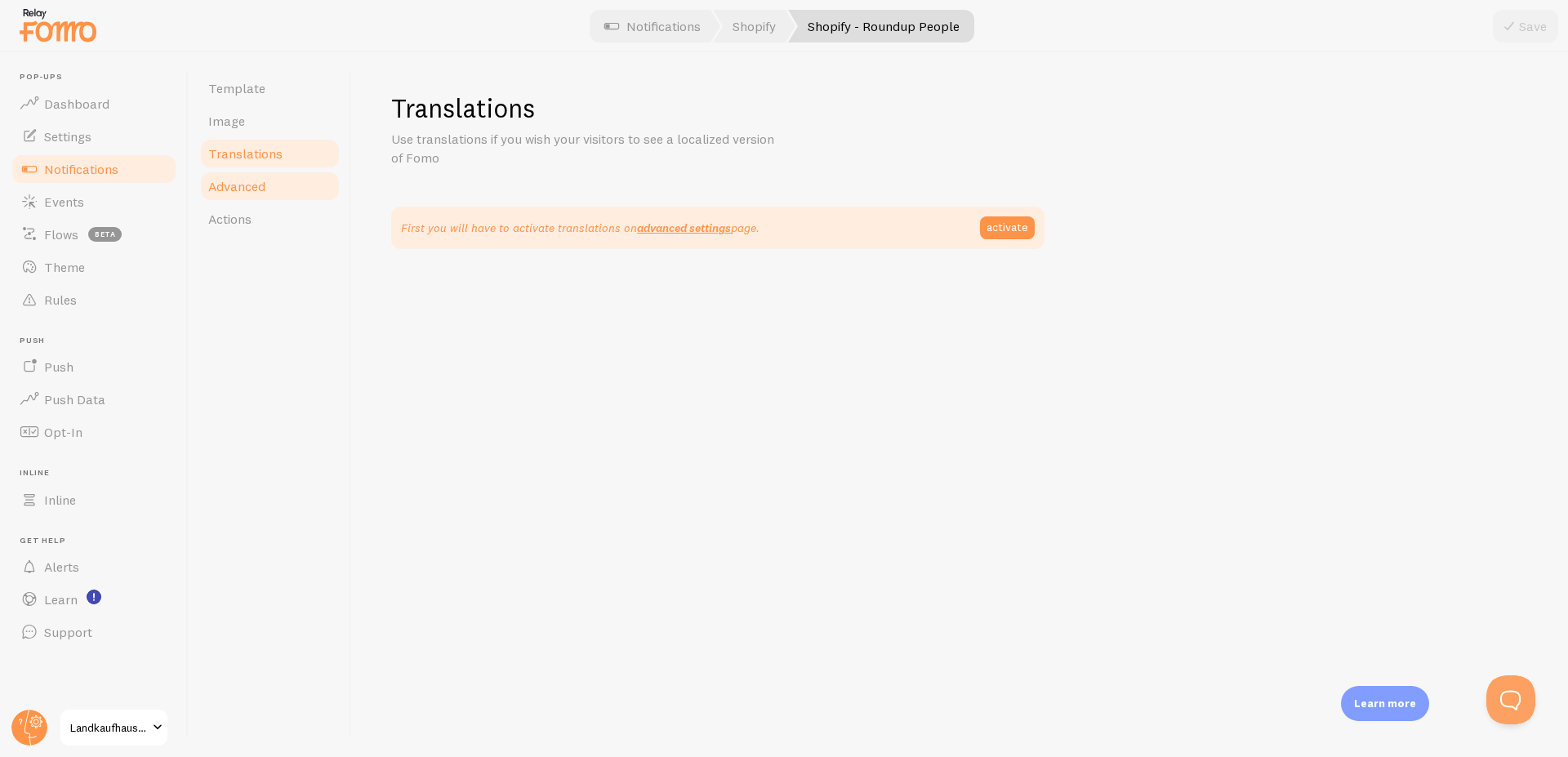
click at [237, 190] on span "Advanced" at bounding box center [236, 186] width 58 height 16
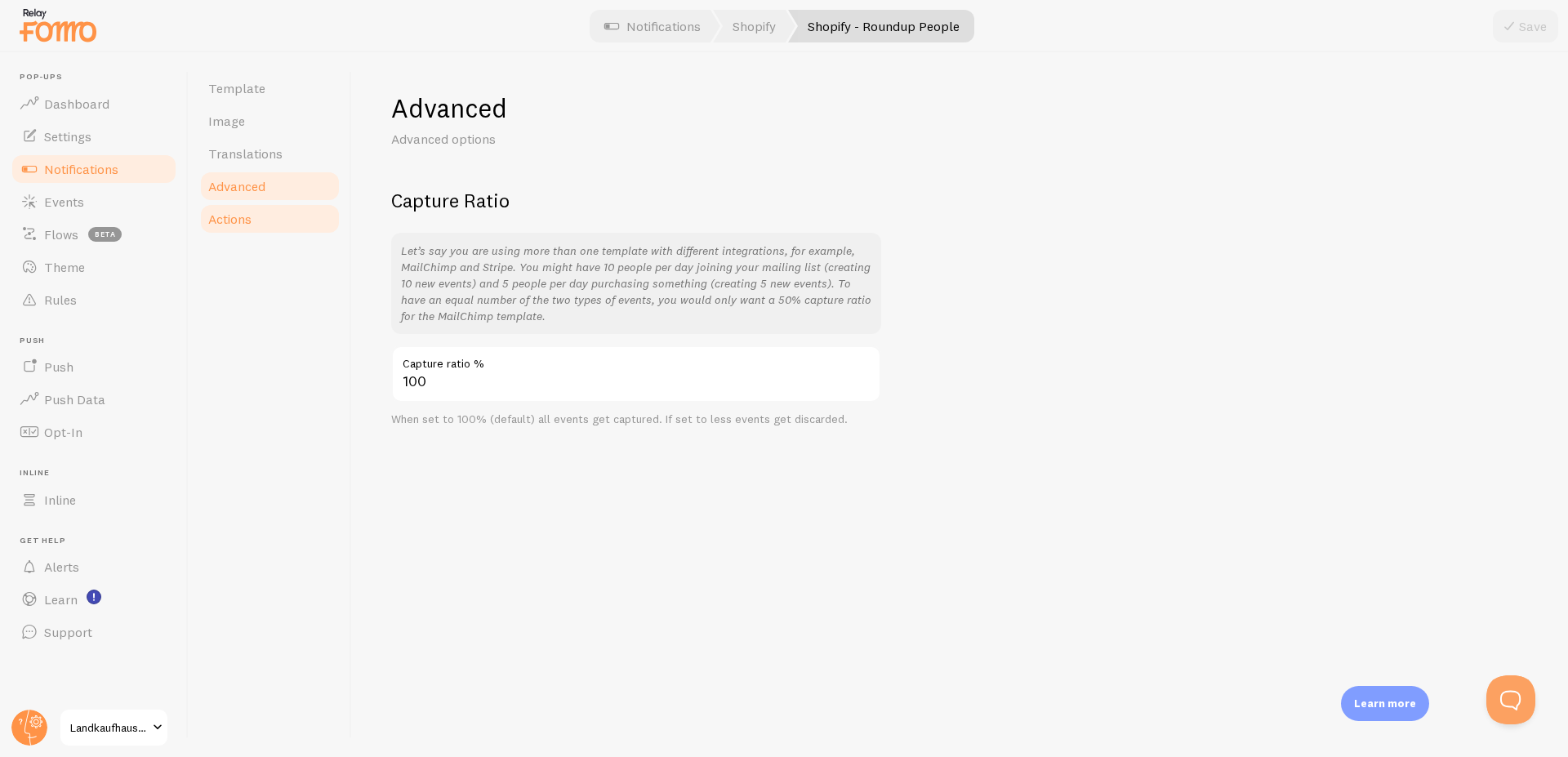
click at [239, 220] on span "Actions" at bounding box center [229, 219] width 43 height 16
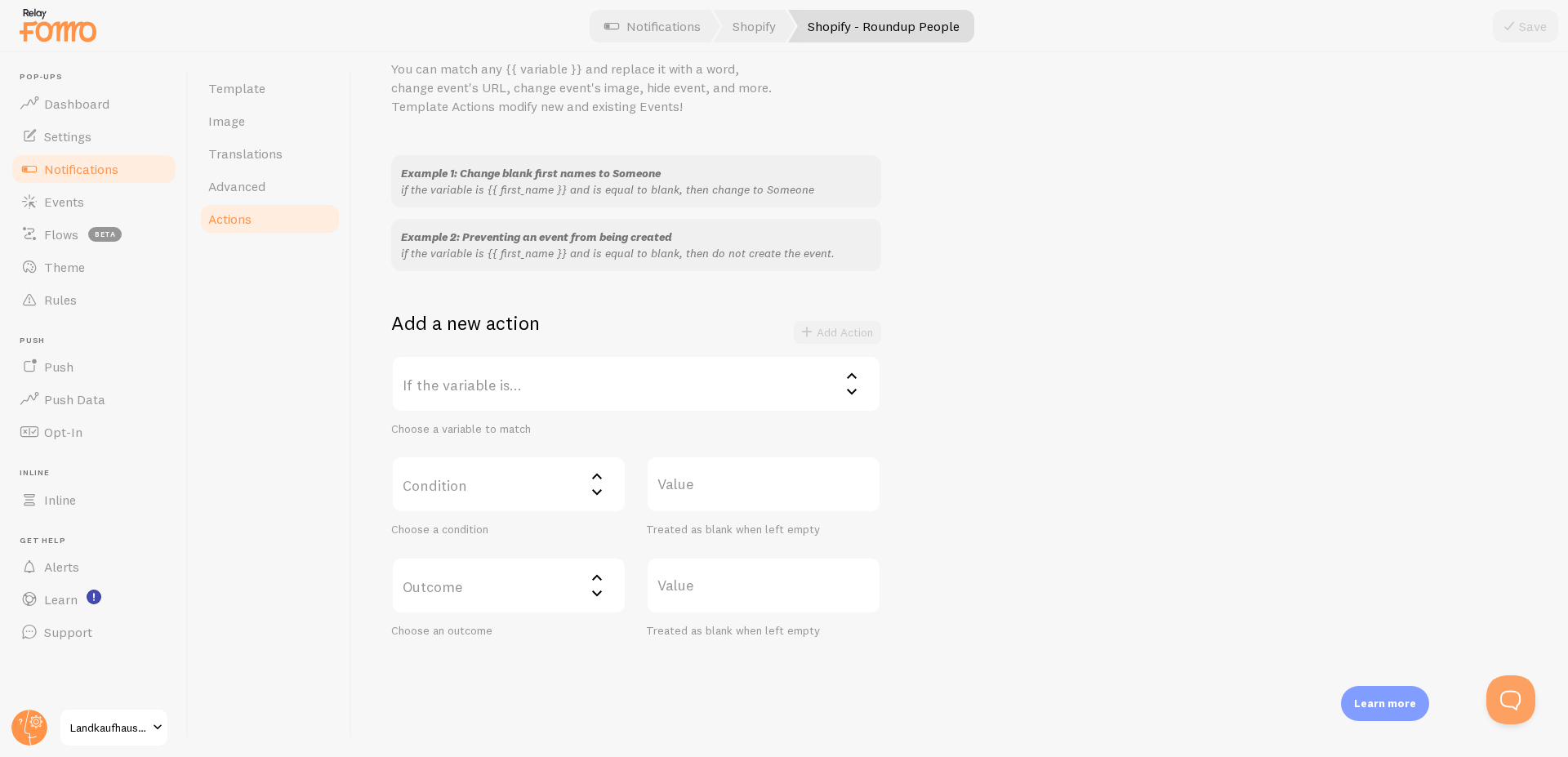
scroll to position [92, 0]
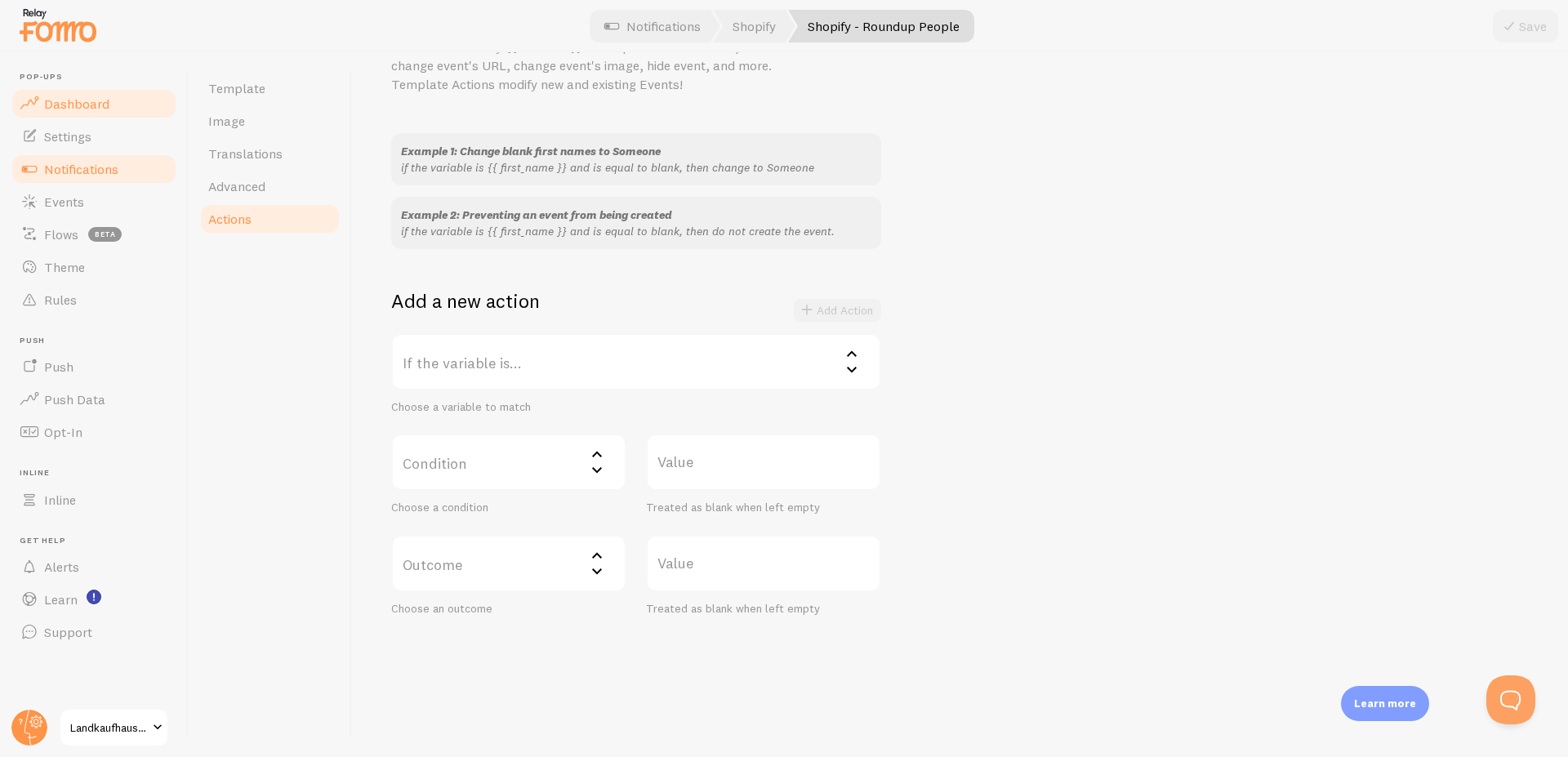
click at [96, 110] on span "Dashboard" at bounding box center [77, 104] width 66 height 16
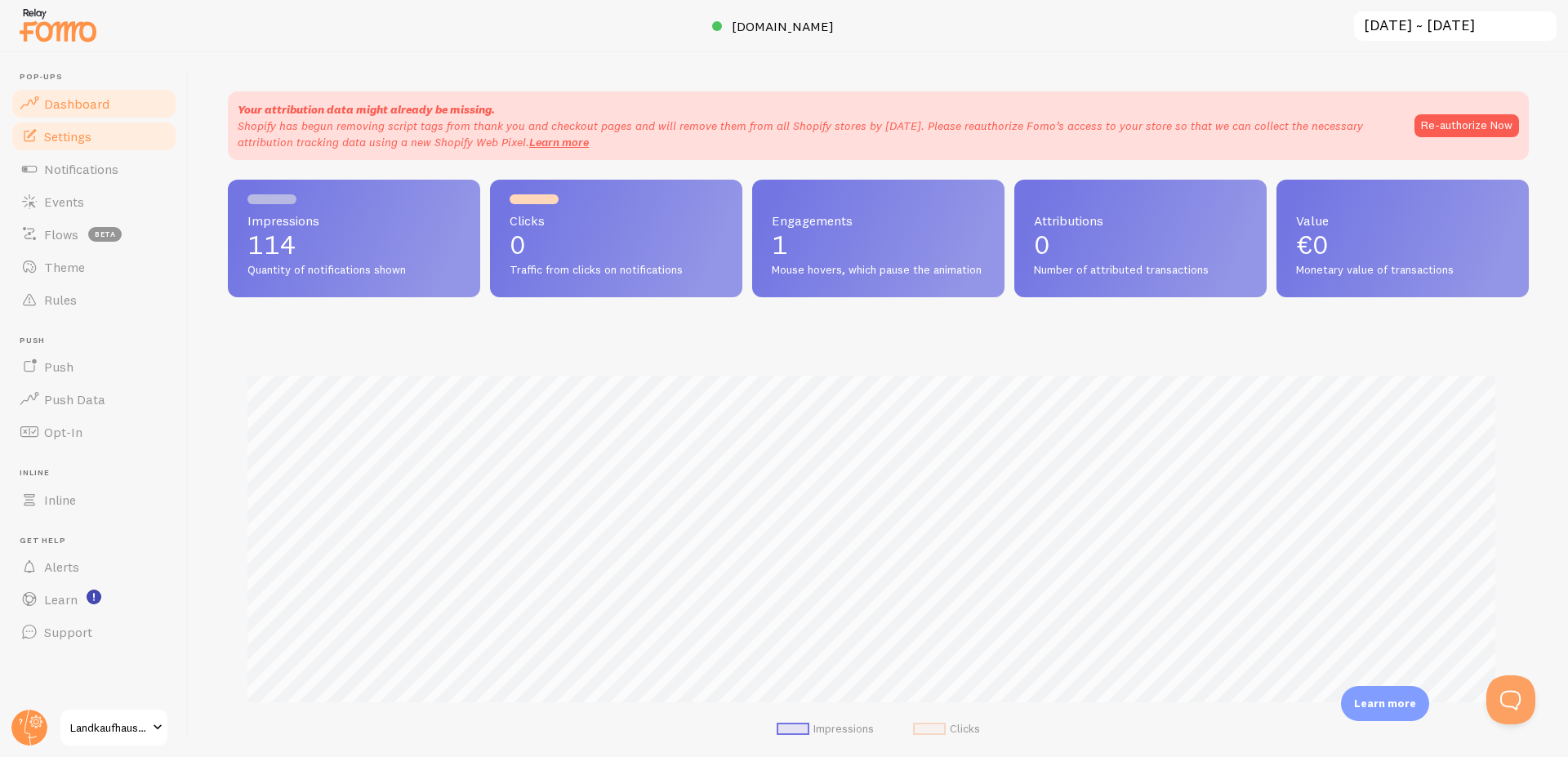
scroll to position [429, 1287]
click at [80, 137] on span "Settings" at bounding box center [68, 136] width 48 height 16
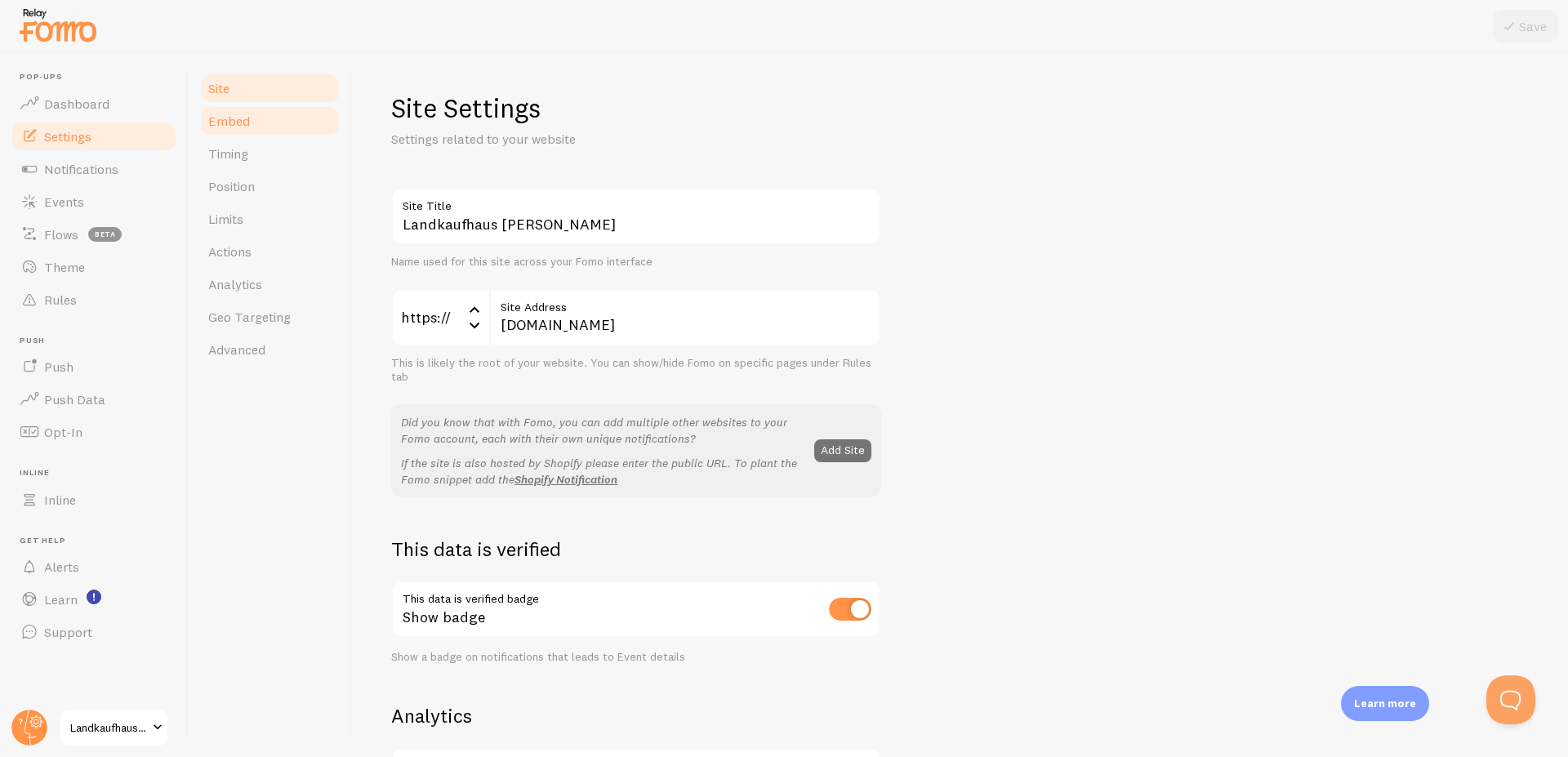
click at [237, 123] on span "Embed" at bounding box center [228, 120] width 42 height 16
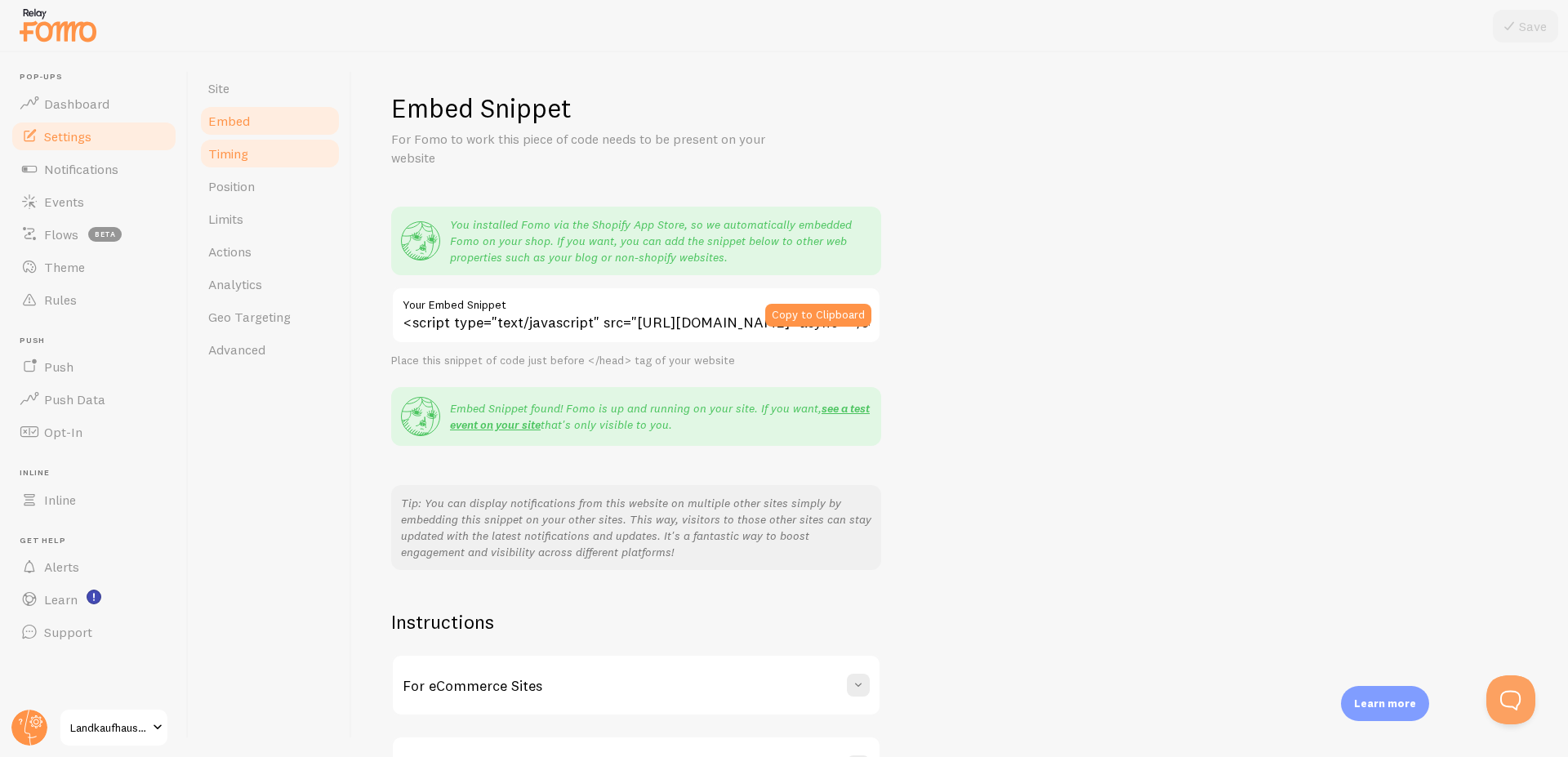
click at [224, 162] on link "Timing" at bounding box center [269, 153] width 143 height 33
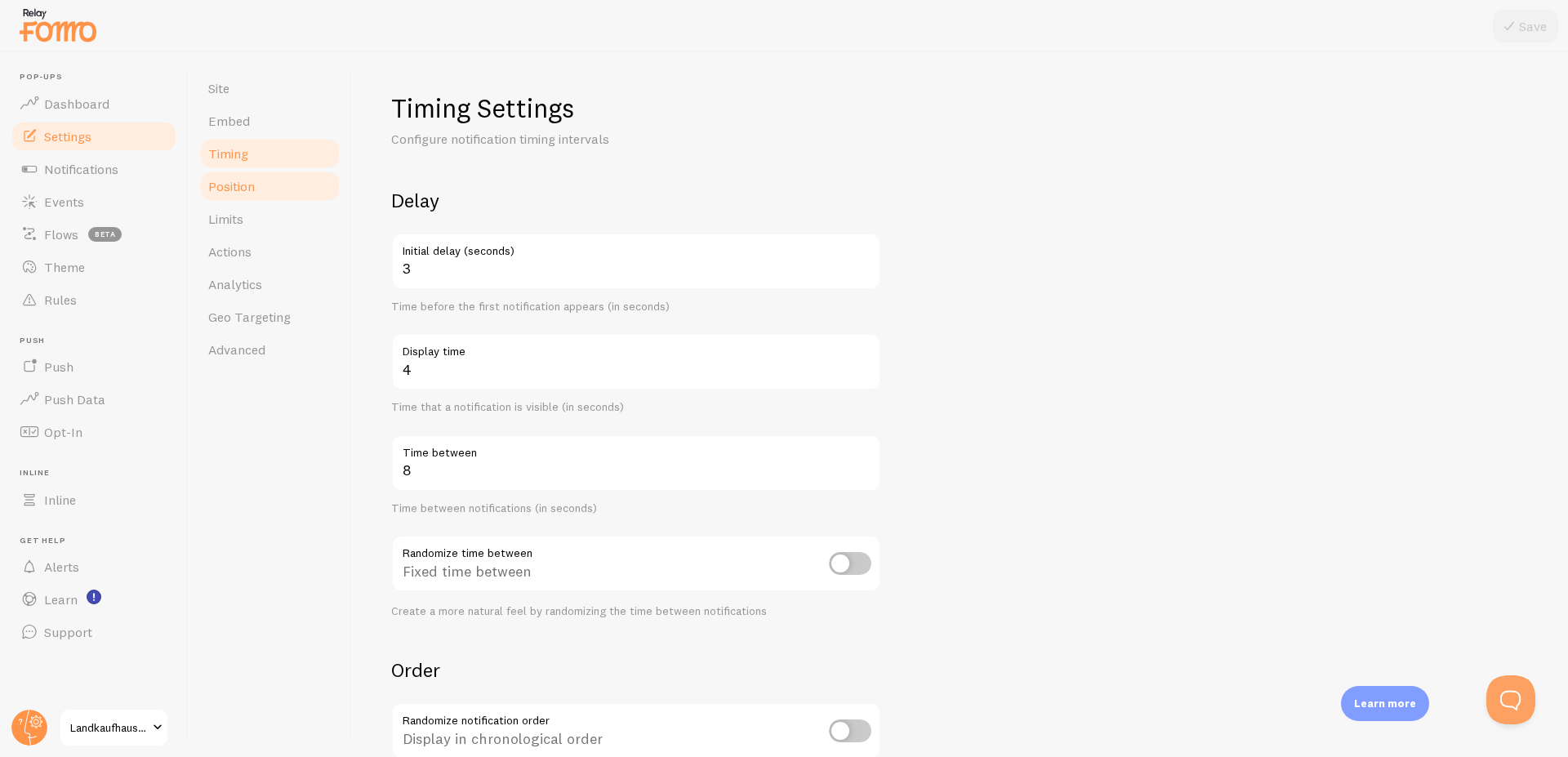
click at [239, 188] on span "Position" at bounding box center [231, 186] width 47 height 16
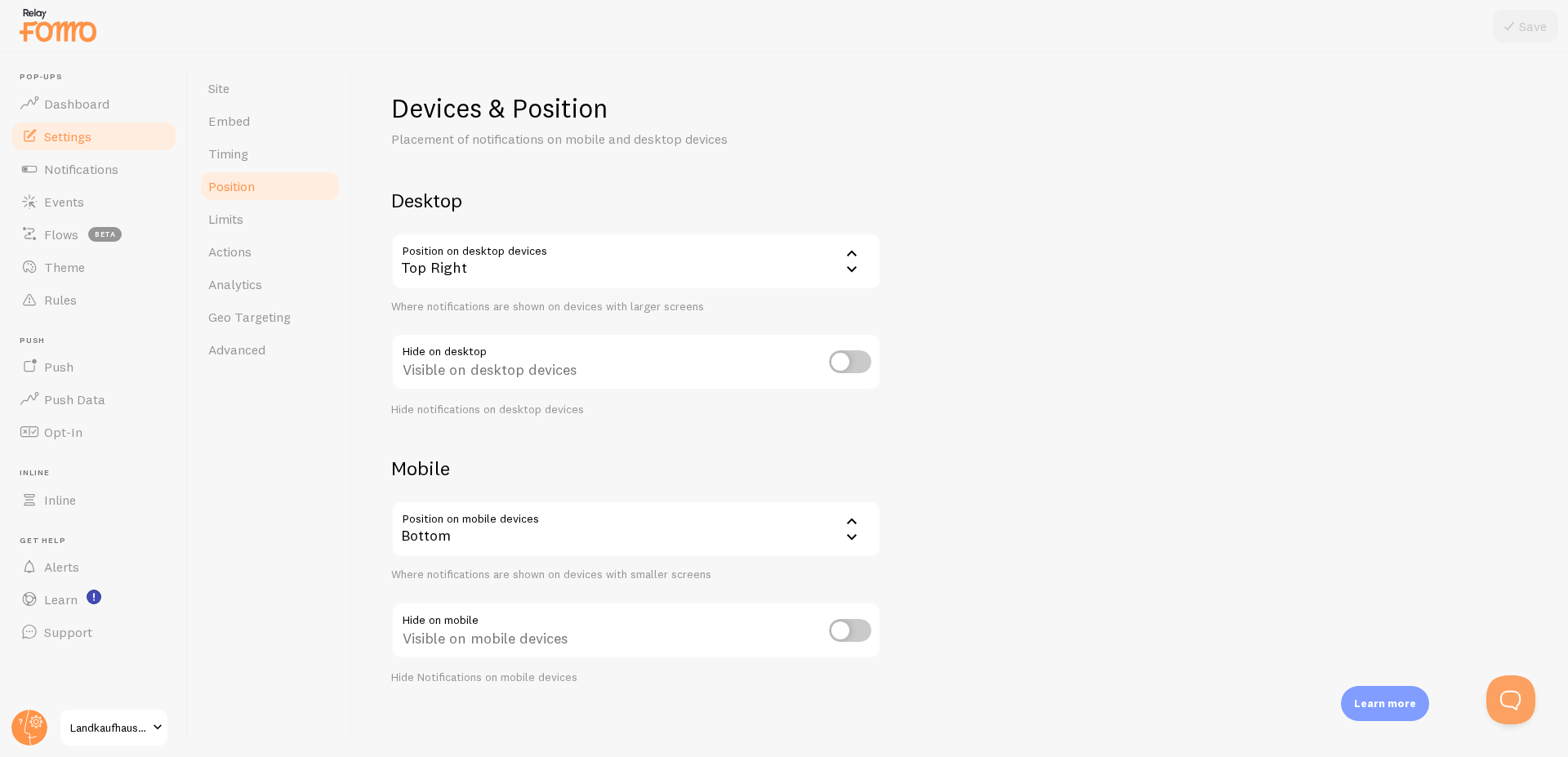
click at [230, 224] on span "Limits" at bounding box center [226, 219] width 35 height 16
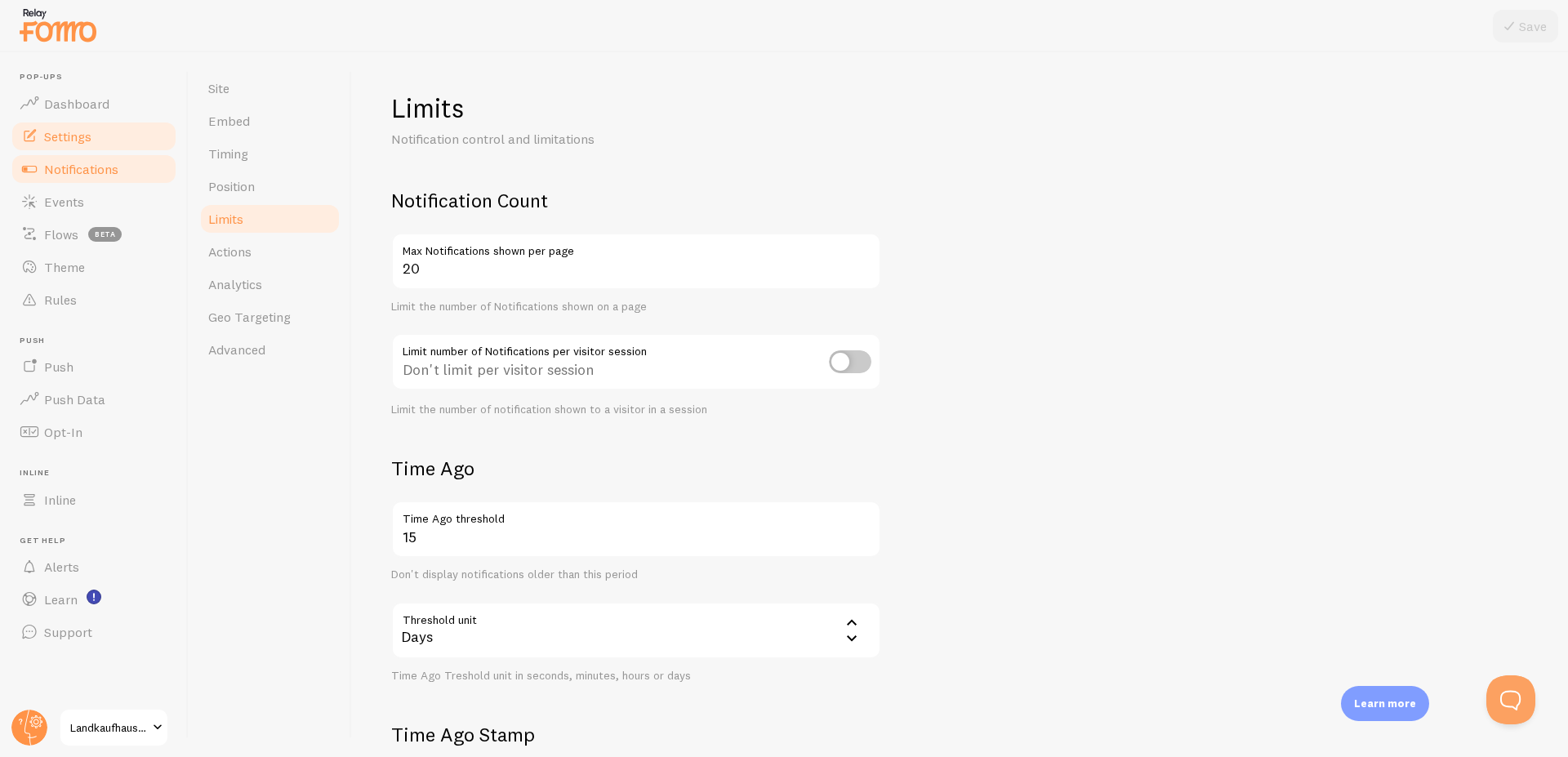
click at [81, 171] on span "Notifications" at bounding box center [81, 169] width 74 height 16
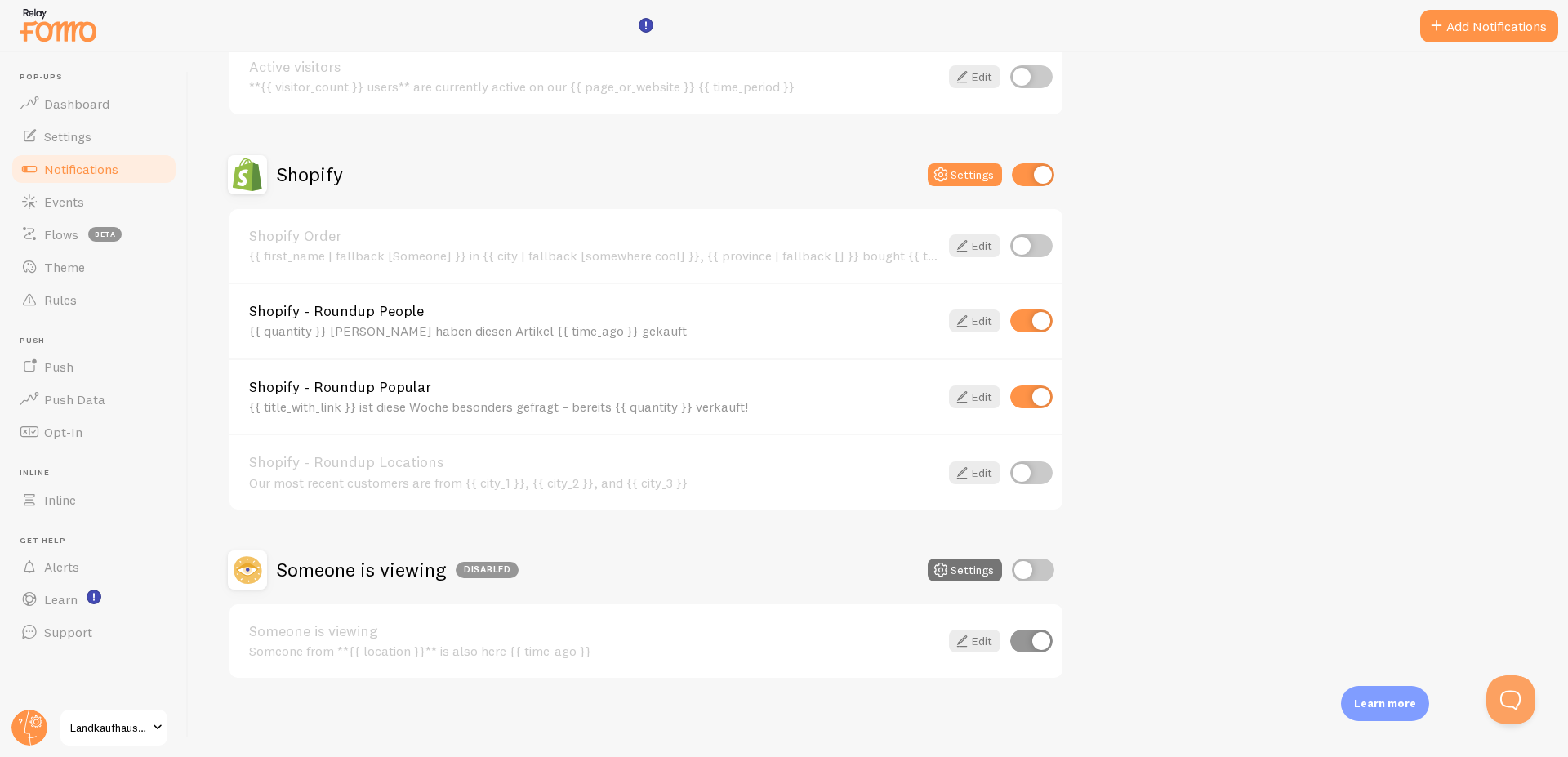
scroll to position [238, 0]
click at [1501, 700] on button "Open Beacon popover" at bounding box center [1507, 696] width 49 height 49
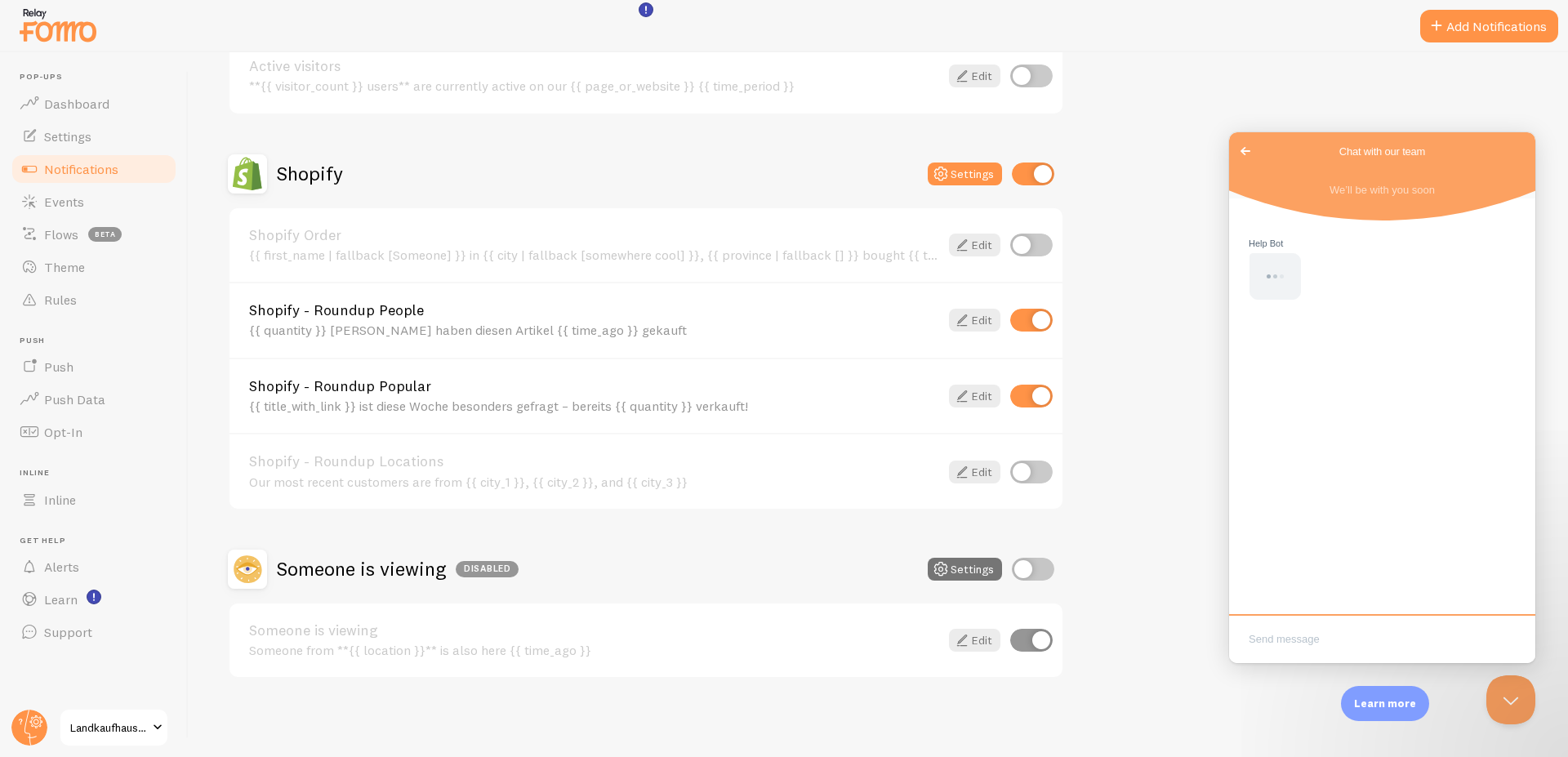
scroll to position [0, 0]
paste textarea "Hello, we are still seeing the message "customer xxx bought xxx". I have alread…"
type textarea "Hello, we are still seeing the message "customer xxx bought xxx". I have alread…"
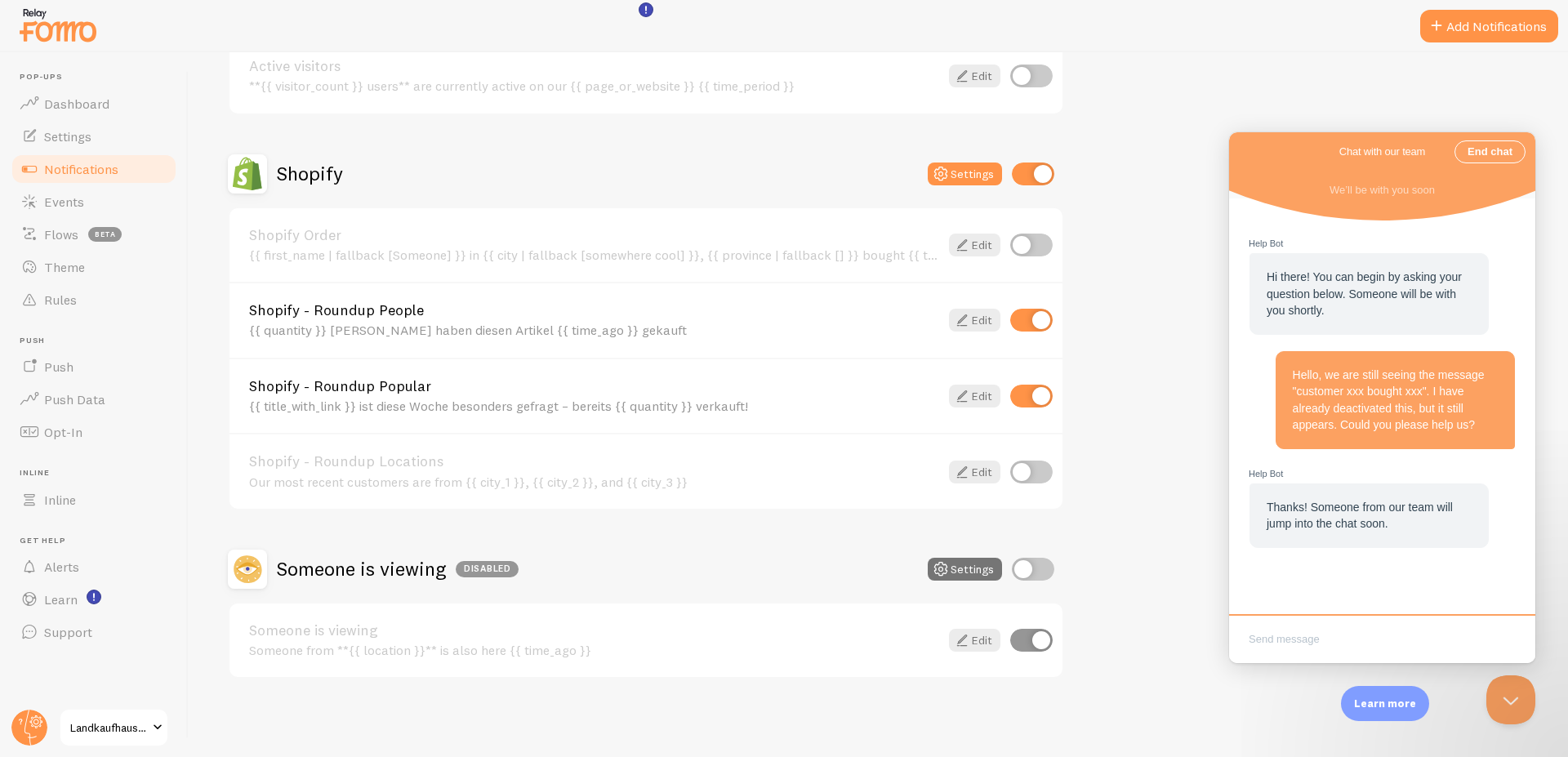
click at [1035, 167] on input "checkbox" at bounding box center [1033, 174] width 42 height 23
checkbox input "false"
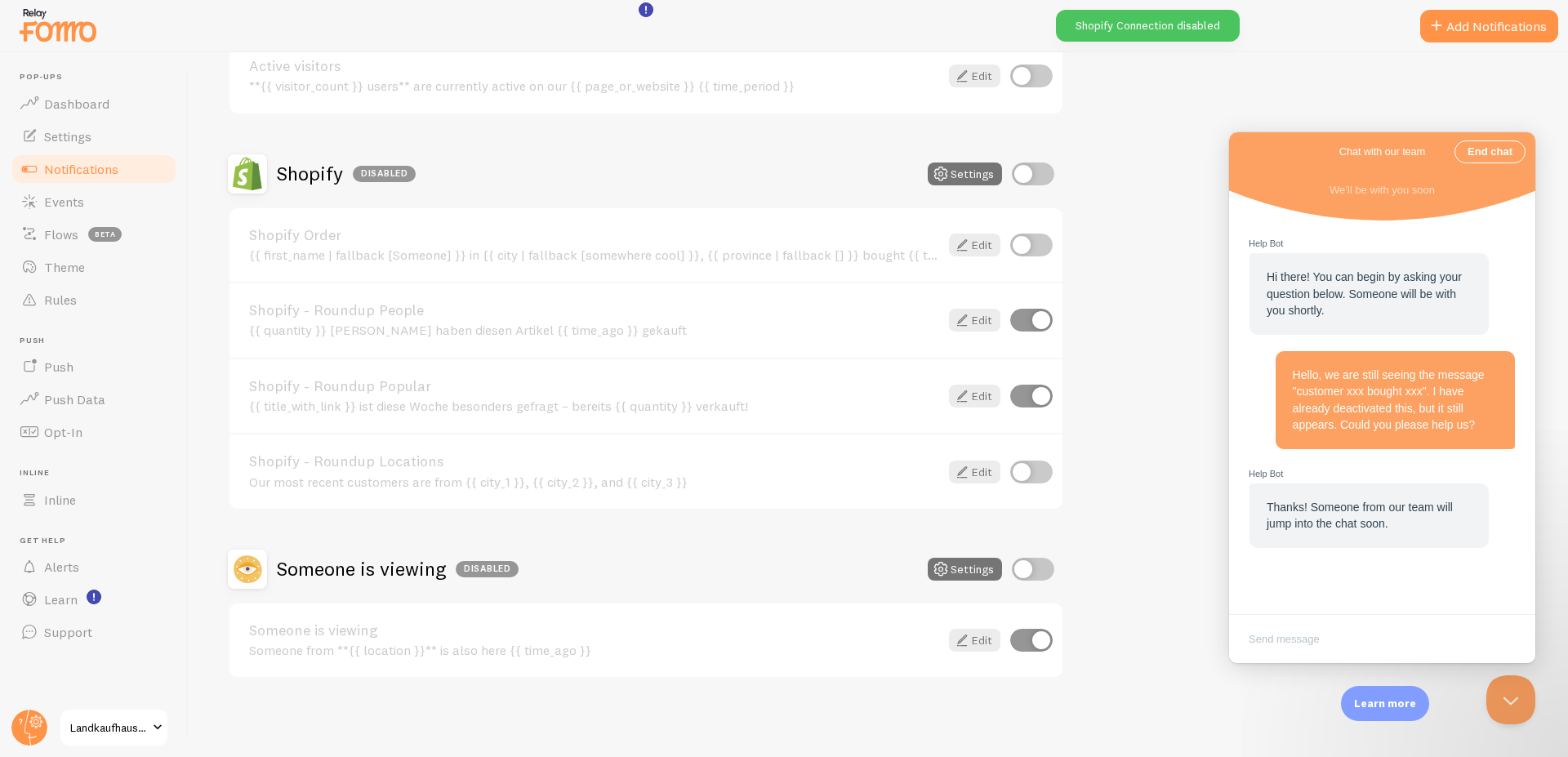
click at [1037, 323] on input "checkbox" at bounding box center [1031, 321] width 42 height 23
checkbox input "false"
click at [1043, 398] on input "checkbox" at bounding box center [1031, 396] width 42 height 23
click at [1026, 395] on input "checkbox" at bounding box center [1031, 396] width 42 height 23
checkbox input "true"
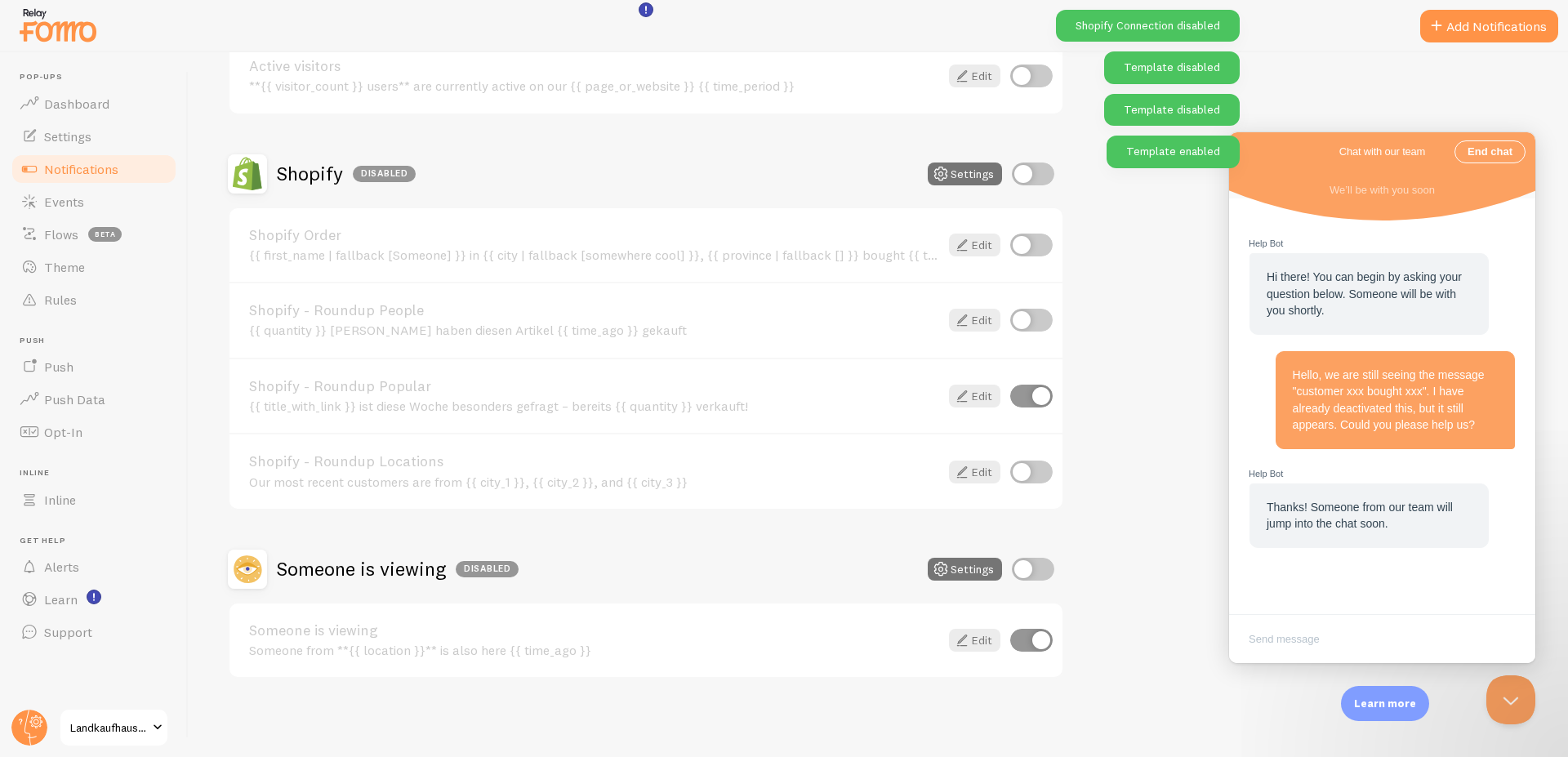
click at [1024, 316] on input "checkbox" at bounding box center [1031, 321] width 42 height 23
checkbox input "true"
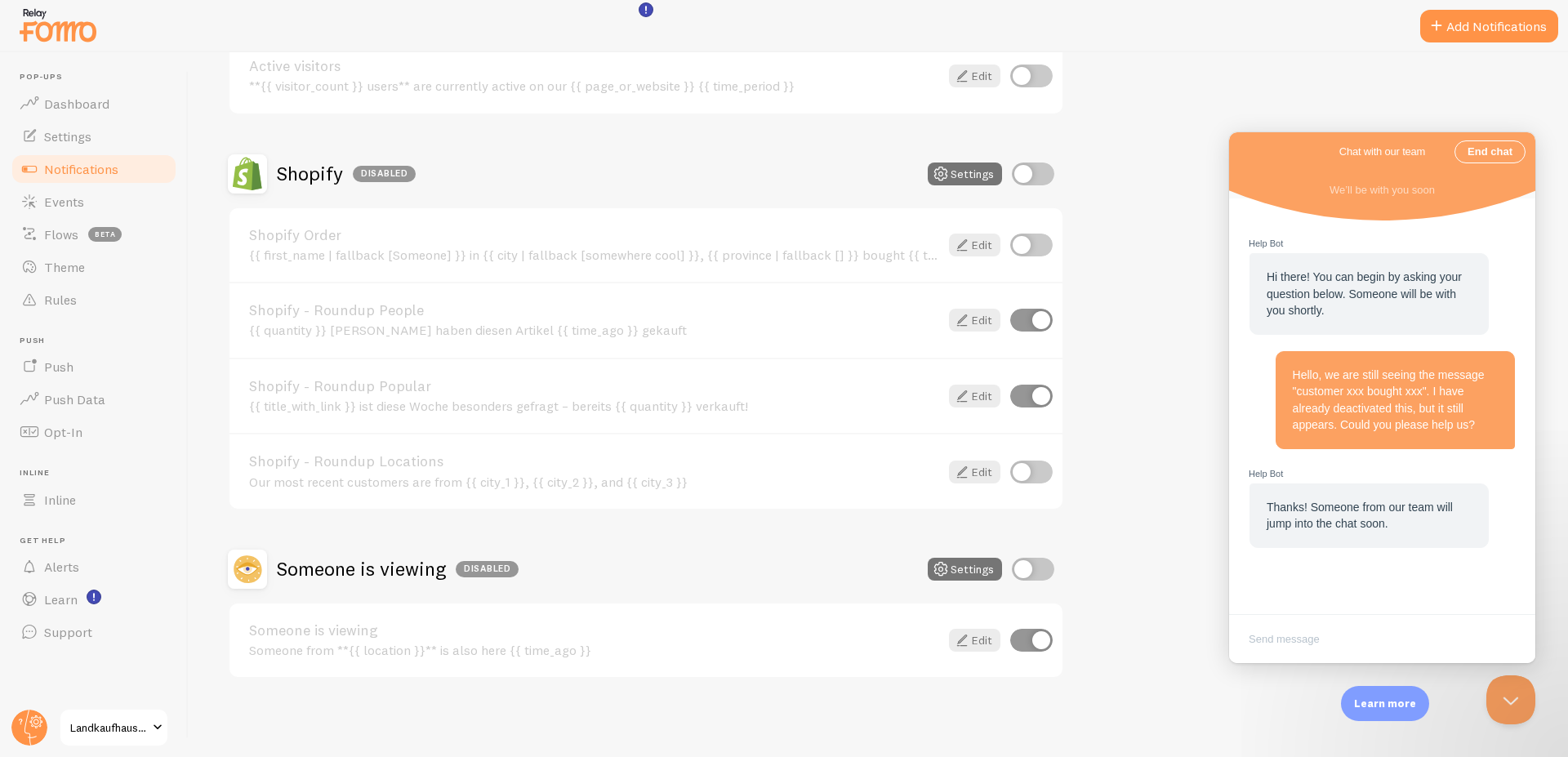
click at [1017, 171] on input "checkbox" at bounding box center [1033, 174] width 42 height 23
checkbox input "true"
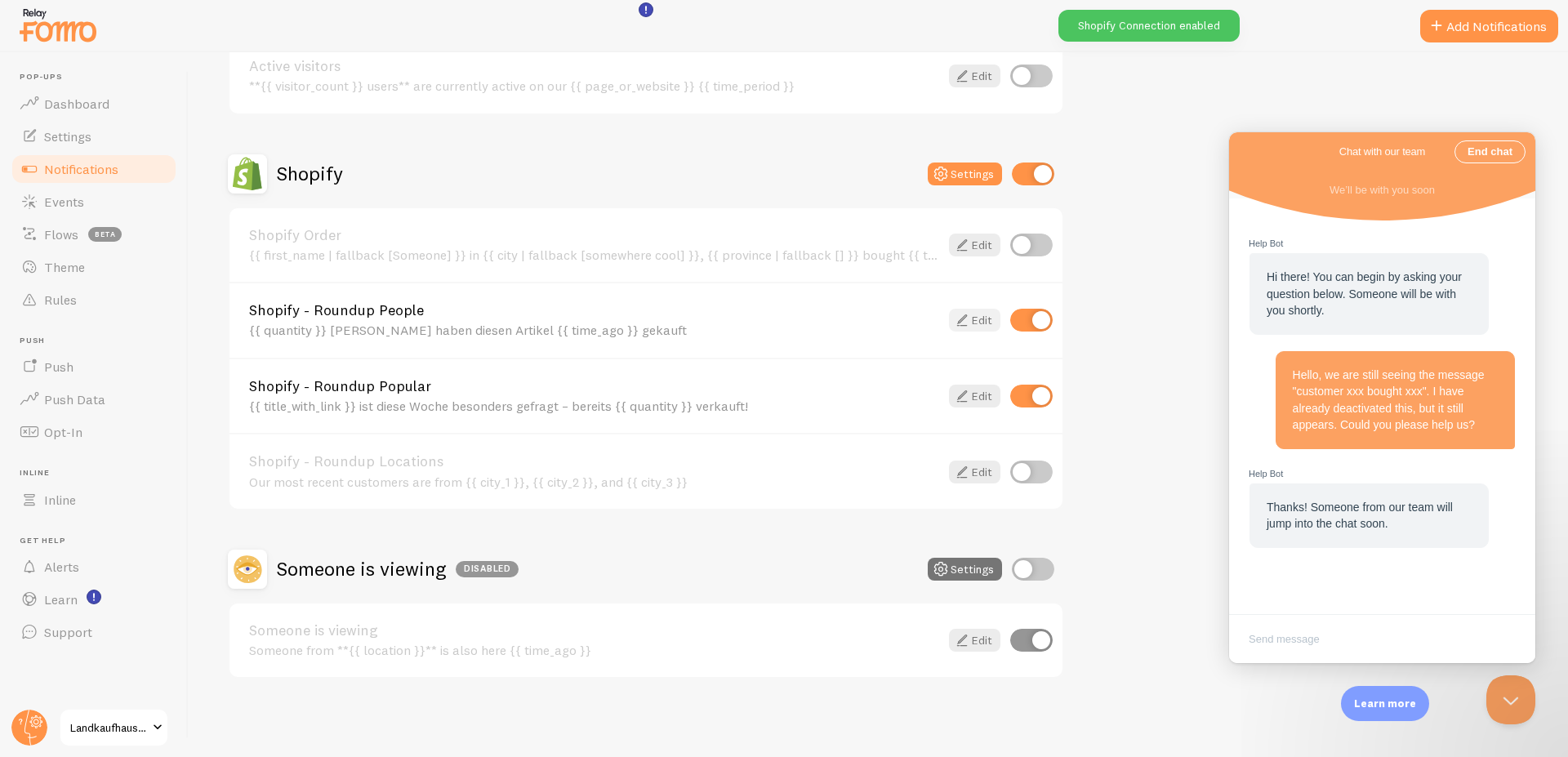
click at [983, 317] on link "Edit" at bounding box center [975, 321] width 51 height 23
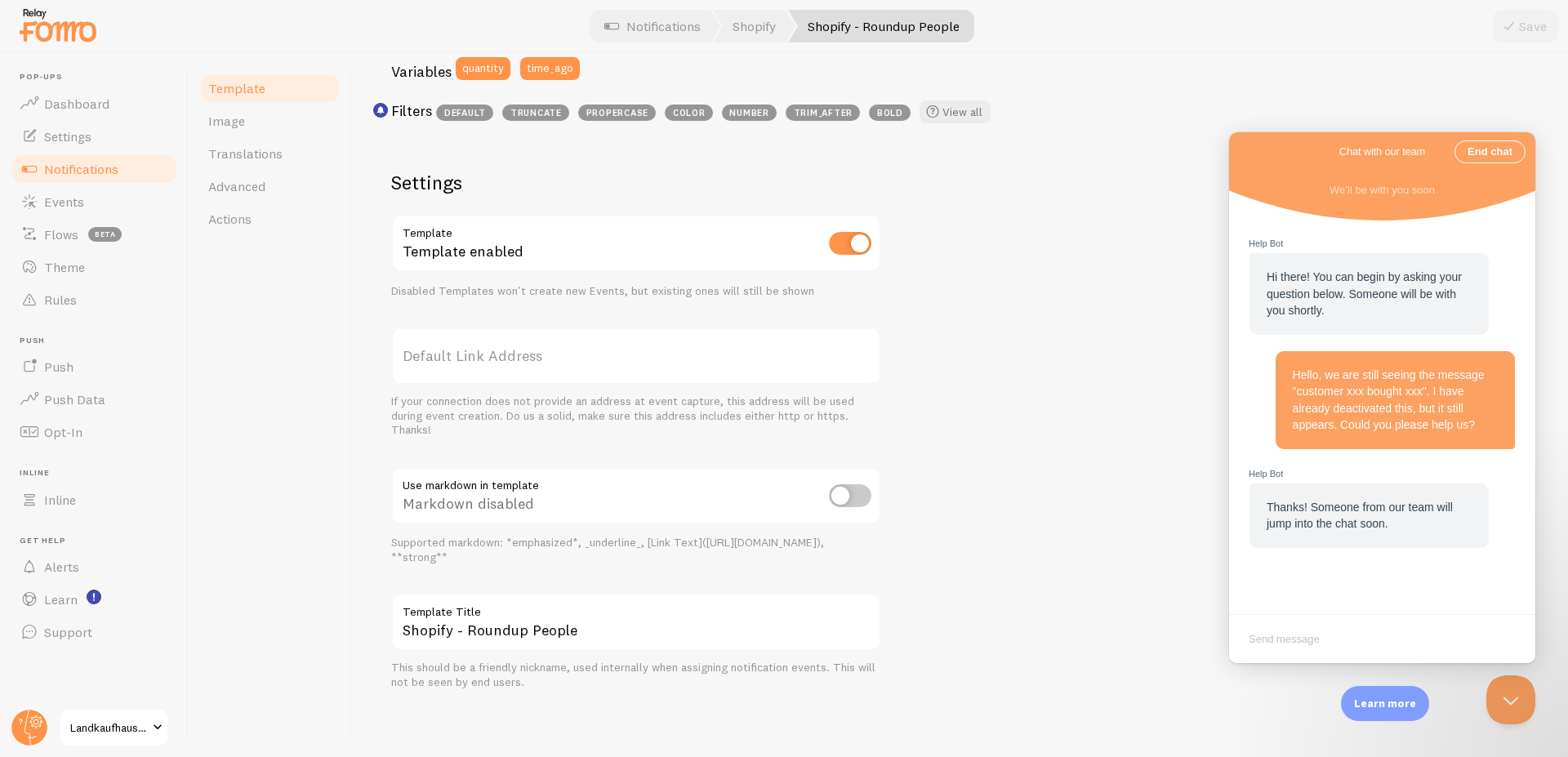
scroll to position [463, 0]
click at [214, 87] on span "Template" at bounding box center [236, 88] width 58 height 16
click at [90, 170] on span "Notifications" at bounding box center [81, 169] width 74 height 16
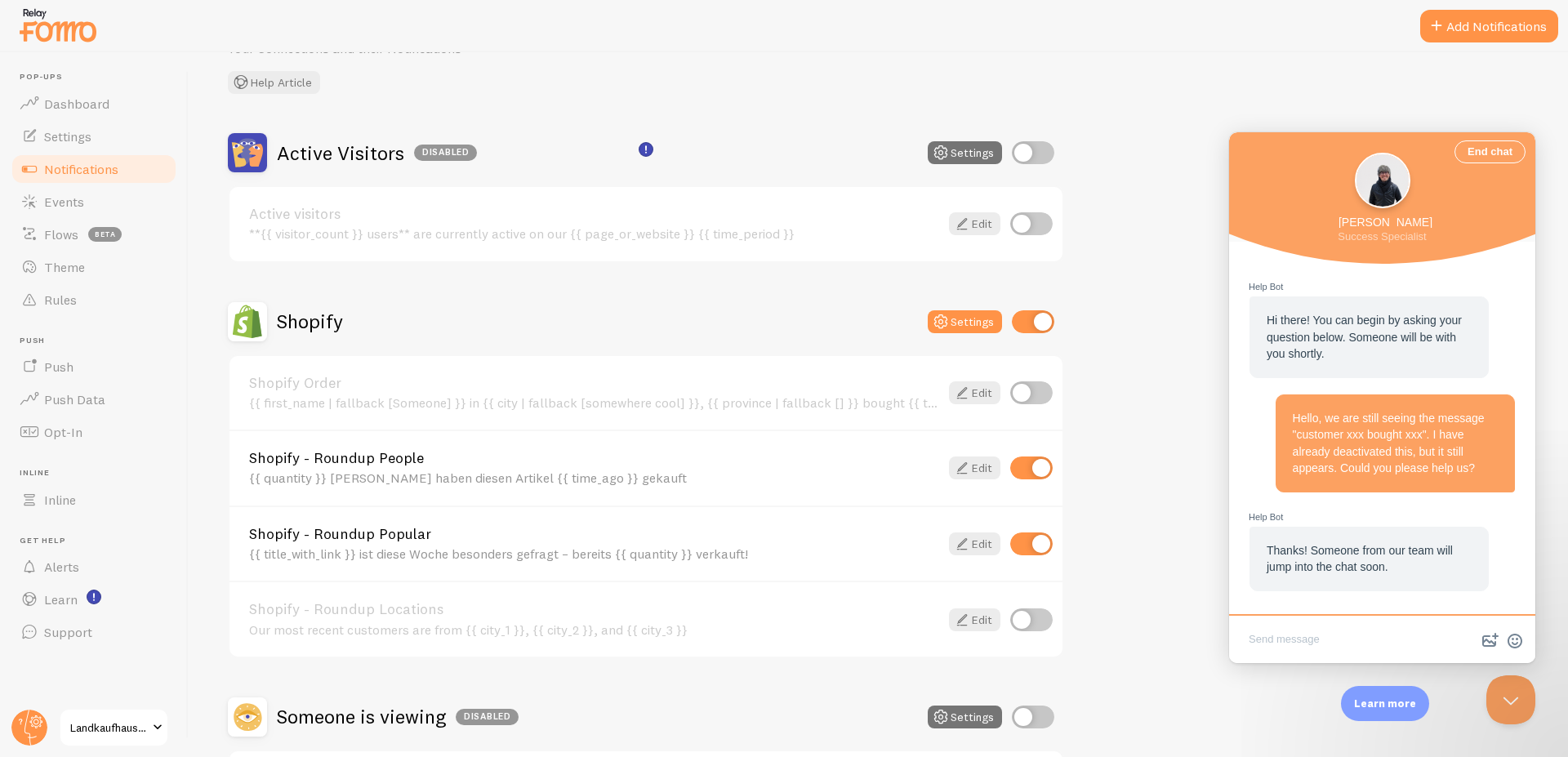
scroll to position [98, 0]
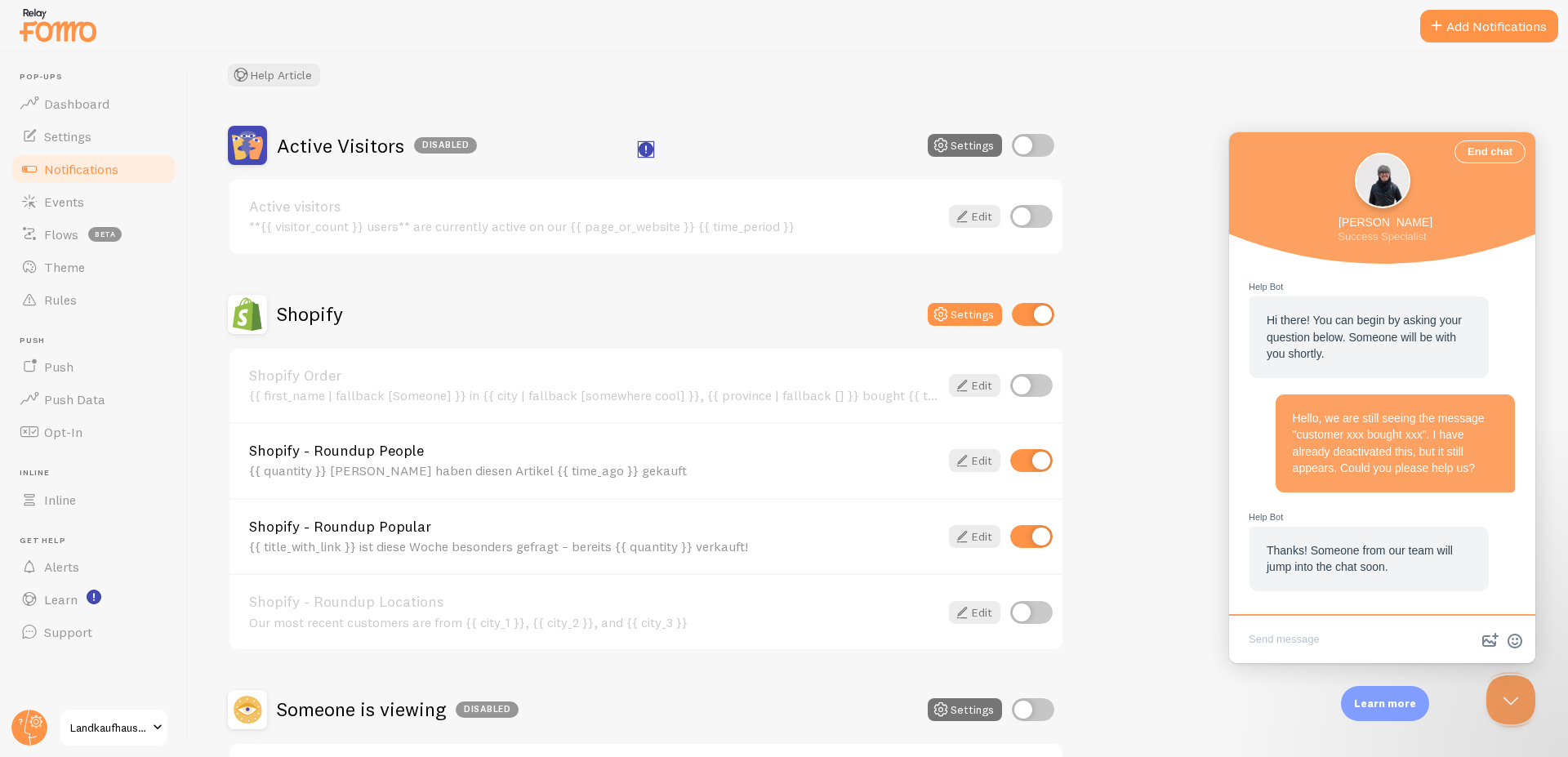
click at [645, 152] on rect "<p>🛍️ For Shopify Users</p><p>To use the <strong>Abandoned Cart with Variables<…" at bounding box center [646, 150] width 14 height 14
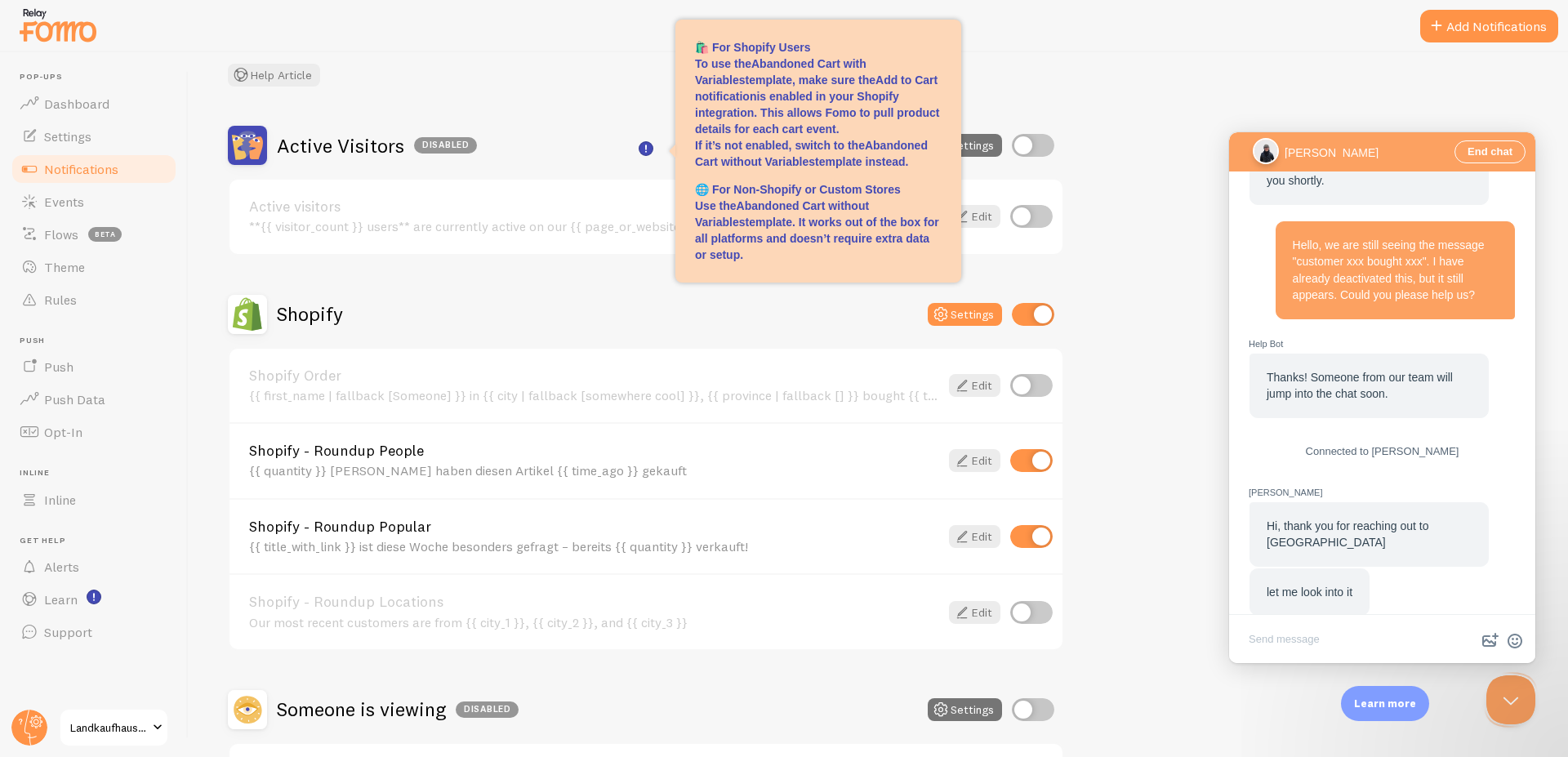
scroll to position [151, 0]
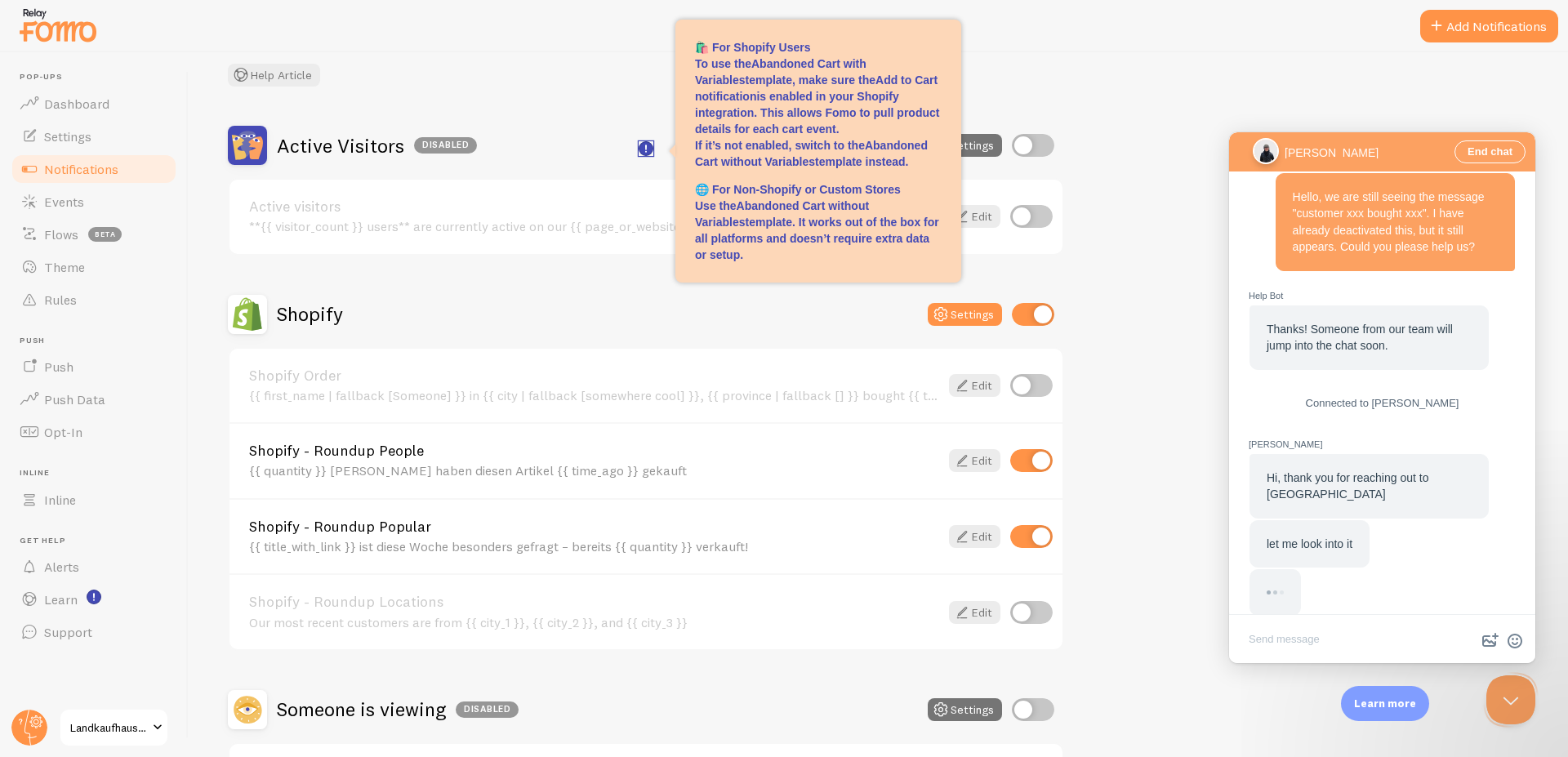
click at [645, 152] on rect "<p>🛍️ For Shopify Users</p><p>To use the <strong>Abandoned Cart with Variables<…" at bounding box center [646, 150] width 14 height 14
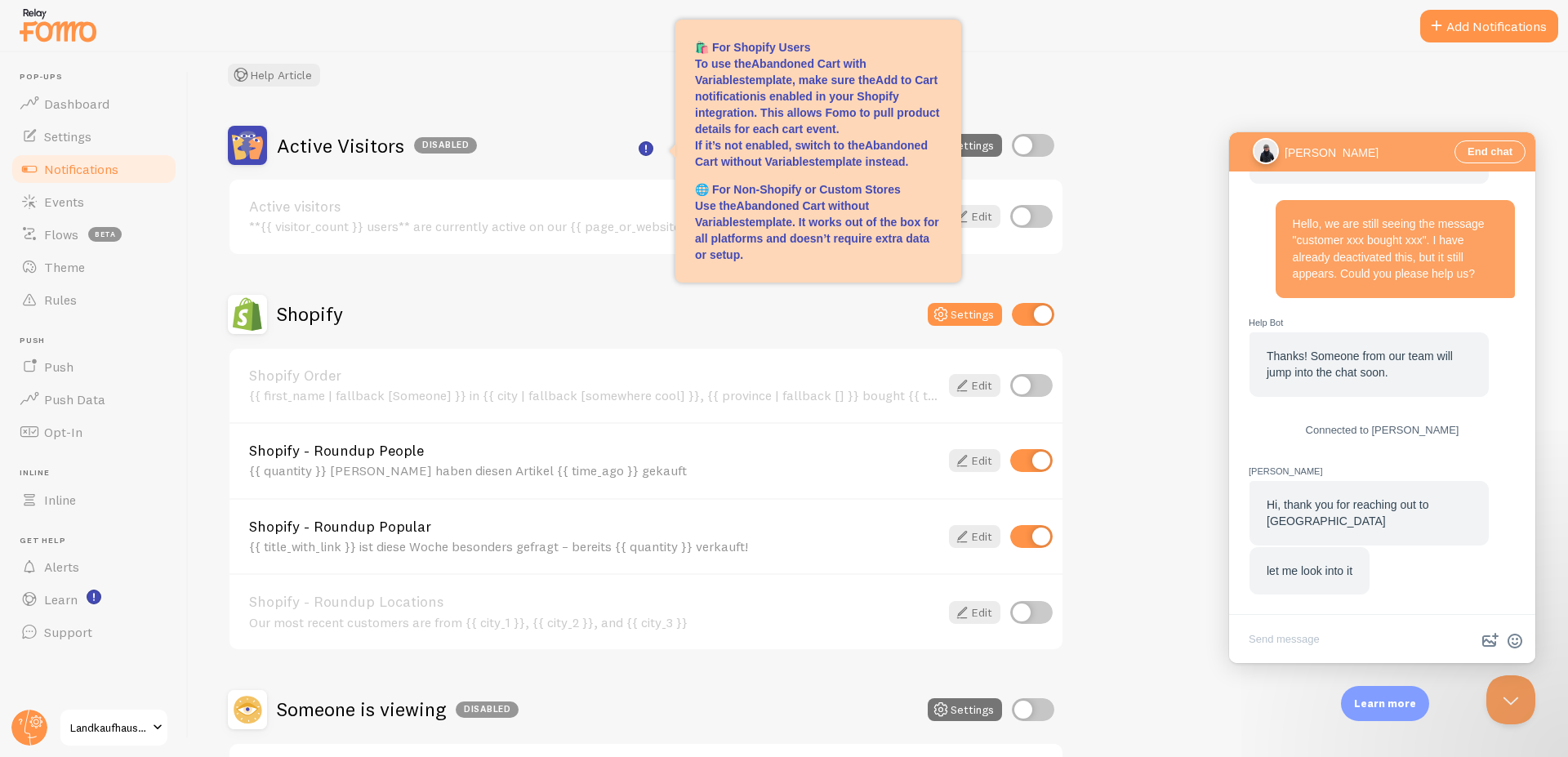
scroll to position [103, 0]
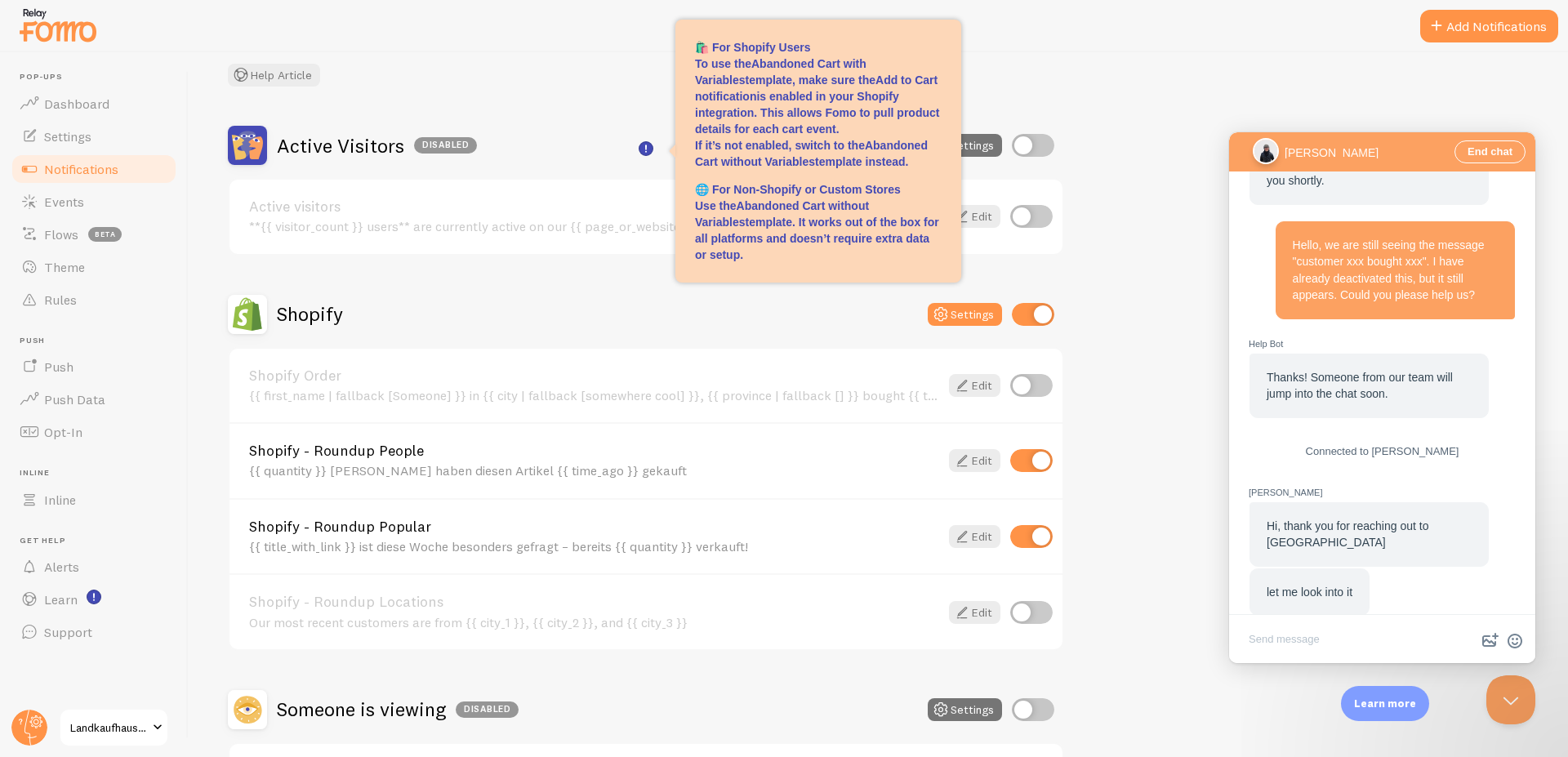
click at [606, 152] on div "Active Visitors Disabled Settings" at bounding box center [645, 145] width 837 height 39
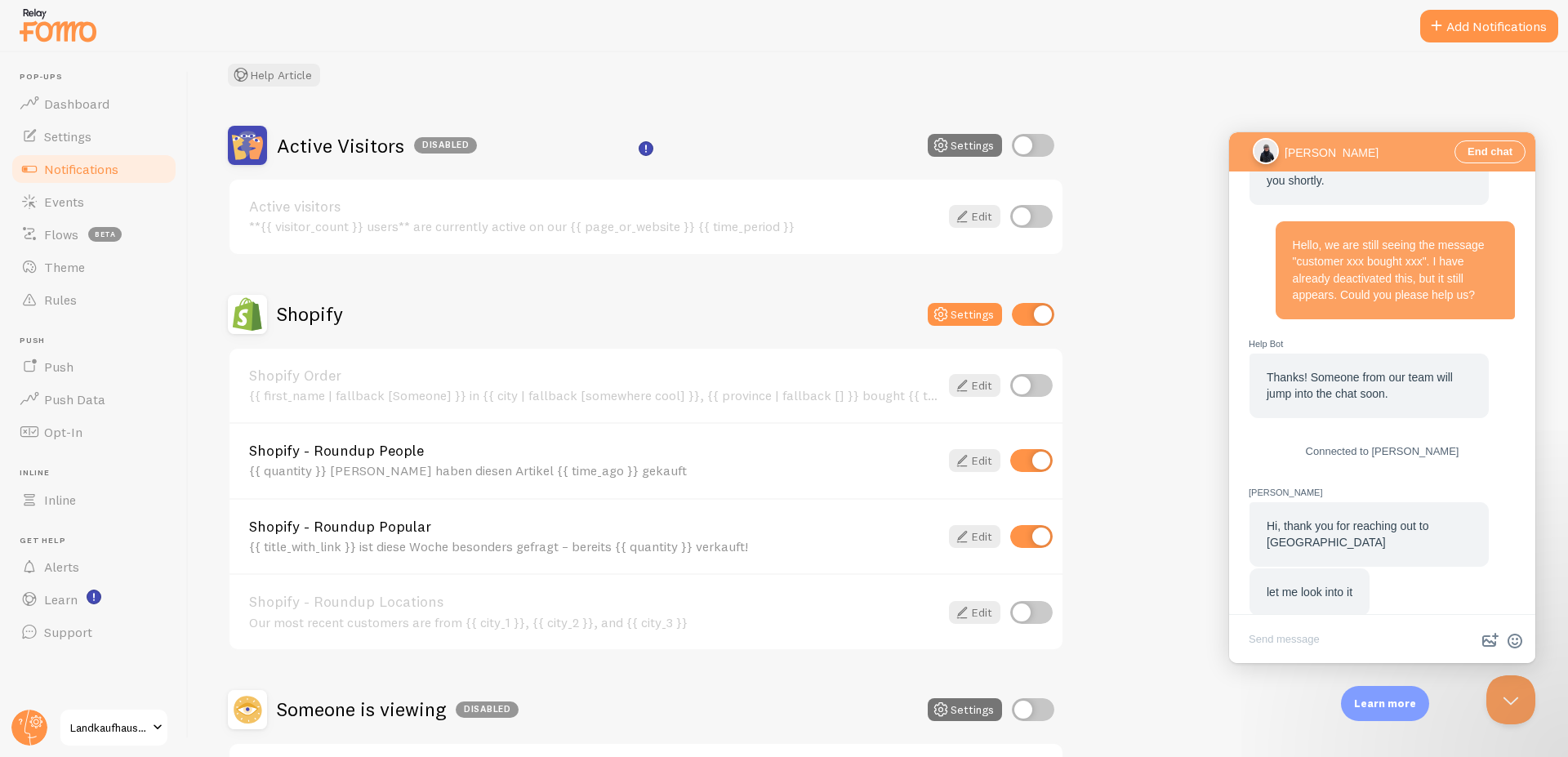
click at [976, 144] on button "Settings" at bounding box center [965, 145] width 74 height 23
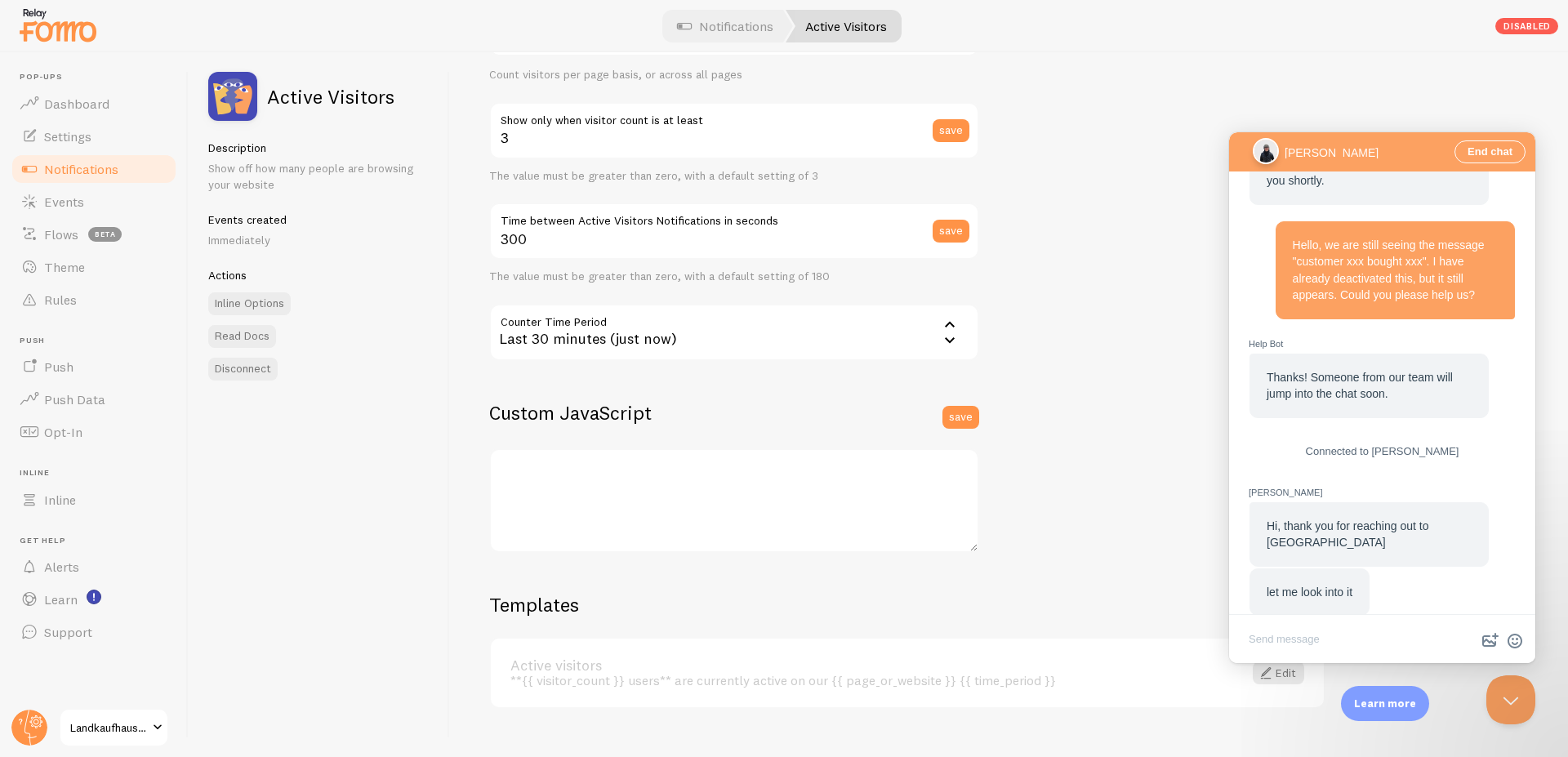
scroll to position [270, 0]
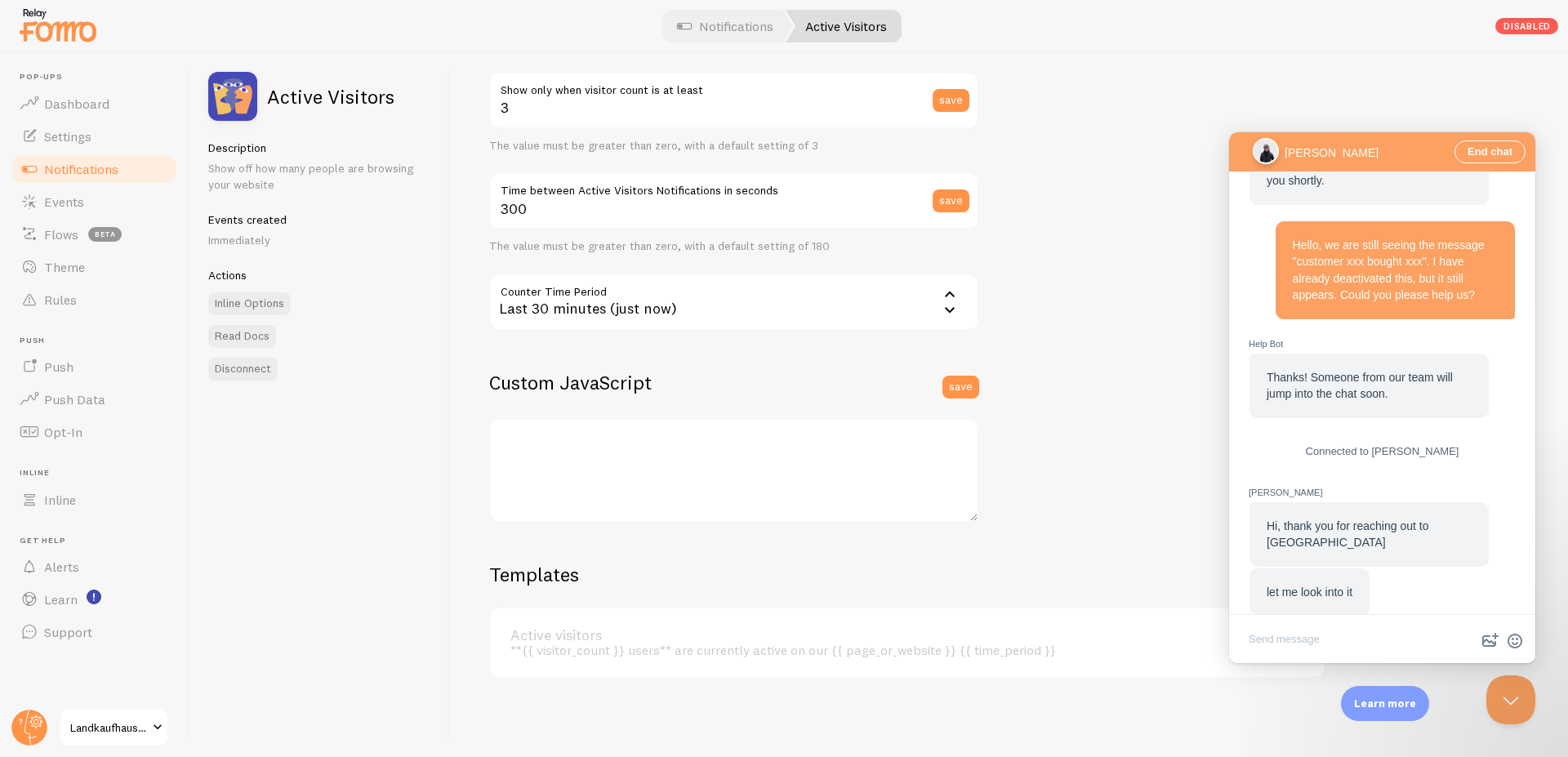
click at [97, 165] on span "Notifications" at bounding box center [81, 169] width 74 height 16
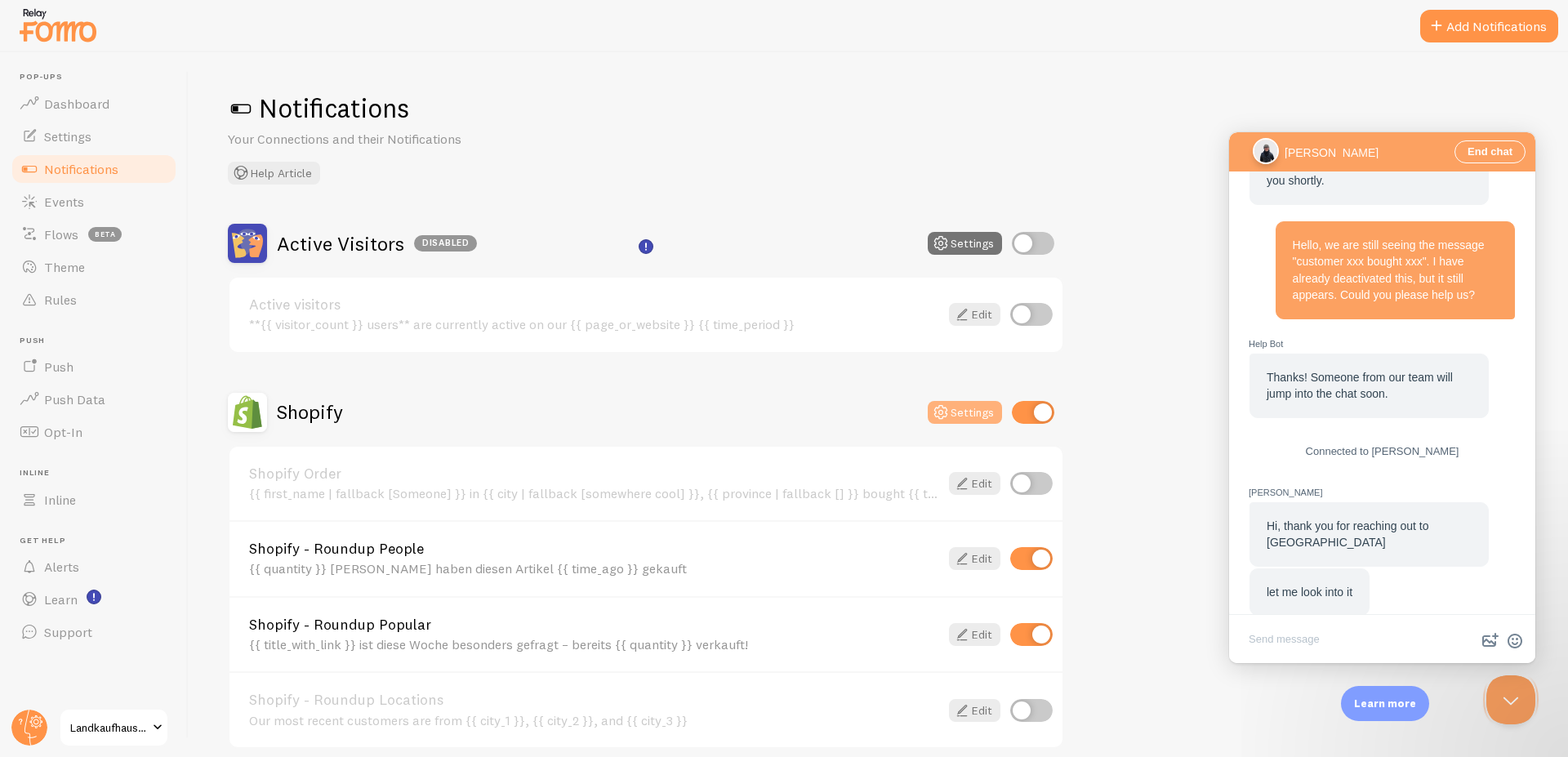
scroll to position [151, 0]
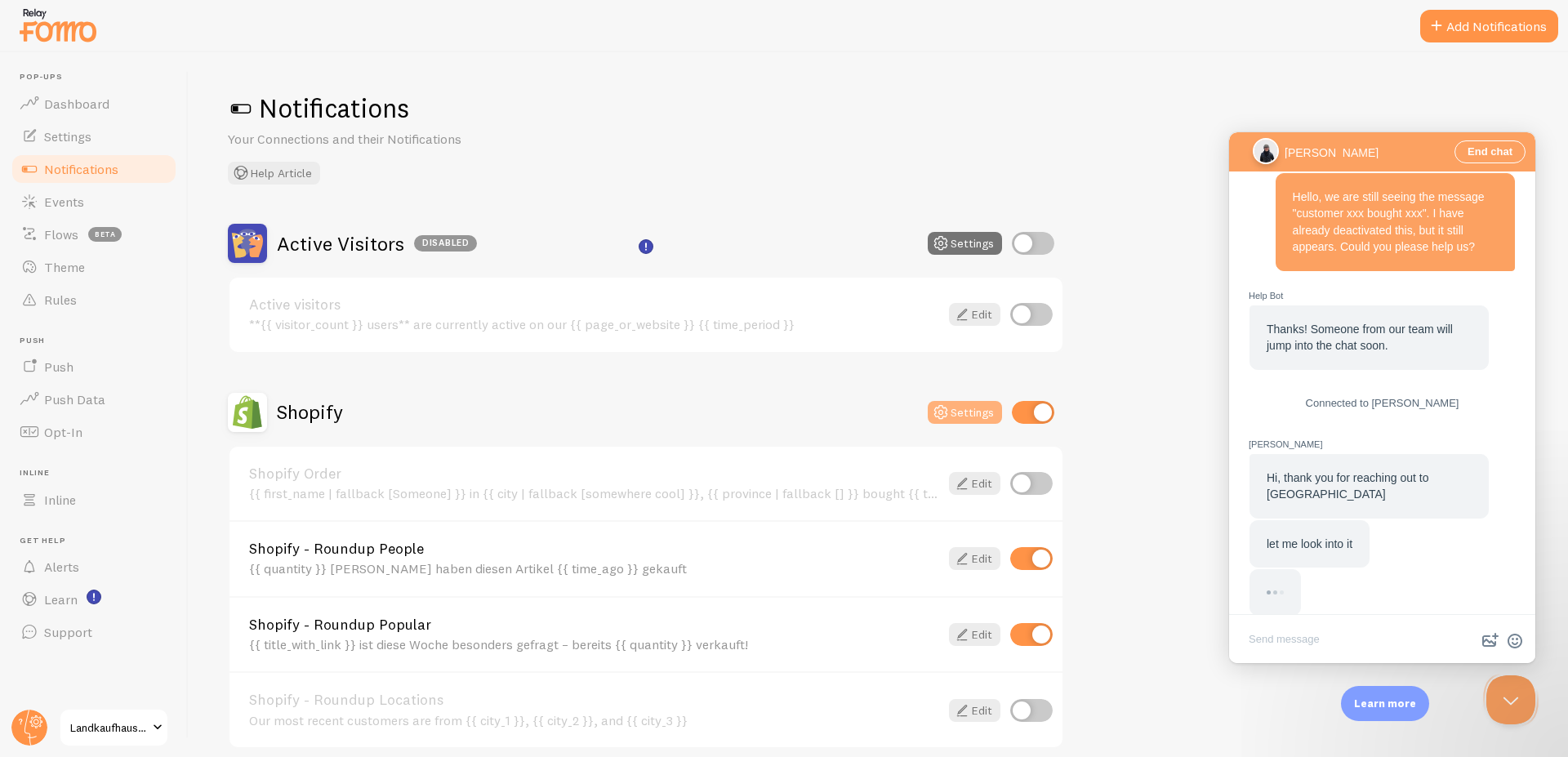
click at [975, 409] on button "Settings" at bounding box center [965, 413] width 74 height 23
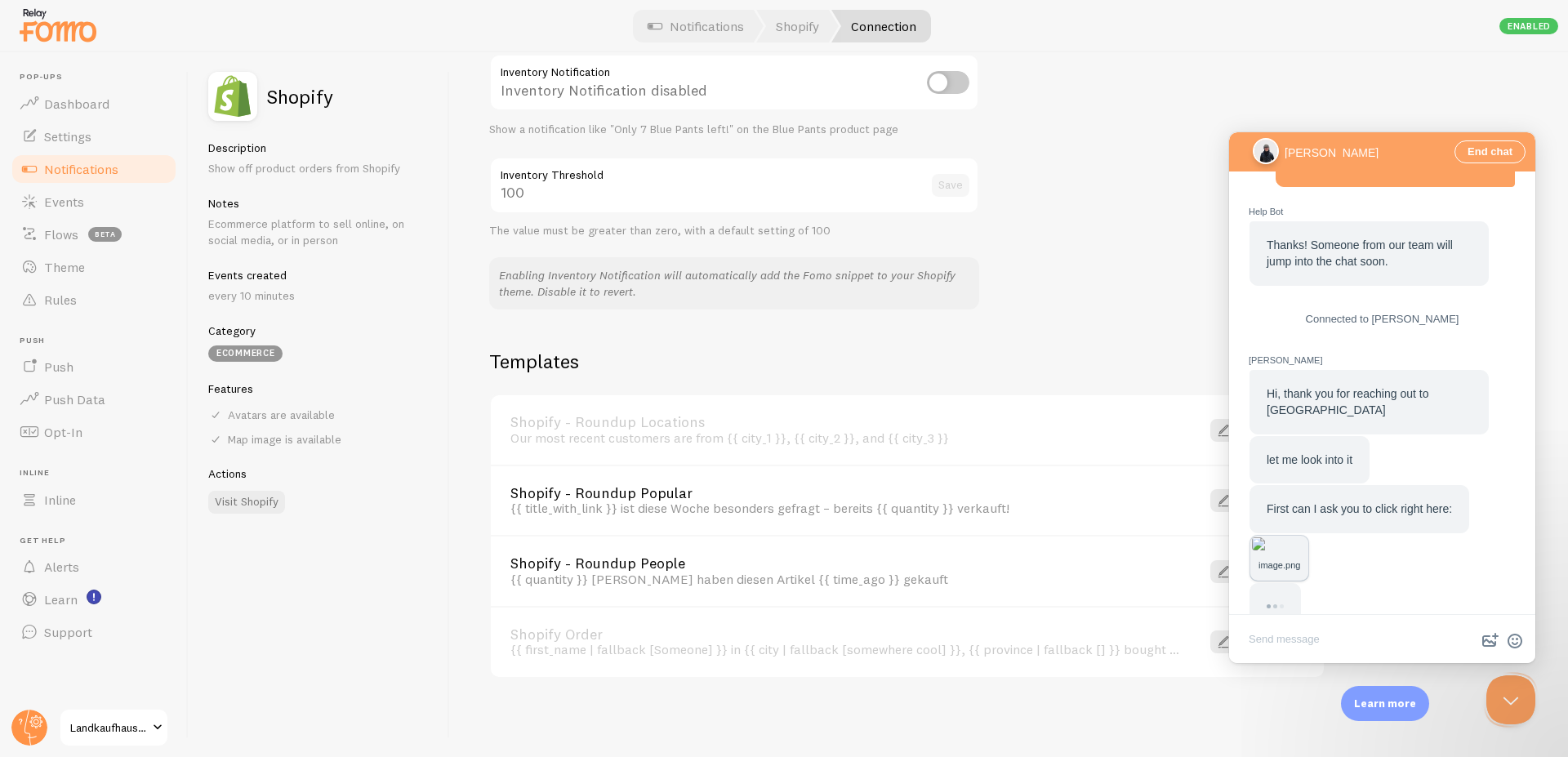
scroll to position [236, 0]
click at [89, 163] on span "Notifications" at bounding box center [81, 169] width 74 height 16
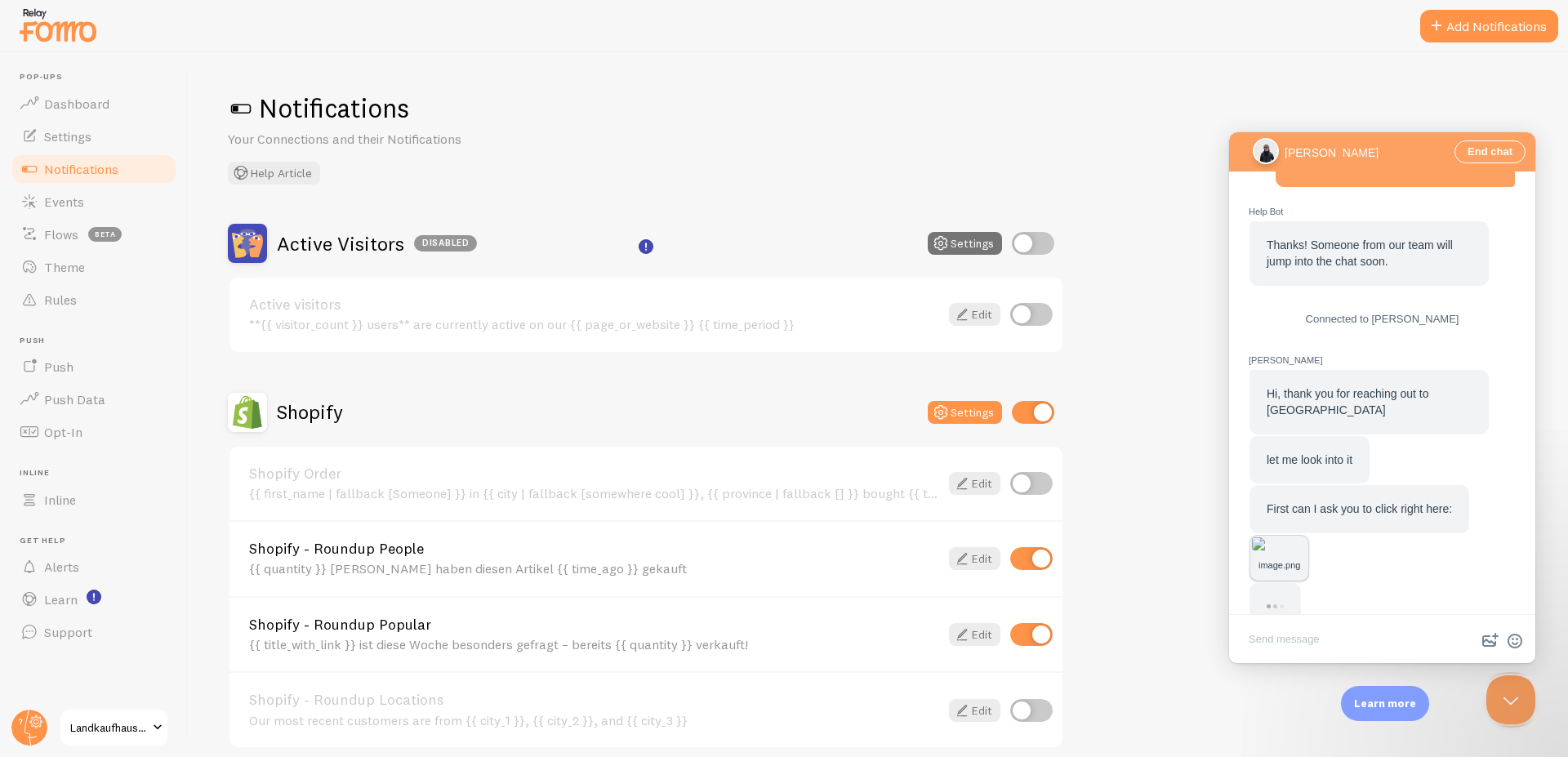
click at [1307, 538] on img "Chat message" at bounding box center [1279, 544] width 55 height 13
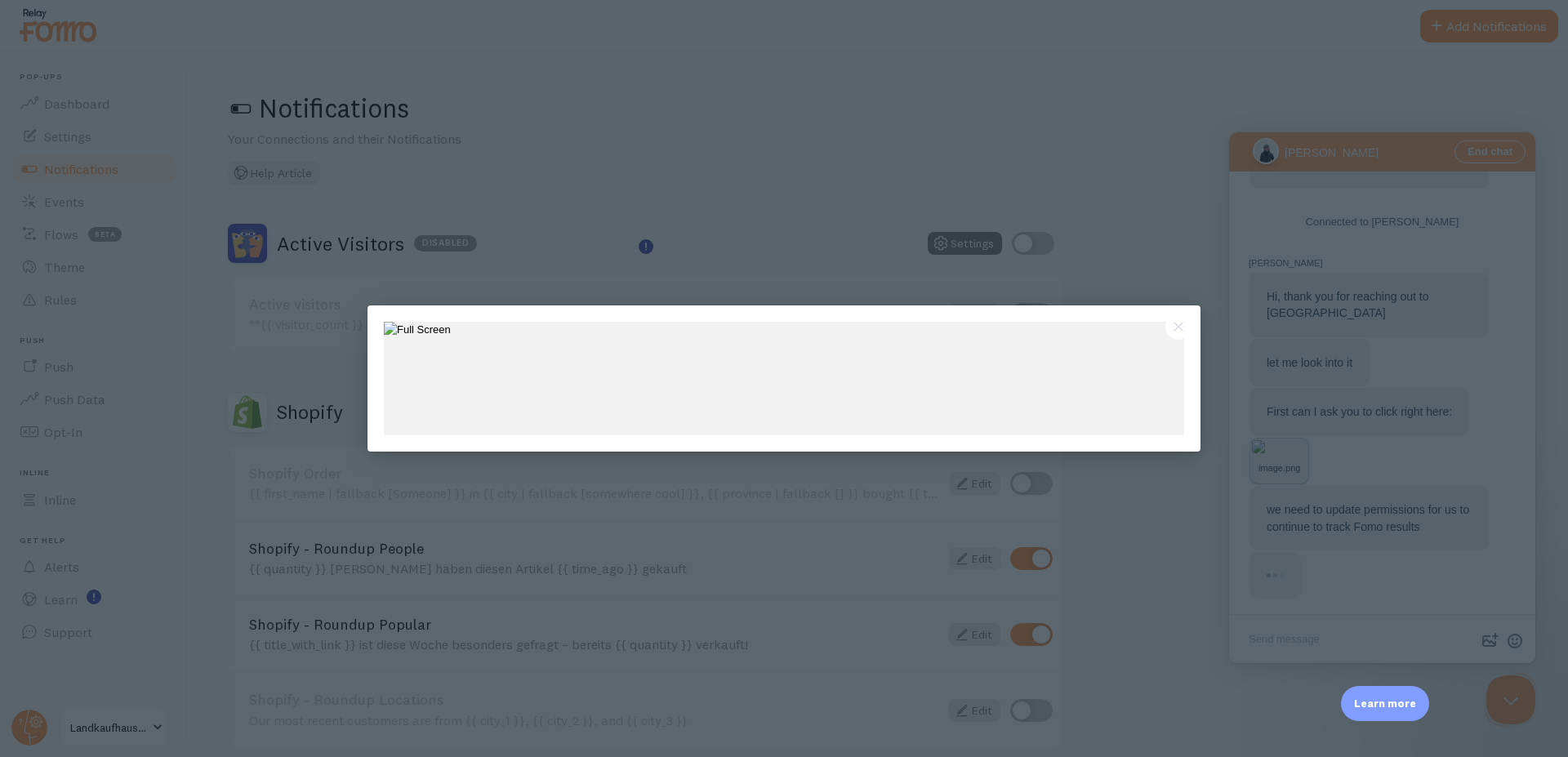
scroll to position [332, 0]
click at [887, 521] on div at bounding box center [784, 378] width 1568 height 757
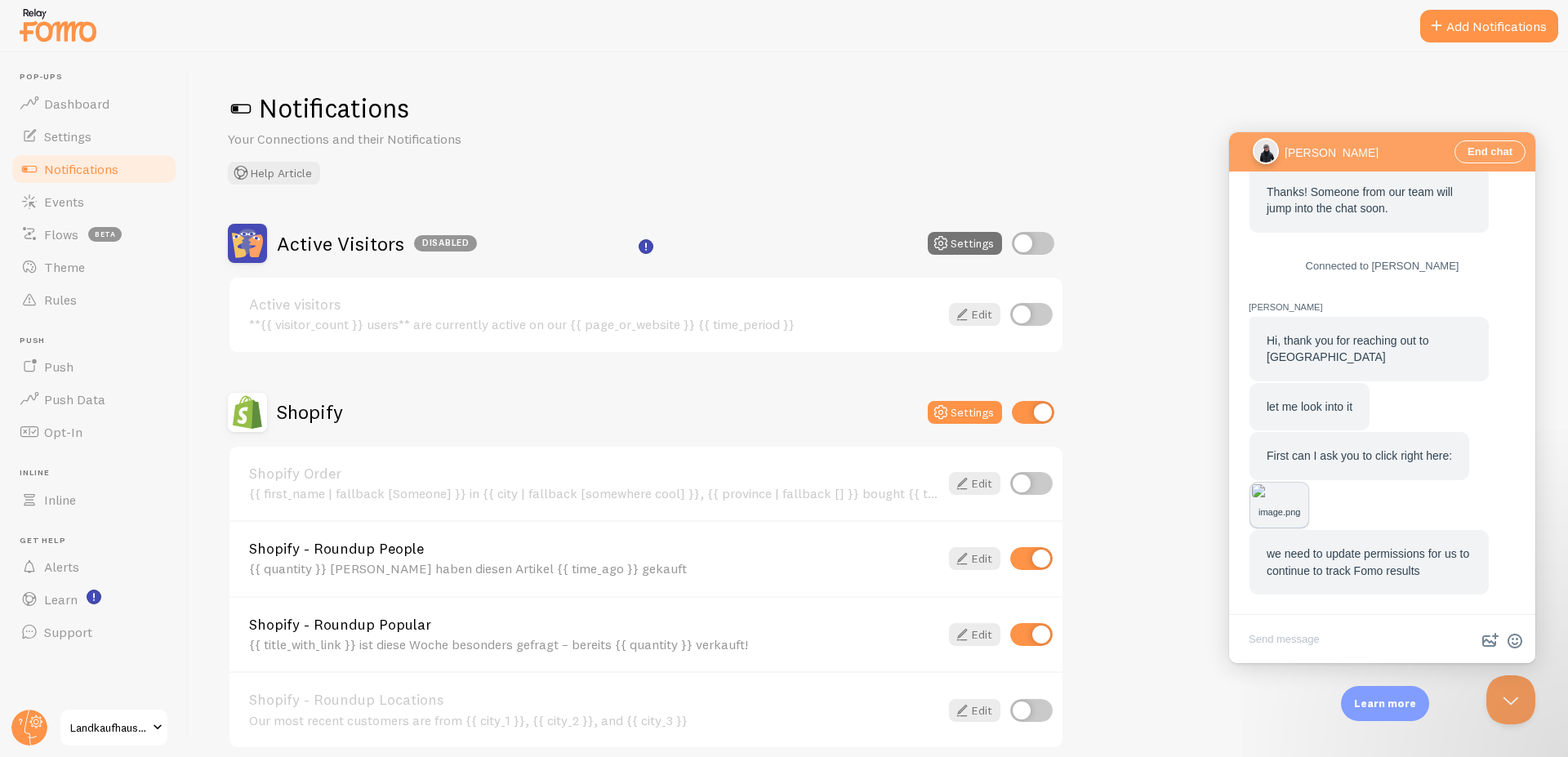
scroll to position [284, 0]
click at [65, 99] on span "Dashboard" at bounding box center [77, 104] width 66 height 16
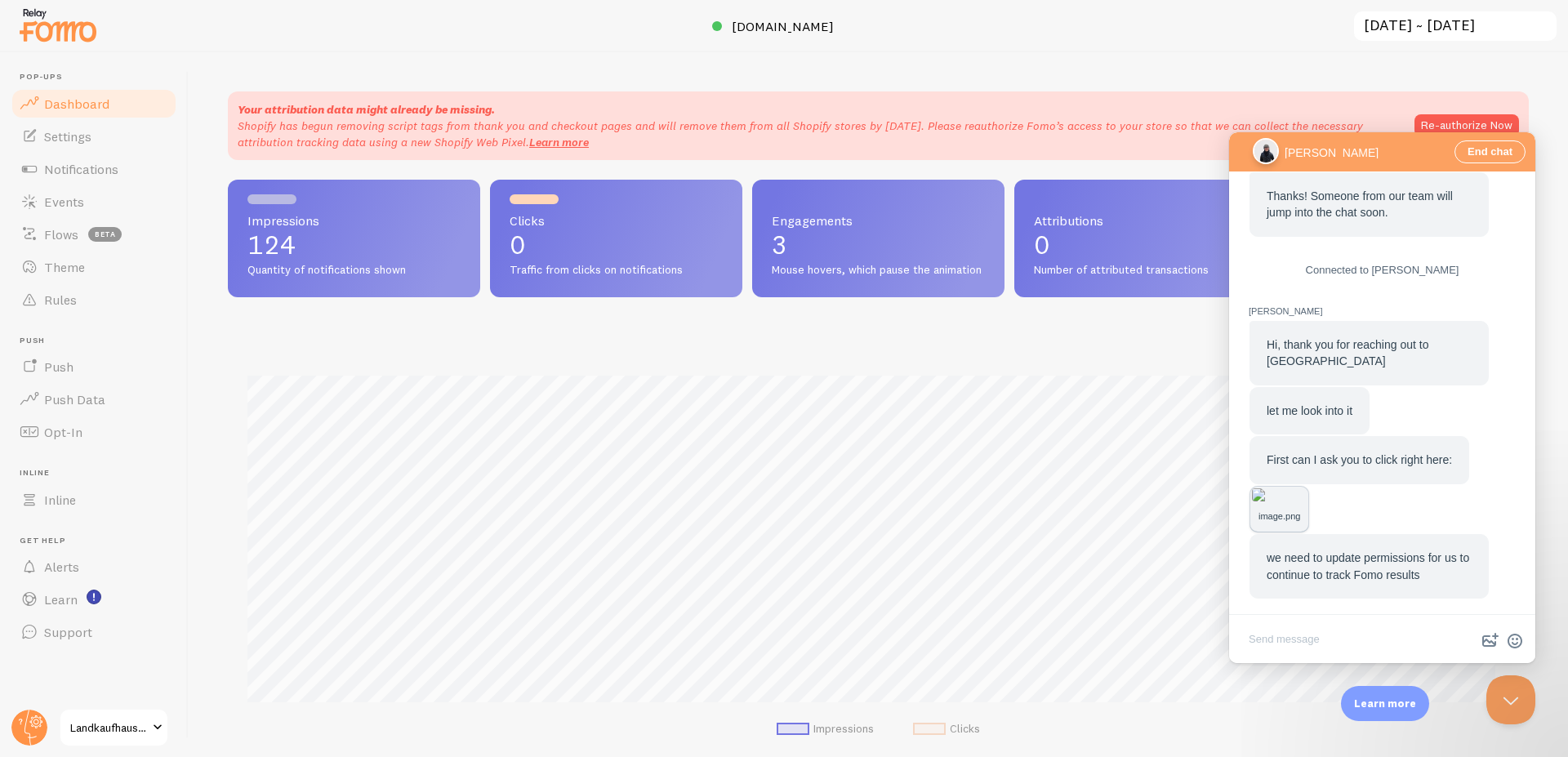
scroll to position [429, 1287]
click at [1518, 693] on button "Close Beacon popover" at bounding box center [1507, 696] width 49 height 49
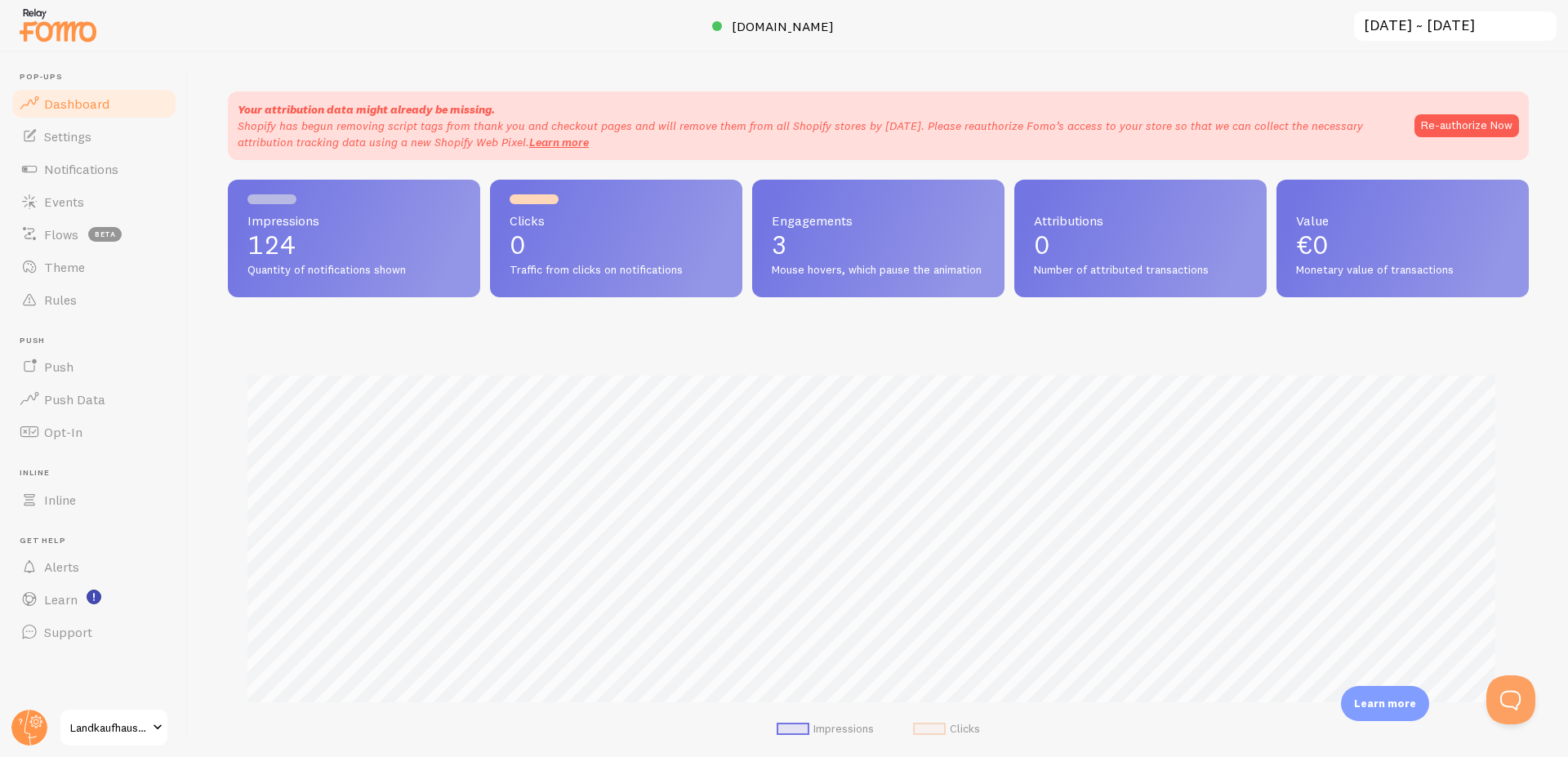
scroll to position [284, 0]
click at [1497, 127] on button "Re-authorize Now" at bounding box center [1467, 126] width 104 height 23
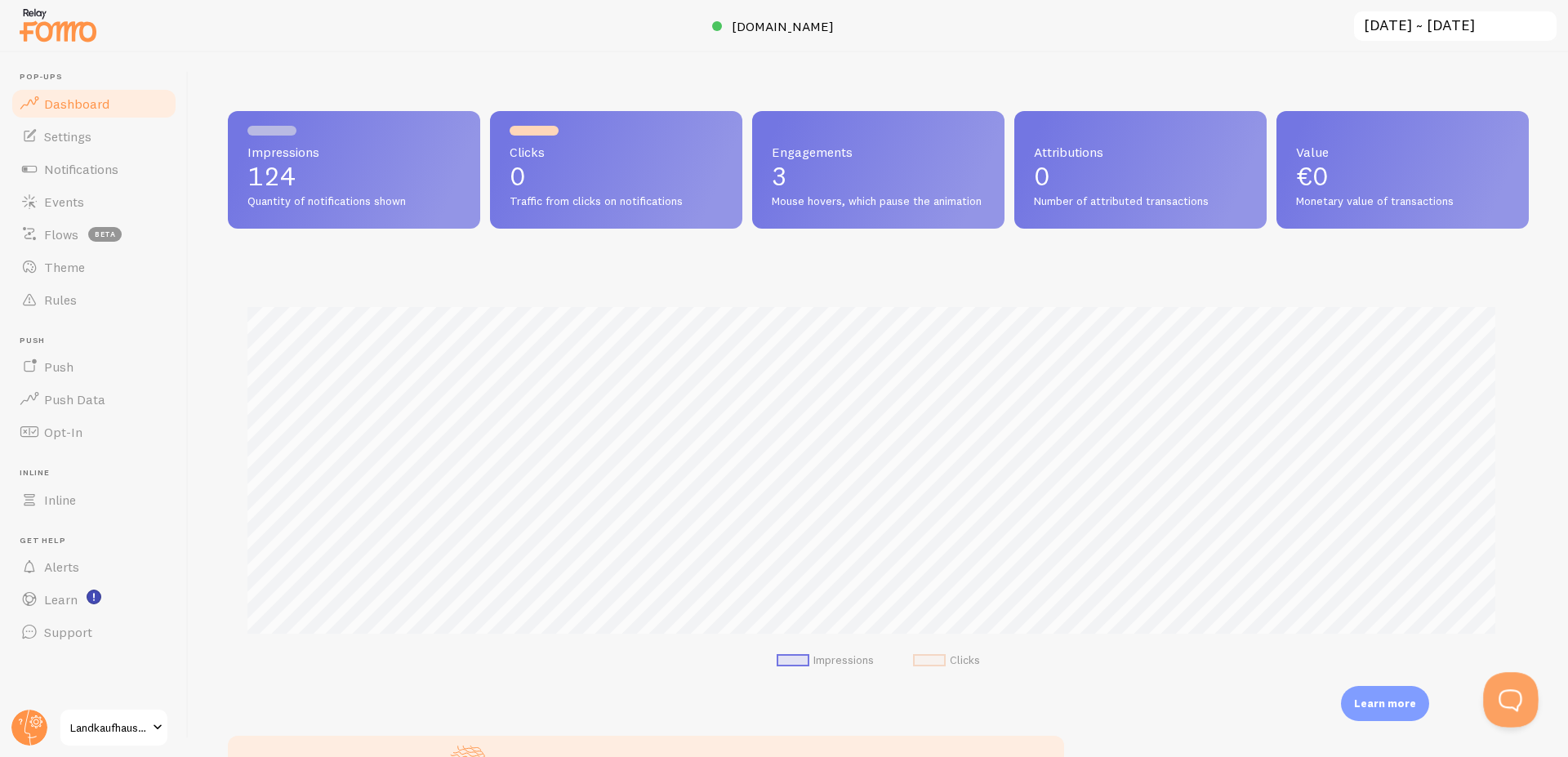
click at [1504, 707] on button "Open Beacon popover" at bounding box center [1507, 696] width 49 height 49
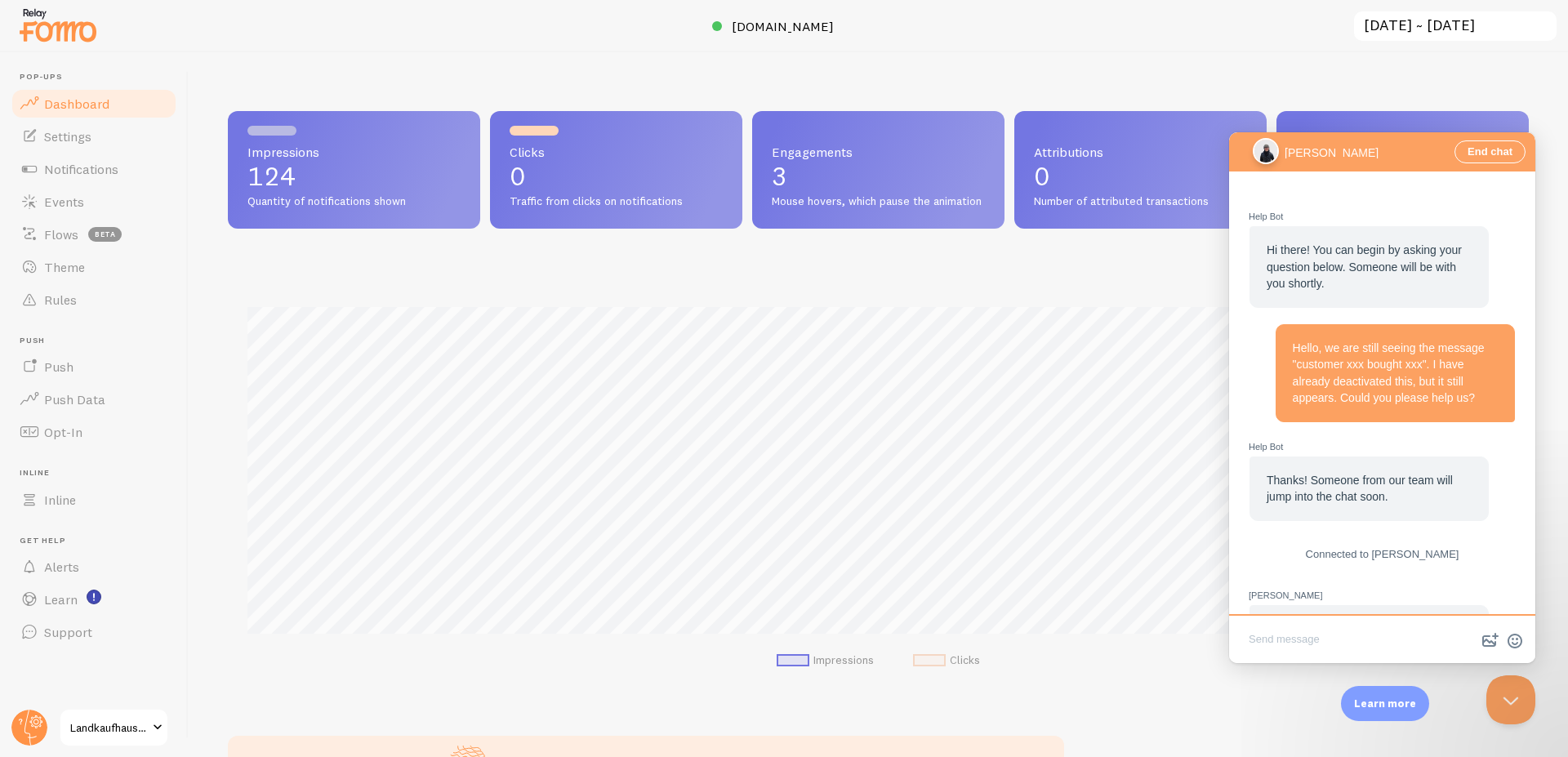
scroll to position [284, 0]
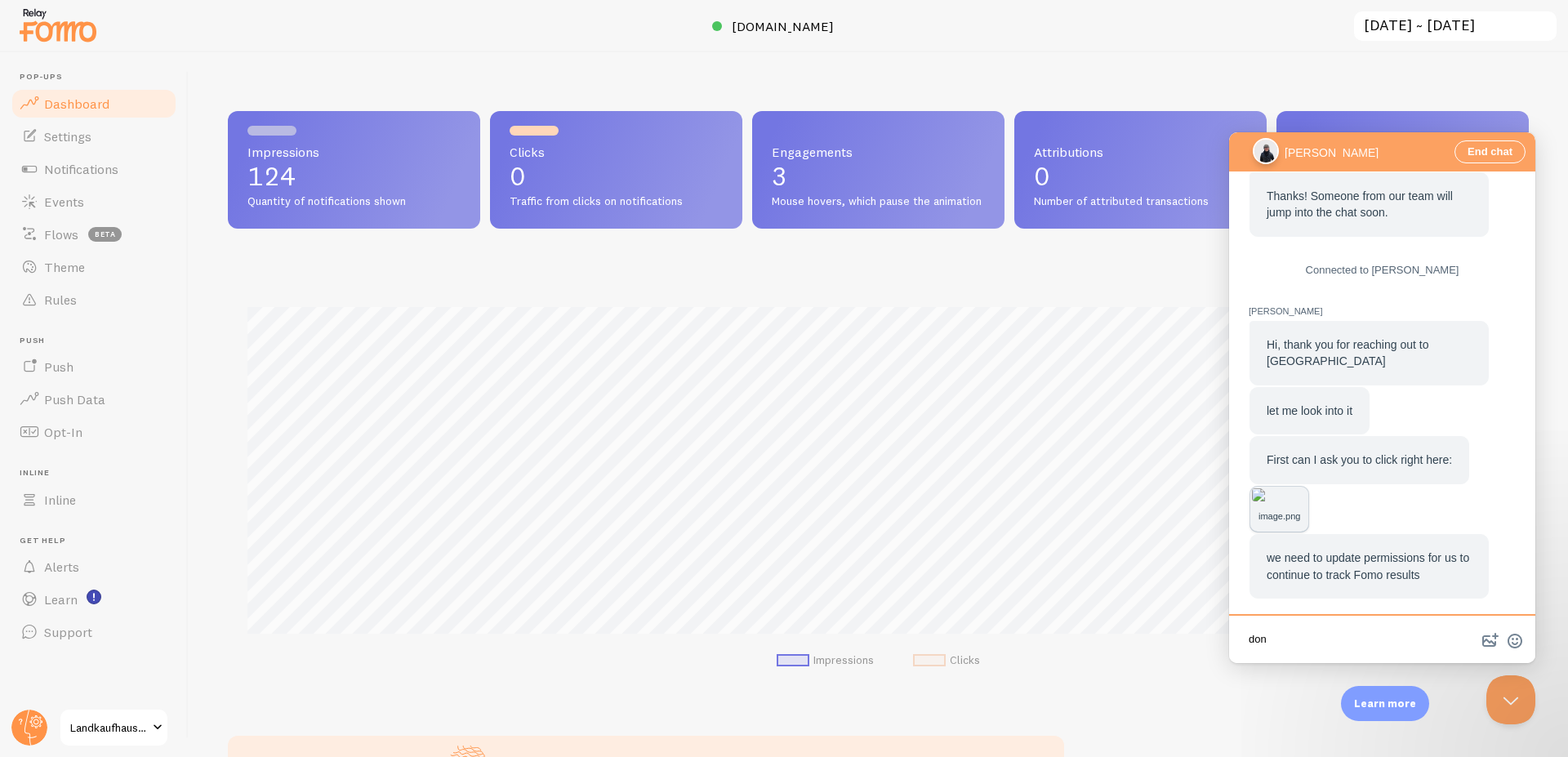
type textarea "done"
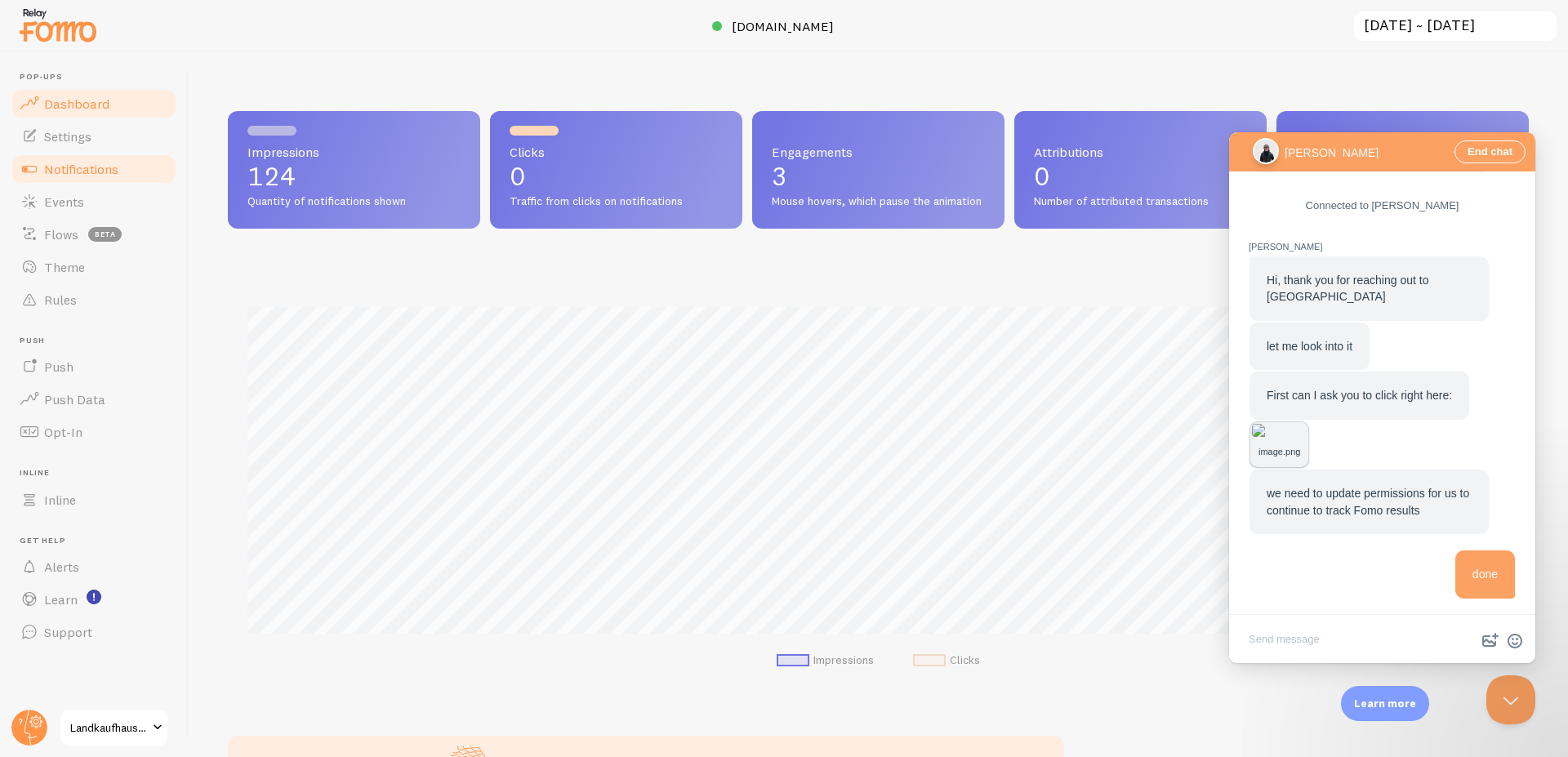
click at [55, 174] on span "Notifications" at bounding box center [81, 169] width 74 height 16
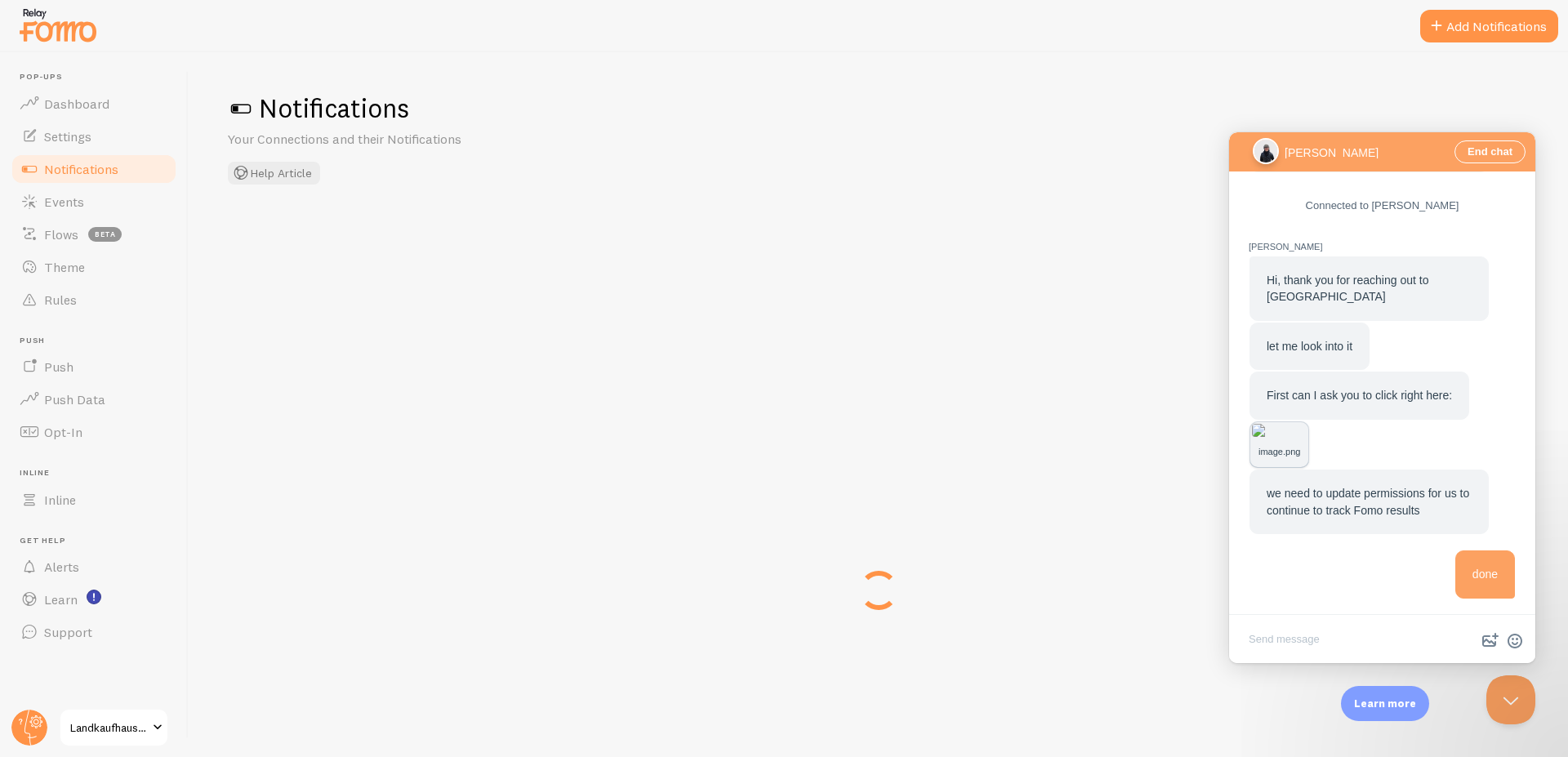
checkbox input "true"
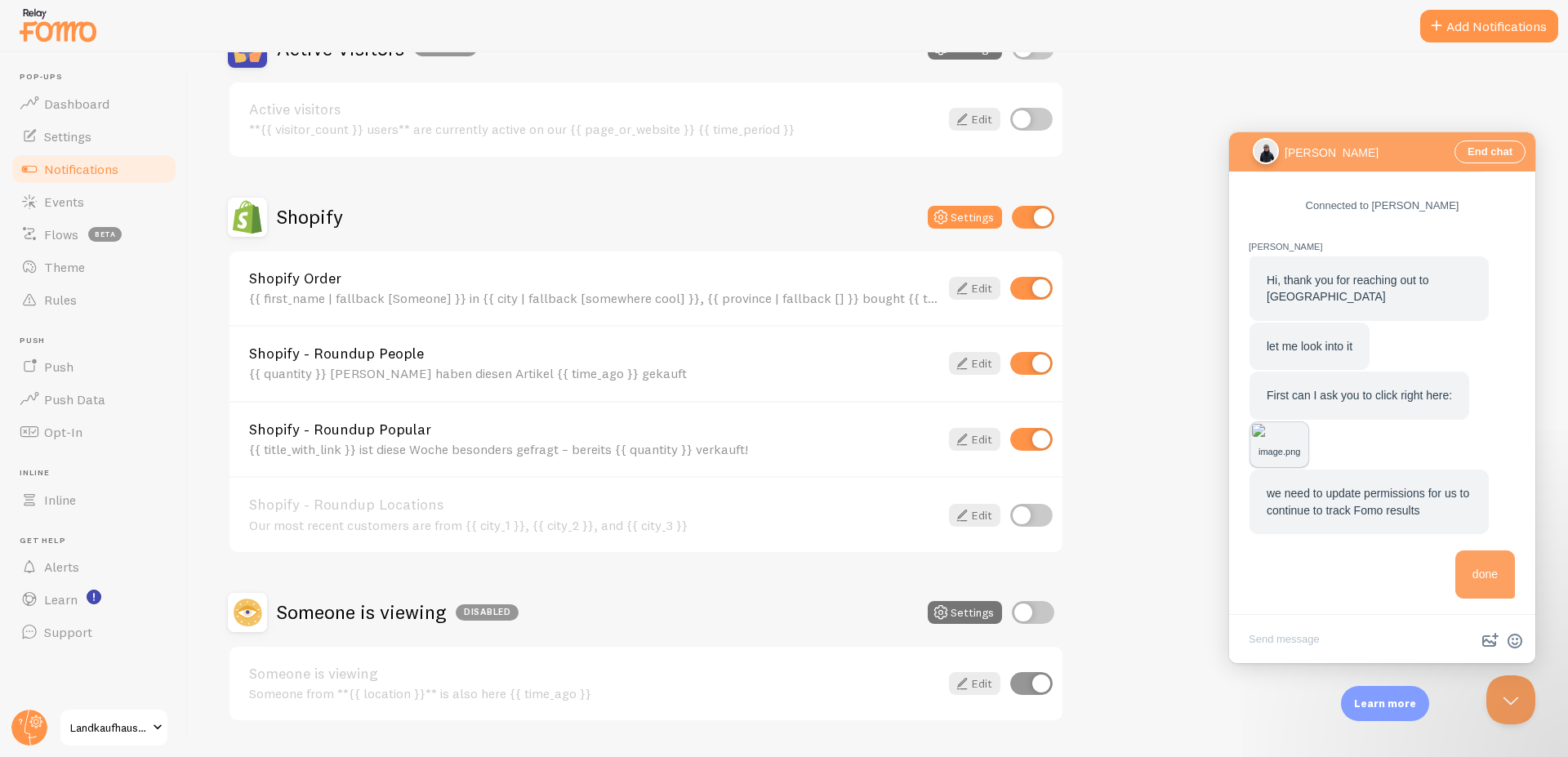
scroll to position [196, 0]
click at [959, 291] on icon at bounding box center [962, 288] width 19 height 19
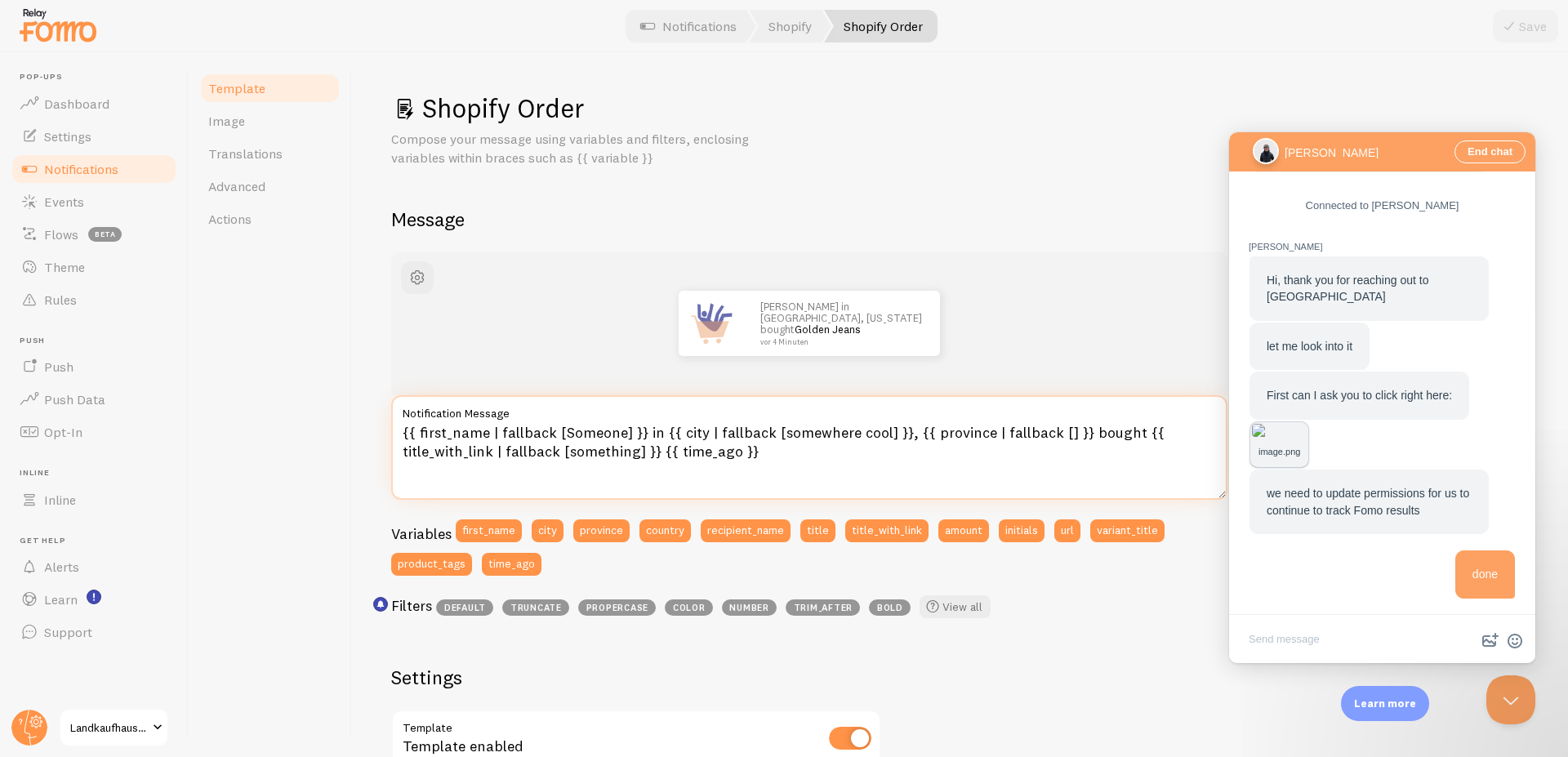
drag, startPoint x: 658, startPoint y: 429, endPoint x: 240, endPoint y: 391, distance: 419.7
click at [391, 395] on textarea "{{ first_name | fallback [Someone] }} in {{ city | fallback [somewhere cool] }}…" at bounding box center [809, 447] width 837 height 104
type textarea "Jemand aus {{ city | fallback [somewhere cool] }}, {{ province | fallback [] }}…"
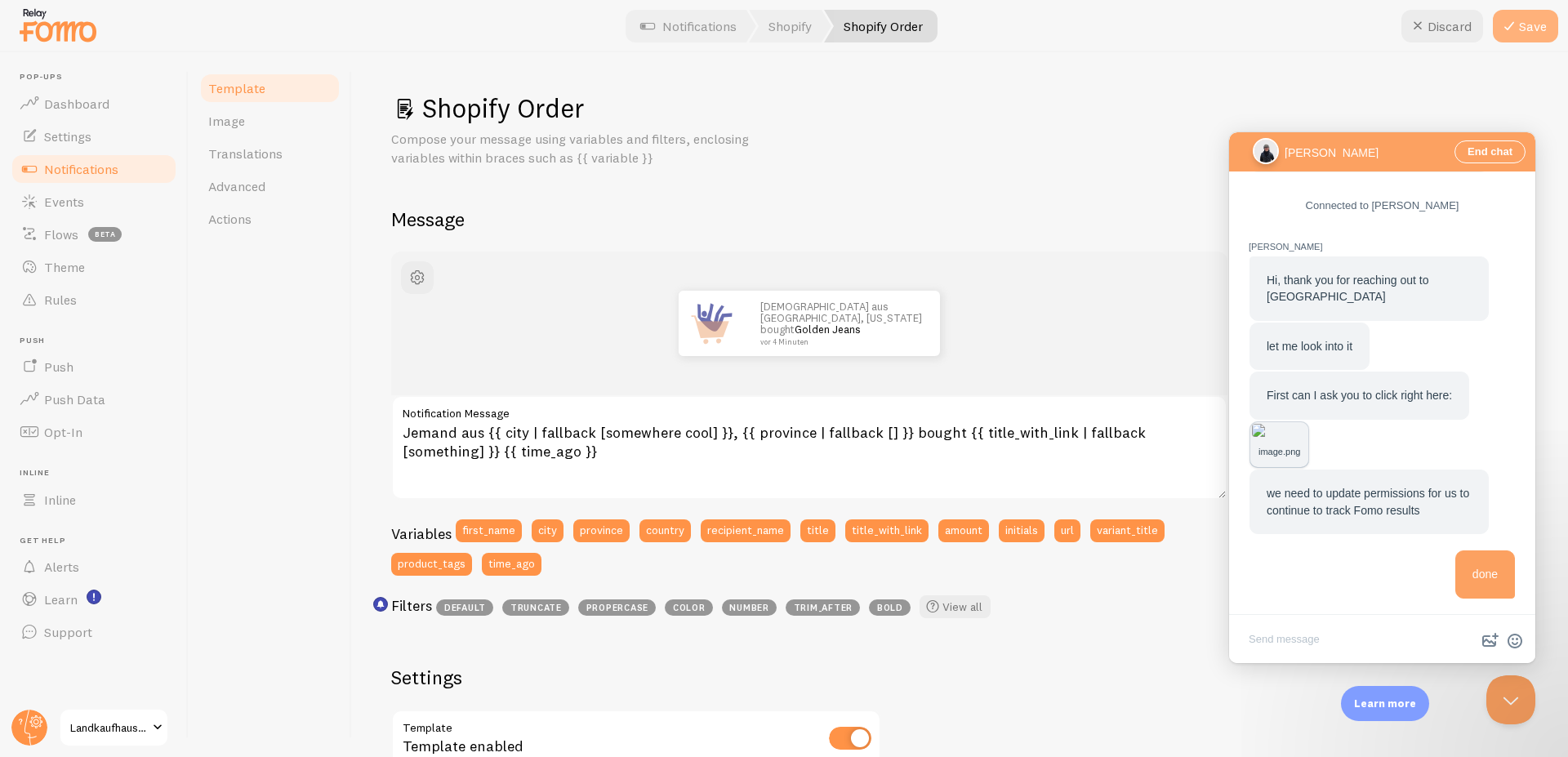
click at [1525, 33] on button "Save" at bounding box center [1526, 26] width 66 height 33
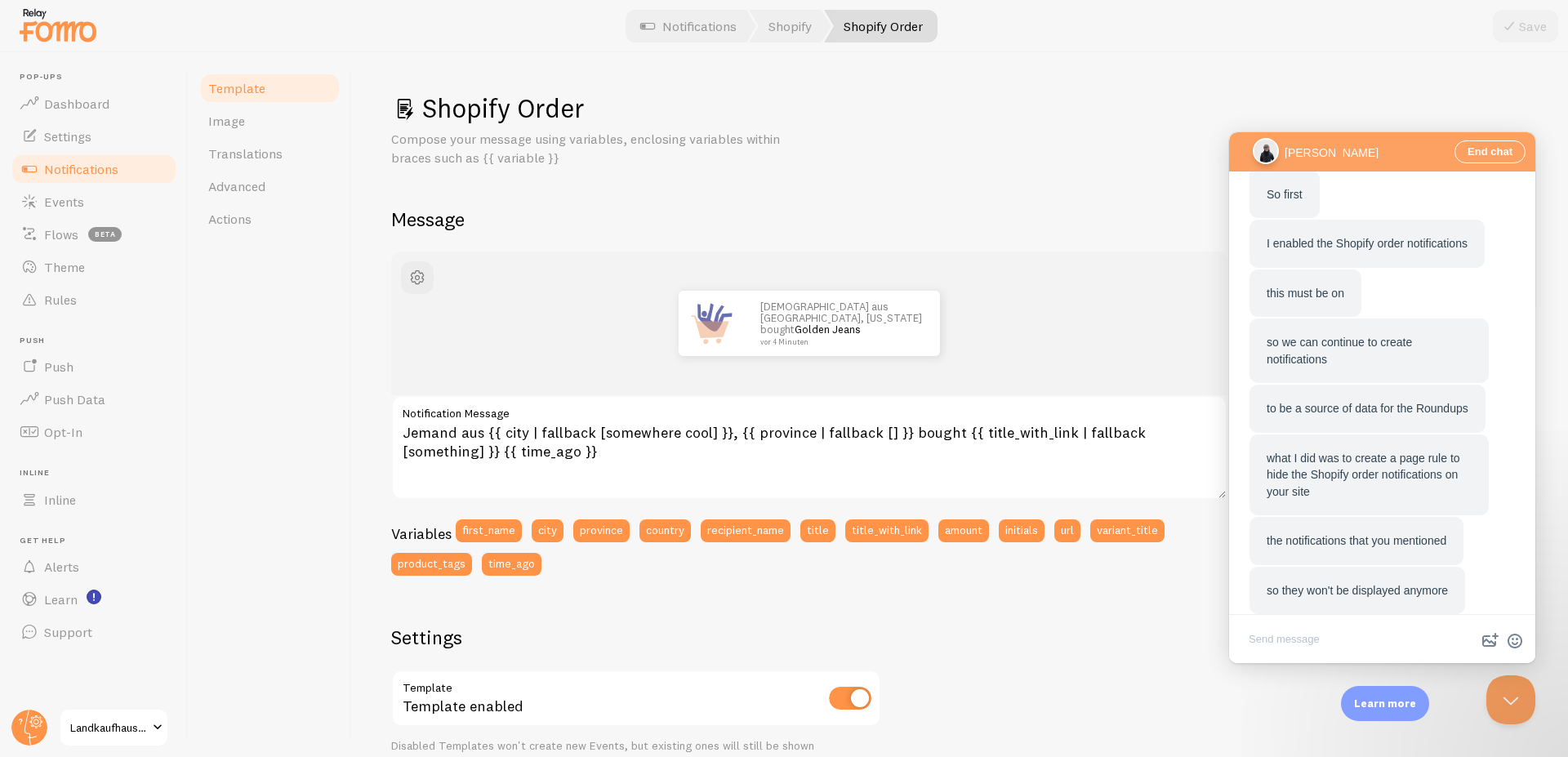
scroll to position [854, 0]
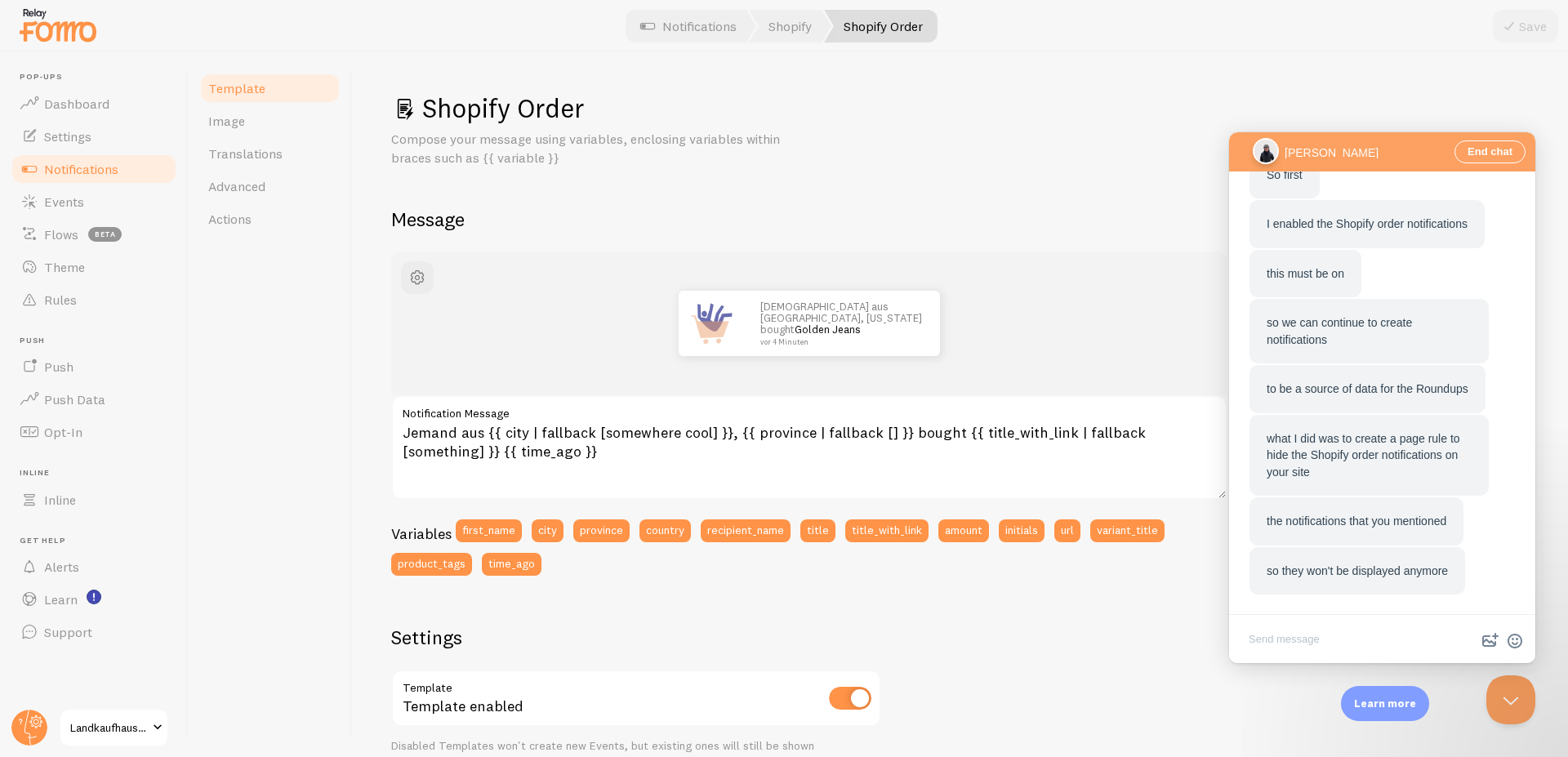
click at [1096, 175] on div "Shopify Order Compose your message using variables, enclosing variables within …" at bounding box center [960, 617] width 1138 height 1053
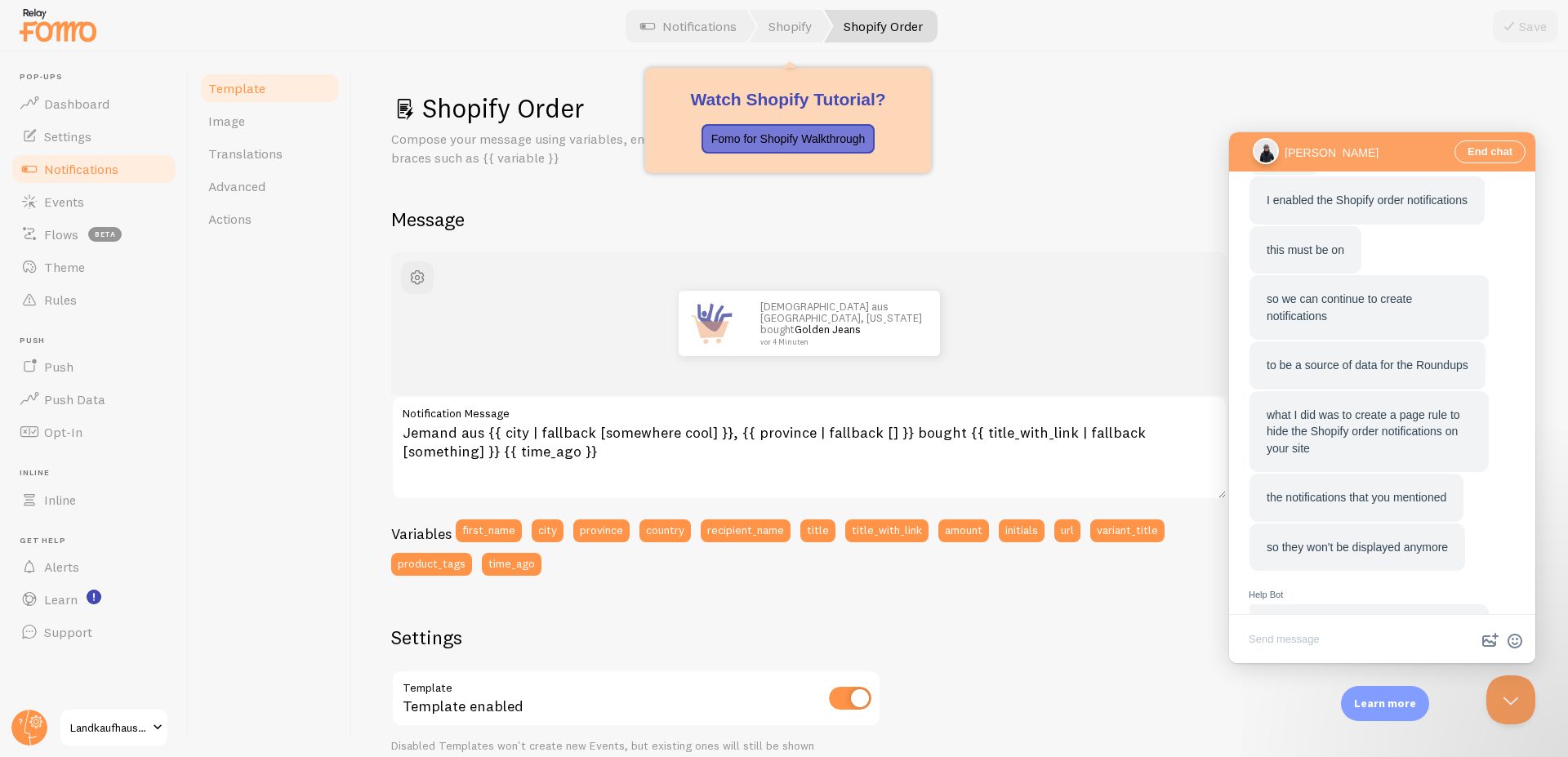
scroll to position [952, 0]
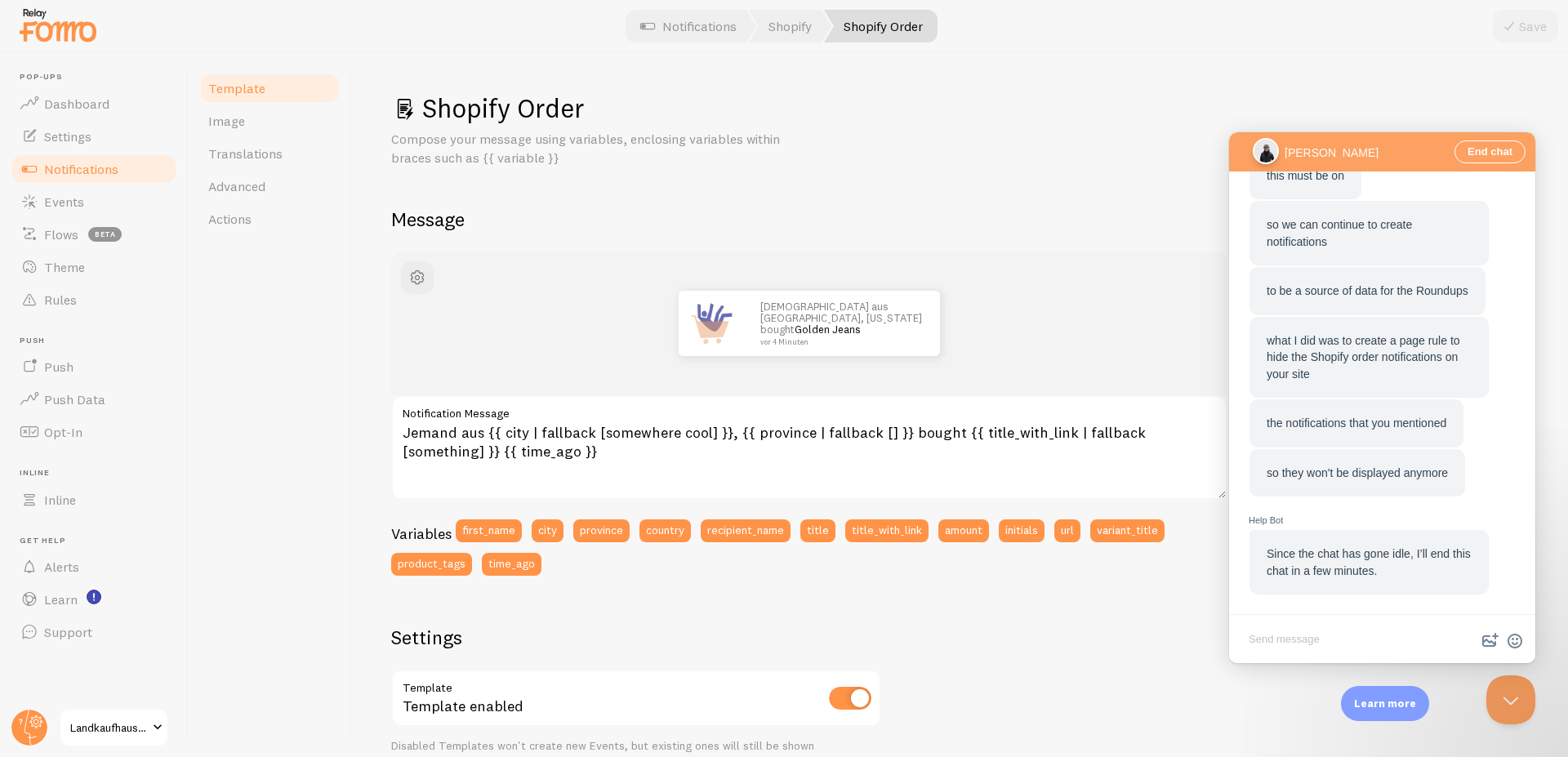
click at [1334, 634] on textarea "Write chat message" at bounding box center [1382, 640] width 300 height 38
type textarea "soory - one moment please"
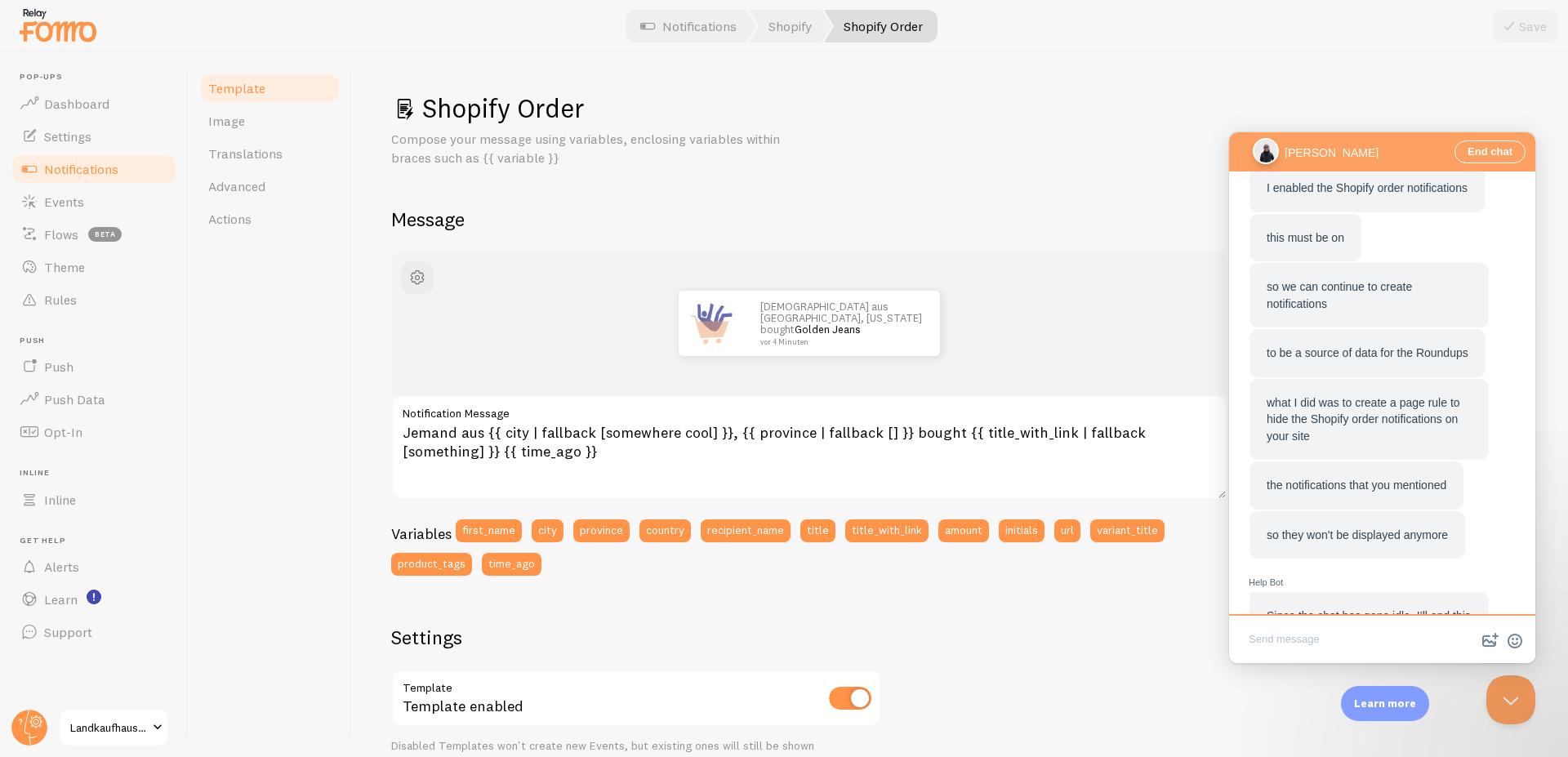
scroll to position [849, 0]
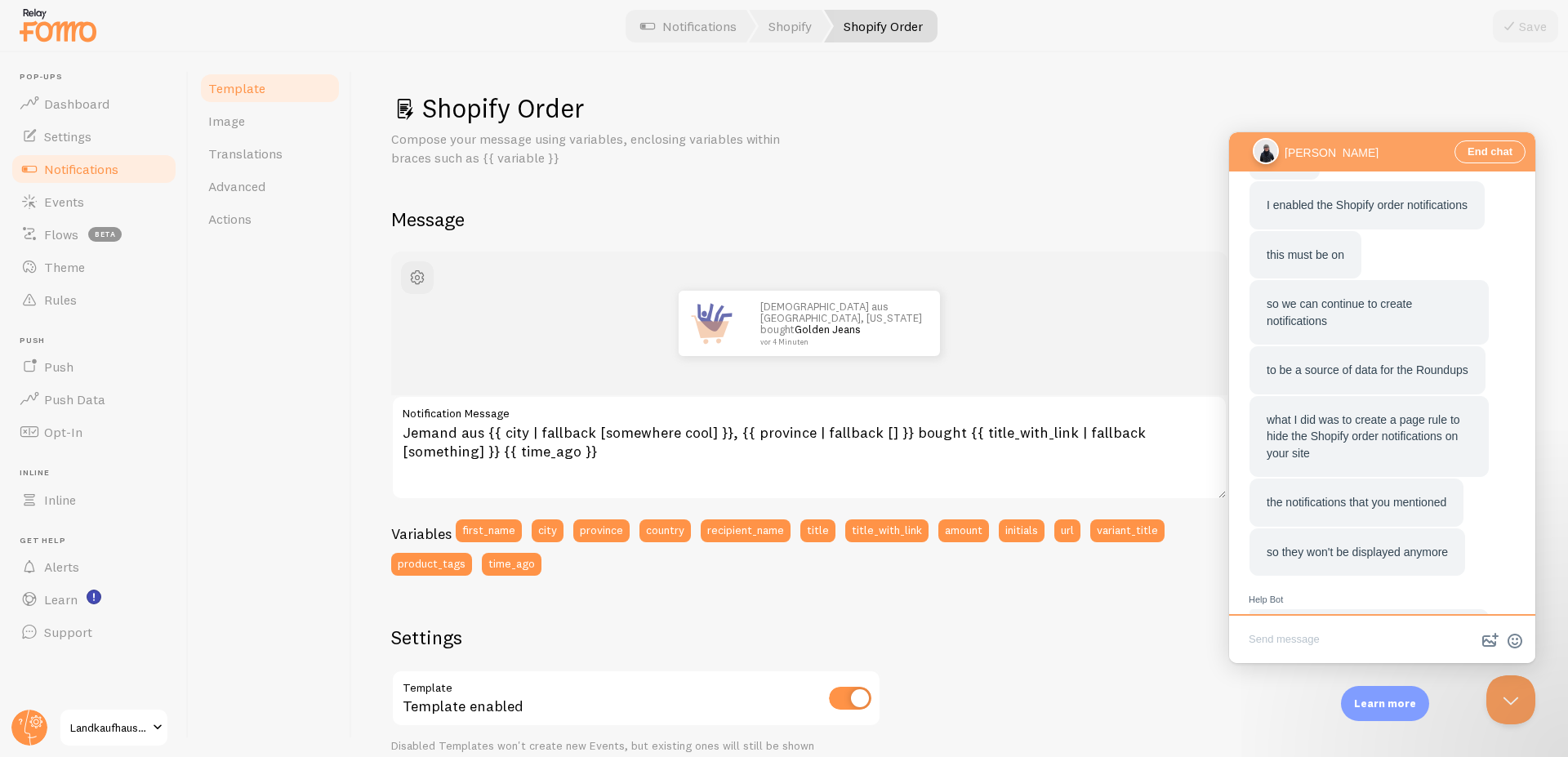
click at [1337, 636] on textarea "Write chat message" at bounding box center [1382, 640] width 300 height 38
paste textarea "Unfortunately, the messages are still being displayed."
type textarea "Unfortunately, the messages are still being displayed."
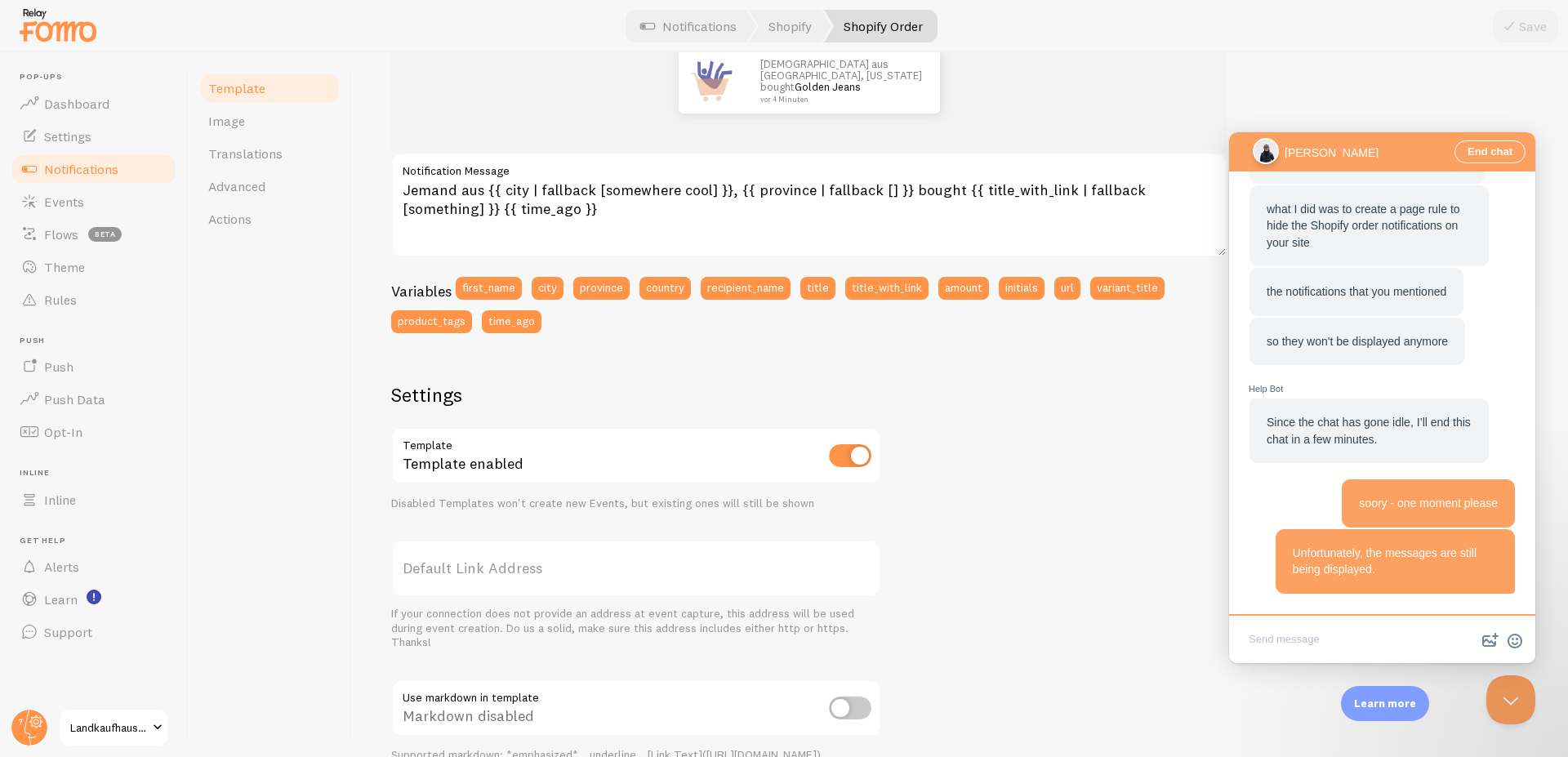
scroll to position [294, 0]
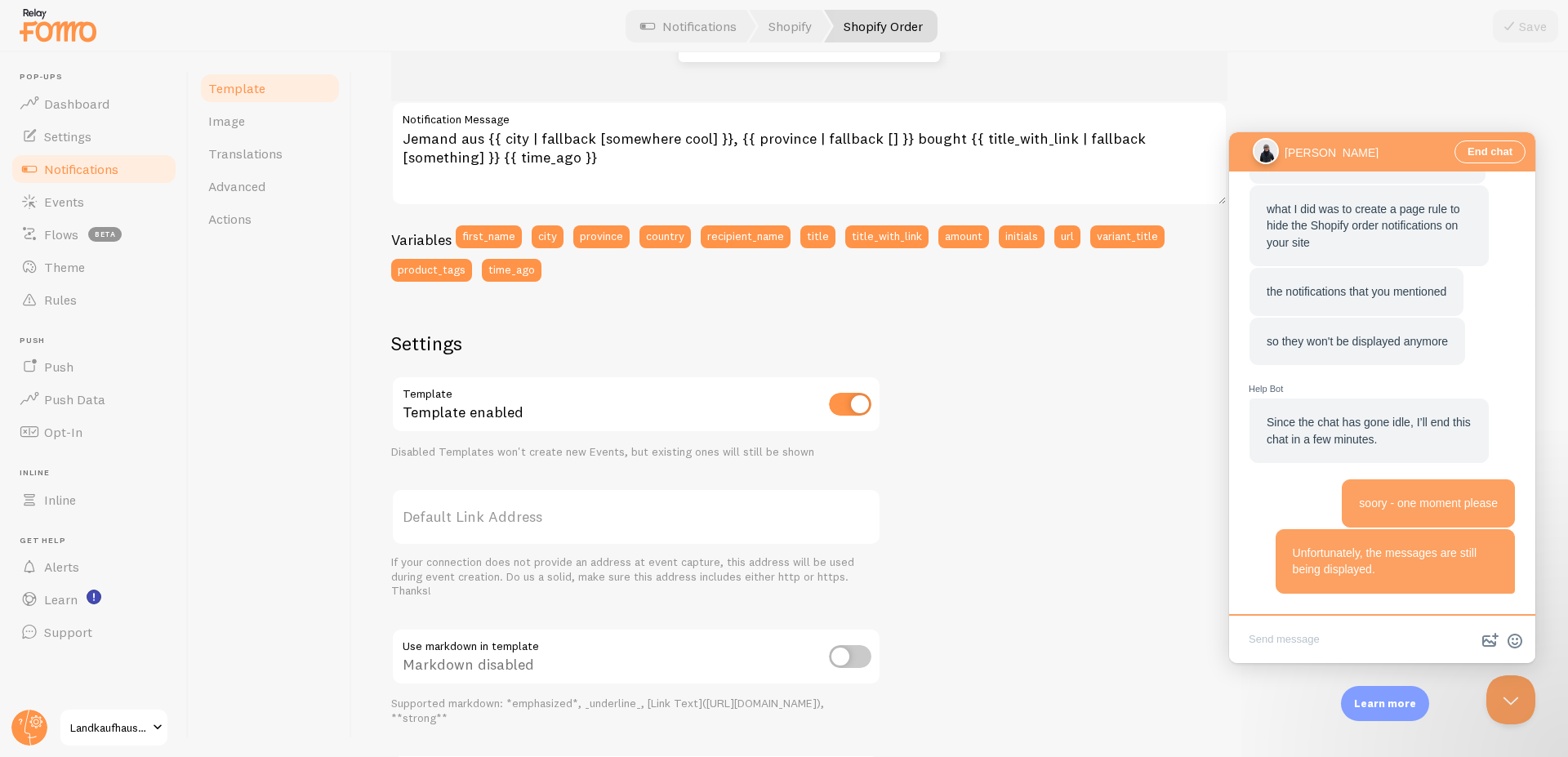
click at [865, 405] on input "checkbox" at bounding box center [850, 405] width 42 height 23
checkbox input "false"
click at [1524, 27] on button "Save" at bounding box center [1526, 26] width 66 height 33
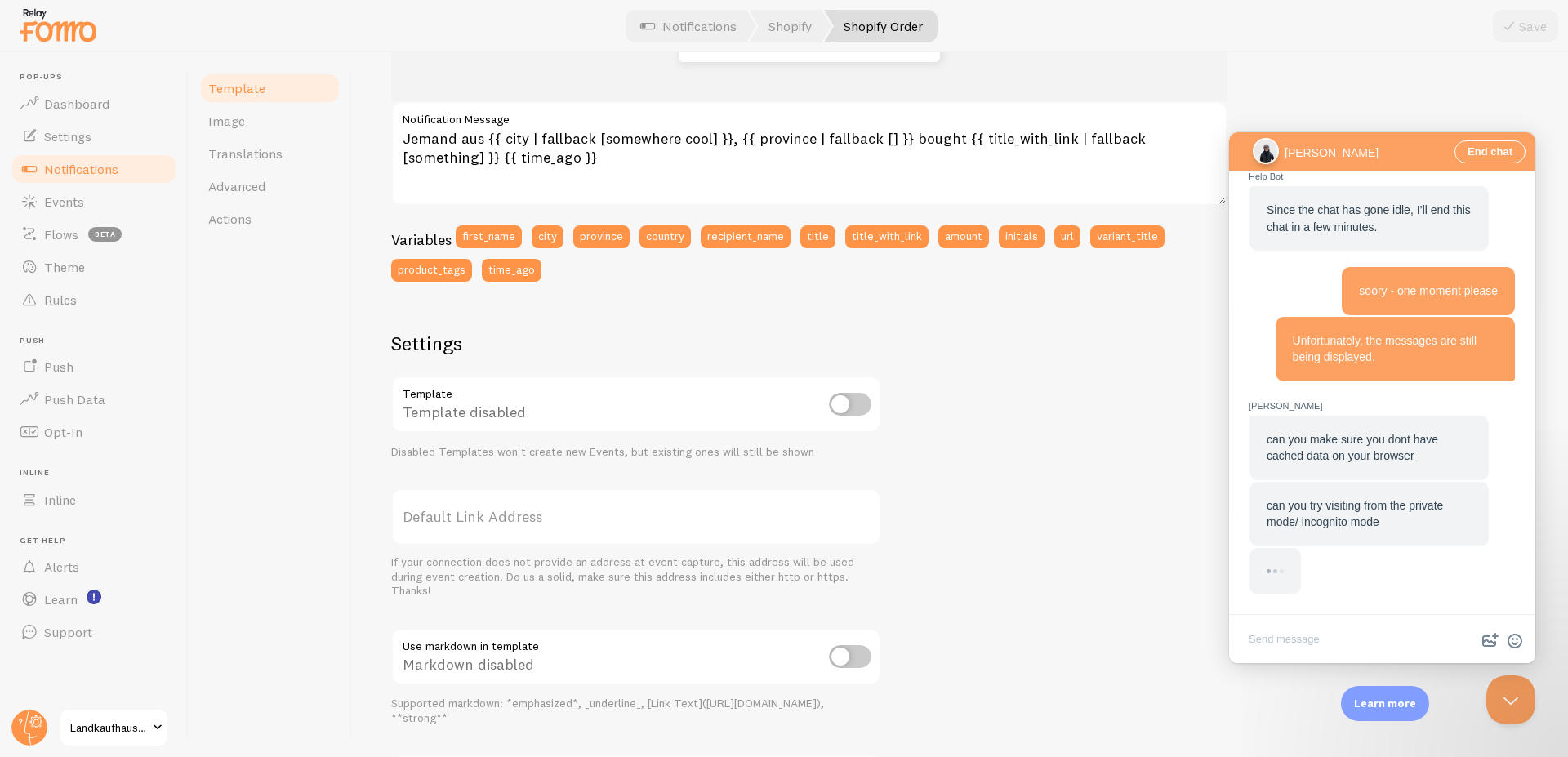
scroll to position [1244, 0]
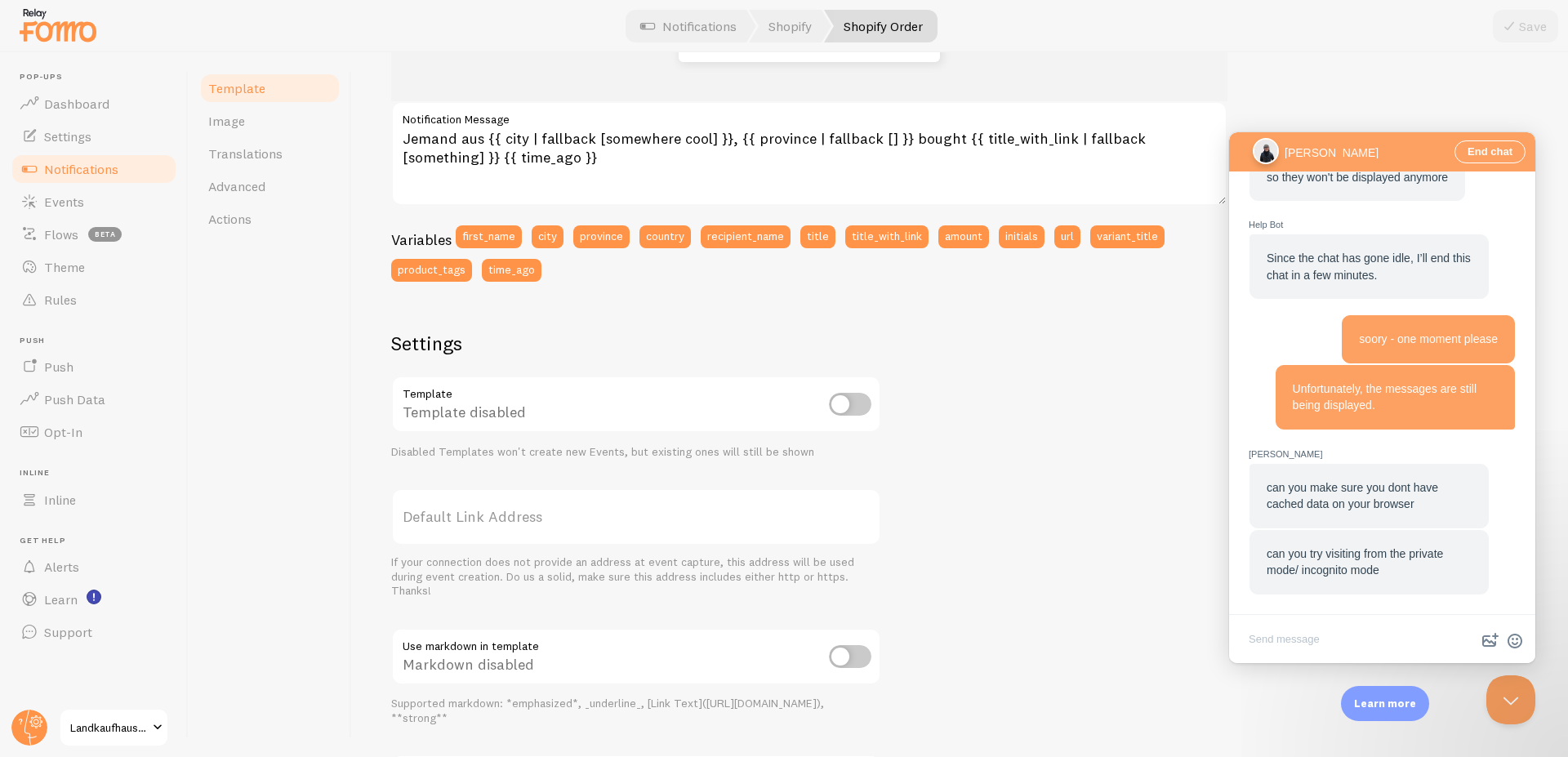
click at [1358, 648] on textarea "Write chat message" at bounding box center [1382, 640] width 300 height 38
paste textarea "Ah, it worked with a different browser. Can you disable the text “this data is …"
type textarea "Ah, it worked with a different browser. Can you disable the text “this data is …"
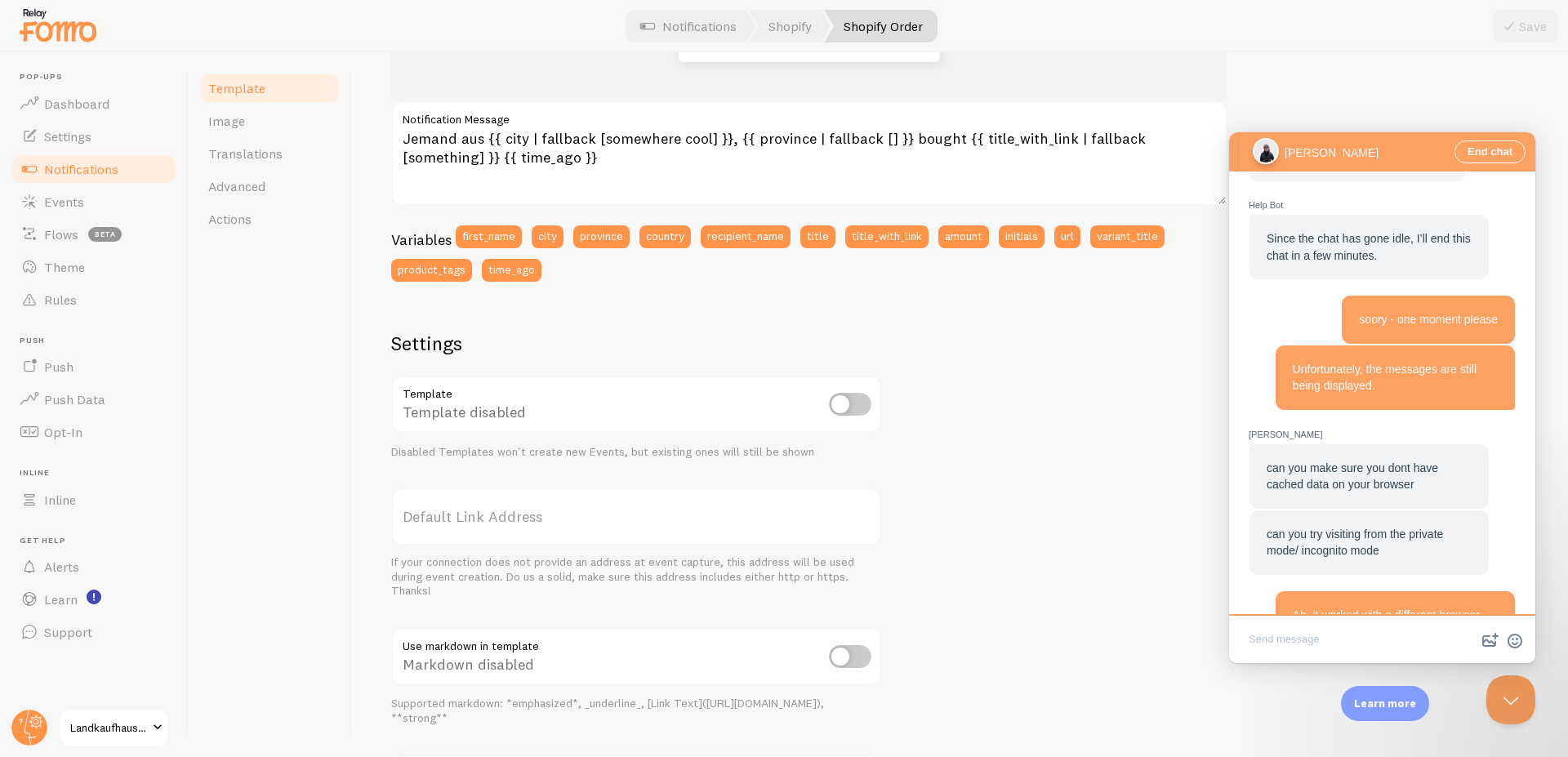
scroll to position [1341, 0]
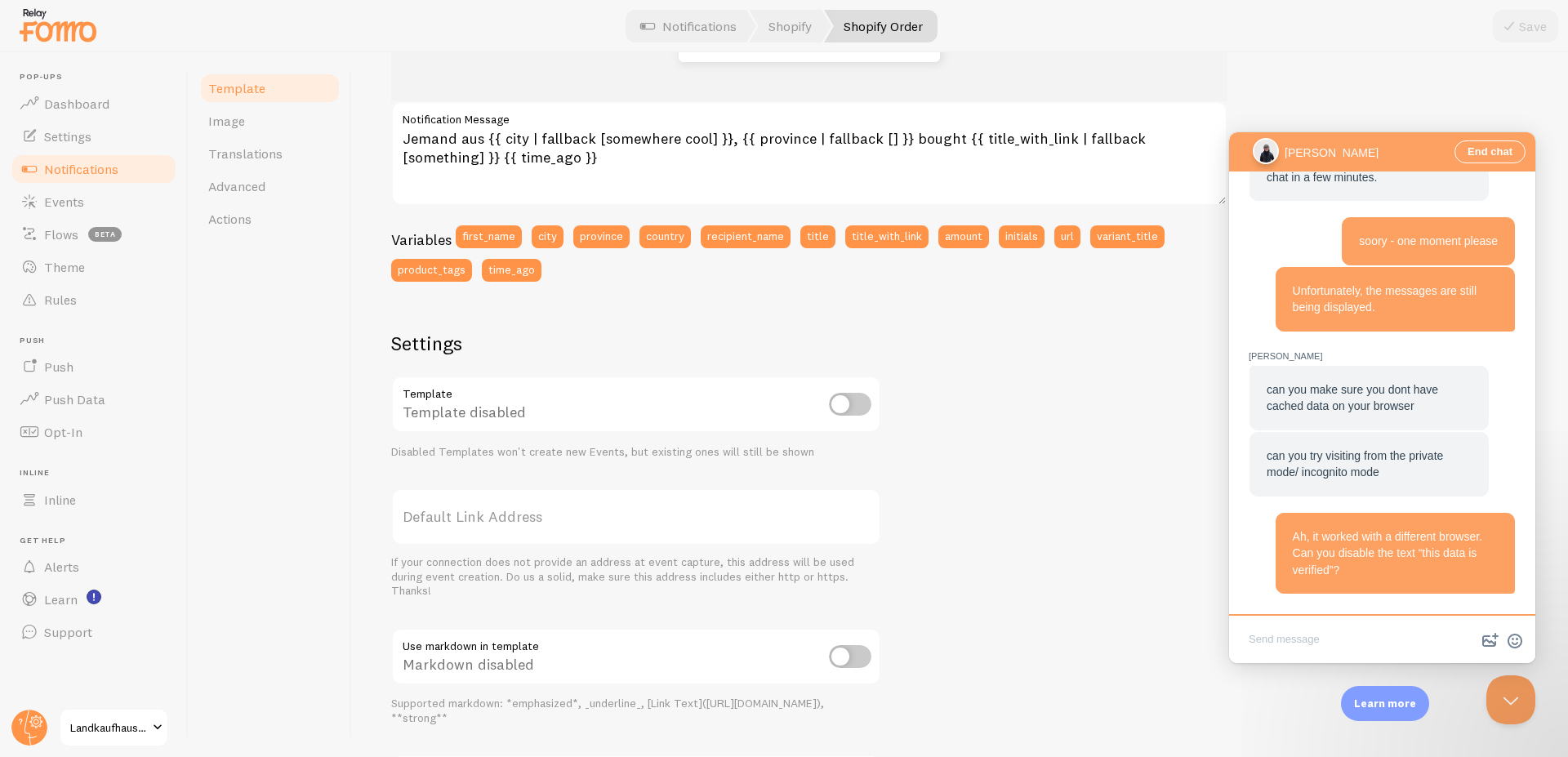
click at [83, 174] on span "Notifications" at bounding box center [81, 169] width 74 height 16
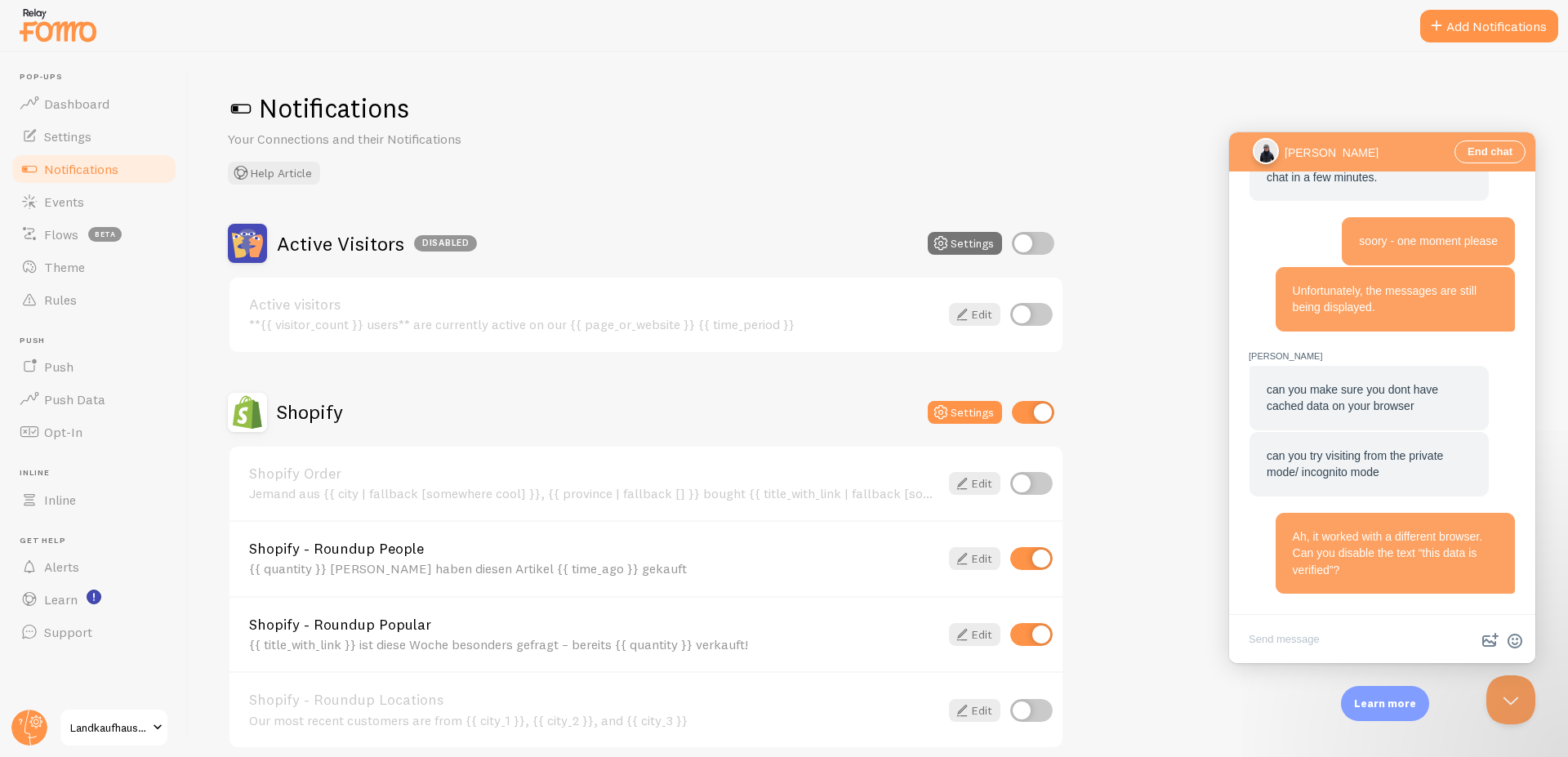
click at [753, 560] on div "Shopify - Roundup People {{ quantity }} Kunden haben diesen Artikel {{ time_ago…" at bounding box center [593, 560] width 690 height 35
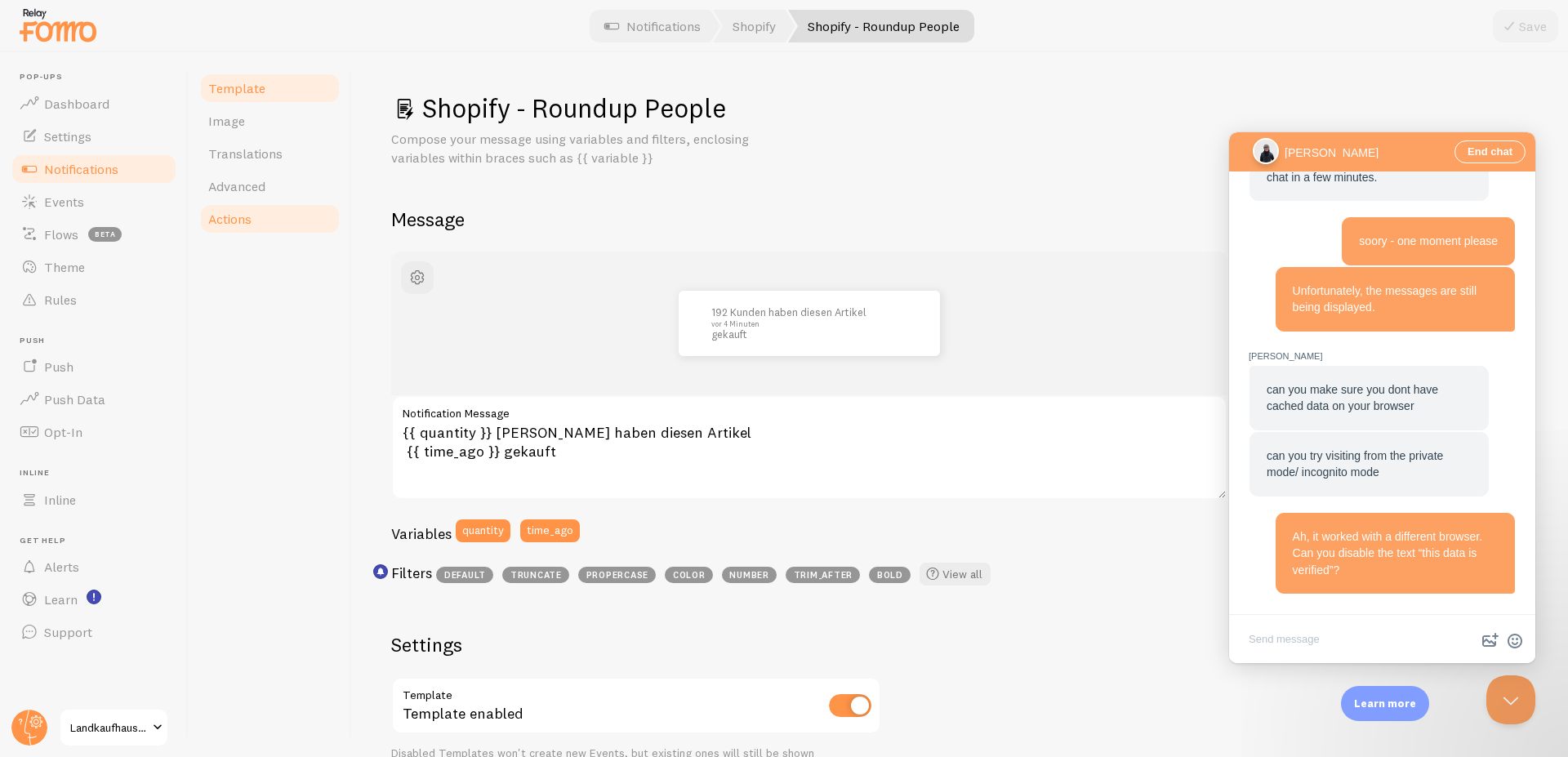
click at [249, 216] on span "Actions" at bounding box center [229, 219] width 43 height 16
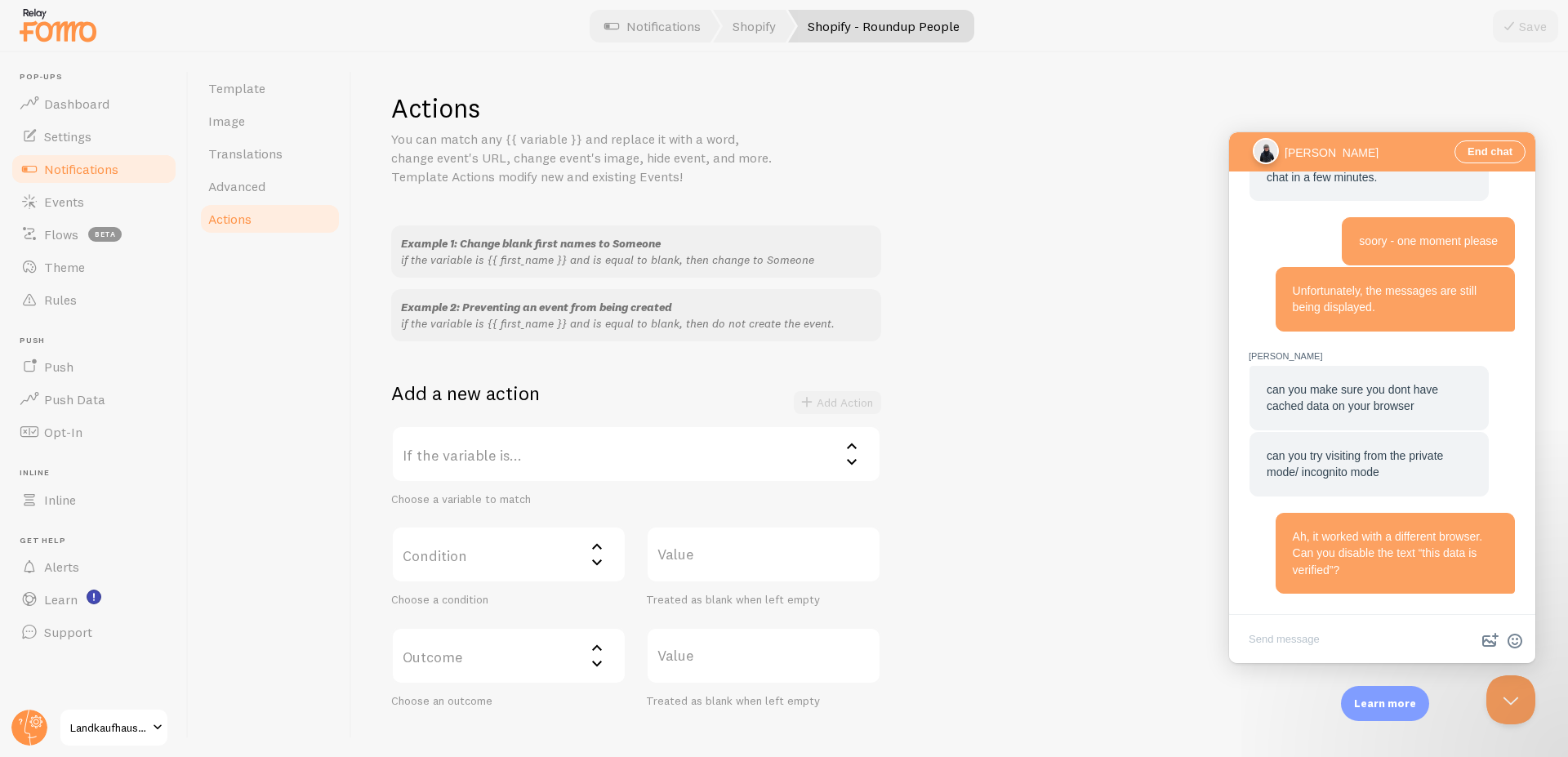
click at [117, 174] on span "Notifications" at bounding box center [81, 169] width 74 height 16
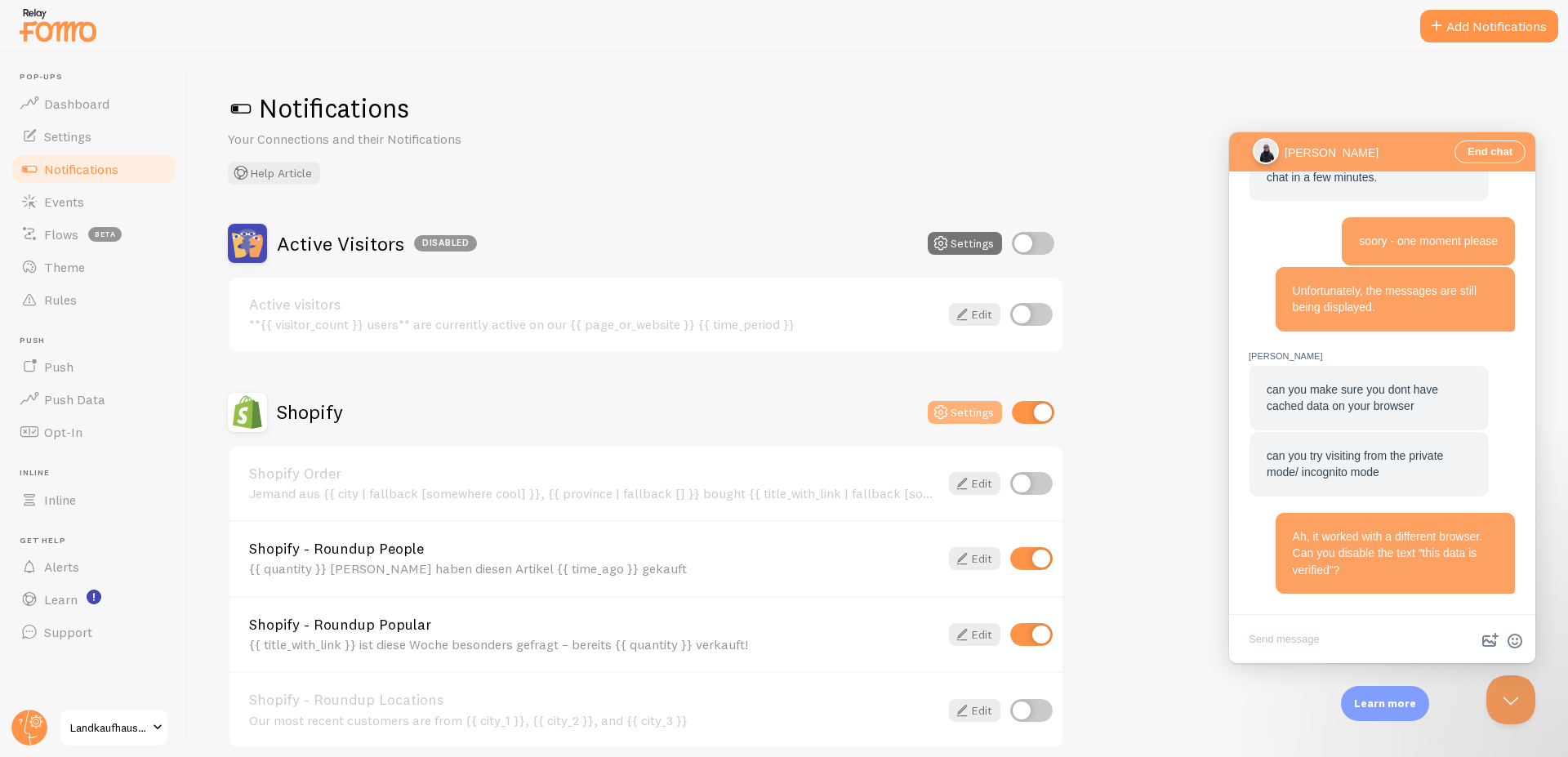
click at [985, 413] on button "Settings" at bounding box center [965, 413] width 74 height 23
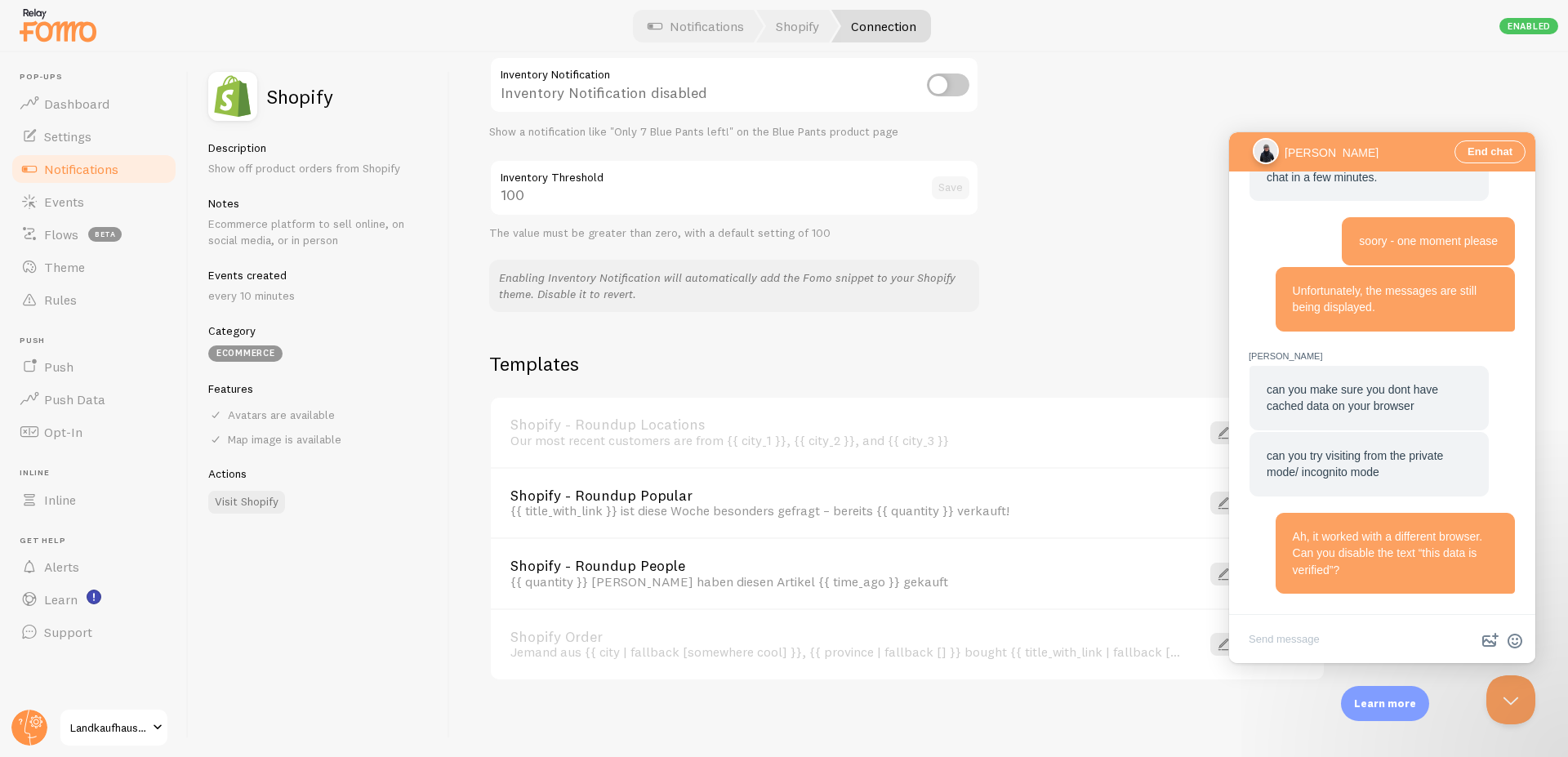
scroll to position [891, 0]
click at [89, 165] on span "Notifications" at bounding box center [81, 169] width 74 height 16
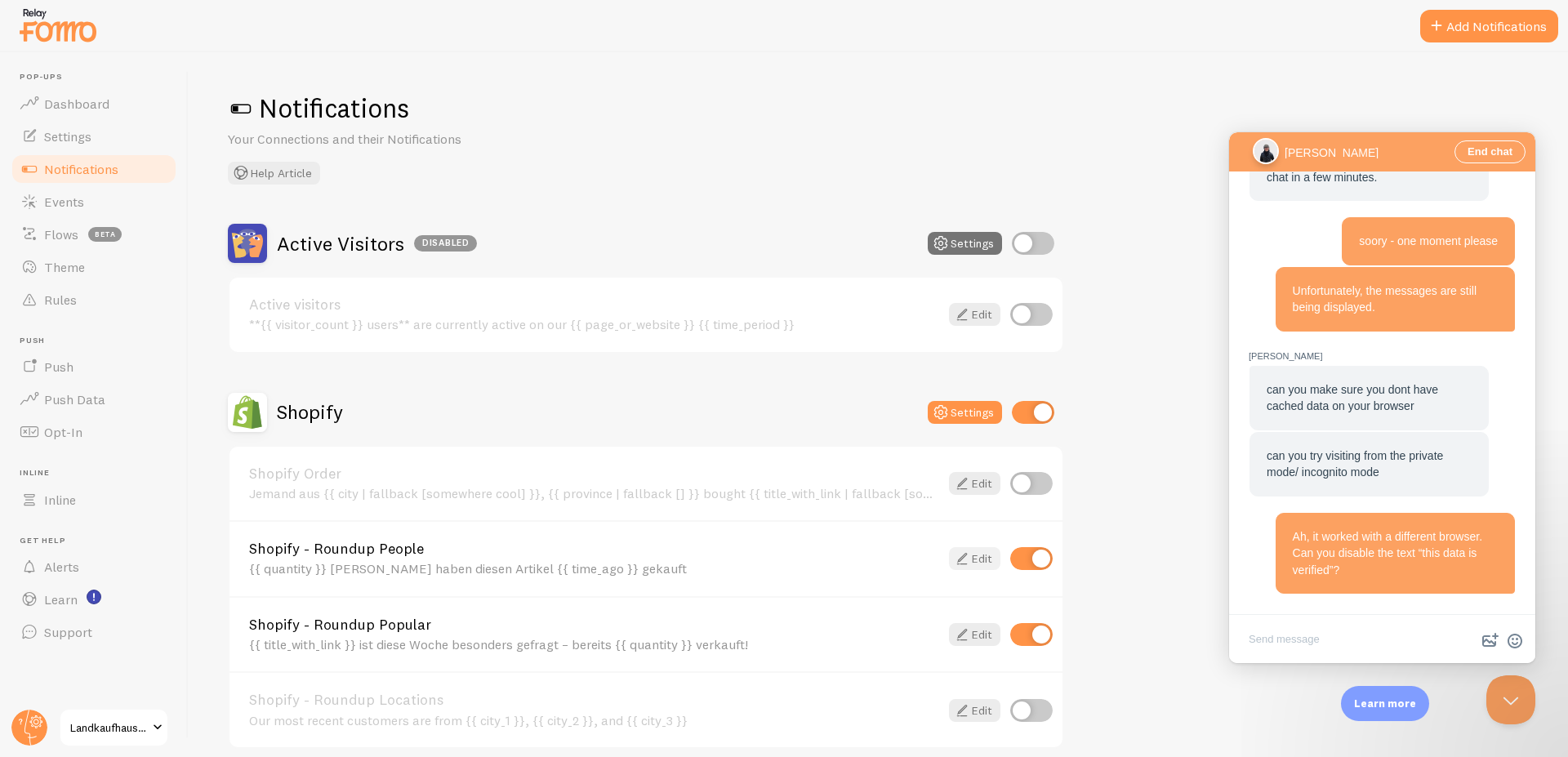
click at [969, 557] on icon at bounding box center [962, 559] width 19 height 19
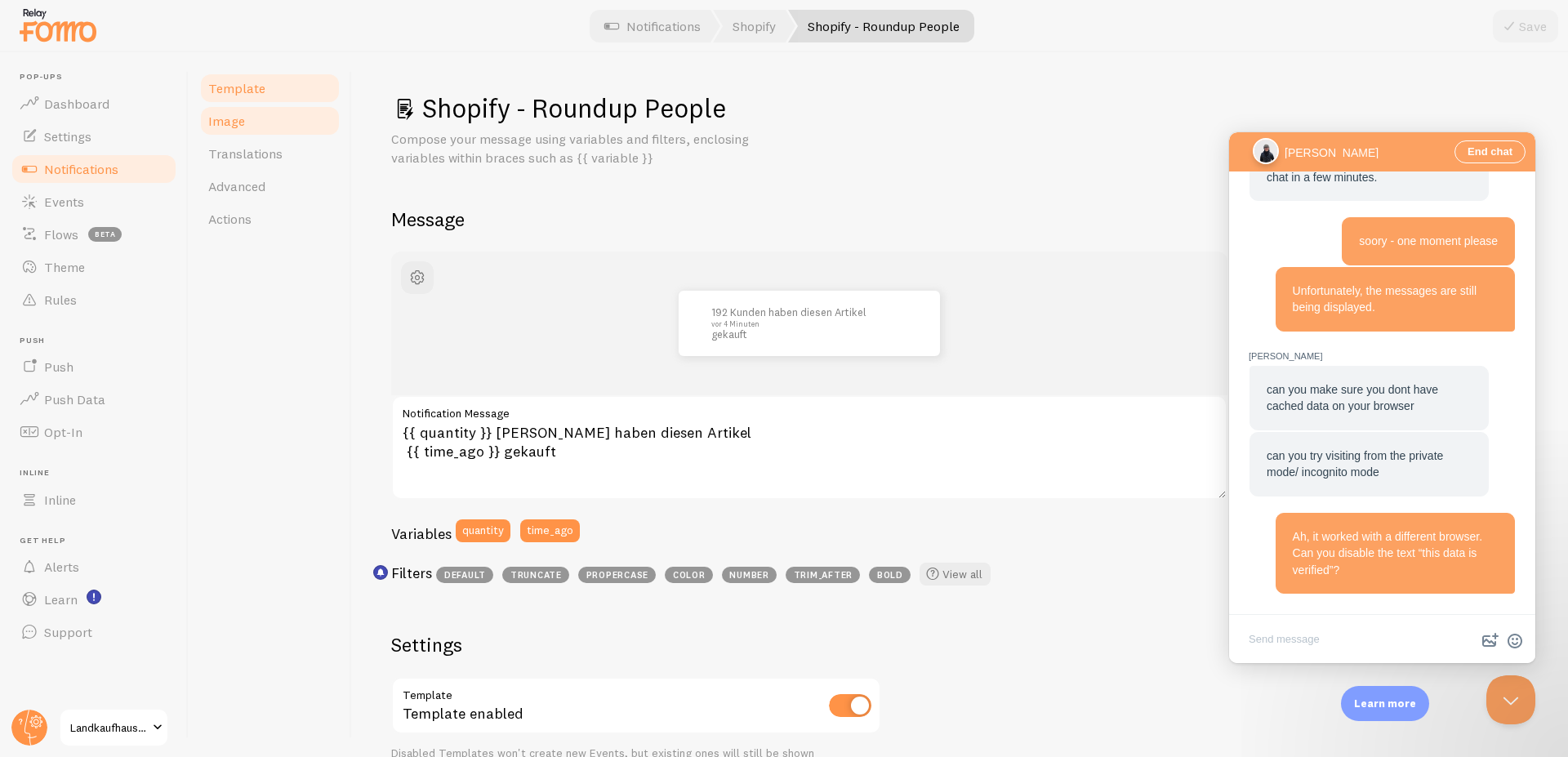
click at [248, 125] on link "Image" at bounding box center [269, 120] width 143 height 33
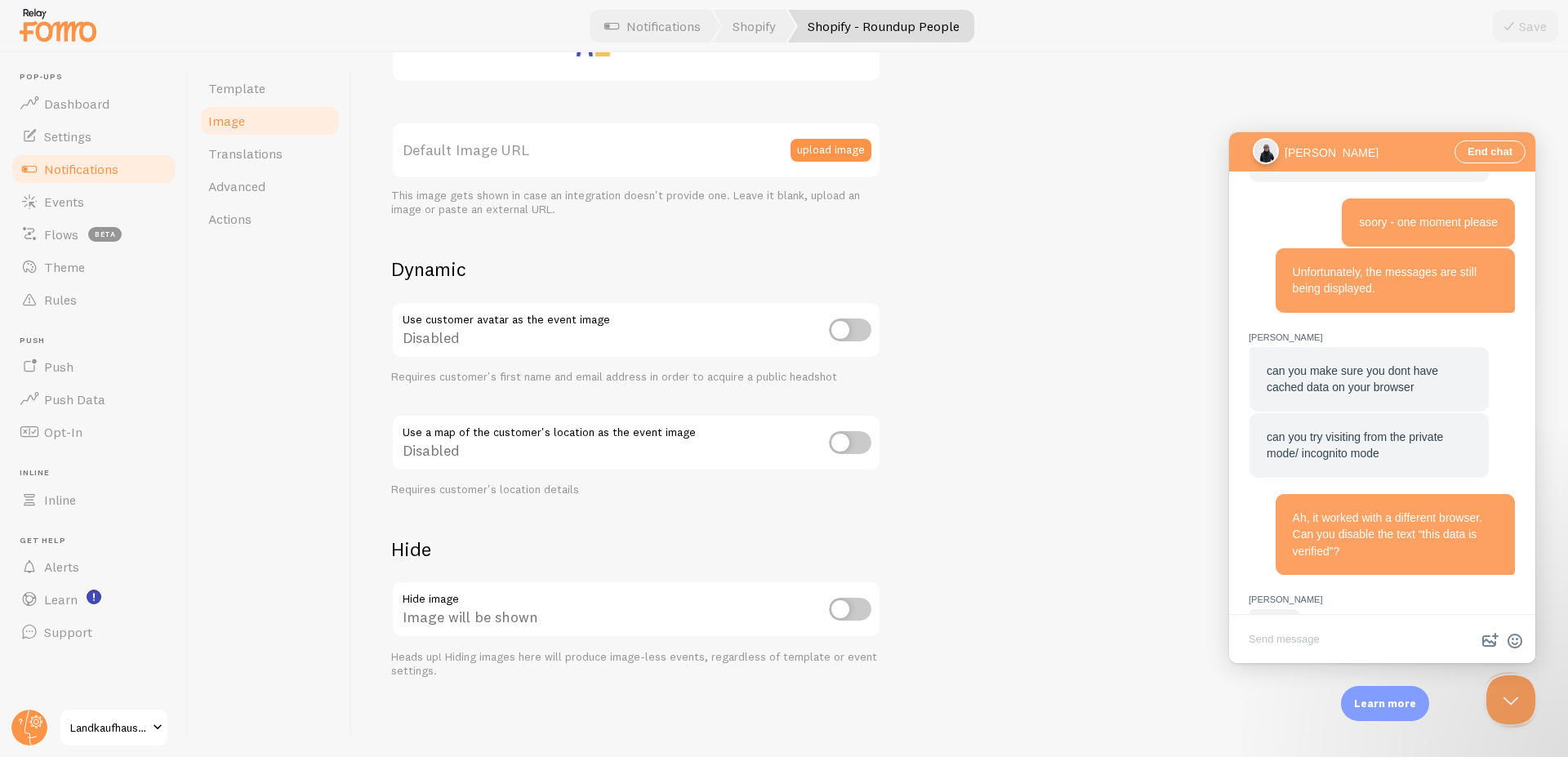
scroll to position [1421, 0]
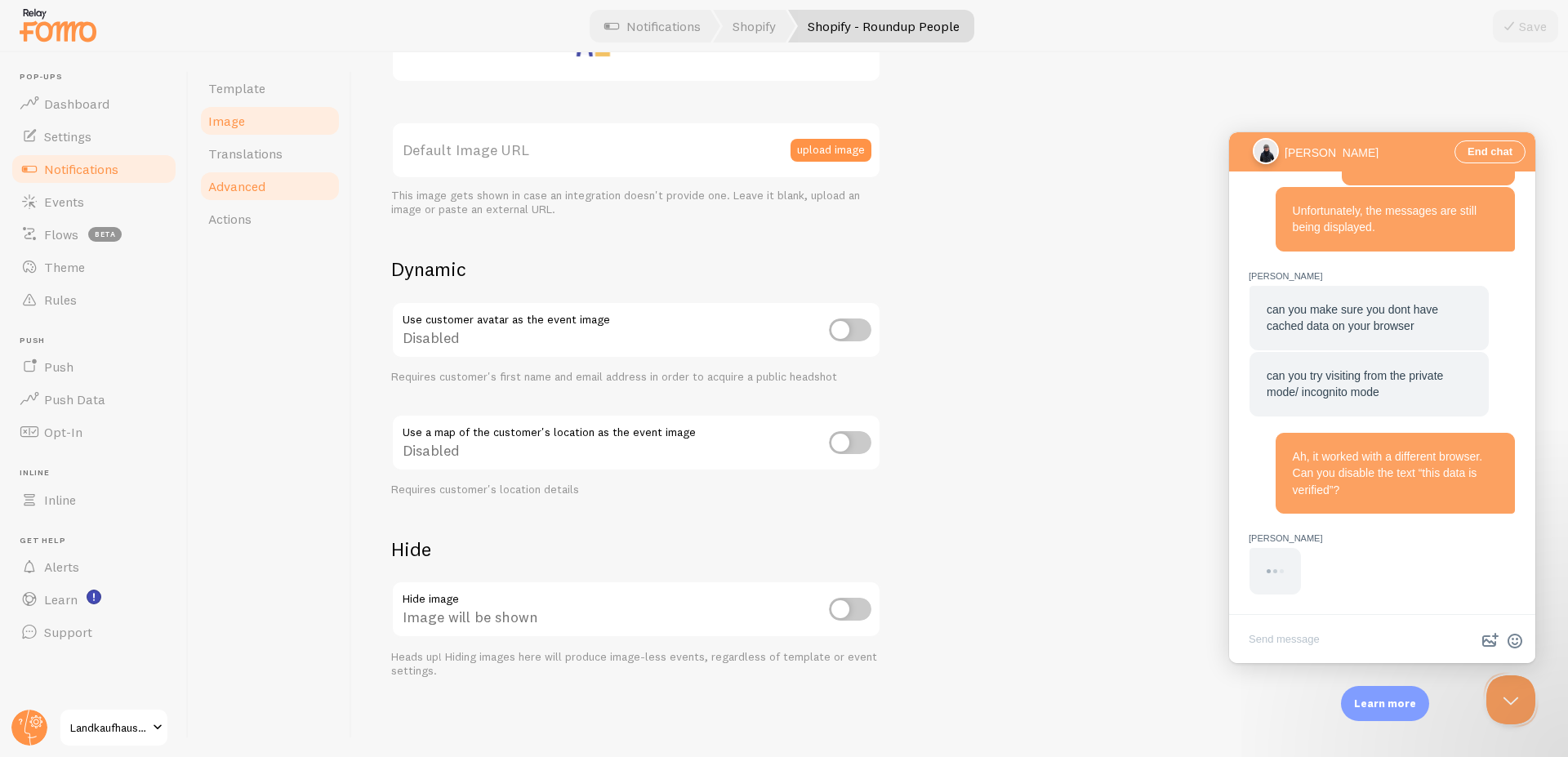
click at [259, 183] on span "Advanced" at bounding box center [236, 186] width 58 height 16
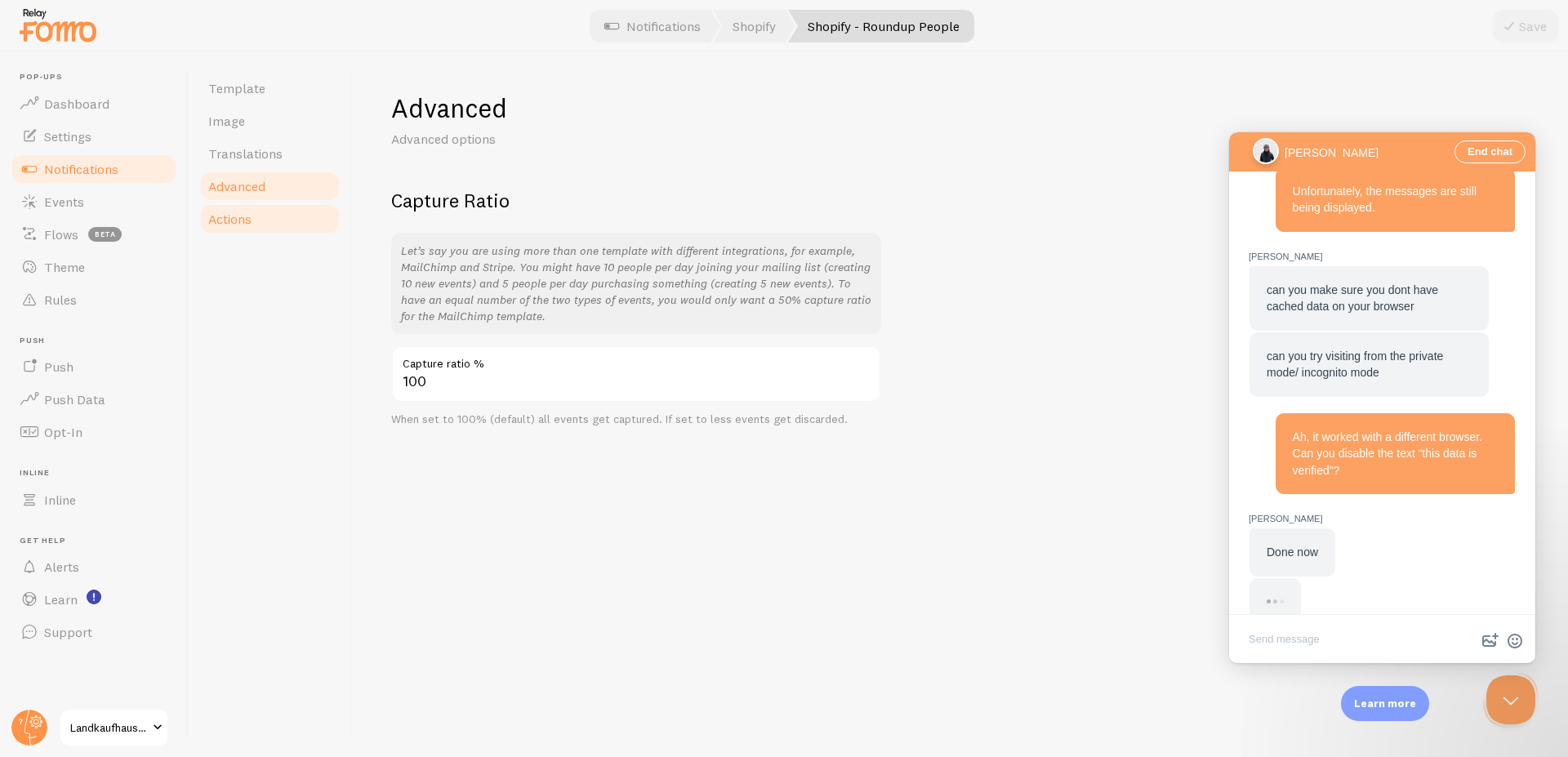
scroll to position [1470, 0]
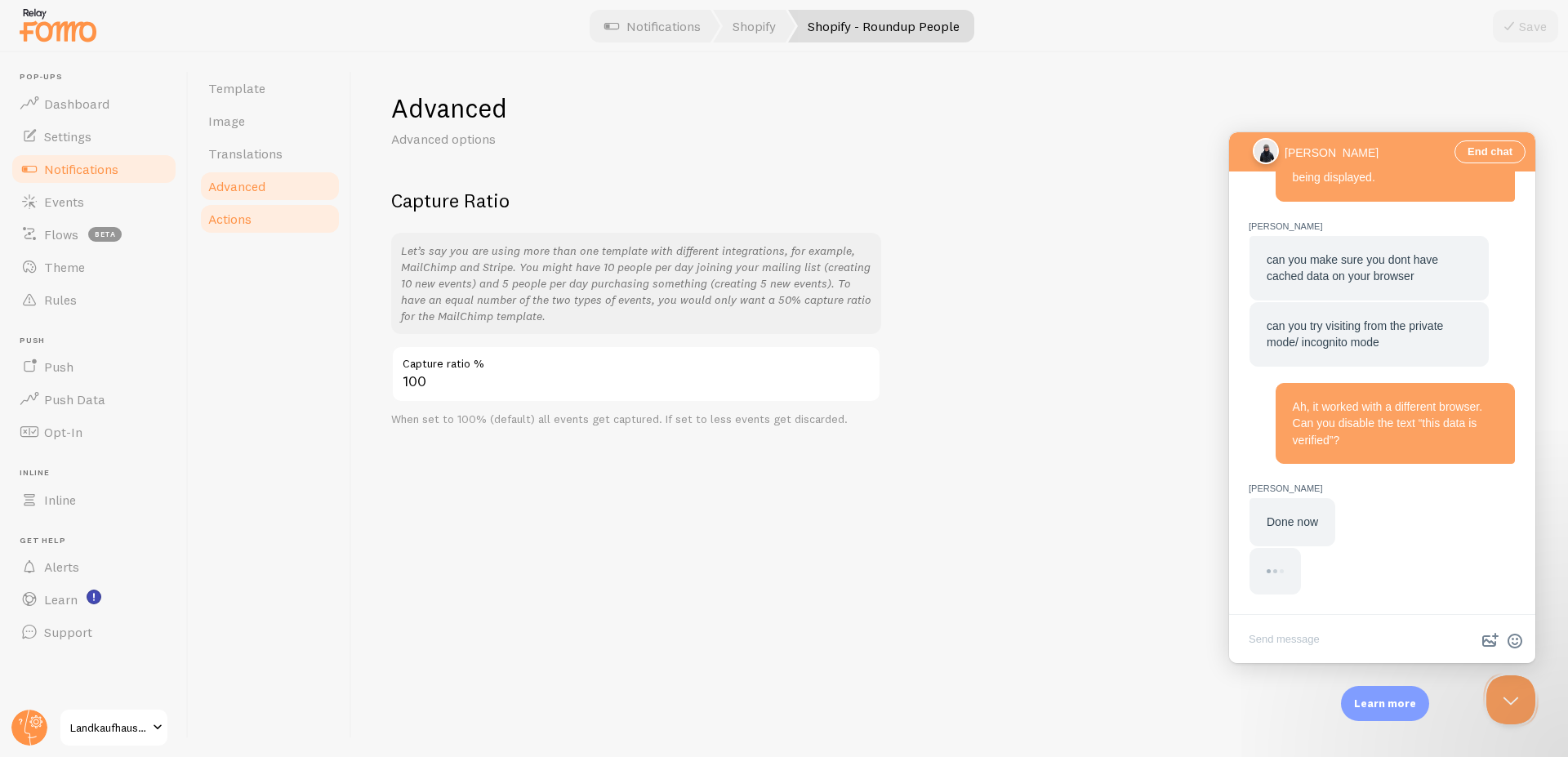
click at [262, 223] on link "Actions" at bounding box center [269, 219] width 143 height 33
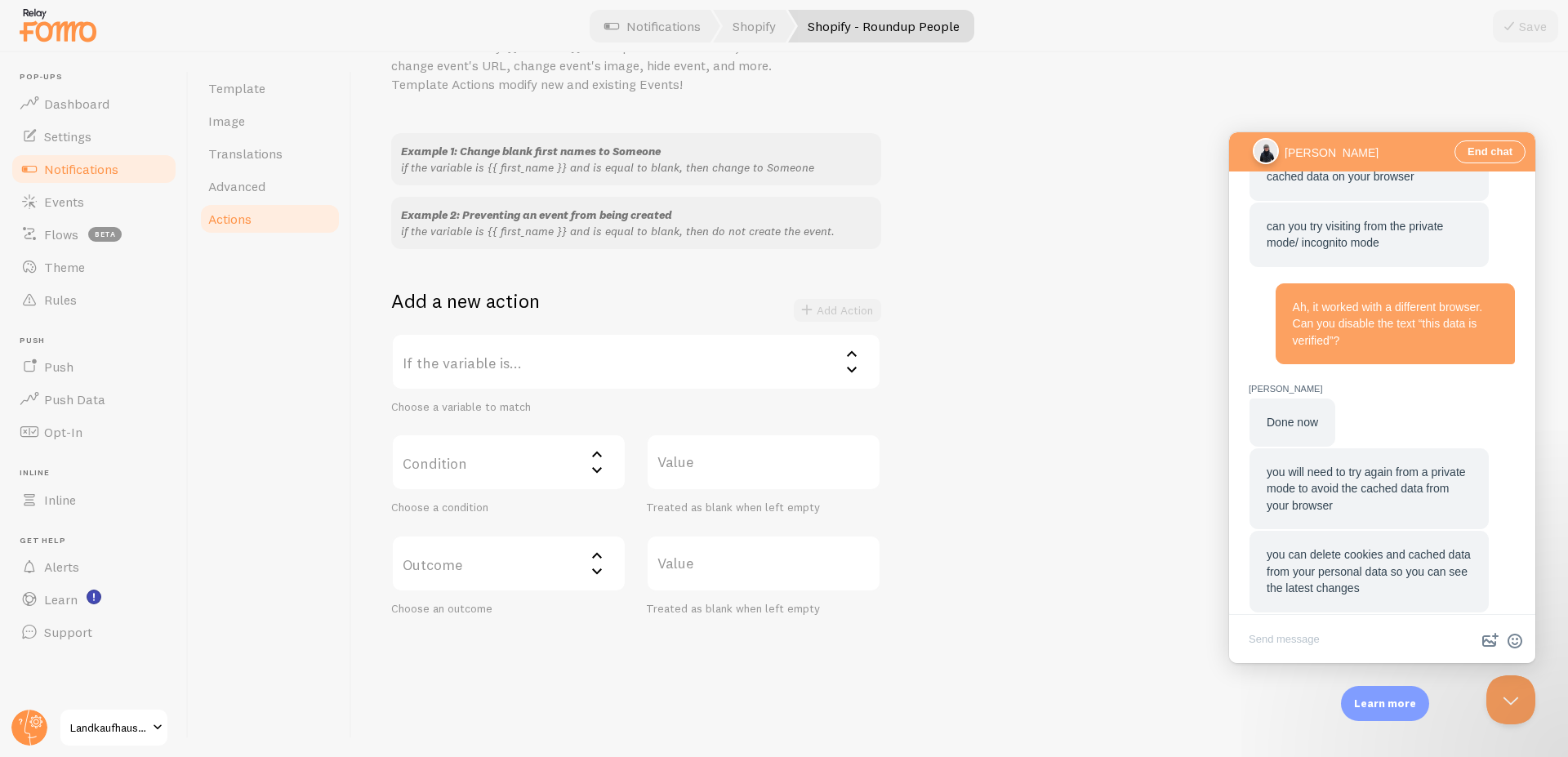
scroll to position [1585, 0]
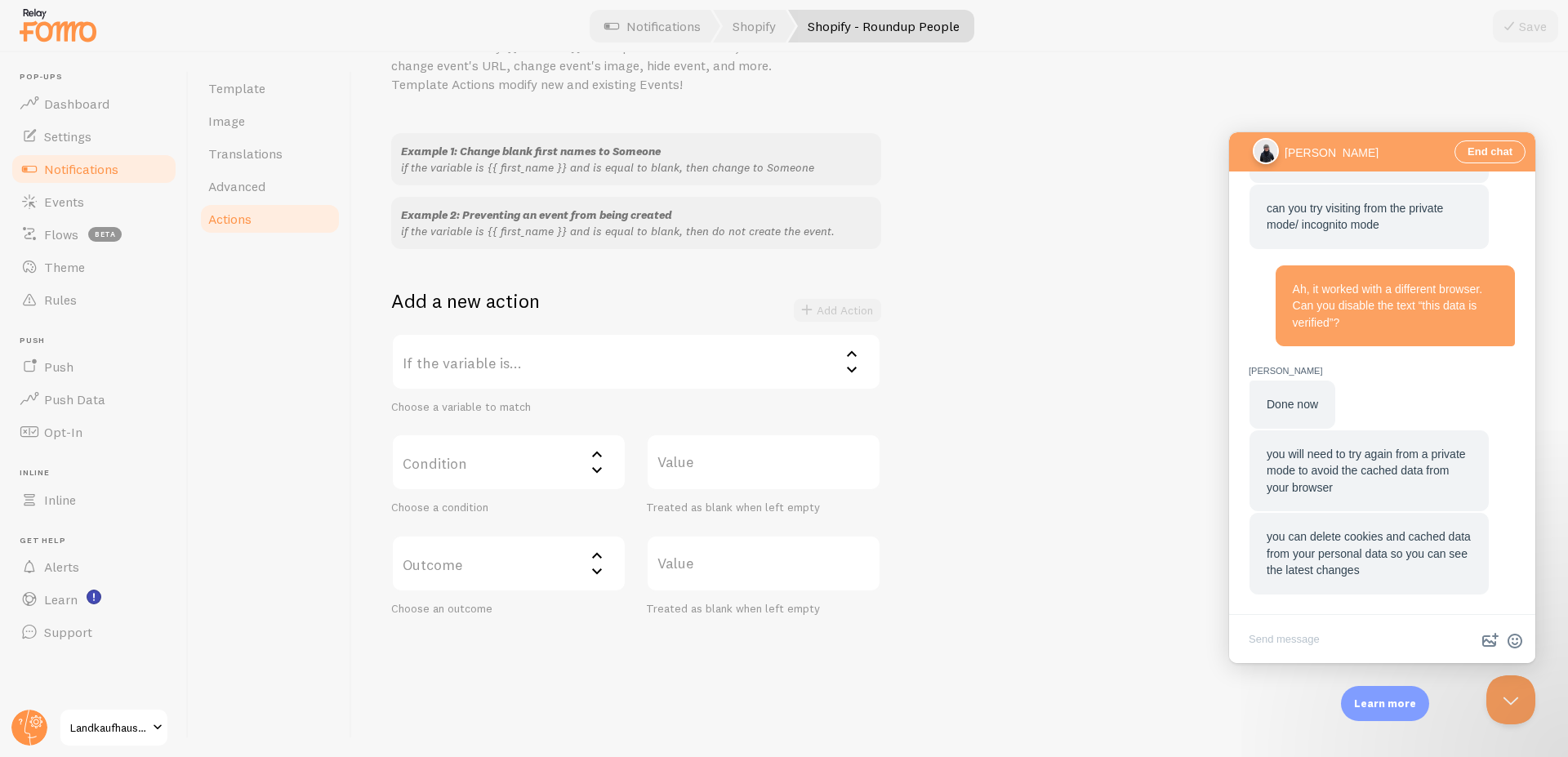
click at [1279, 637] on textarea "Write chat message" at bounding box center [1382, 640] width 300 height 38
click at [1290, 645] on textarea "Write chat message" at bounding box center [1382, 640] width 300 height 38
click at [1340, 633] on textarea "Write chat message" at bounding box center [1382, 640] width 300 height 38
paste textarea "Now the message has also appeared in the other browser."
type textarea "Now the message has also appeared in the other browser."
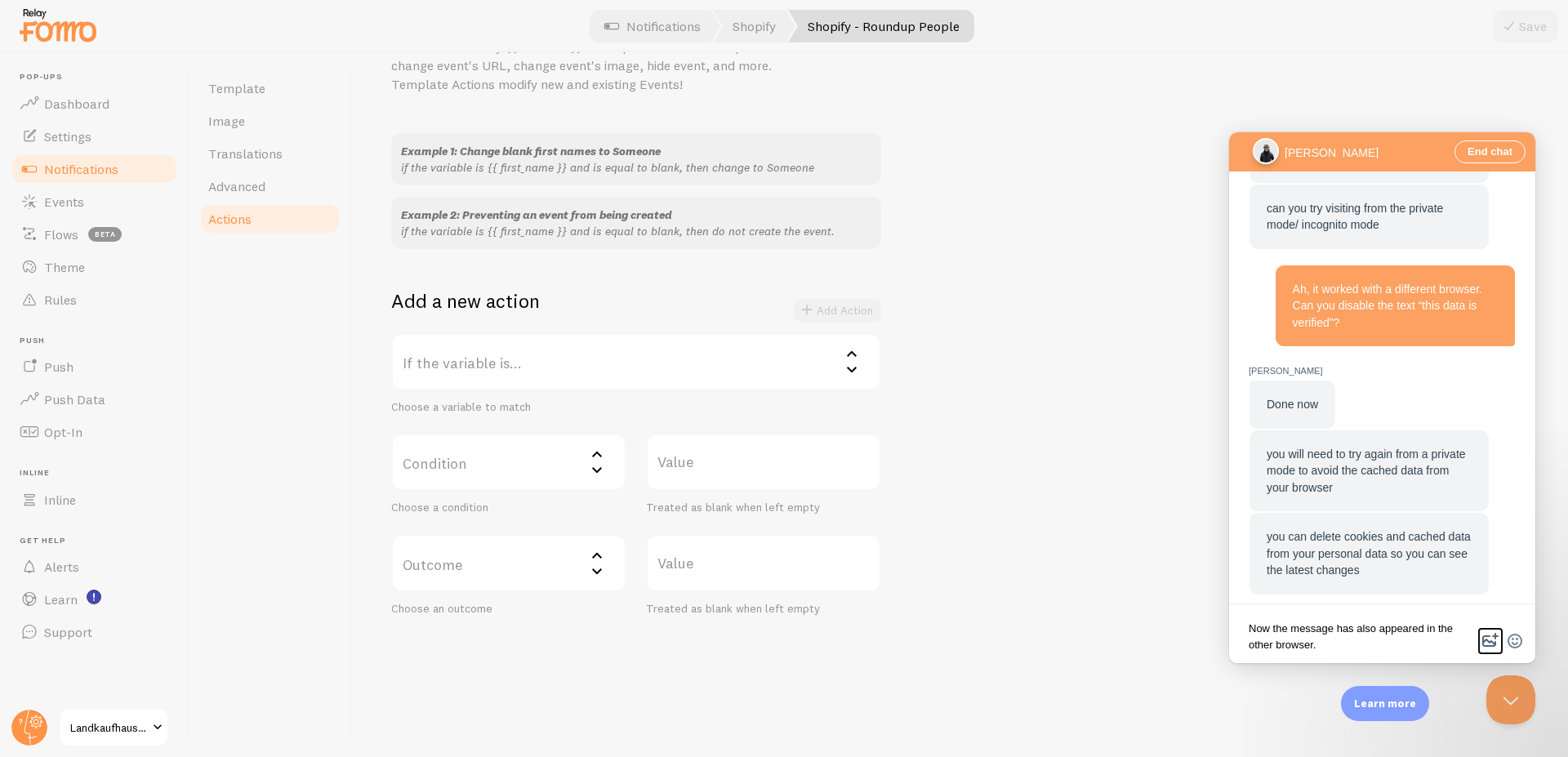
click at [1495, 647] on button "image-plus" at bounding box center [1491, 641] width 25 height 27
type input "C:\fakepath\1.png"
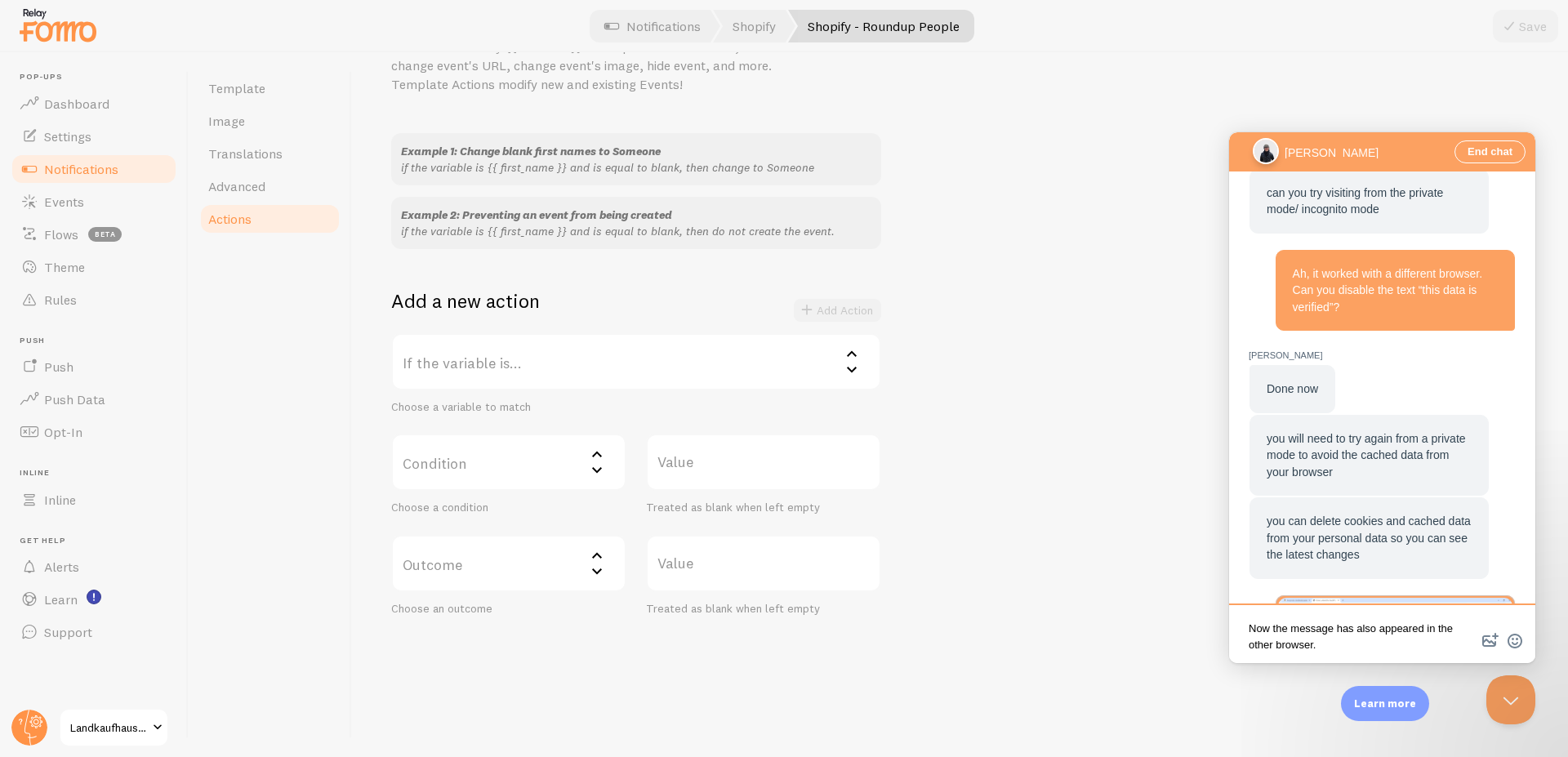
scroll to position [1761, 0]
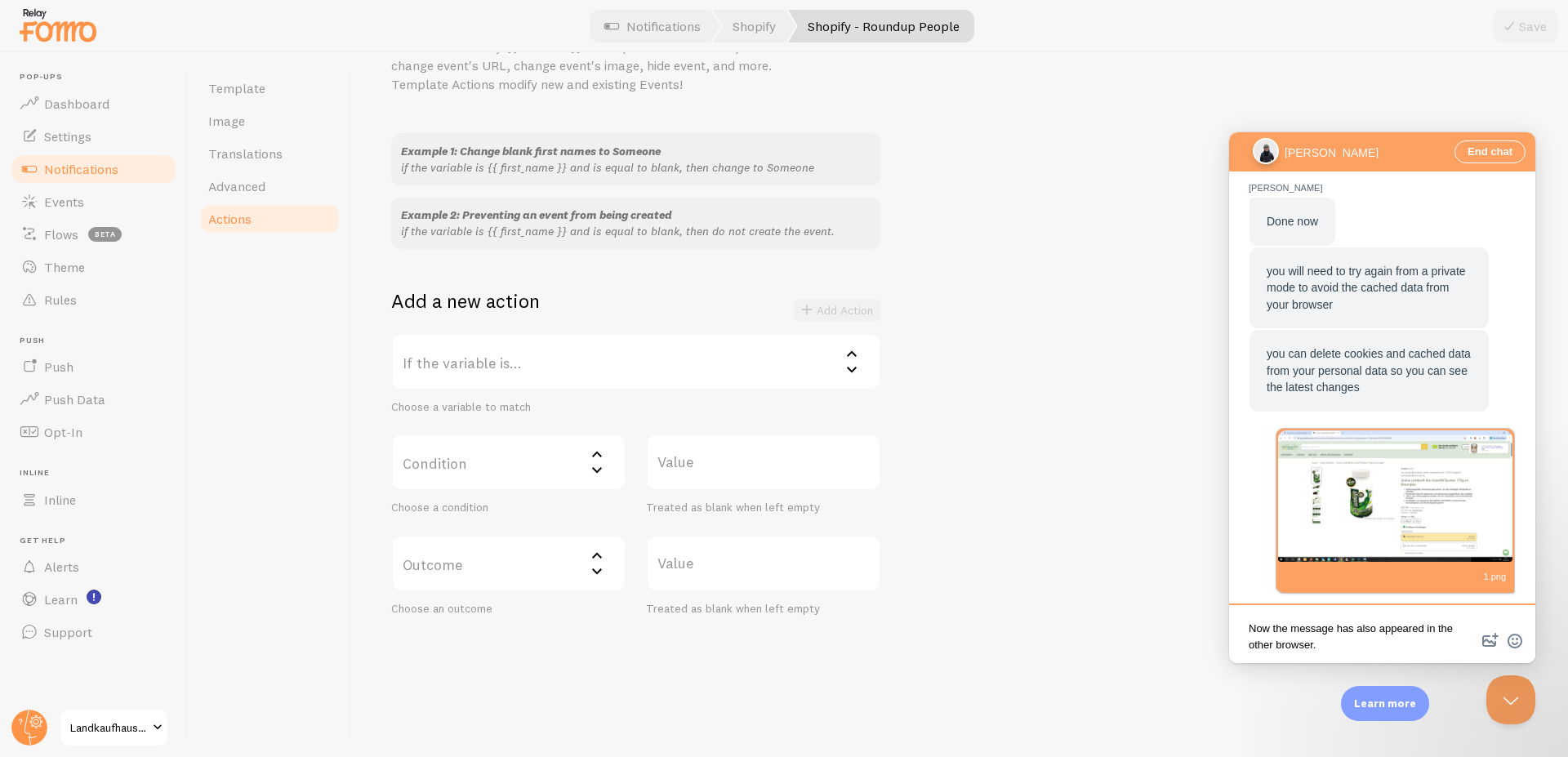
click at [1415, 642] on textarea "Now the message has also appeared in the other browser." at bounding box center [1382, 635] width 300 height 49
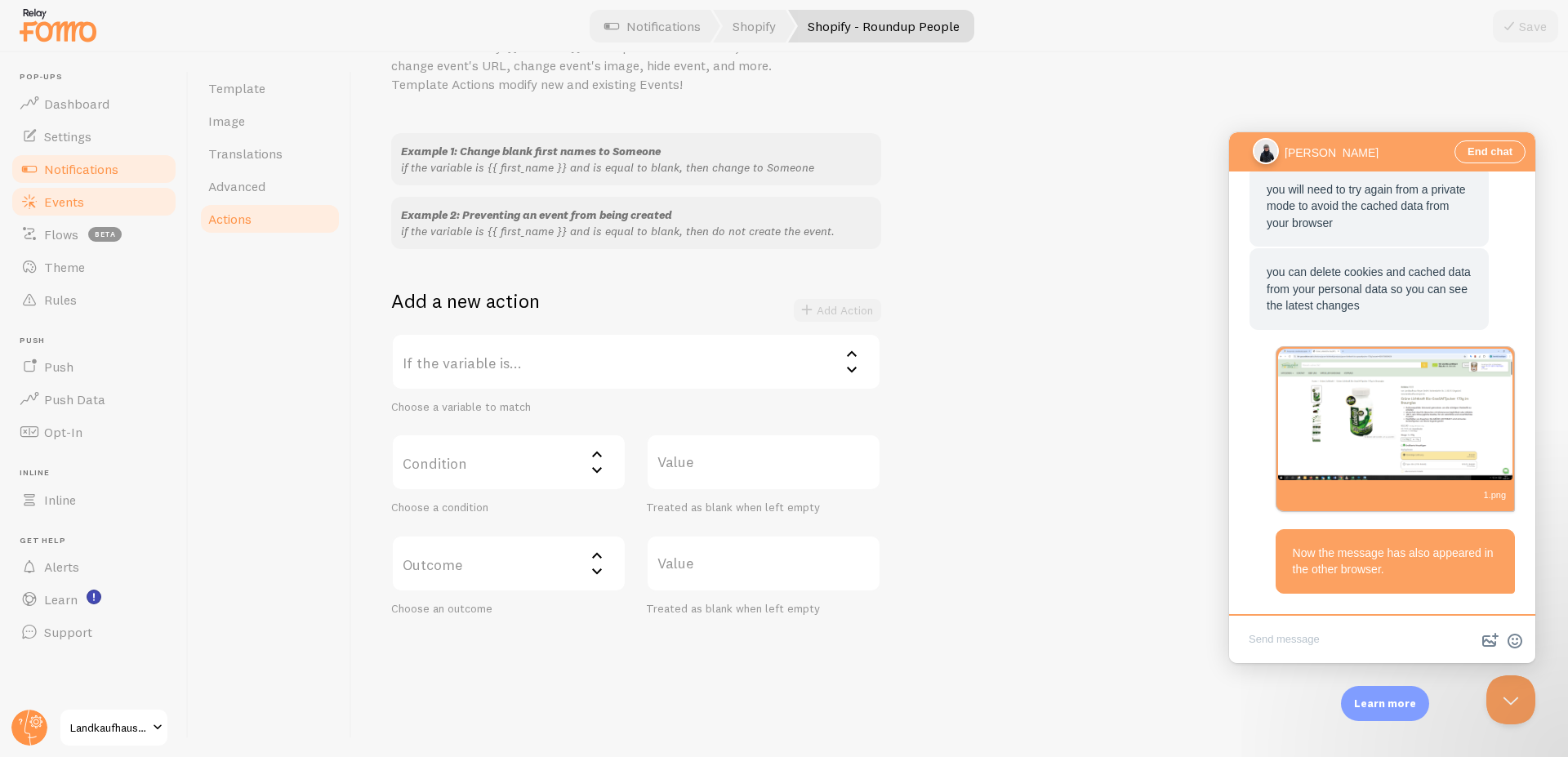
click at [59, 211] on link "Events" at bounding box center [94, 201] width 168 height 33
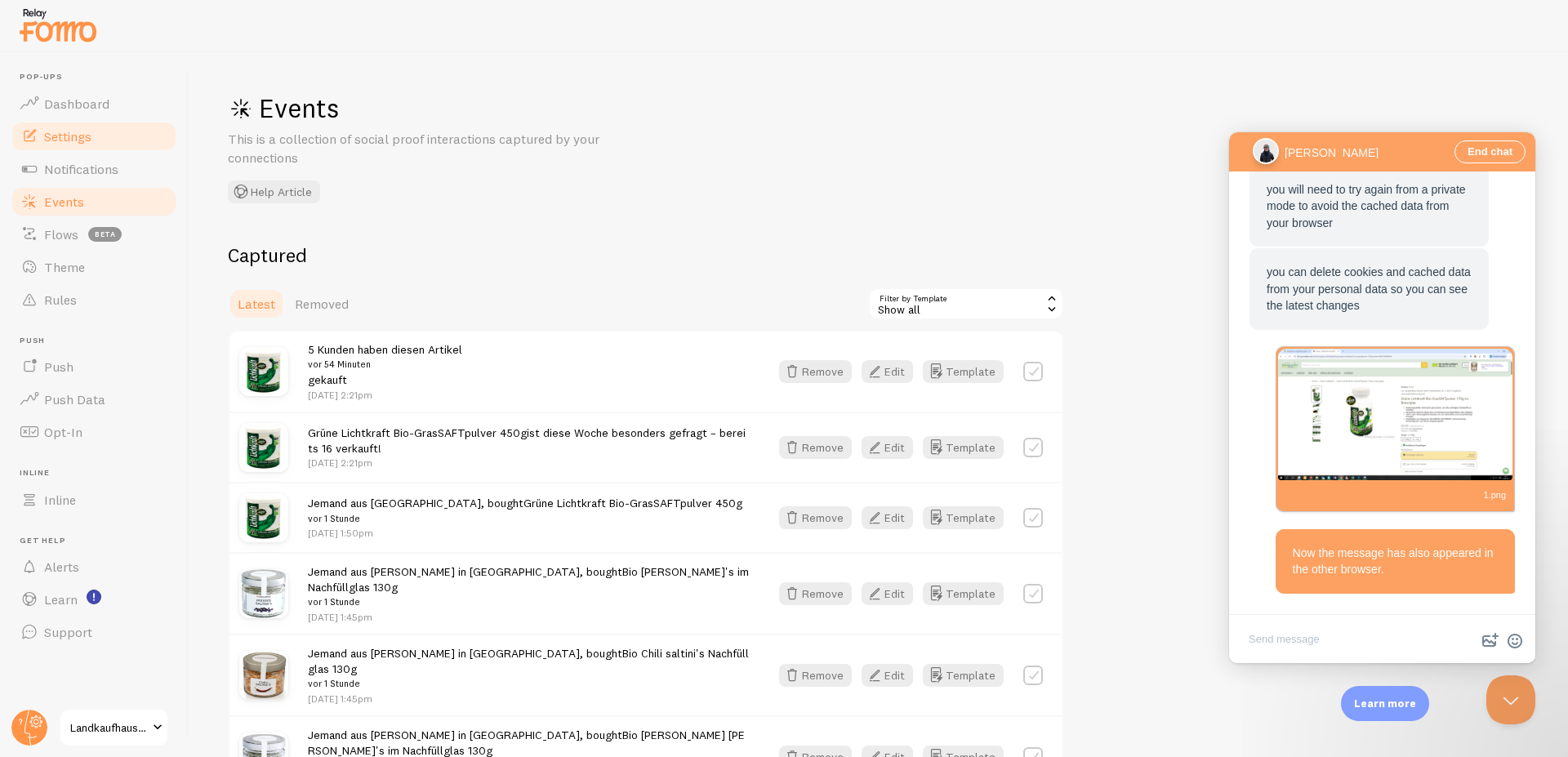
click at [80, 136] on span "Settings" at bounding box center [68, 136] width 48 height 16
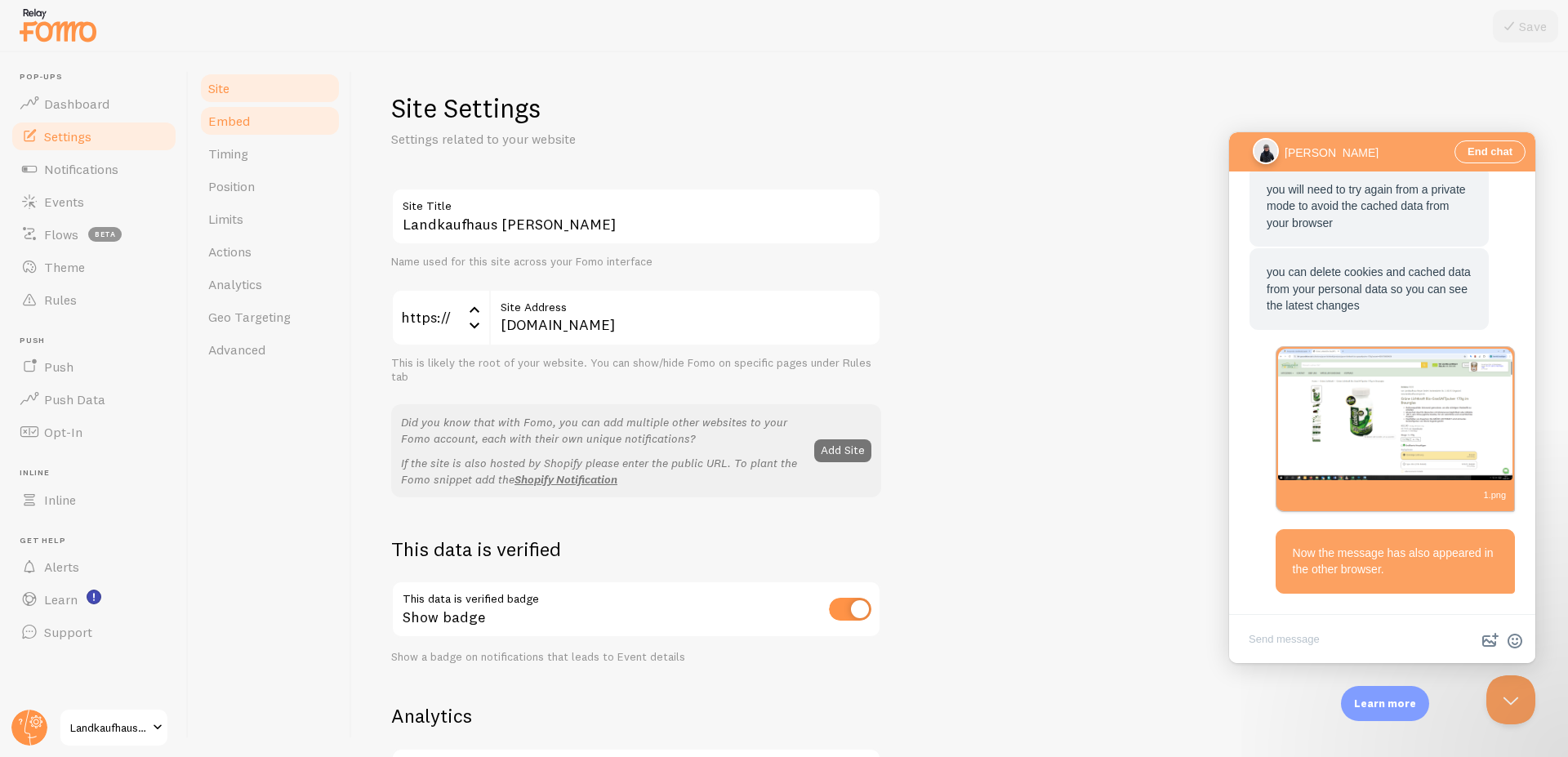
click at [212, 124] on span "Embed" at bounding box center [228, 120] width 42 height 16
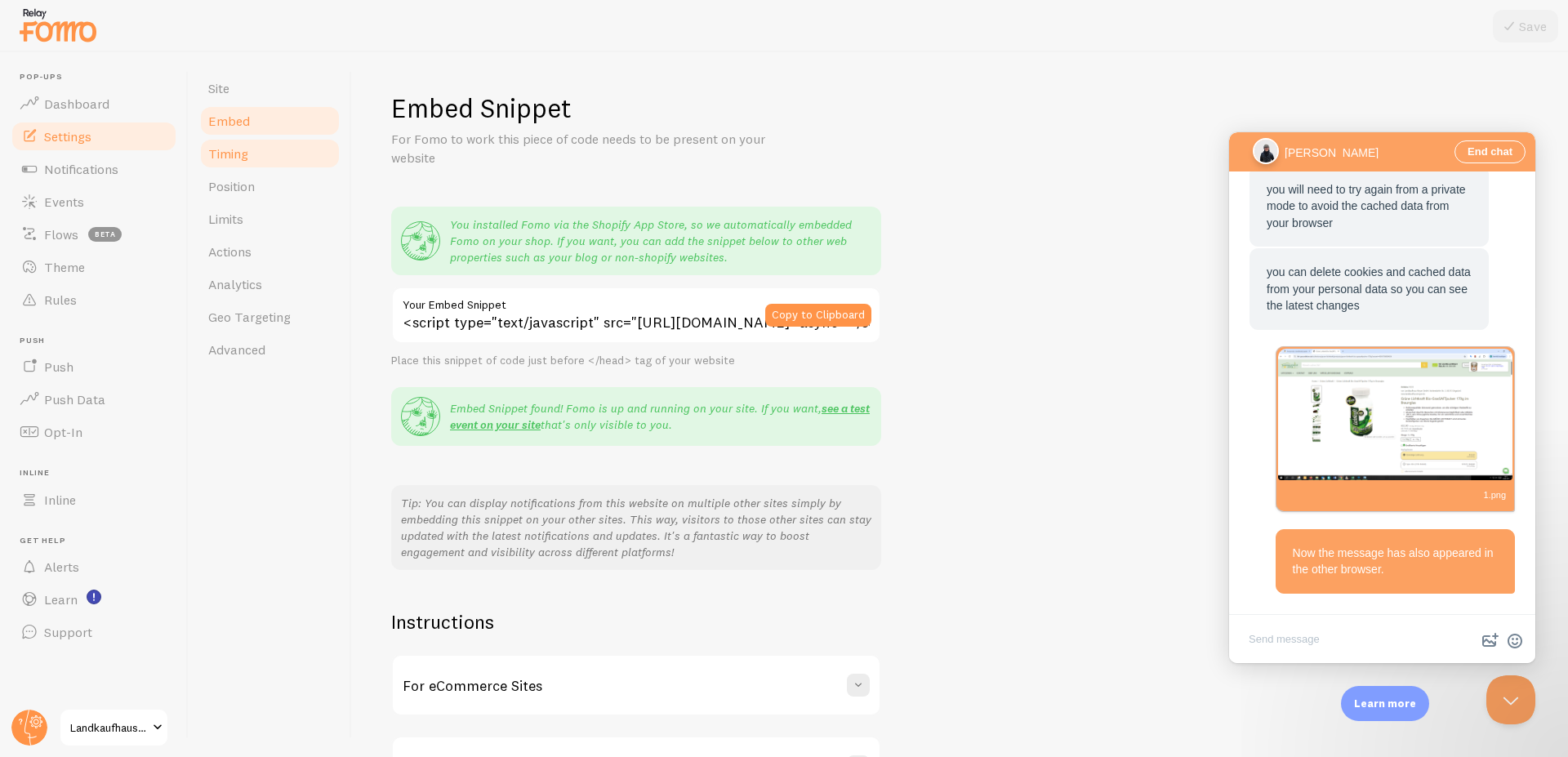
click at [226, 158] on span "Timing" at bounding box center [228, 153] width 40 height 16
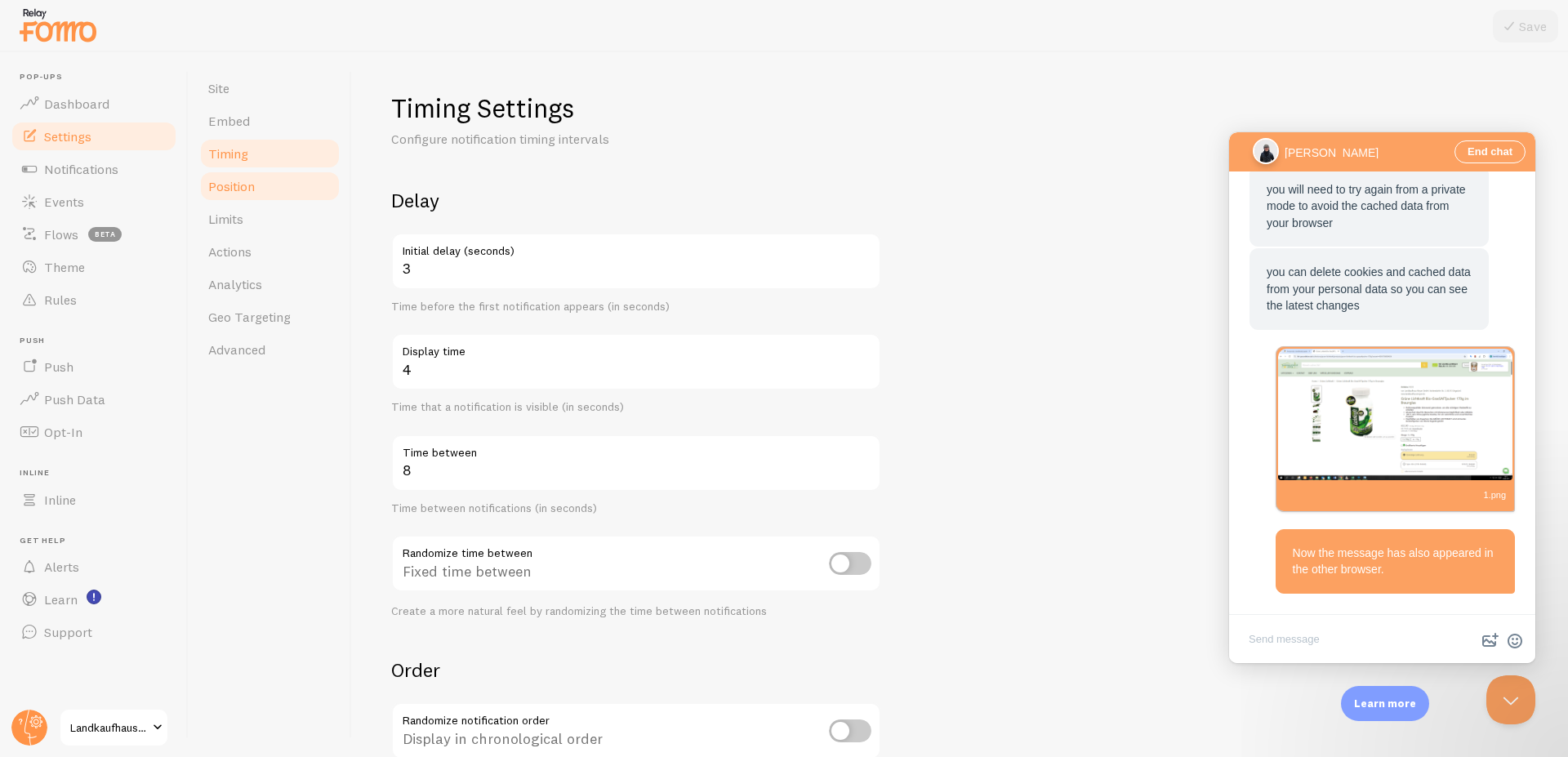
click at [242, 187] on span "Position" at bounding box center [231, 186] width 47 height 16
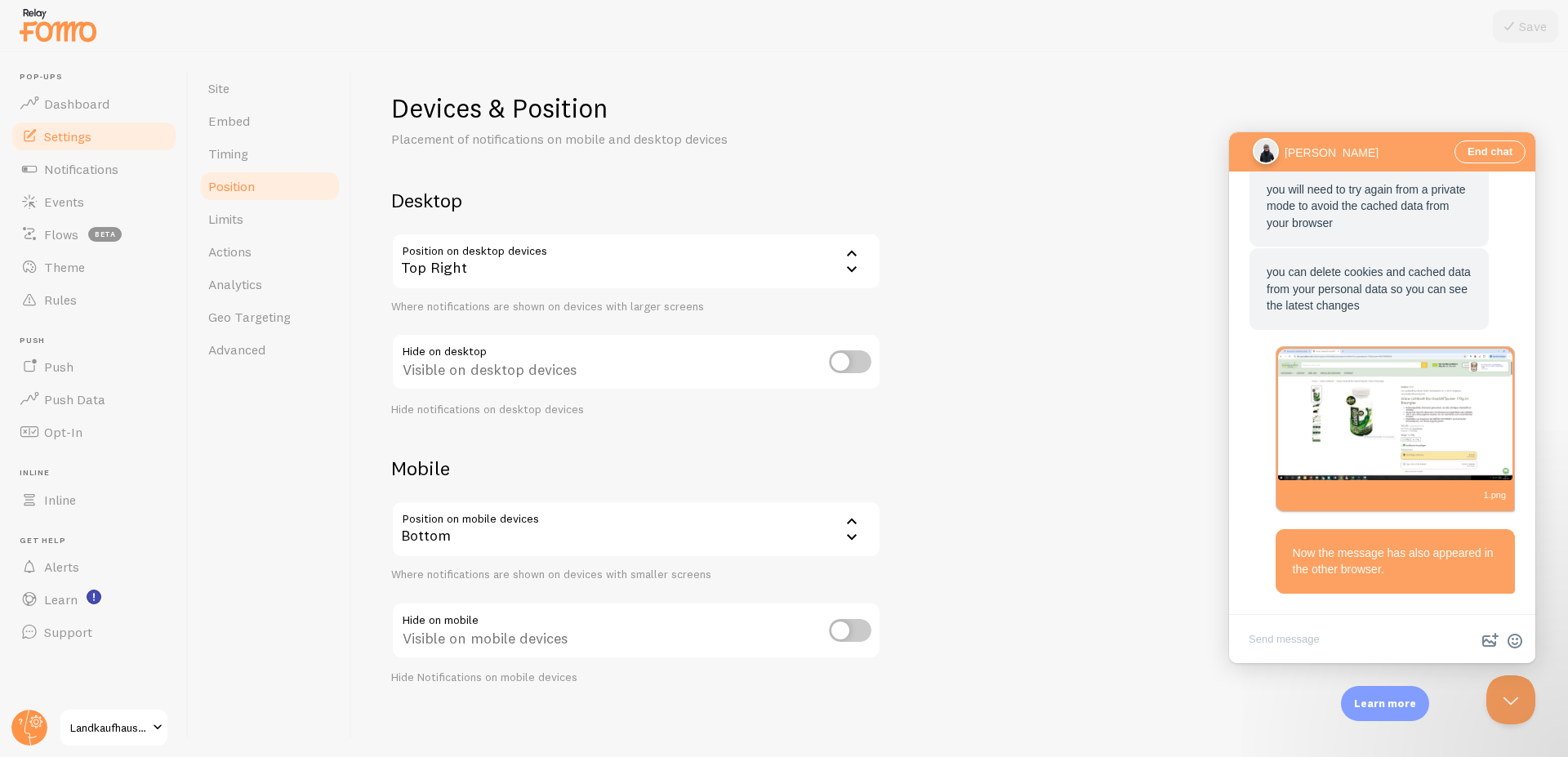
click at [679, 266] on div "Top Right" at bounding box center [636, 261] width 490 height 58
click at [481, 429] on li "Top Right - Slide In" at bounding box center [637, 429] width 487 height 28
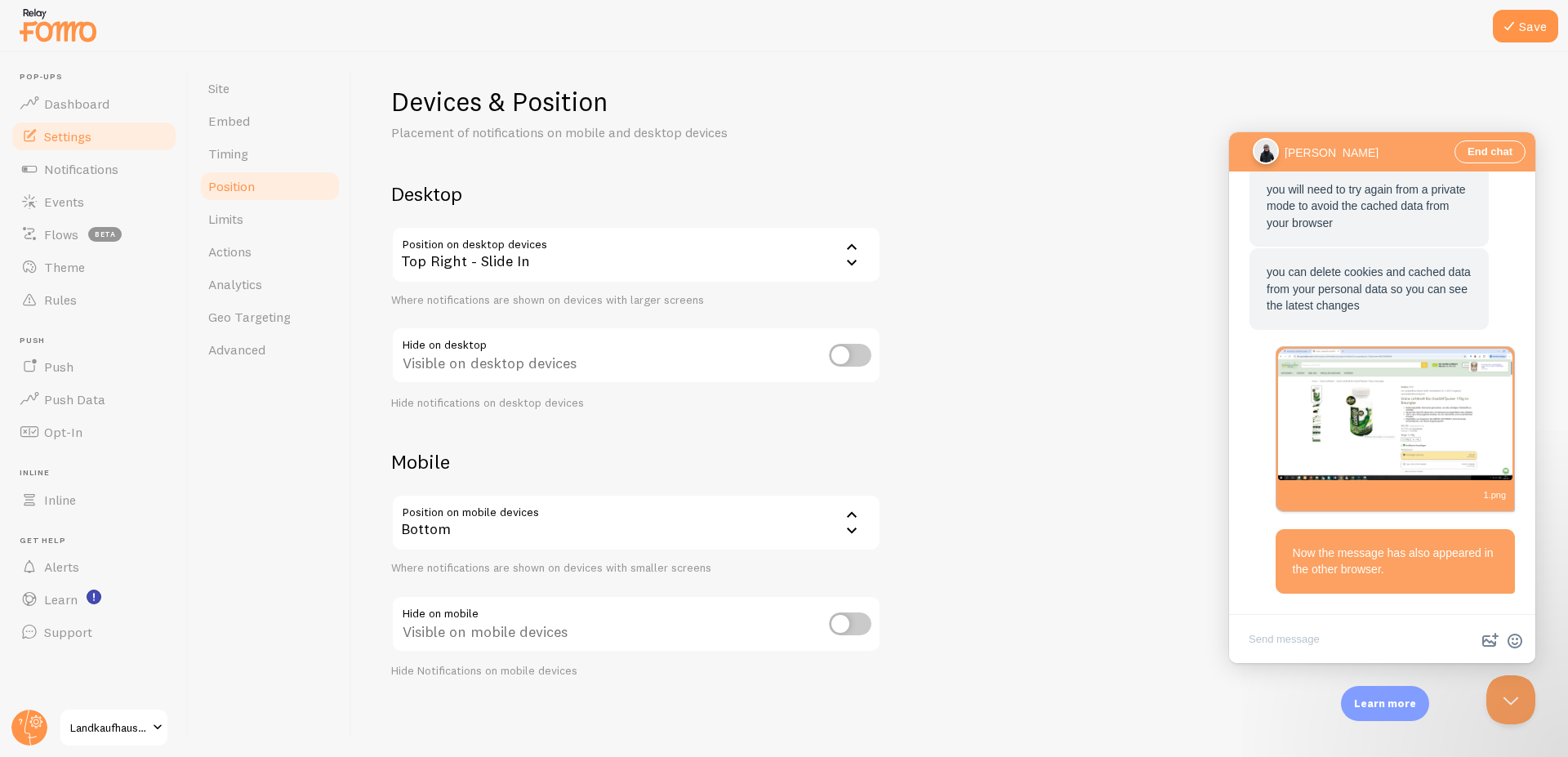
click at [995, 524] on div "Devices & Position Placement of notifications on mobile and desktop devices Des…" at bounding box center [960, 382] width 1138 height 594
click at [234, 225] on span "Limits" at bounding box center [226, 219] width 35 height 16
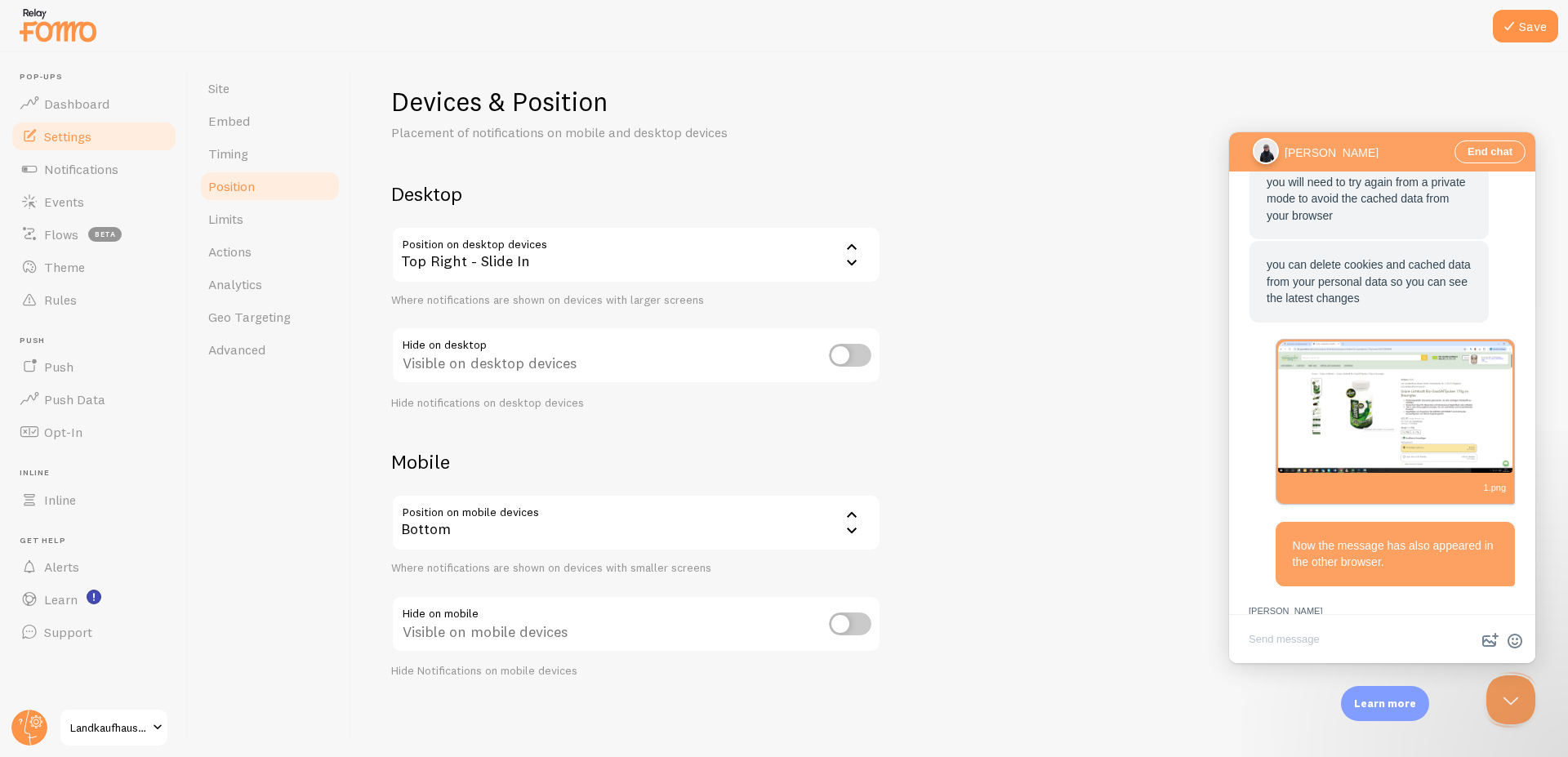
scroll to position [1922, 0]
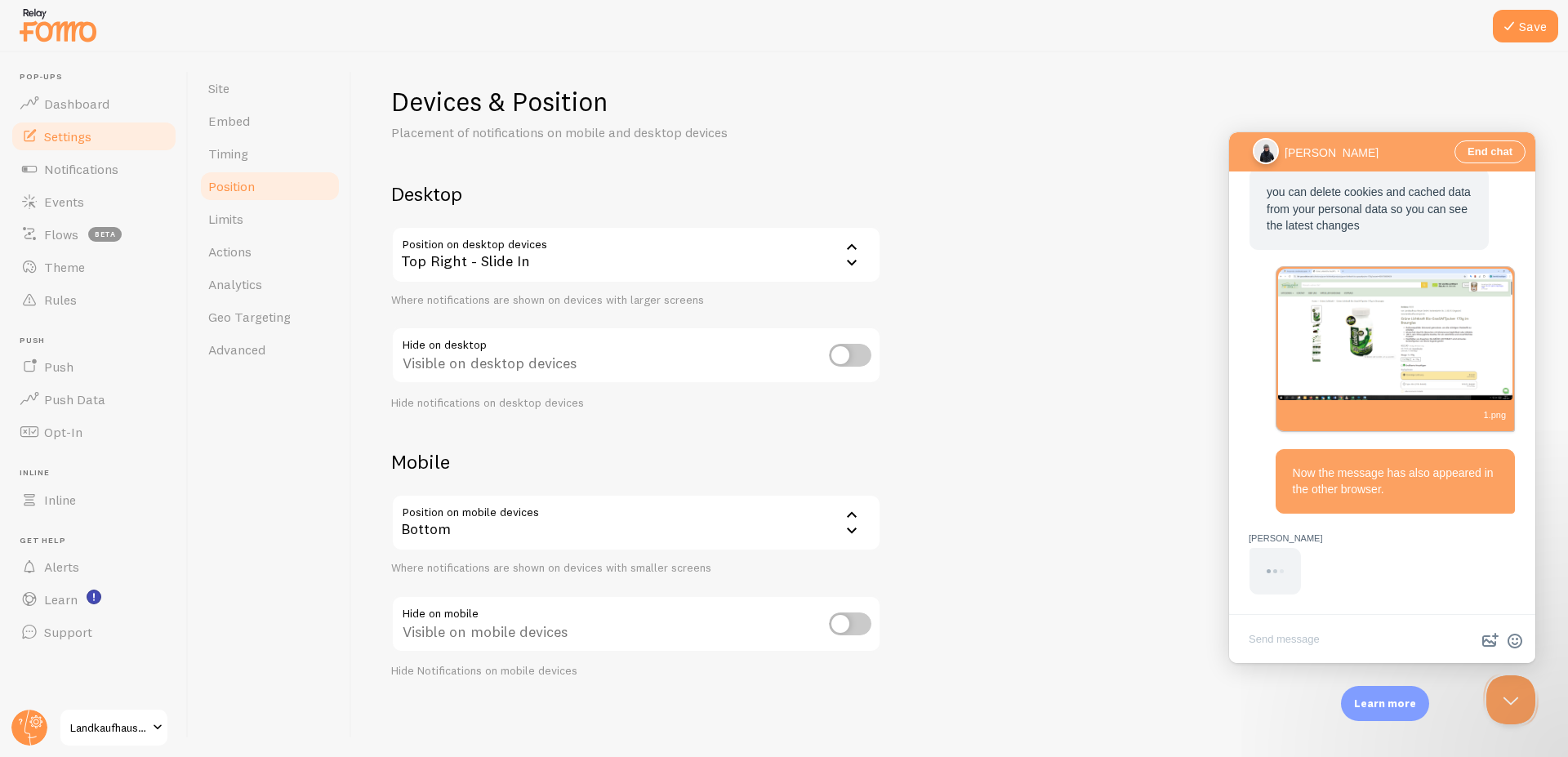
click at [961, 353] on div "Devices & Position Placement of notifications on mobile and desktop devices Des…" at bounding box center [960, 382] width 1138 height 594
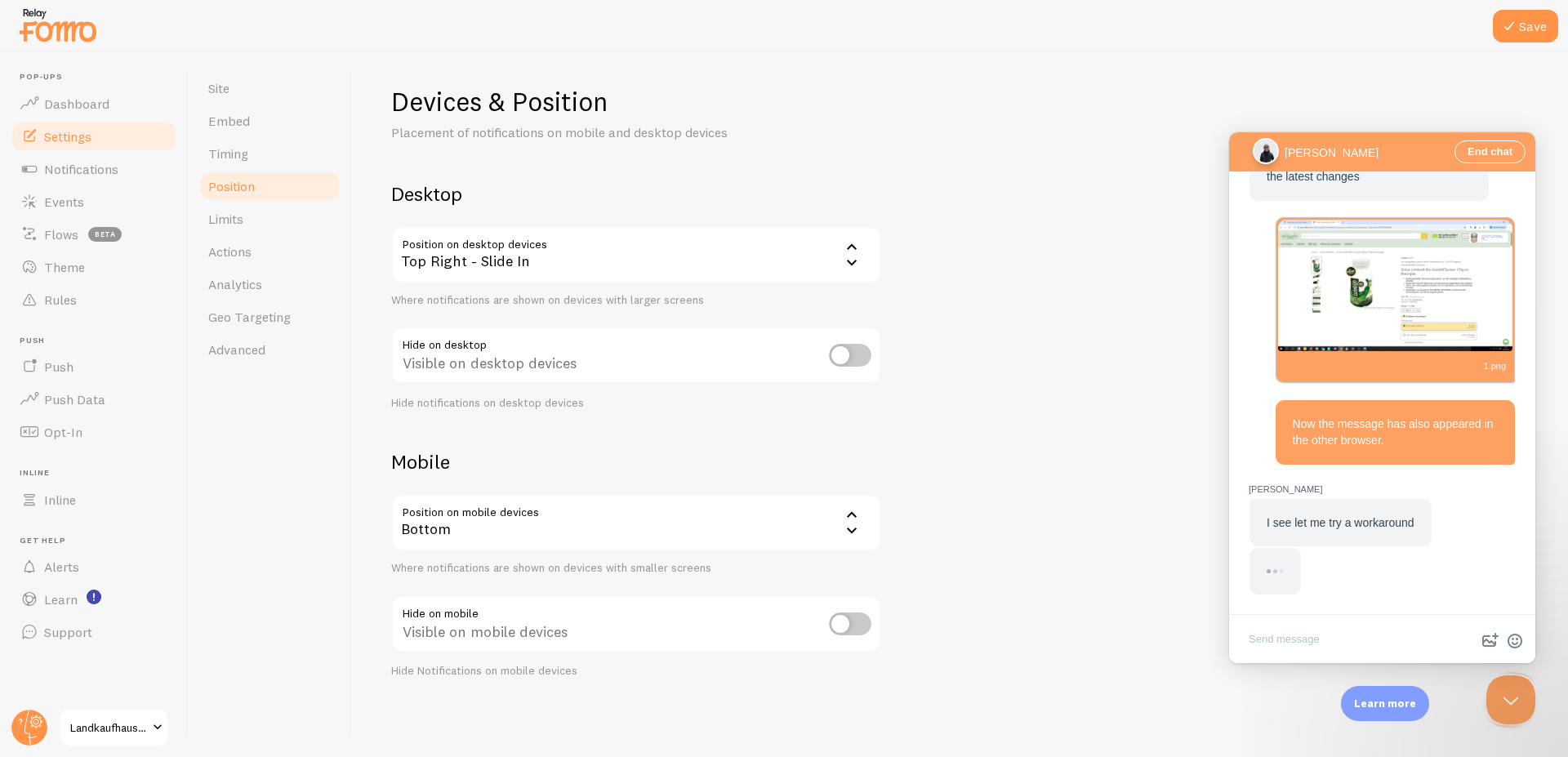
click at [1511, 27] on icon at bounding box center [1510, 26] width 19 height 19
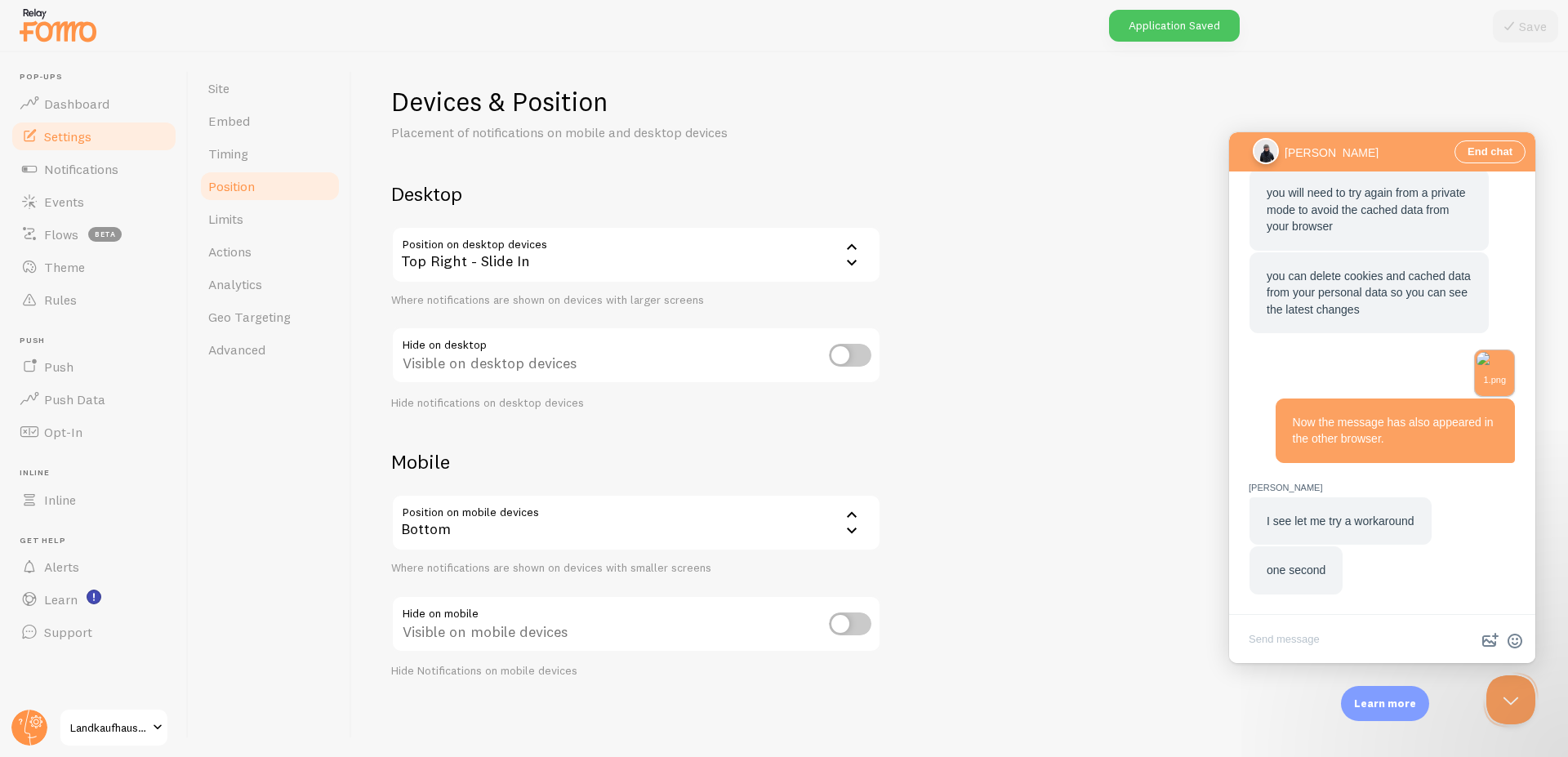
scroll to position [1484, 0]
click at [1348, 645] on textarea "Write chat message" at bounding box center [1382, 640] width 300 height 38
type textarea "ok"
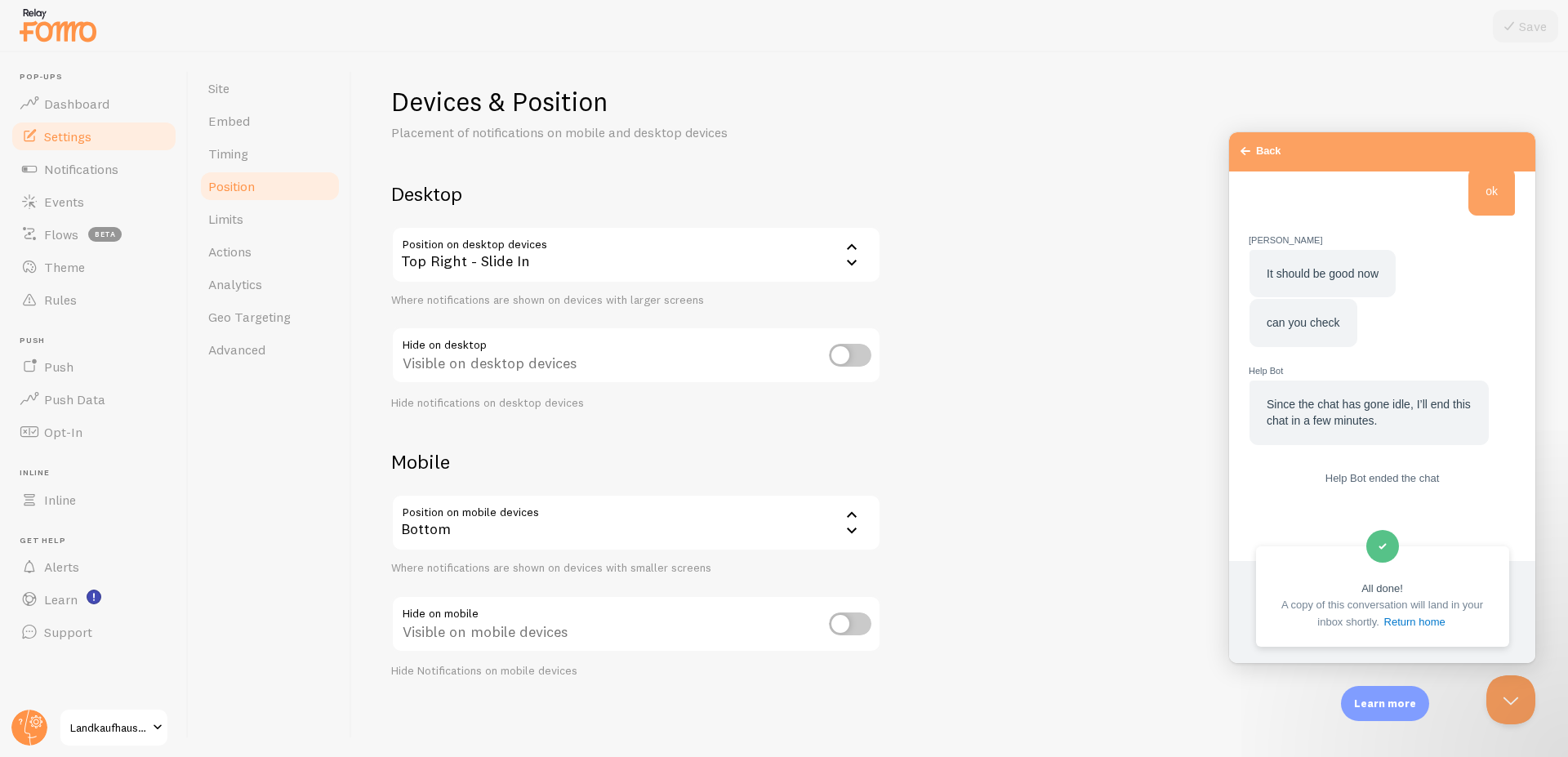
scroll to position [1711, 0]
